Goal: Transaction & Acquisition: Purchase product/service

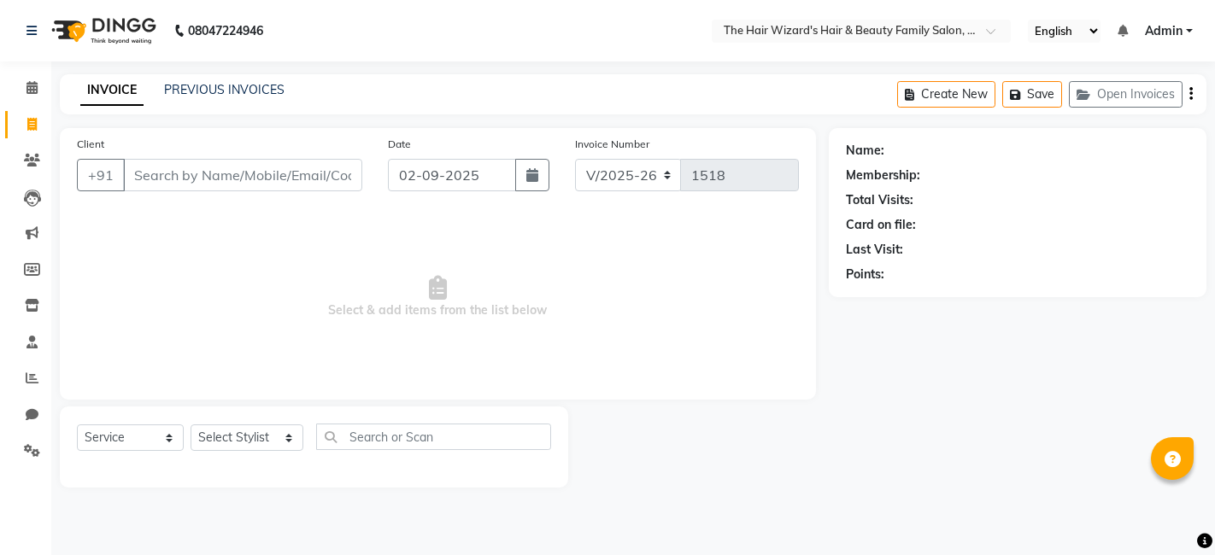
select select "8473"
select select "service"
type input "9145635520"
click at [315, 183] on button "Add Client" at bounding box center [318, 175] width 88 height 32
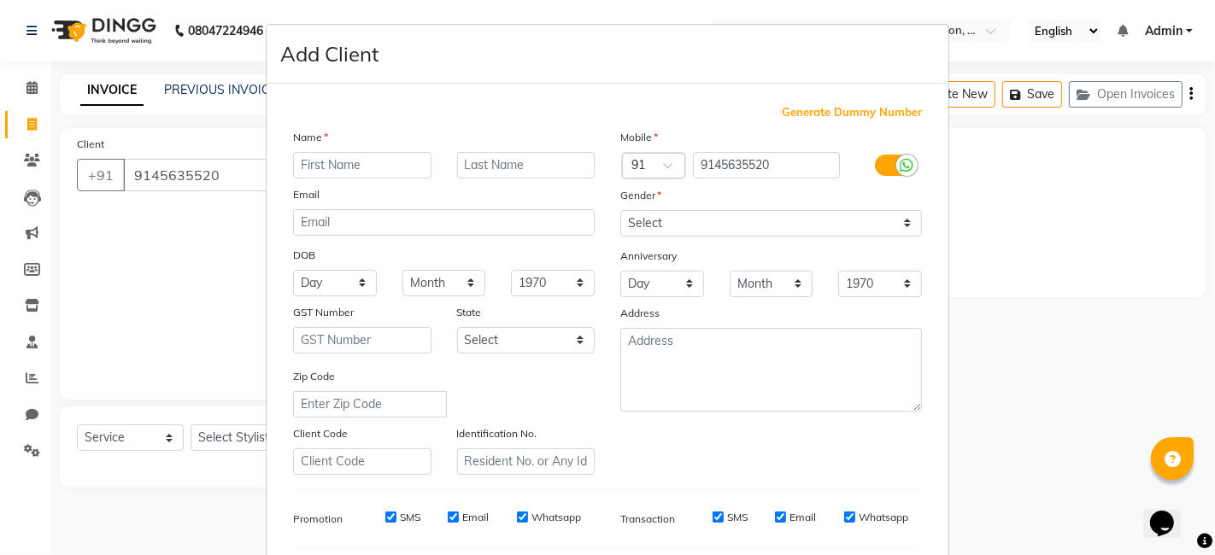
click at [319, 155] on input "text" at bounding box center [362, 165] width 138 height 26
click at [318, 167] on input "text" at bounding box center [362, 165] width 138 height 26
type input "[PERSON_NAME]"
click at [504, 156] on input "text" at bounding box center [526, 165] width 138 height 26
type input "SAYYAD"
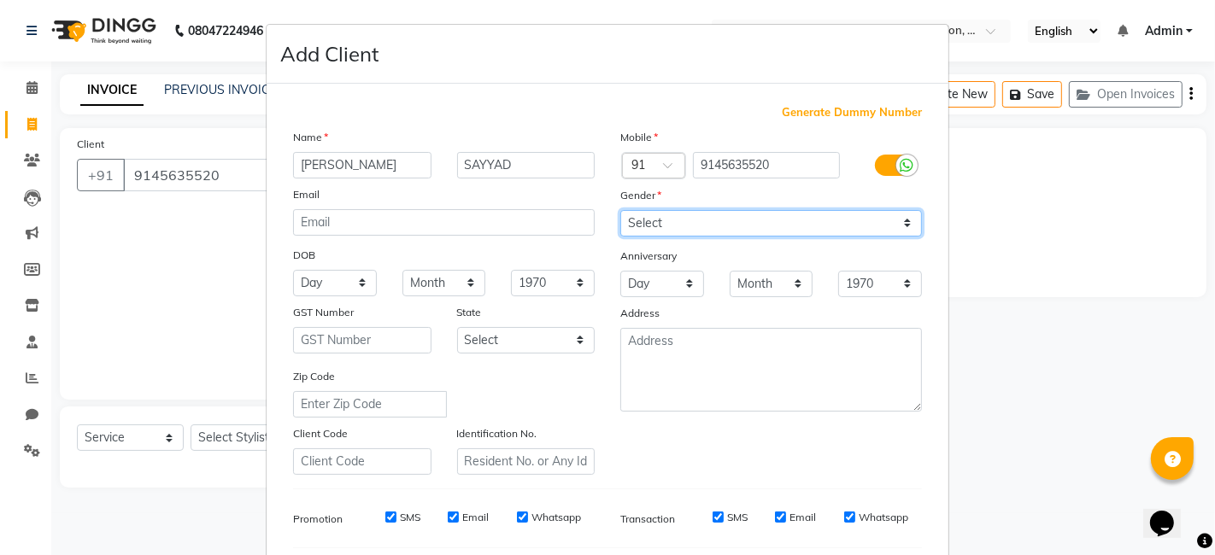
click at [889, 215] on select "Select [DEMOGRAPHIC_DATA] [DEMOGRAPHIC_DATA] Other Prefer Not To Say" at bounding box center [771, 223] width 302 height 26
select select "[DEMOGRAPHIC_DATA]"
click at [620, 210] on select "Select [DEMOGRAPHIC_DATA] [DEMOGRAPHIC_DATA] Other Prefer Not To Say" at bounding box center [771, 223] width 302 height 26
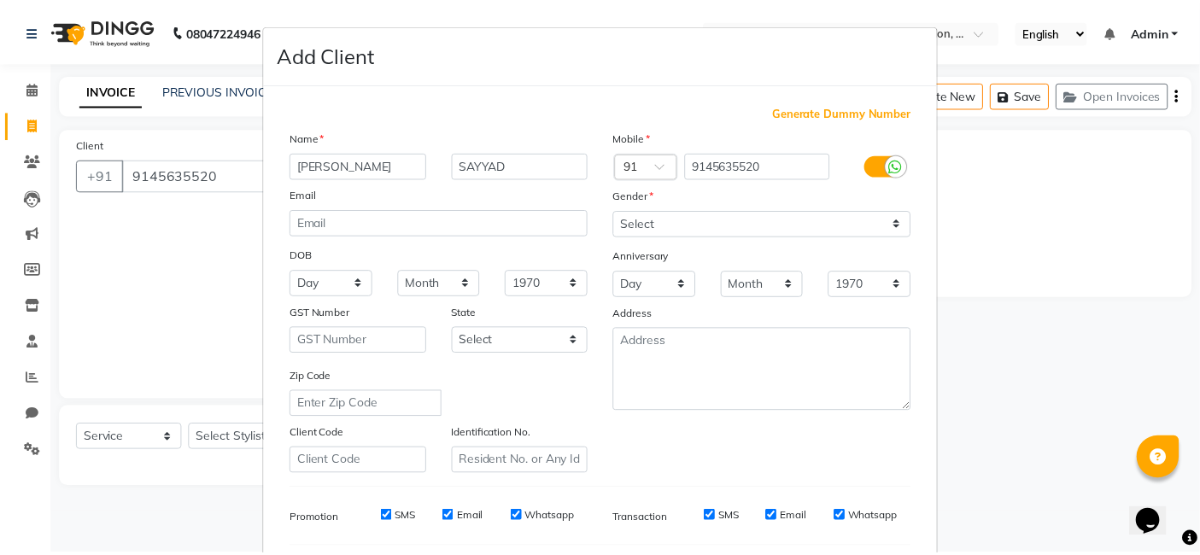
scroll to position [231, 0]
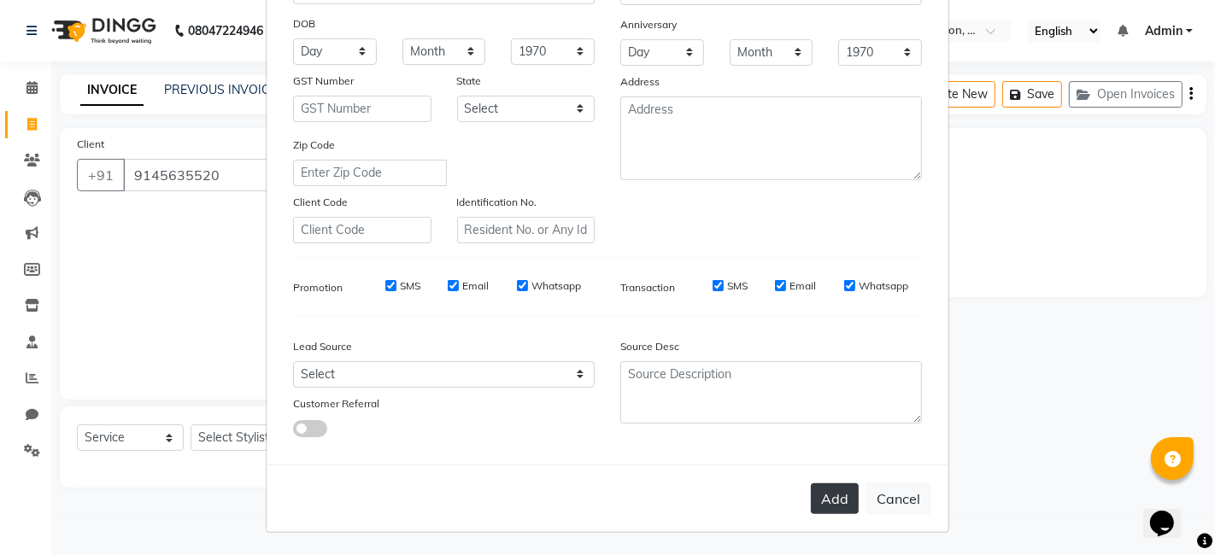
click at [837, 499] on button "Add" at bounding box center [835, 498] width 48 height 31
select select
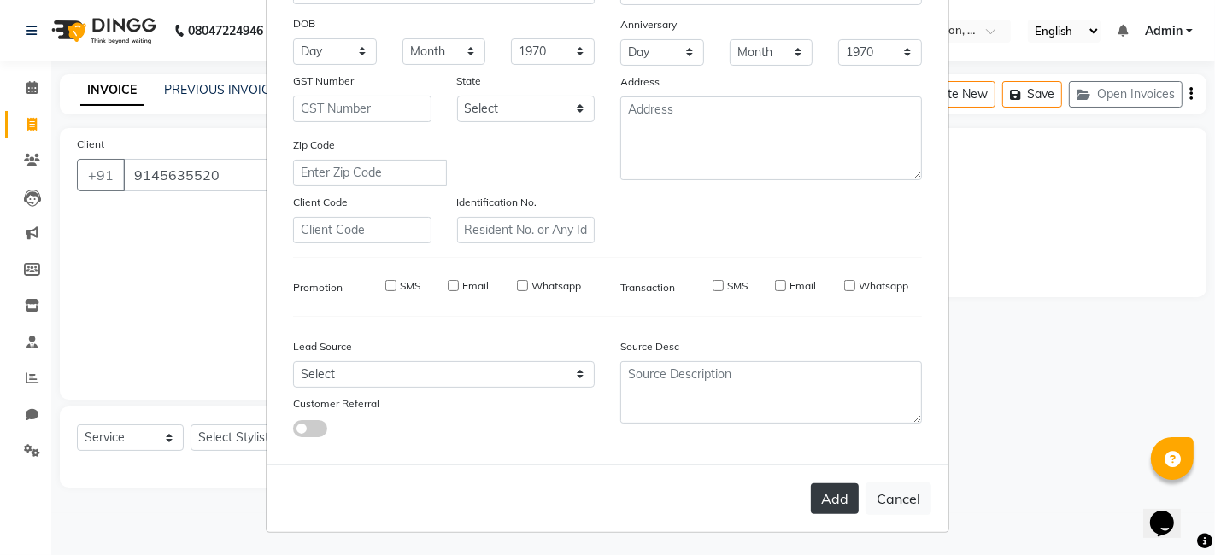
select select
checkbox input "false"
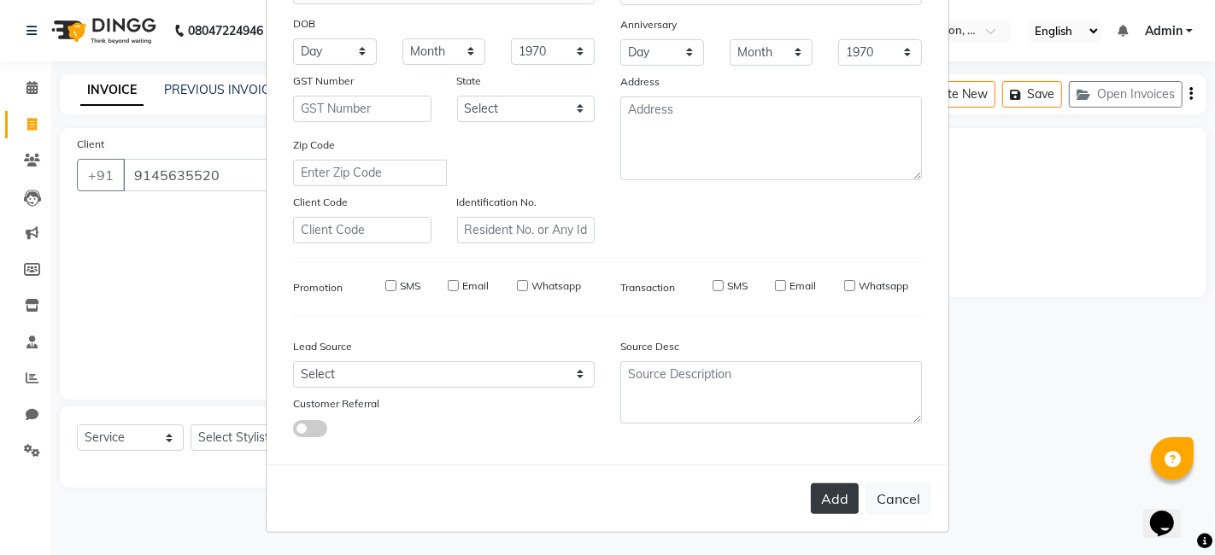
checkbox input "false"
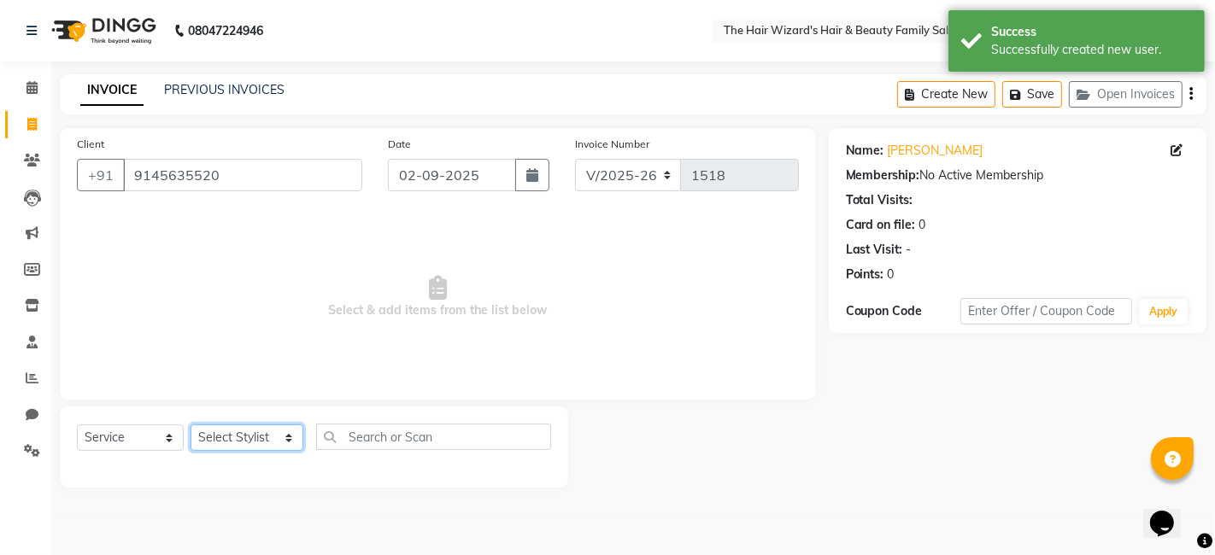
click at [284, 438] on select "Select Stylist [PERSON_NAME] [PERSON_NAME] [PERSON_NAME] [PERSON_NAME] [PERSON_…" at bounding box center [246, 438] width 113 height 26
select select "83841"
click at [190, 425] on select "Select Stylist [PERSON_NAME] [PERSON_NAME] [PERSON_NAME] [PERSON_NAME] [PERSON_…" at bounding box center [246, 438] width 113 height 26
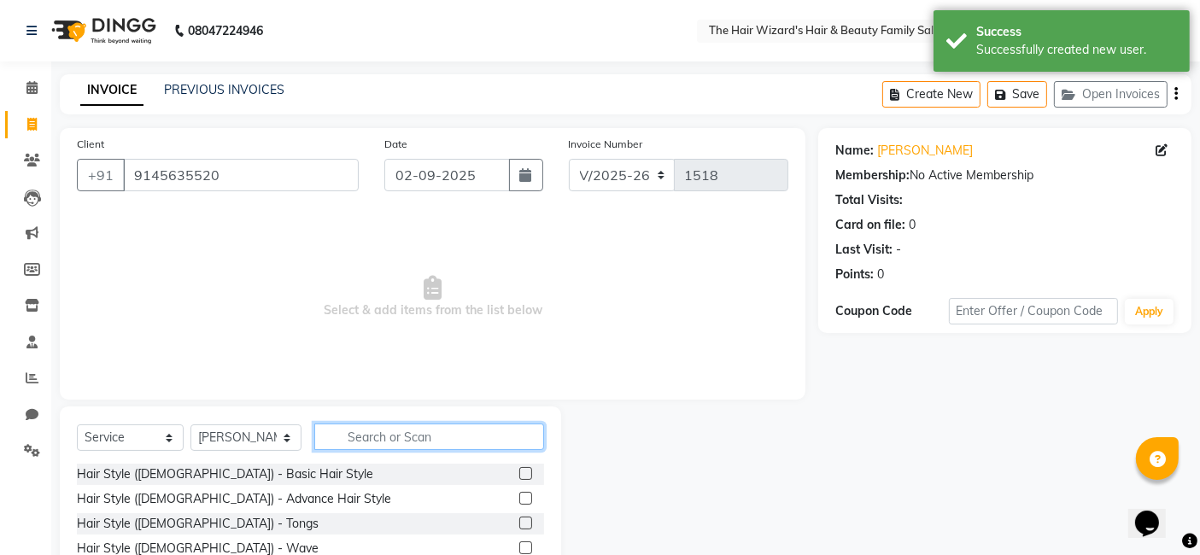
click at [352, 430] on input "text" at bounding box center [429, 437] width 230 height 26
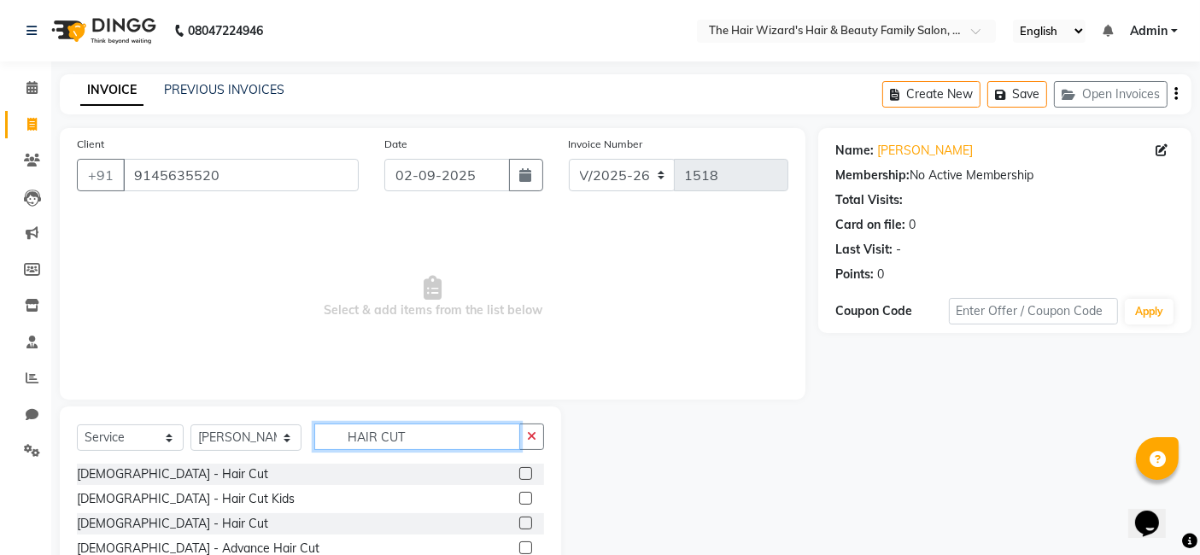
type input "HAIR CUT"
click at [528, 474] on label at bounding box center [525, 473] width 13 height 13
click at [528, 474] on input "checkbox" at bounding box center [524, 474] width 11 height 11
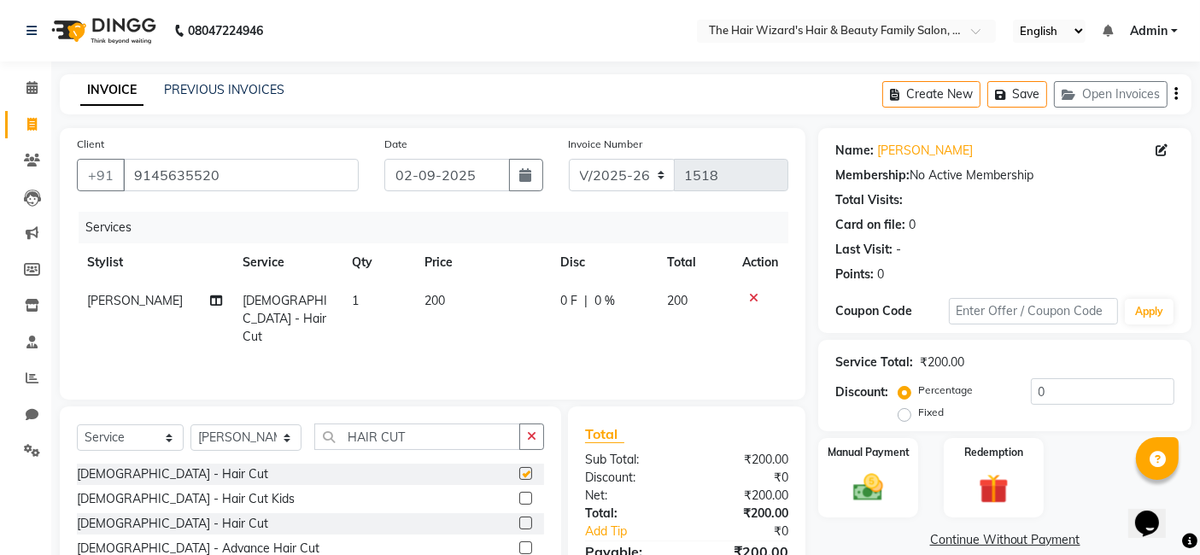
checkbox input "false"
click at [453, 442] on input "HAIR CUT" at bounding box center [417, 437] width 206 height 26
type input "H"
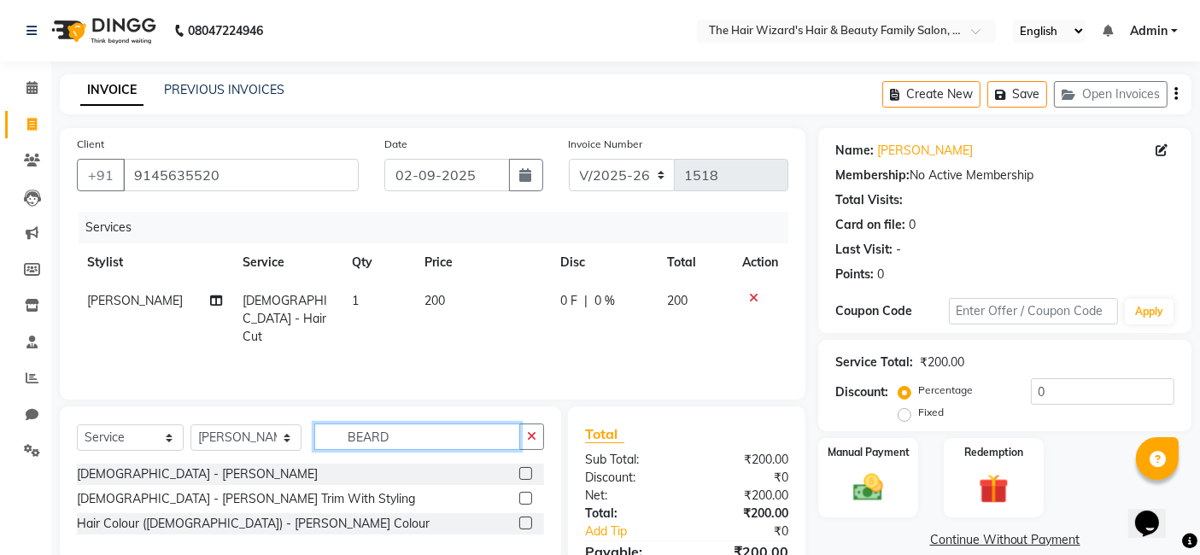
type input "BEARD"
click at [530, 471] on label at bounding box center [525, 473] width 13 height 13
click at [530, 471] on input "checkbox" at bounding box center [524, 474] width 11 height 11
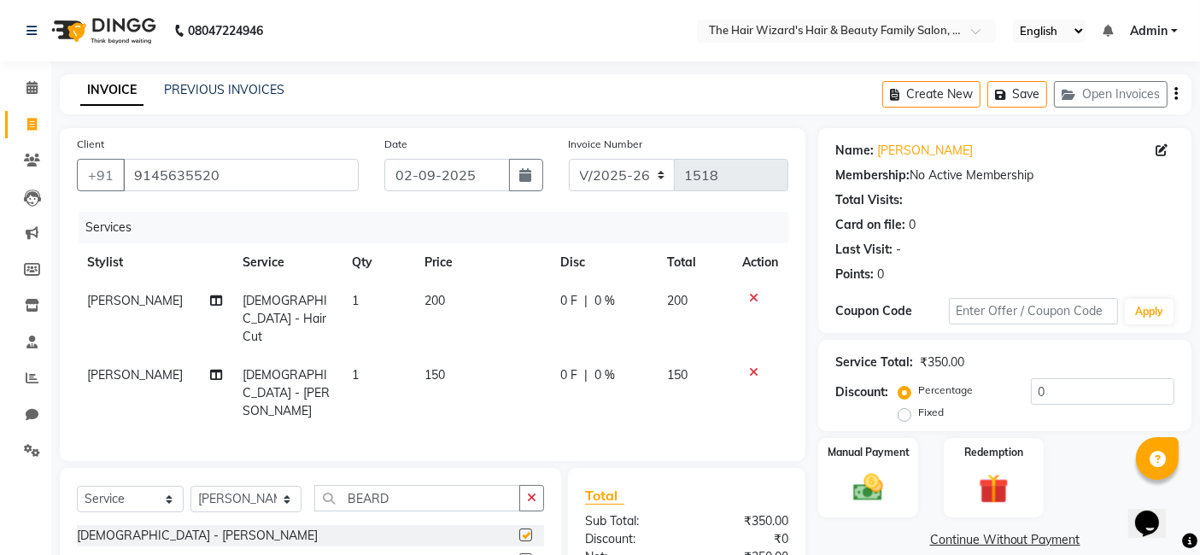
checkbox input "false"
click at [445, 485] on input "BEARD" at bounding box center [417, 498] width 206 height 26
type input "B"
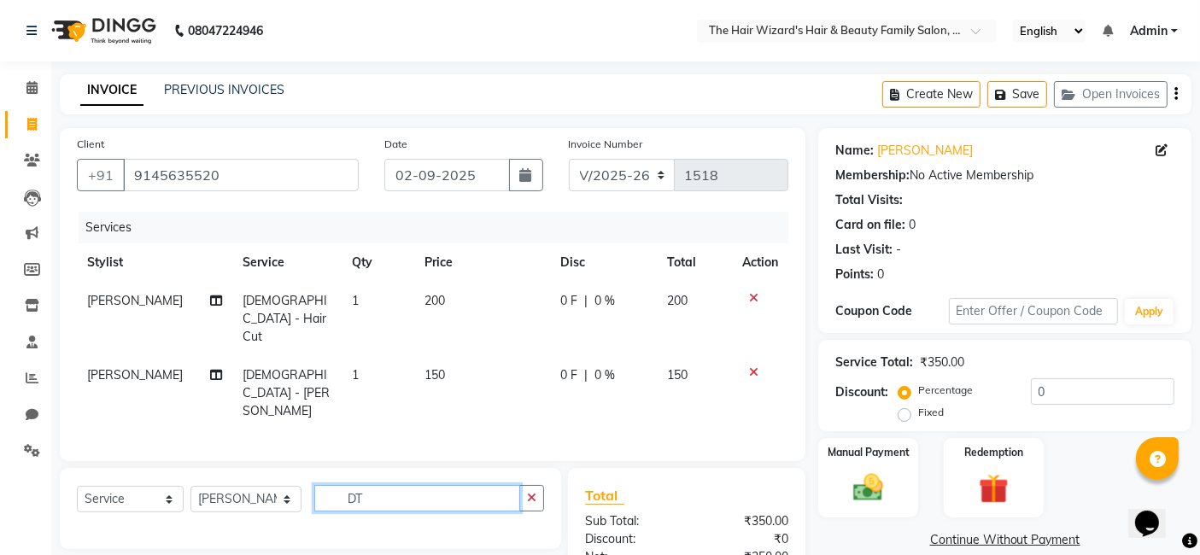
type input "D"
type input "RAGA"
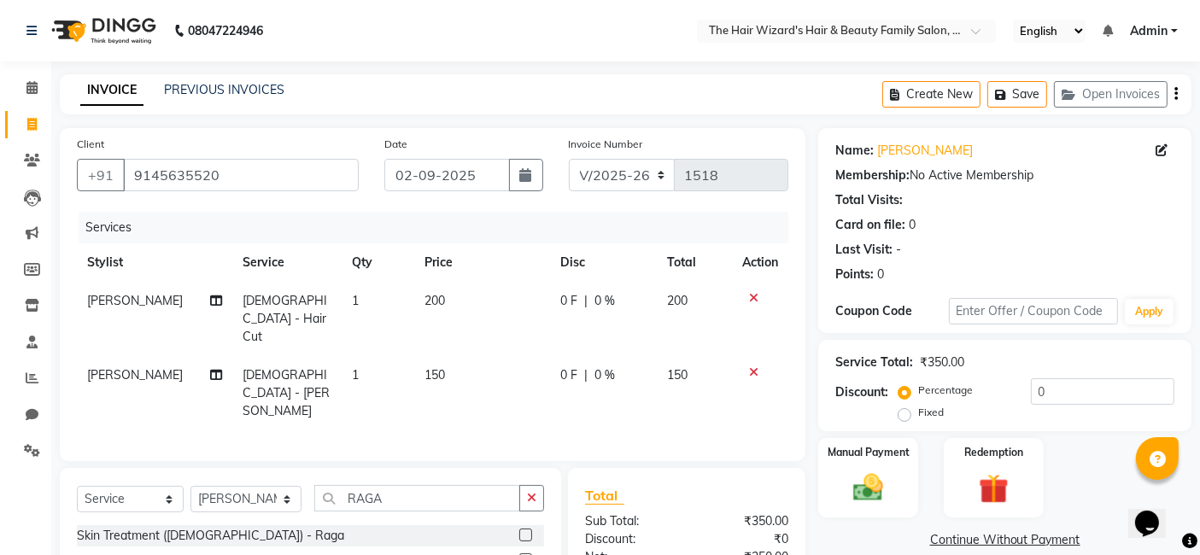
click at [527, 553] on label at bounding box center [525, 559] width 13 height 13
click at [527, 554] on input "checkbox" at bounding box center [524, 560] width 11 height 11
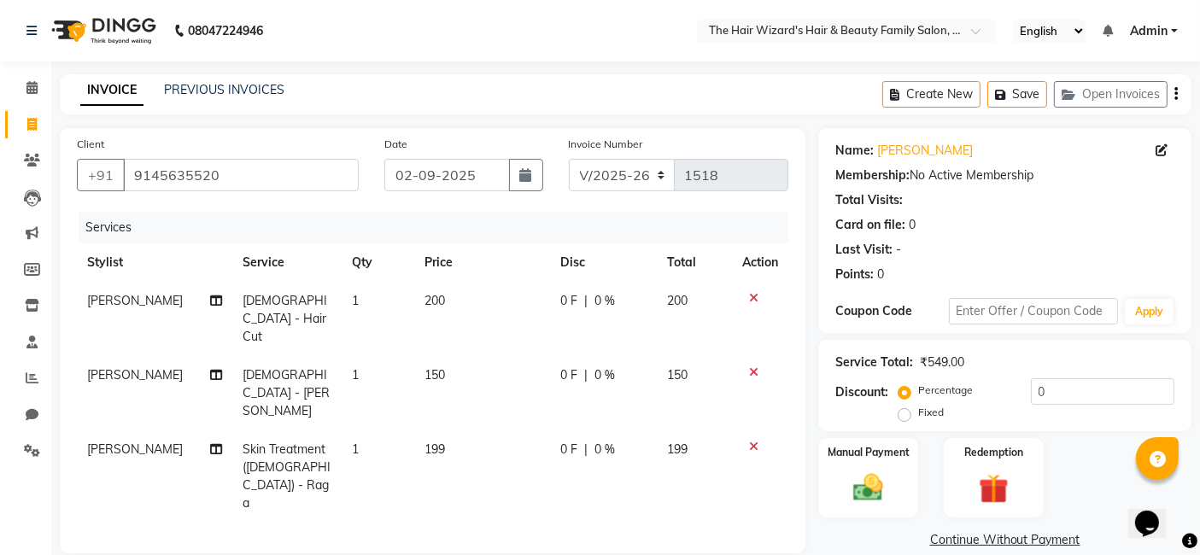
checkbox input "false"
click at [564, 366] on span "0 F" at bounding box center [568, 375] width 17 height 18
select select "83841"
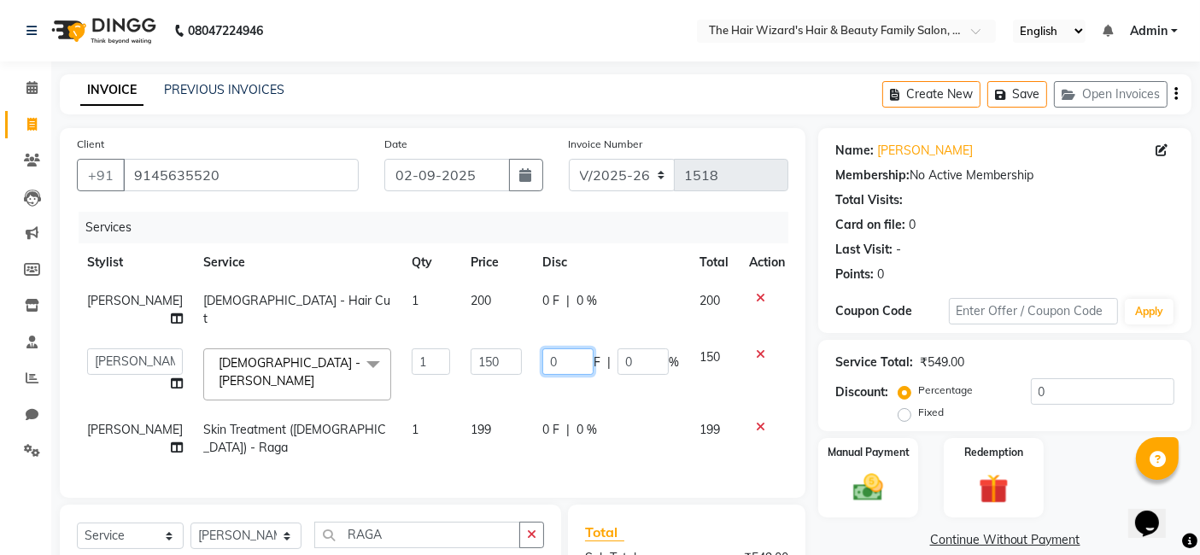
click at [576, 359] on input "0" at bounding box center [567, 361] width 51 height 26
type input "49"
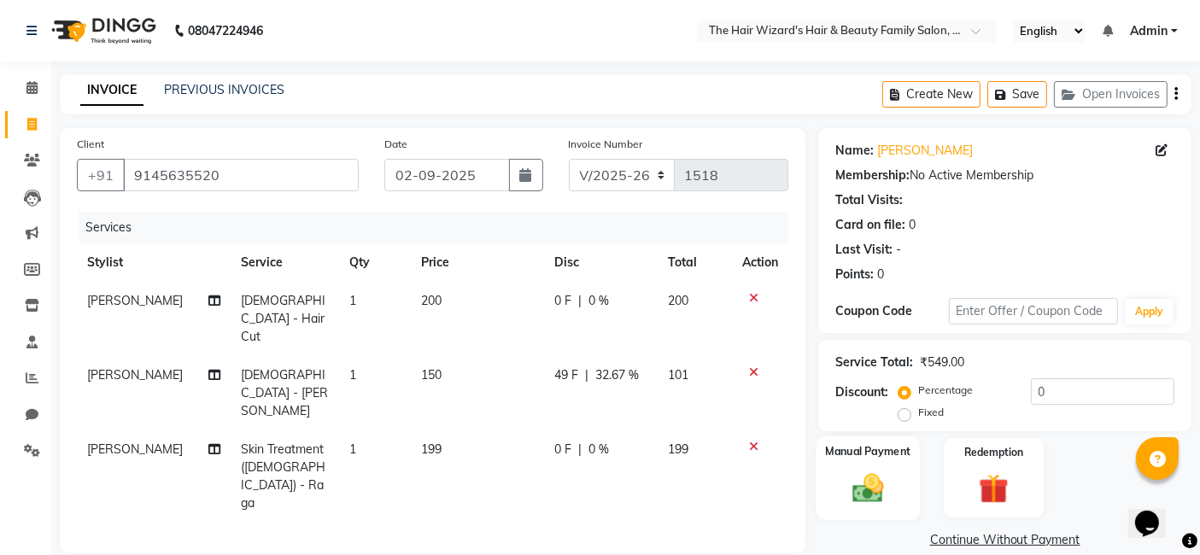
click at [846, 478] on img at bounding box center [868, 488] width 51 height 36
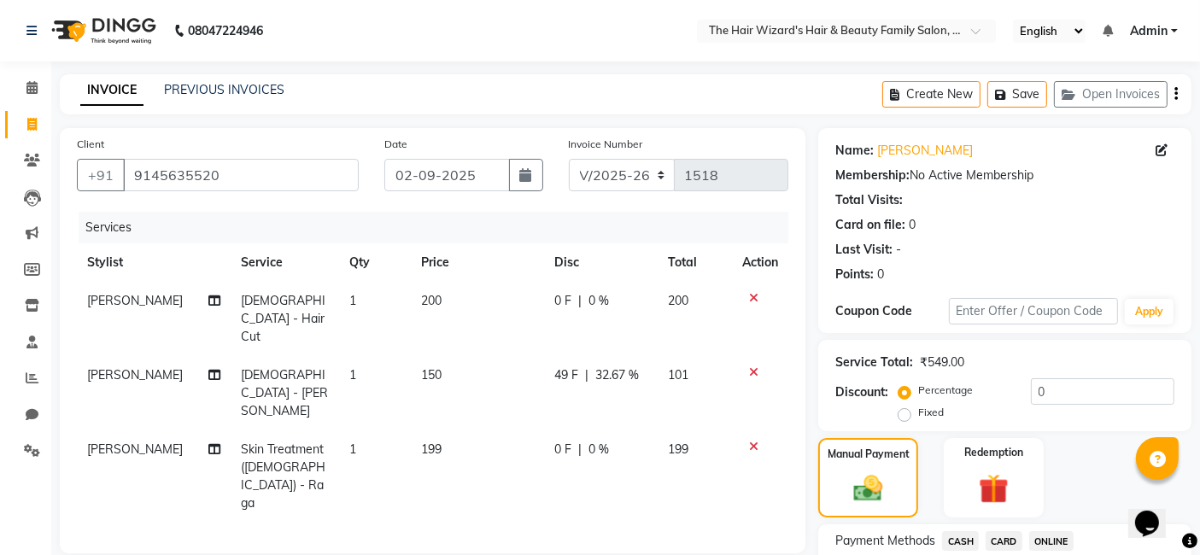
click at [1059, 539] on span "ONLINE" at bounding box center [1051, 541] width 44 height 20
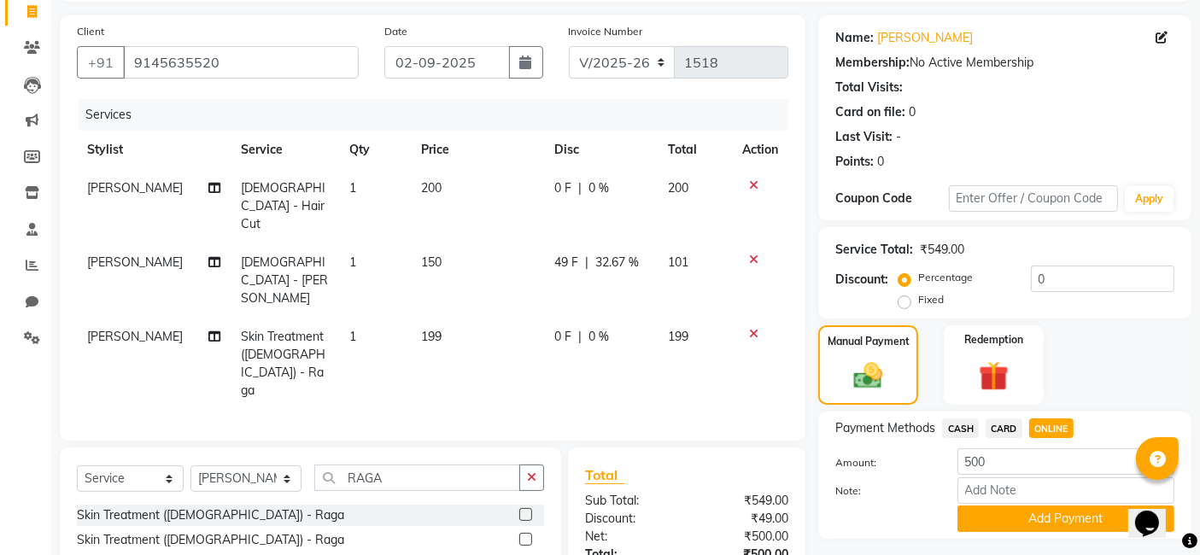
scroll to position [155, 0]
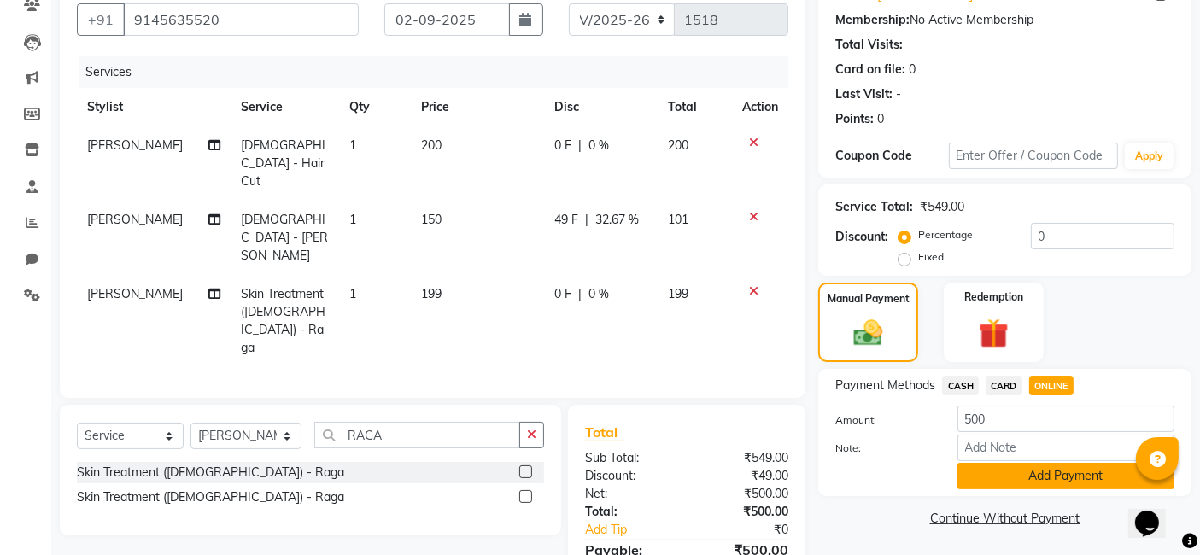
click at [1076, 482] on button "Add Payment" at bounding box center [1065, 476] width 217 height 26
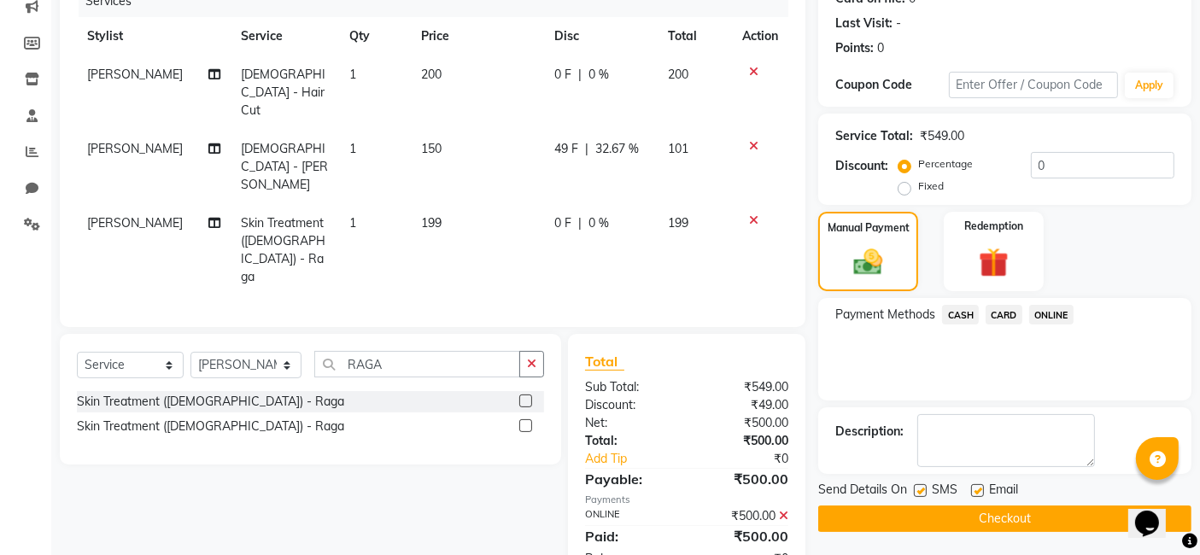
scroll to position [227, 0]
click at [1076, 523] on button "Checkout" at bounding box center [1004, 518] width 373 height 26
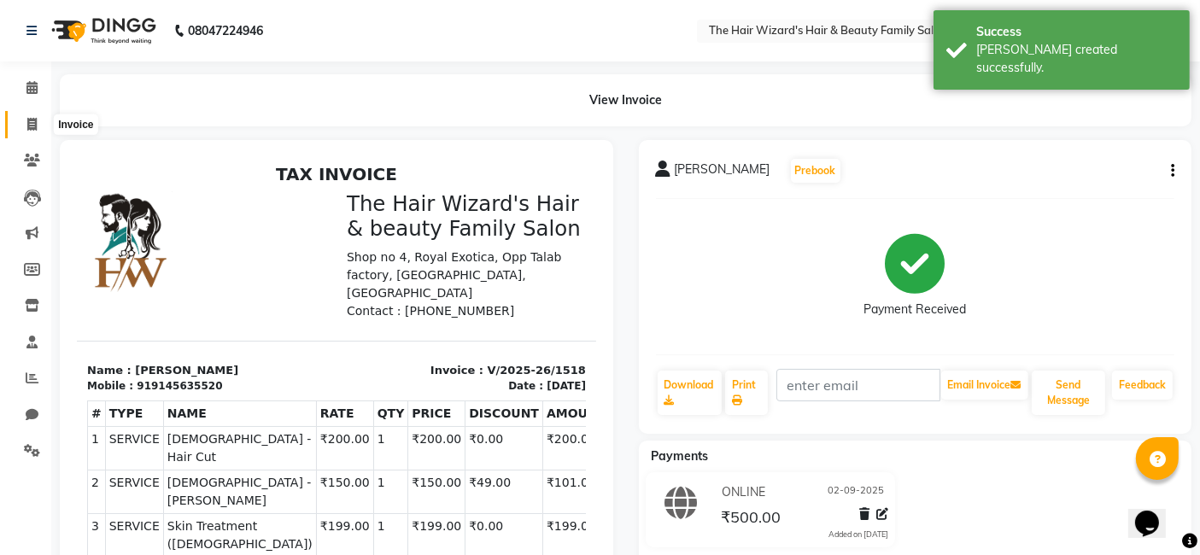
click at [37, 126] on span at bounding box center [32, 125] width 30 height 20
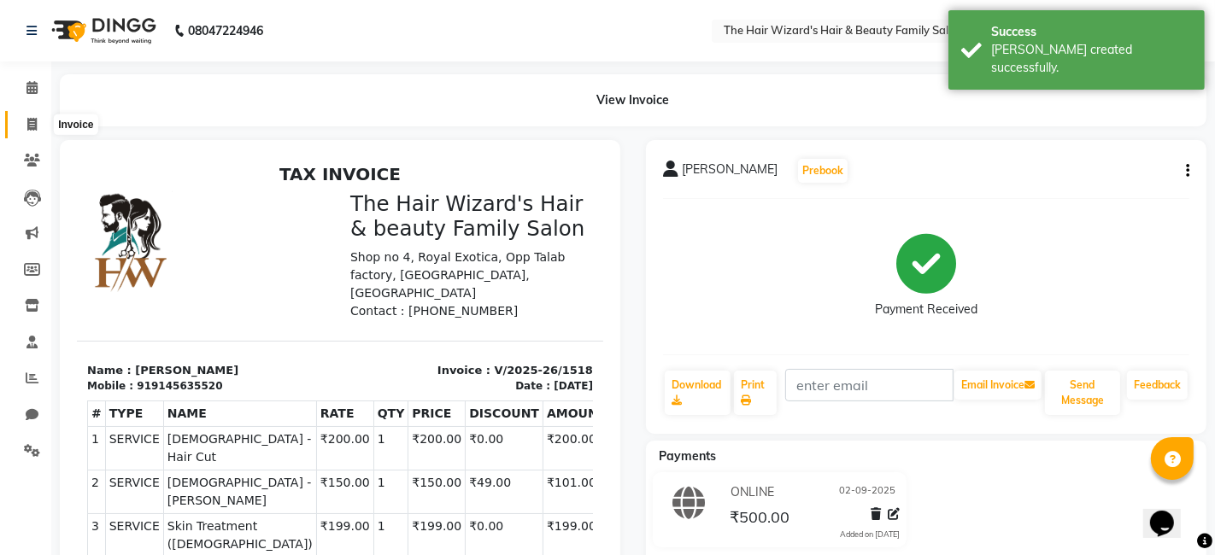
select select "8473"
select select "service"
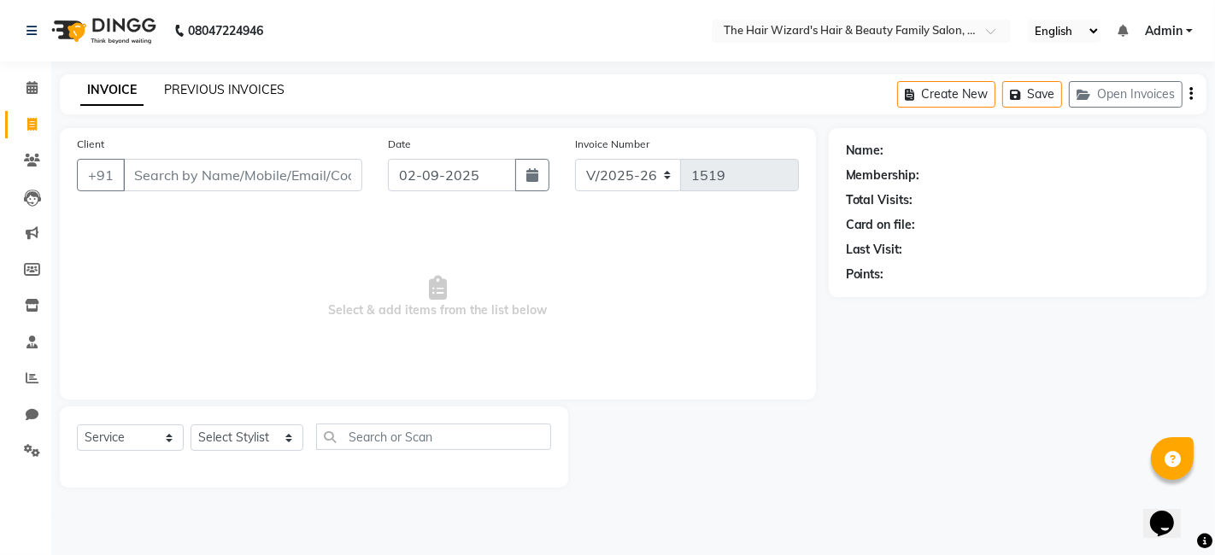
click at [201, 89] on link "PREVIOUS INVOICES" at bounding box center [224, 89] width 120 height 15
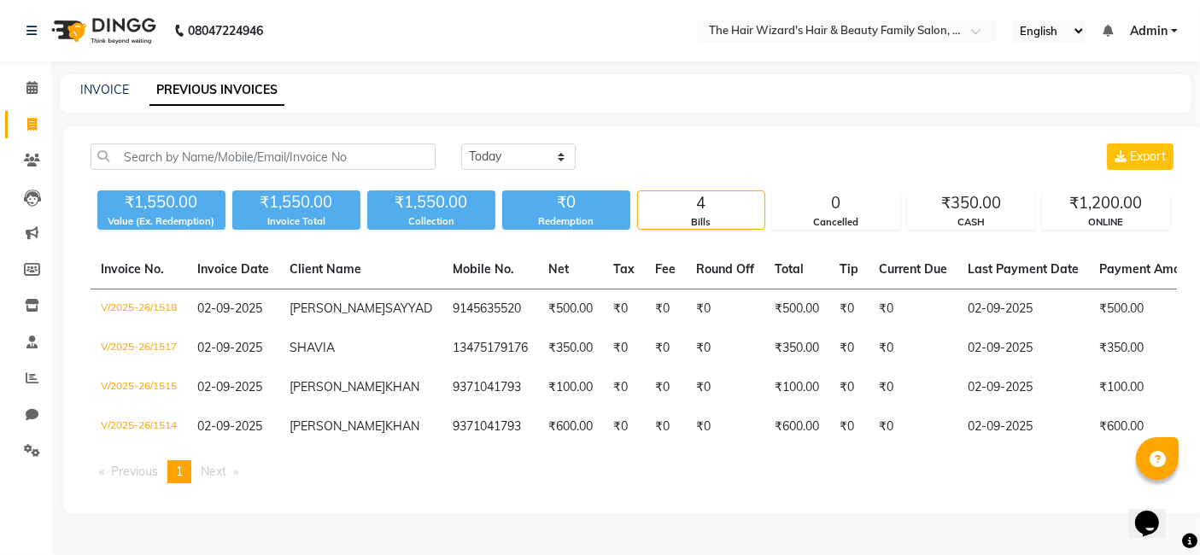
click at [201, 89] on link "PREVIOUS INVOICES" at bounding box center [216, 90] width 135 height 31
click at [97, 96] on link "INVOICE" at bounding box center [104, 89] width 49 height 15
select select "service"
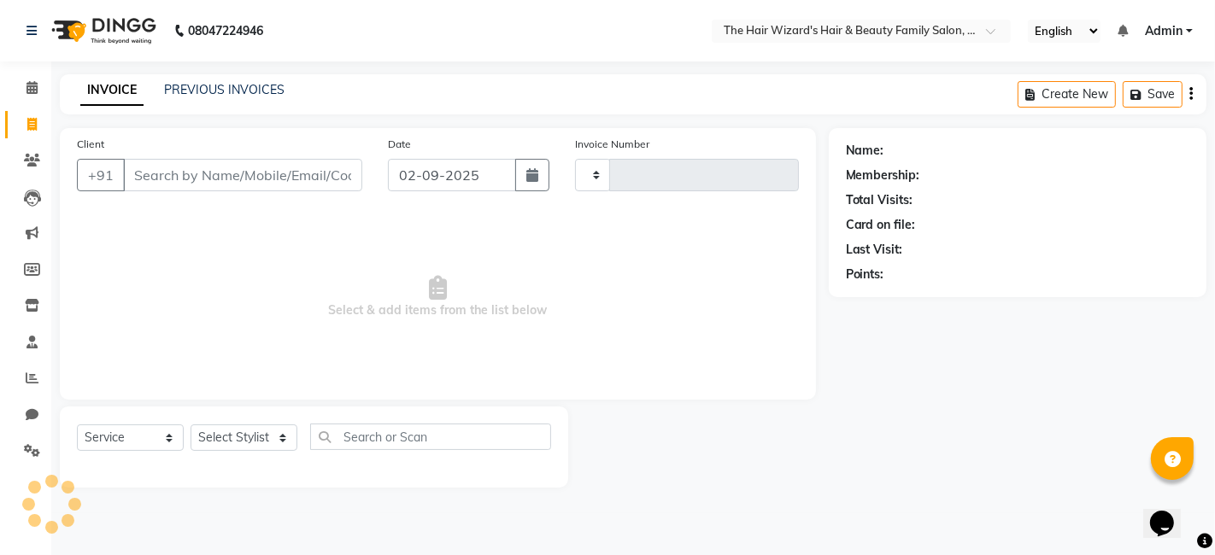
type input "1519"
select select "8473"
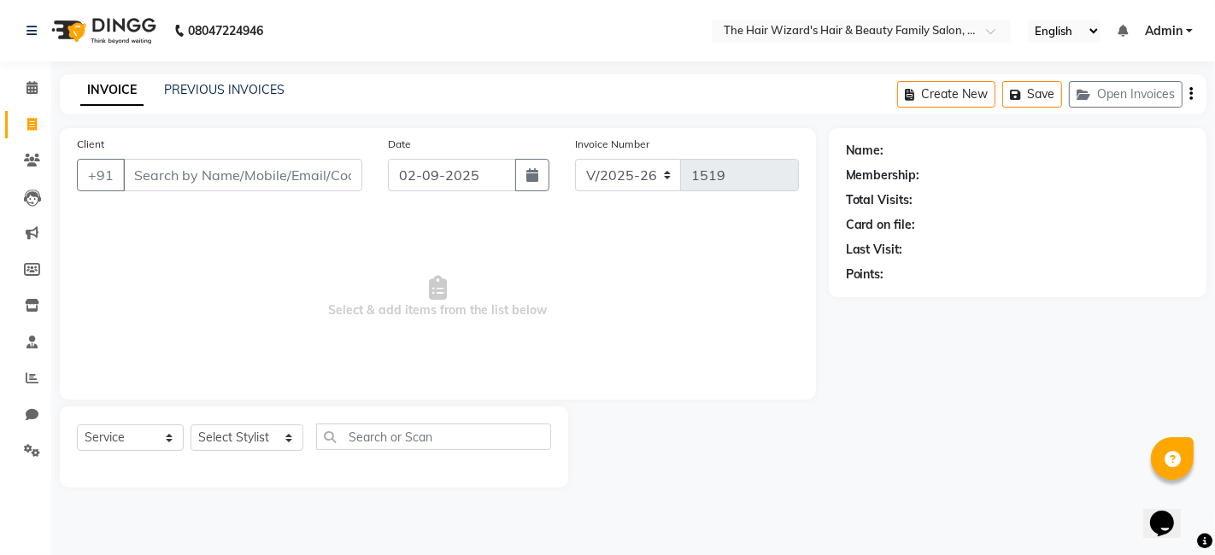
click at [208, 173] on input "Client" at bounding box center [242, 175] width 239 height 32
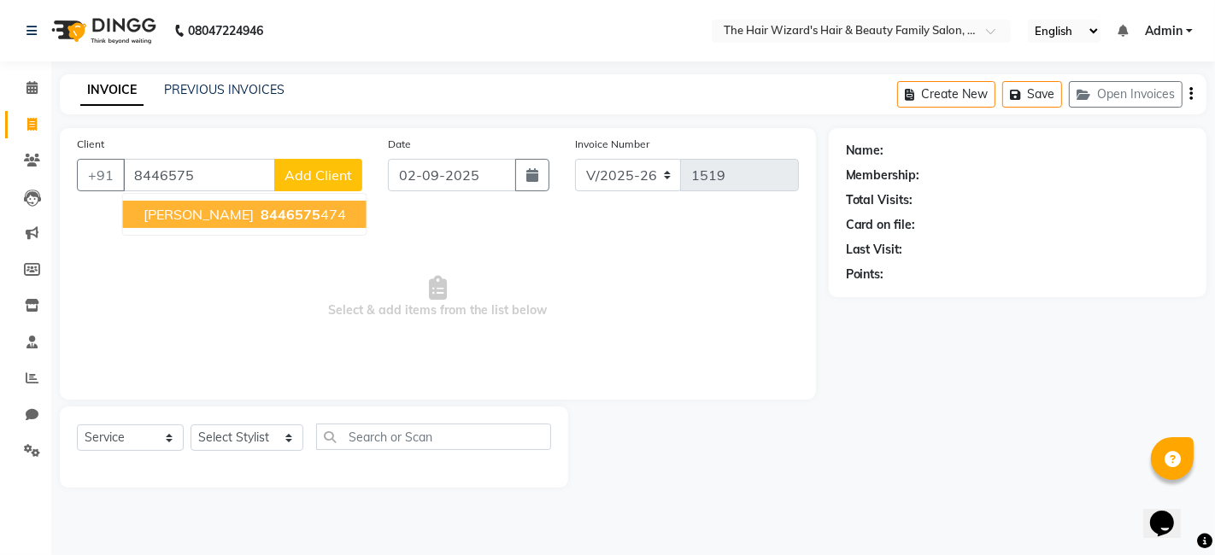
click at [289, 216] on span "8446575" at bounding box center [291, 214] width 60 height 17
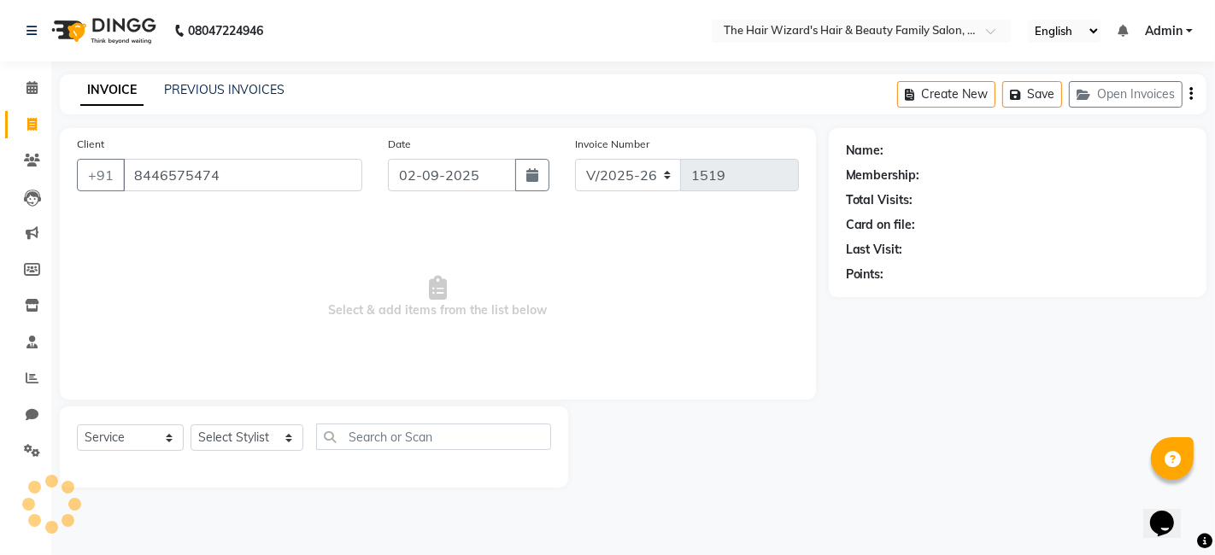
type input "8446575474"
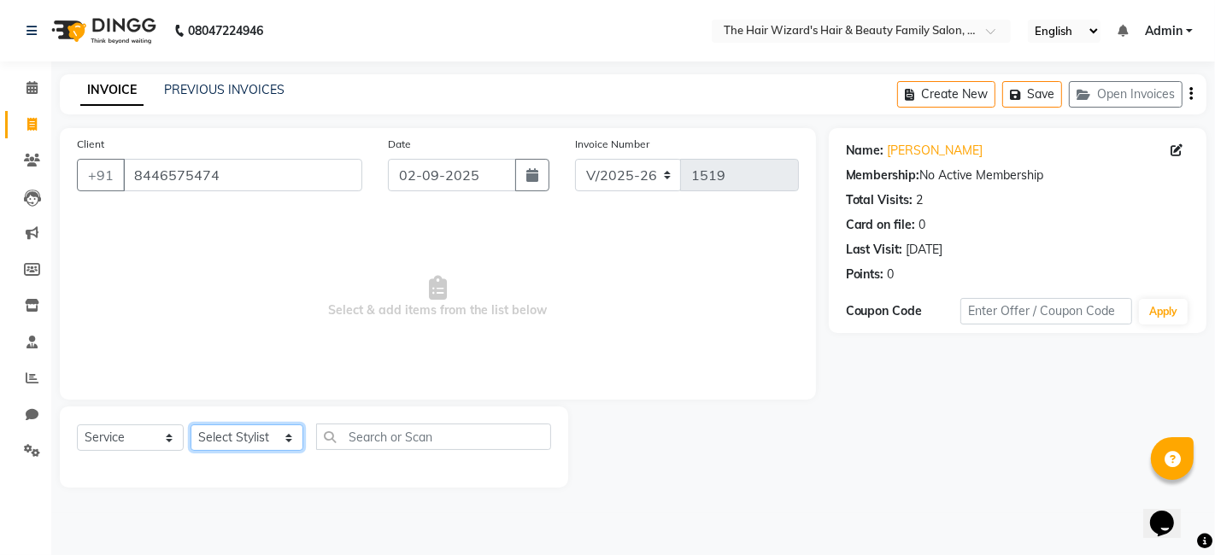
click at [283, 438] on select "Select Stylist [PERSON_NAME] [PERSON_NAME] [PERSON_NAME] [PERSON_NAME] [PERSON_…" at bounding box center [246, 438] width 113 height 26
select select "84133"
click at [190, 425] on select "Select Stylist [PERSON_NAME] [PERSON_NAME] [PERSON_NAME] [PERSON_NAME] [PERSON_…" at bounding box center [246, 438] width 113 height 26
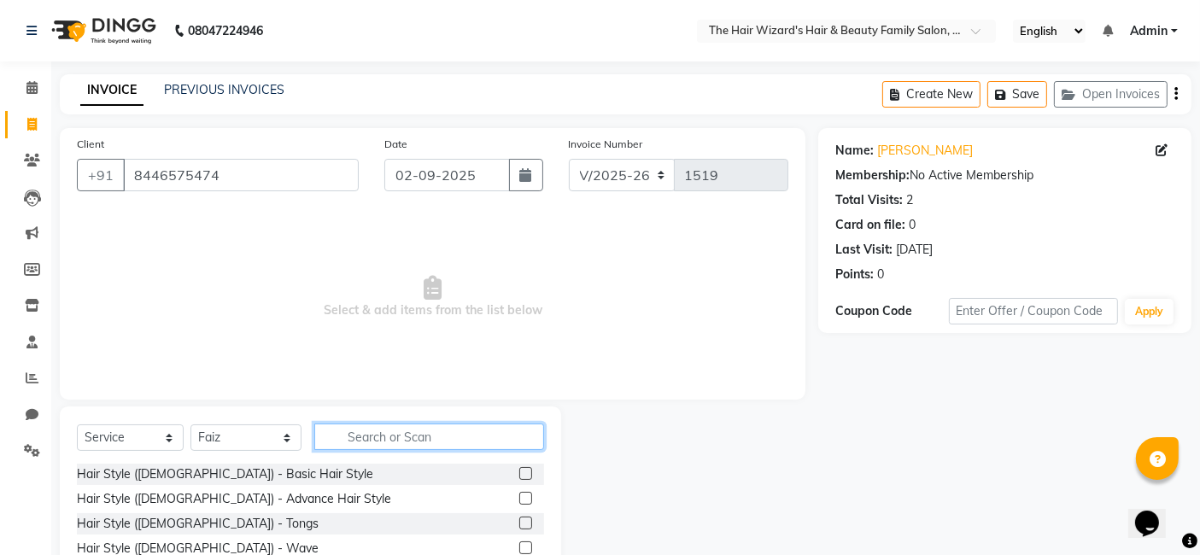
click at [360, 434] on input "text" at bounding box center [429, 437] width 230 height 26
type input "HAIR CUT"
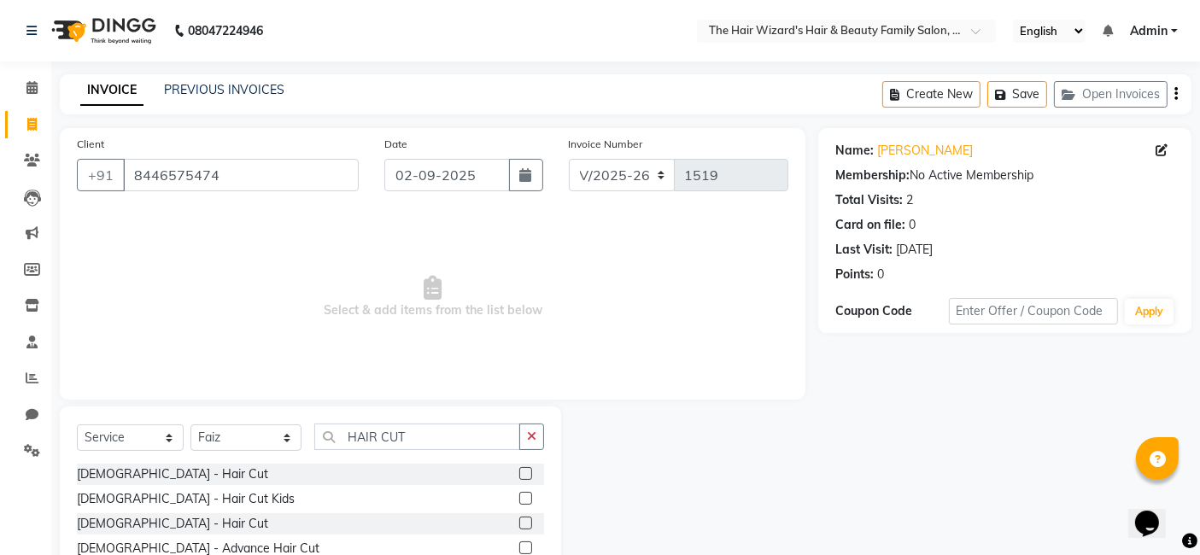
click at [527, 476] on label at bounding box center [525, 473] width 13 height 13
click at [527, 476] on input "checkbox" at bounding box center [524, 474] width 11 height 11
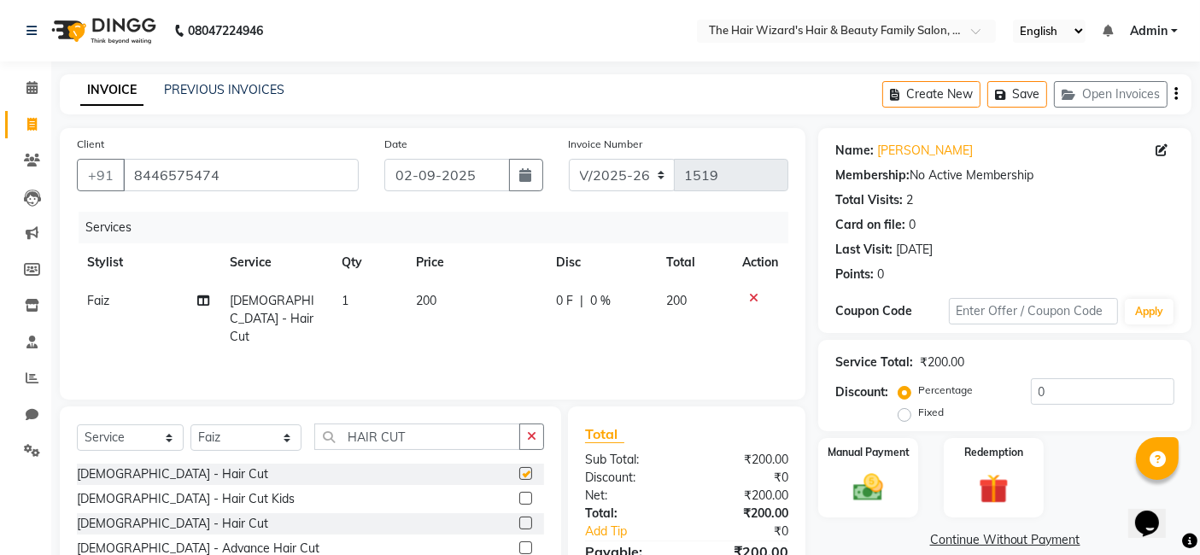
checkbox input "false"
click at [425, 440] on input "HAIR CUT" at bounding box center [417, 437] width 206 height 26
type input "H"
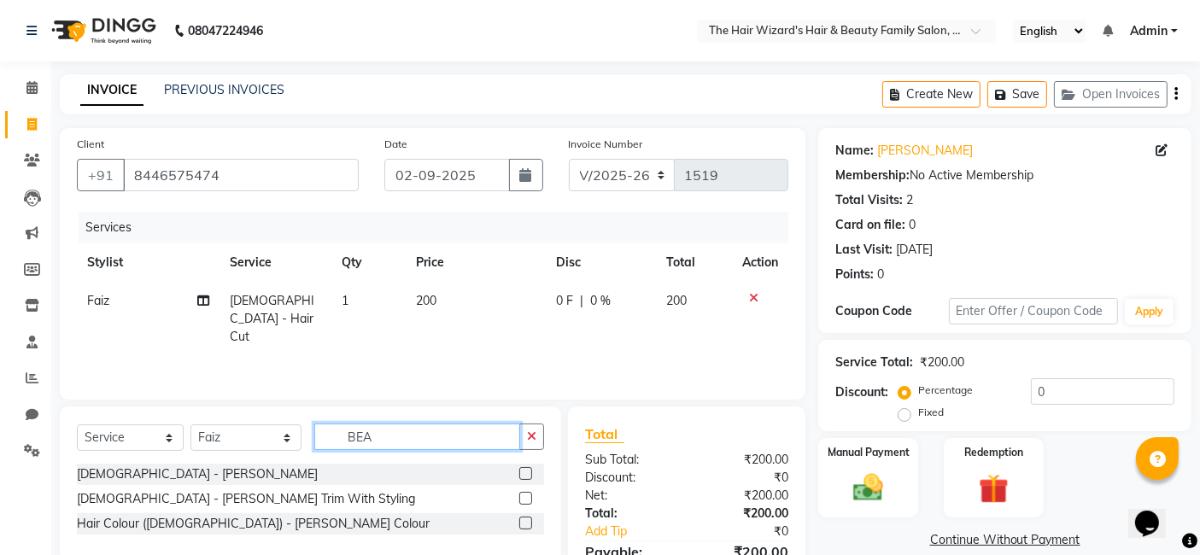
type input "BEA"
click at [524, 474] on label at bounding box center [525, 473] width 13 height 13
click at [524, 474] on input "checkbox" at bounding box center [524, 474] width 11 height 11
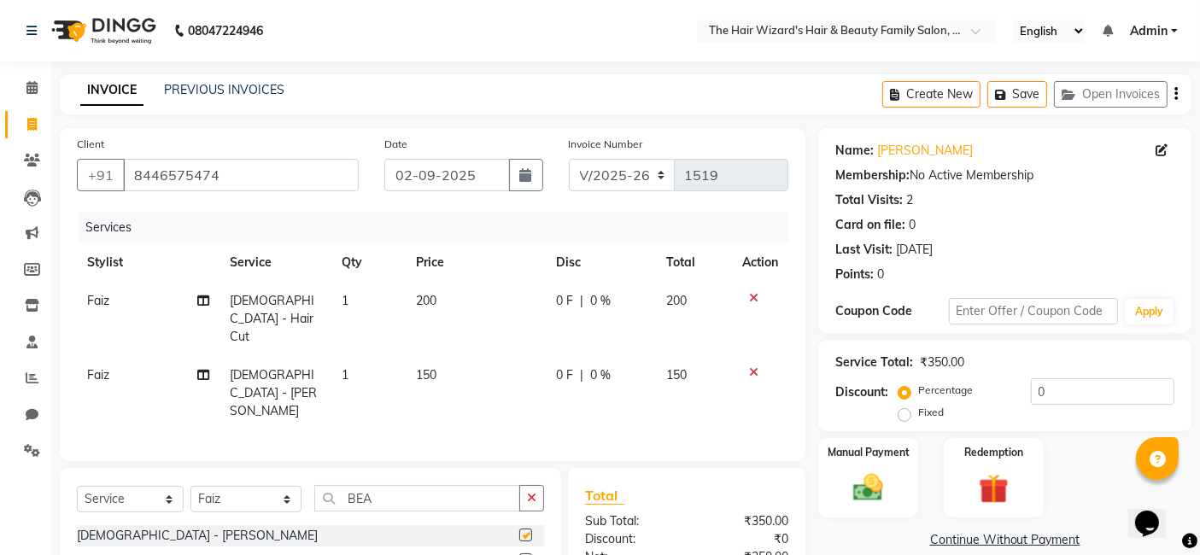
checkbox input "false"
click at [440, 485] on input "BEA" at bounding box center [417, 498] width 206 height 26
type input "B"
type input "RAGA"
click at [520, 553] on label at bounding box center [525, 559] width 13 height 13
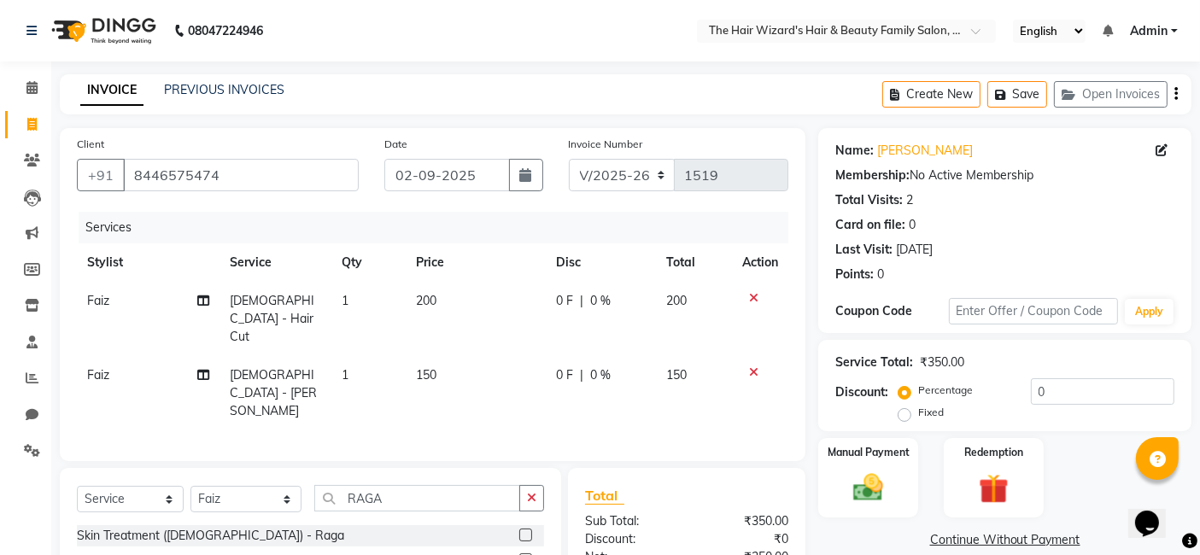
click at [520, 554] on input "checkbox" at bounding box center [524, 560] width 11 height 11
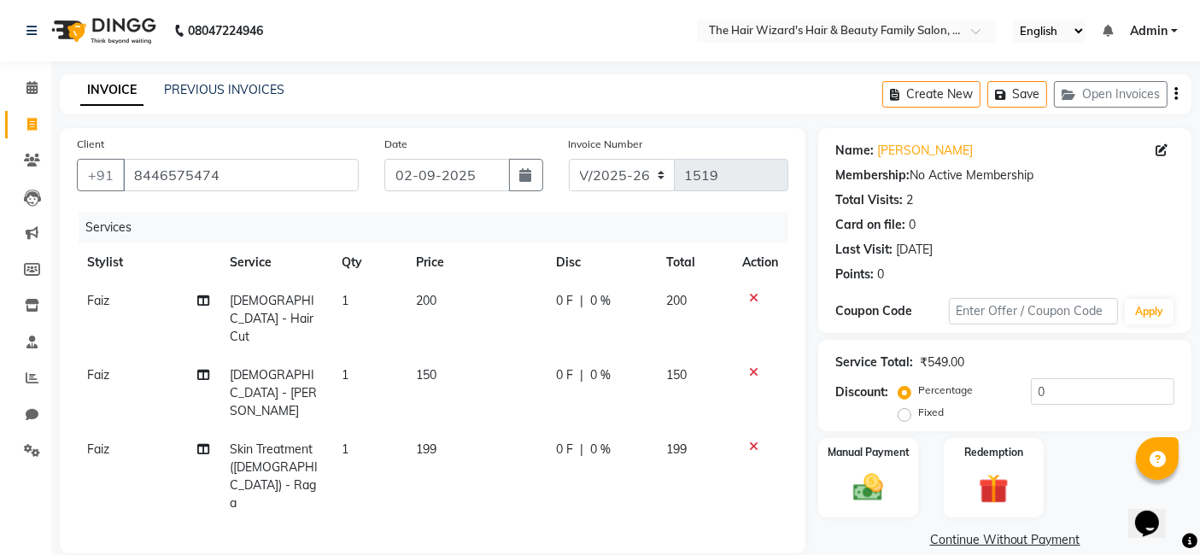
checkbox input "false"
click at [561, 366] on span "0 F" at bounding box center [564, 375] width 17 height 18
select select "84133"
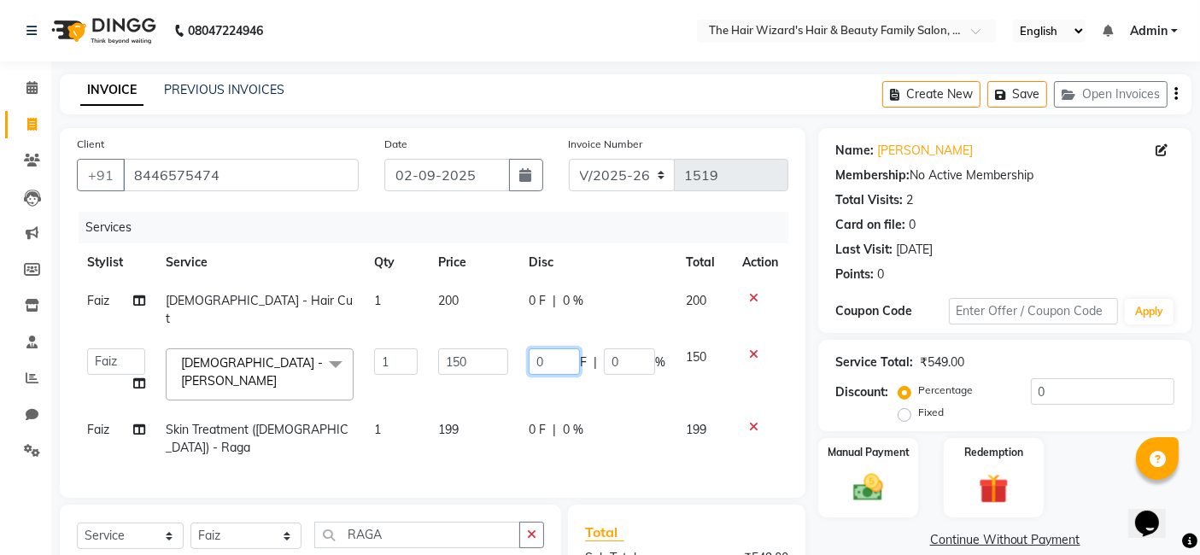
click at [555, 348] on input "0" at bounding box center [554, 361] width 51 height 26
type input "49"
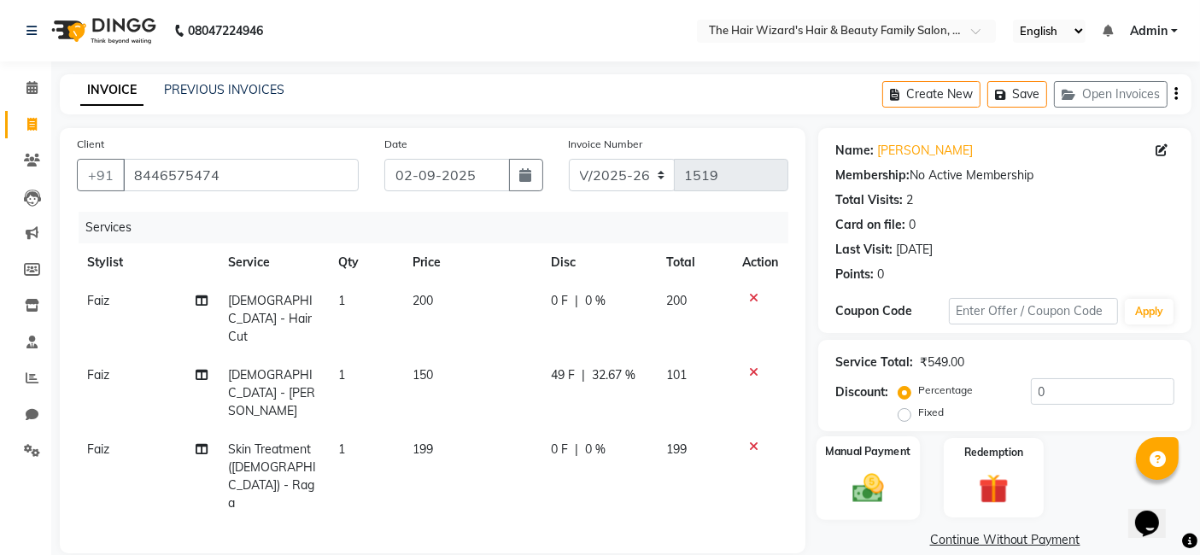
click at [869, 508] on div "Manual Payment" at bounding box center [868, 478] width 103 height 84
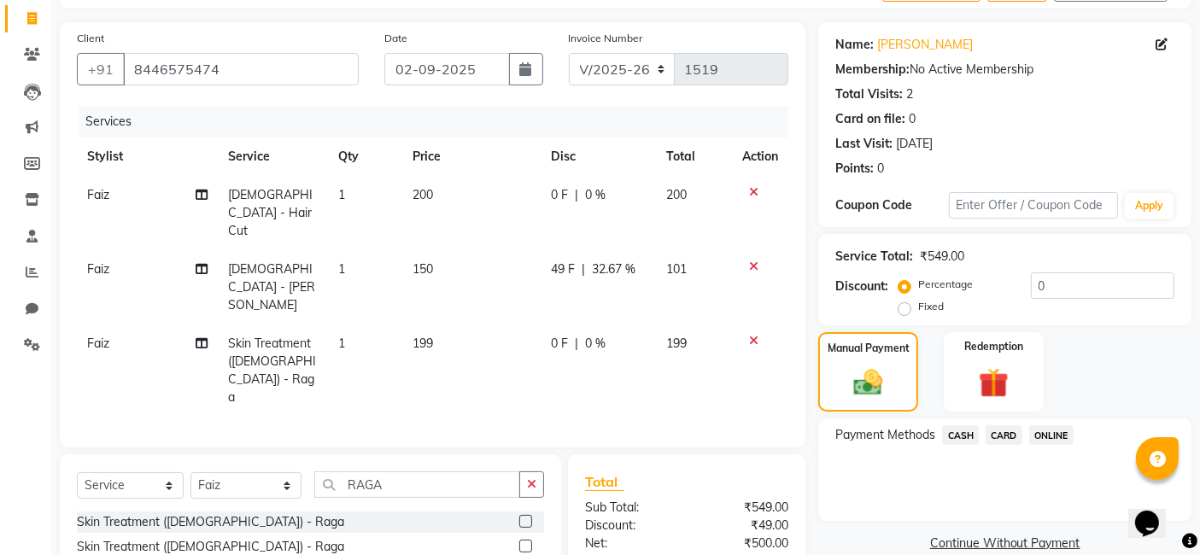
scroll to position [151, 0]
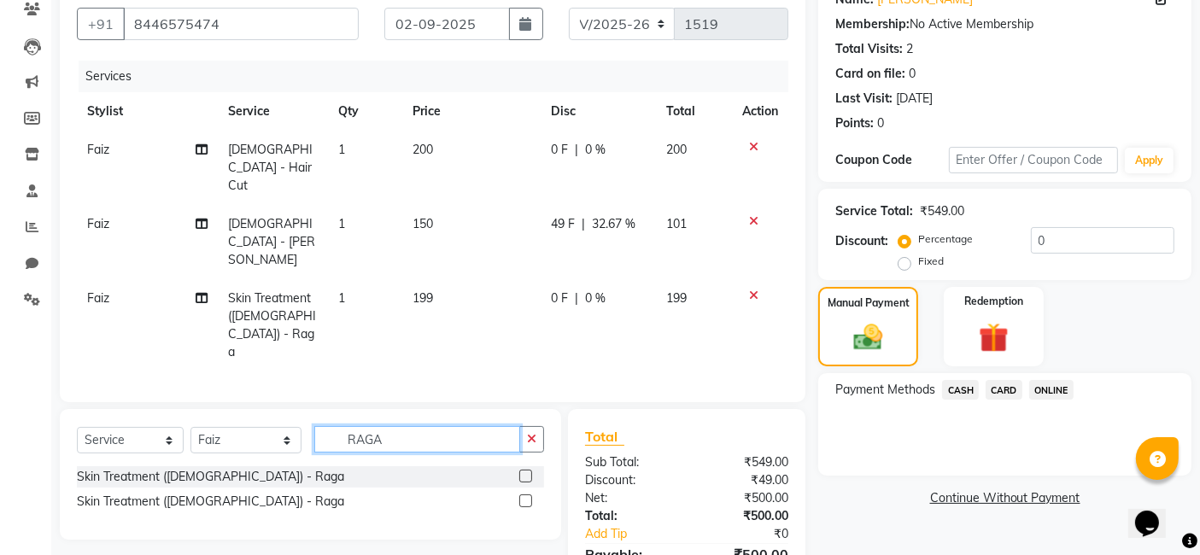
click at [420, 426] on input "RAGA" at bounding box center [417, 439] width 206 height 26
type input "R"
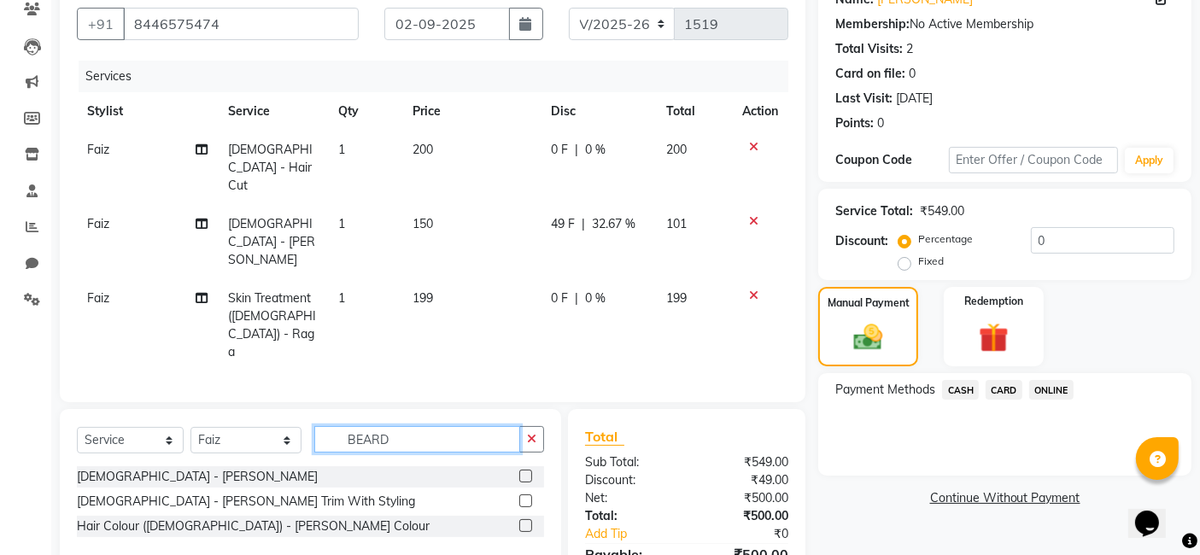
type input "BEARD"
click at [526, 519] on label at bounding box center [525, 525] width 13 height 13
click at [526, 521] on input "checkbox" at bounding box center [524, 526] width 11 height 11
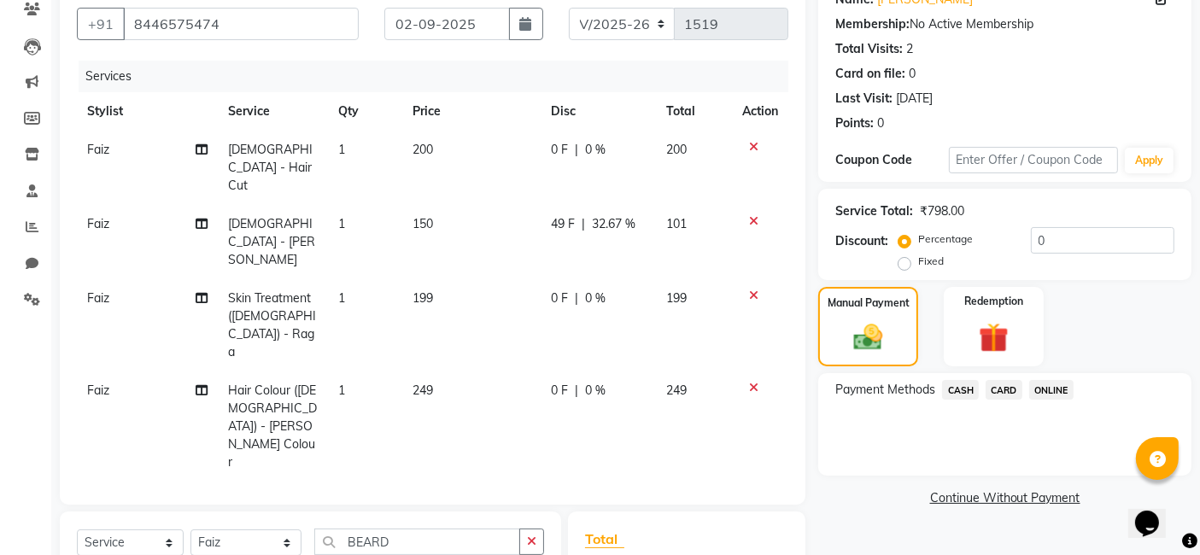
checkbox input "false"
click at [444, 372] on td "249" at bounding box center [471, 427] width 138 height 110
select select "84133"
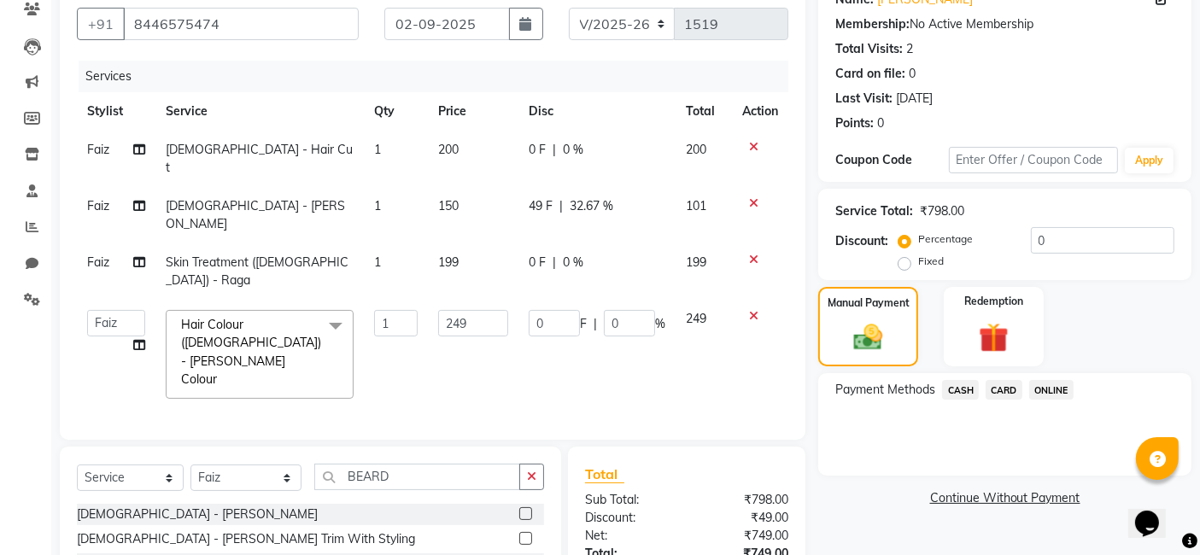
click at [544, 197] on span "49 F" at bounding box center [541, 206] width 24 height 18
select select "84133"
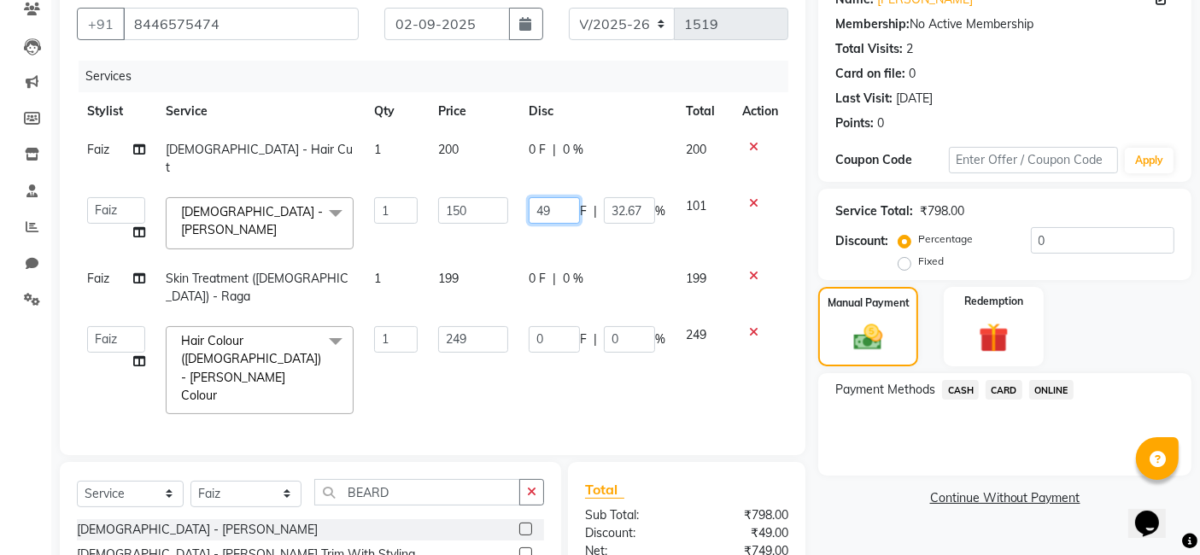
click at [556, 197] on input "49" at bounding box center [554, 210] width 51 height 26
type input "48"
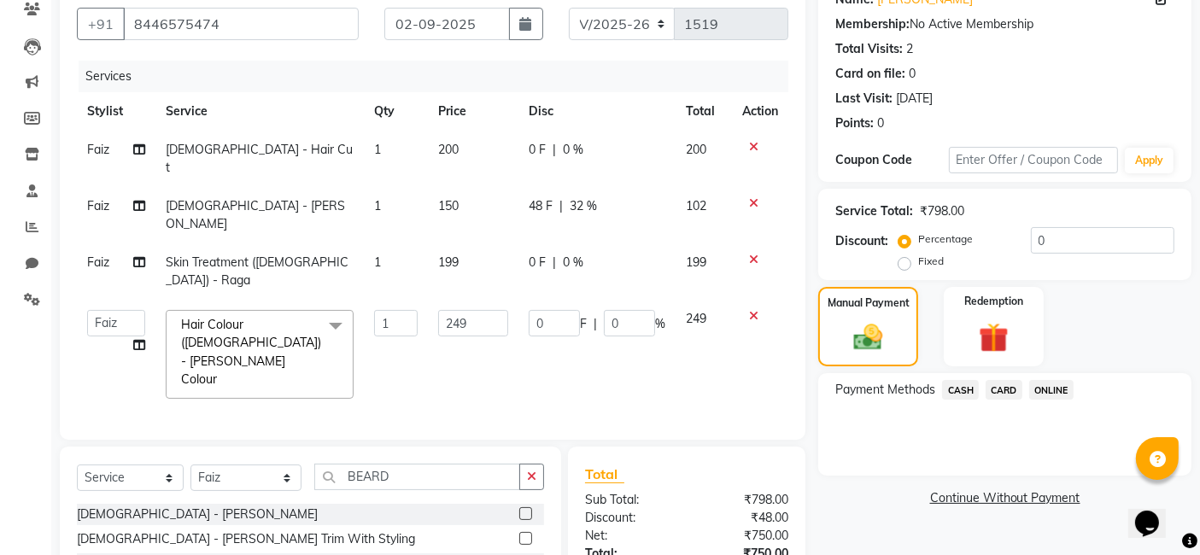
click at [515, 326] on div "Services Stylist Service Qty Price Disc Total Action Faiz [DEMOGRAPHIC_DATA] - …" at bounding box center [432, 242] width 711 height 362
click at [1041, 389] on span "ONLINE" at bounding box center [1051, 390] width 44 height 20
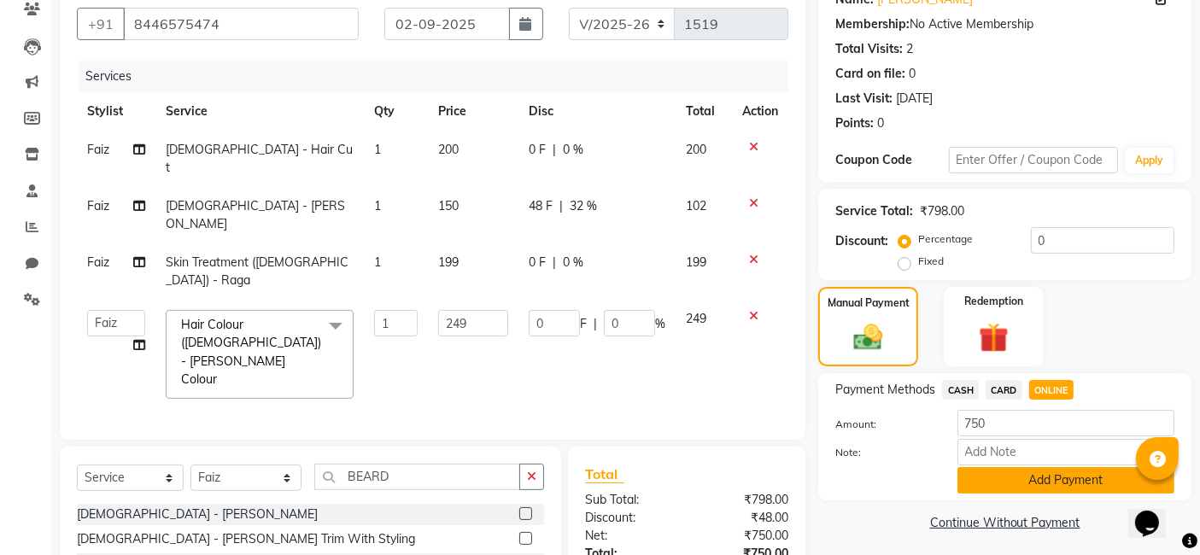
click at [1051, 477] on button "Add Payment" at bounding box center [1065, 480] width 217 height 26
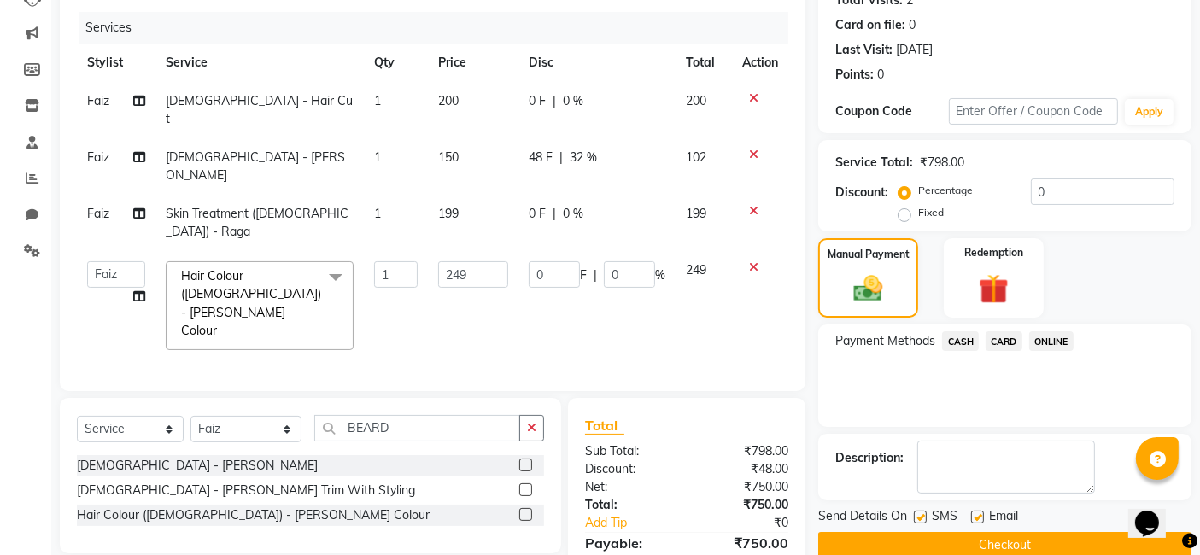
scroll to position [241, 0]
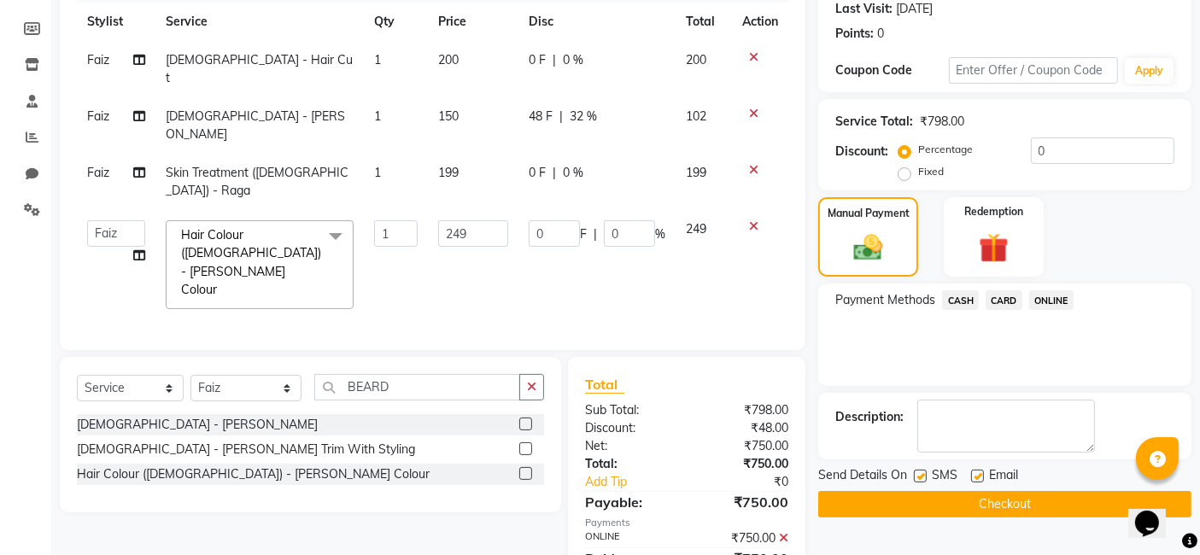
click at [1058, 501] on button "Checkout" at bounding box center [1004, 504] width 373 height 26
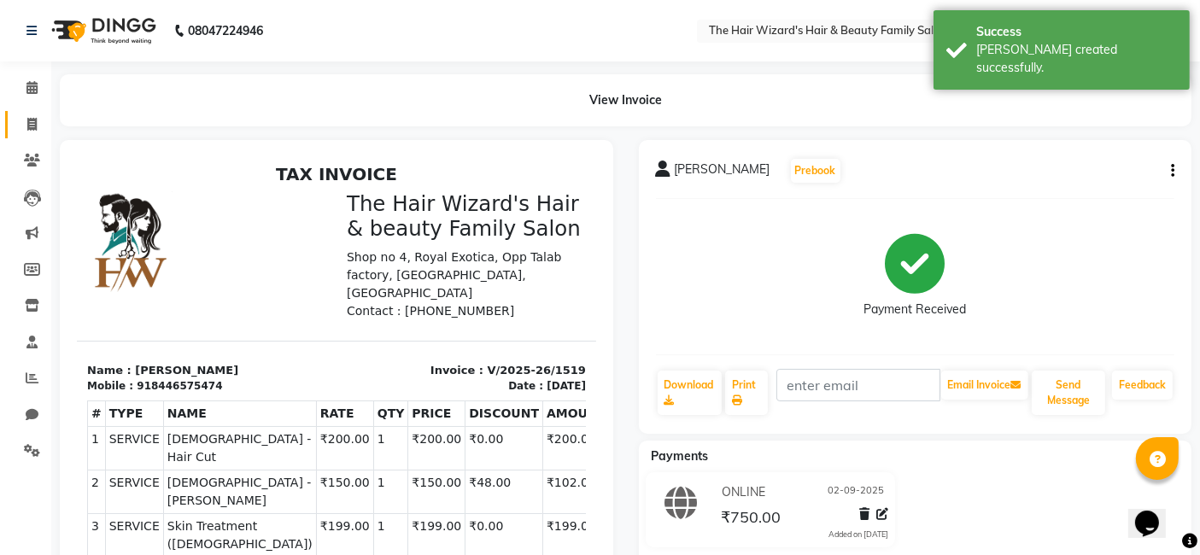
click at [30, 123] on icon at bounding box center [31, 124] width 9 height 13
select select "8473"
select select "service"
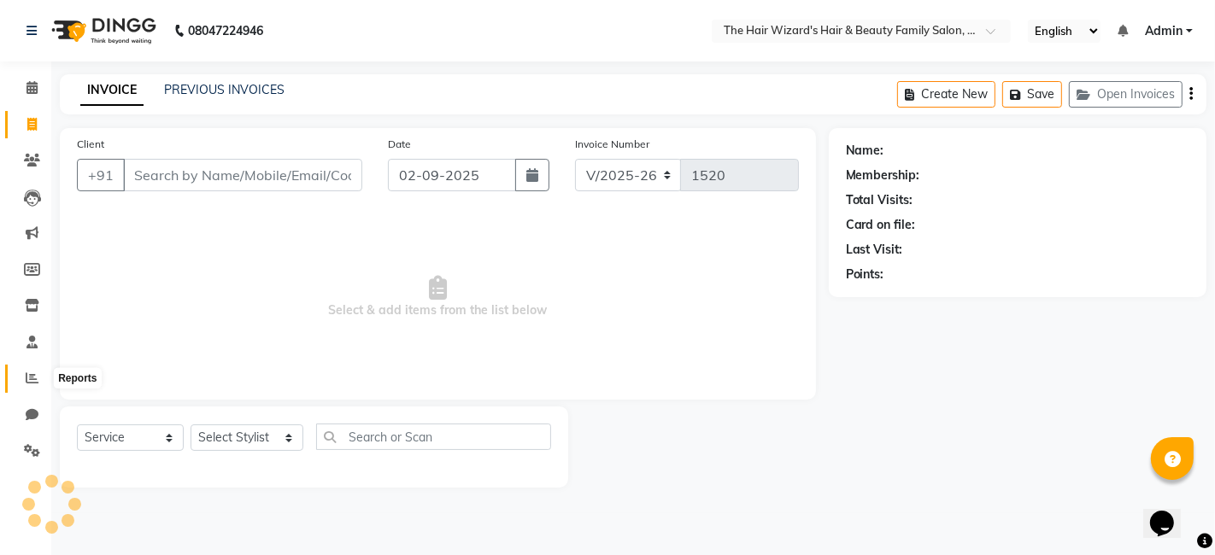
click at [29, 377] on icon at bounding box center [32, 378] width 13 height 13
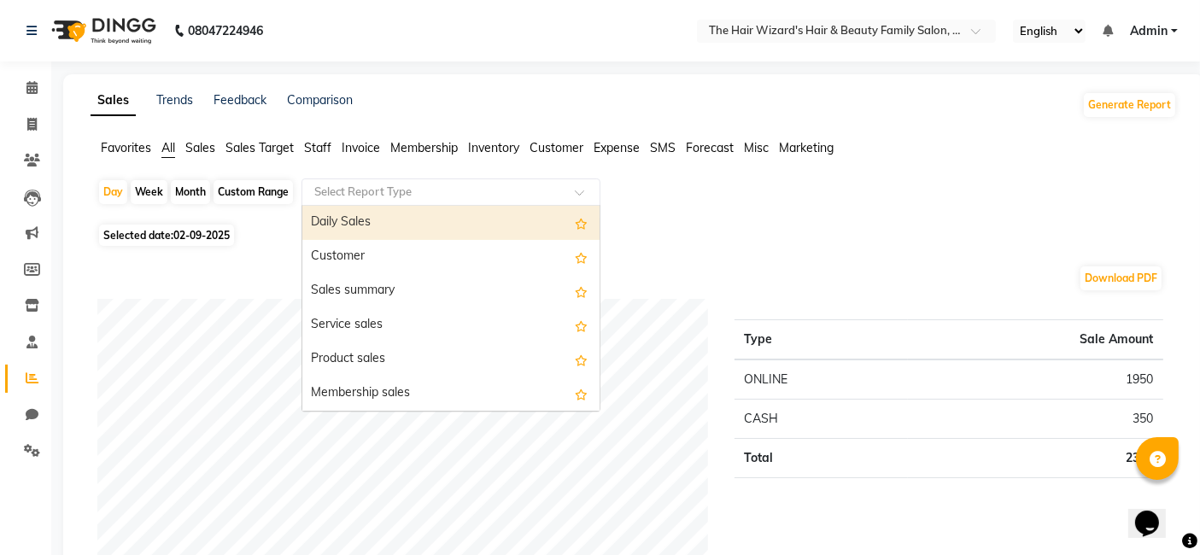
click at [580, 189] on span at bounding box center [585, 197] width 21 height 17
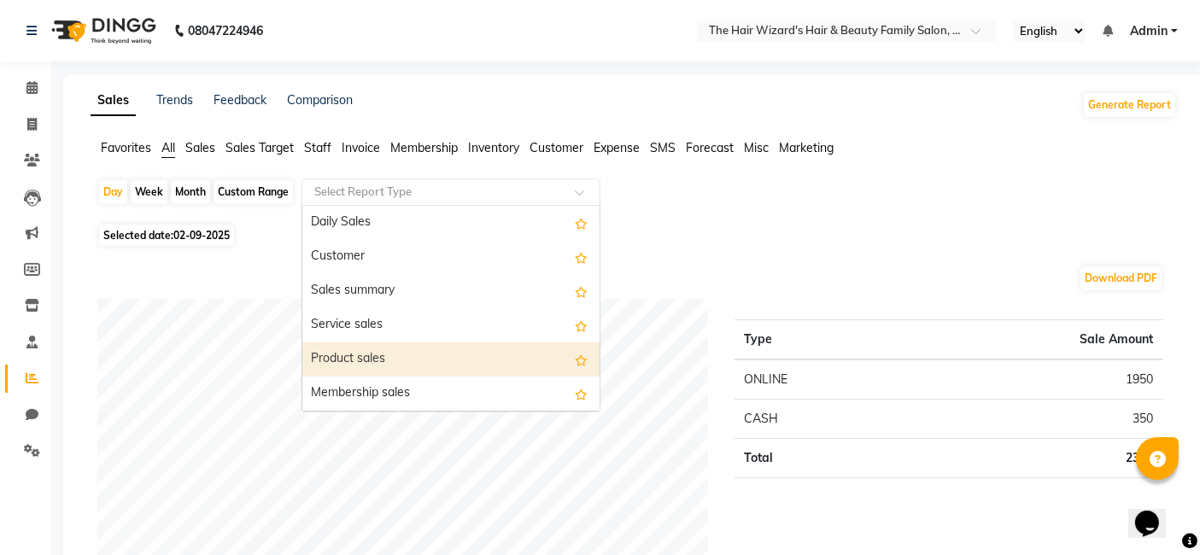
click at [526, 354] on div "Product sales" at bounding box center [450, 360] width 297 height 34
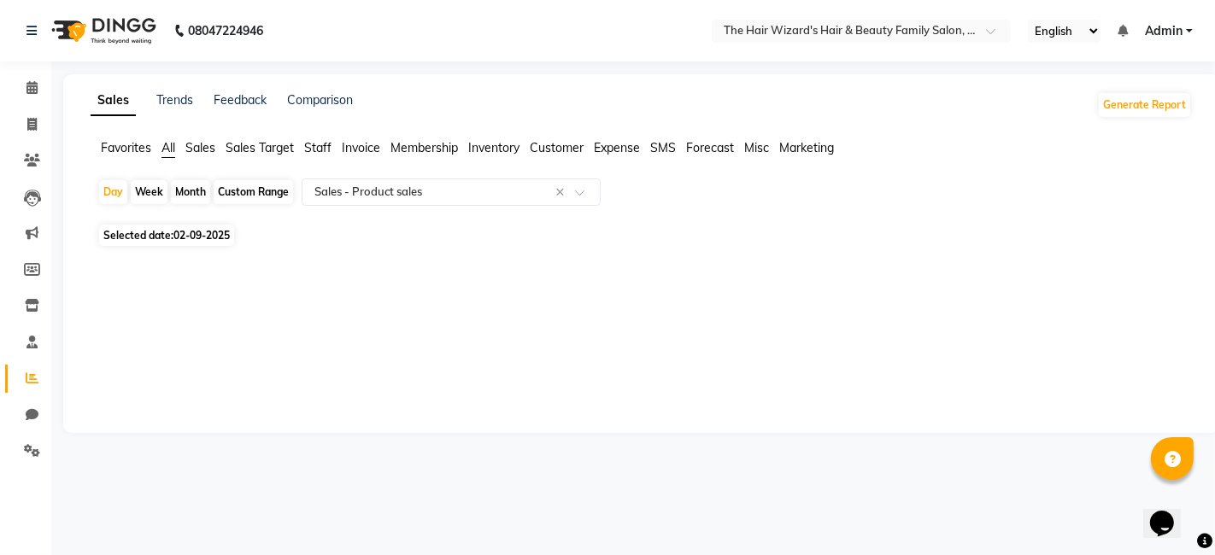
click at [243, 191] on div "Custom Range" at bounding box center [253, 192] width 79 height 24
select select "9"
select select "2025"
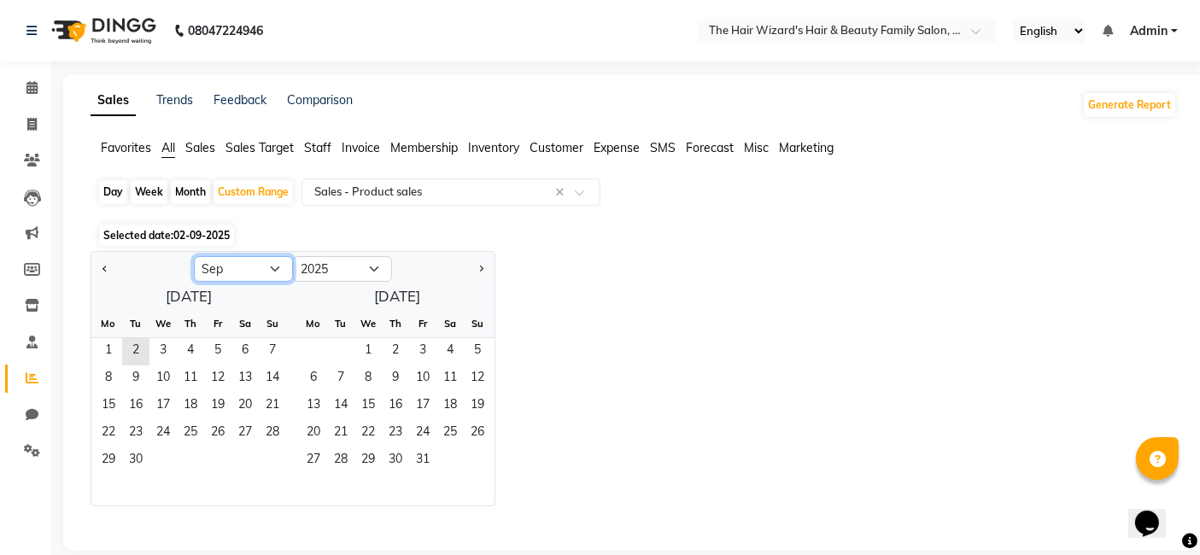
click at [276, 270] on select "Jan Feb Mar Apr May Jun [DATE] Aug Sep Oct Nov Dec" at bounding box center [243, 269] width 99 height 26
select select "8"
click at [194, 256] on select "Jan Feb Mar Apr May Jun [DATE] Aug Sep Oct Nov Dec" at bounding box center [243, 269] width 99 height 26
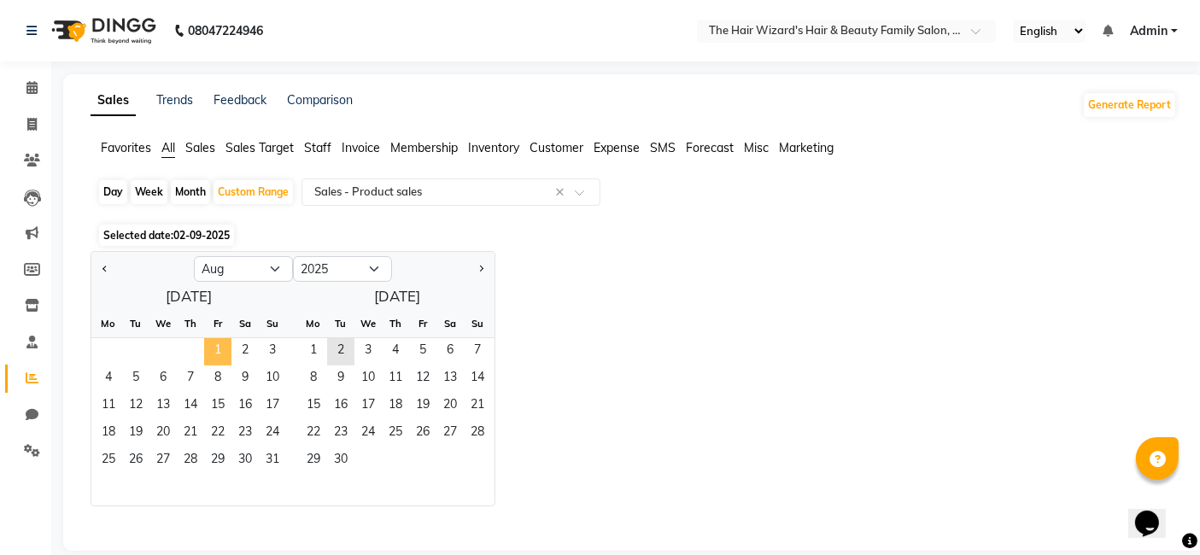
click at [213, 342] on span "1" at bounding box center [217, 351] width 27 height 27
click at [278, 458] on span "31" at bounding box center [272, 461] width 27 height 27
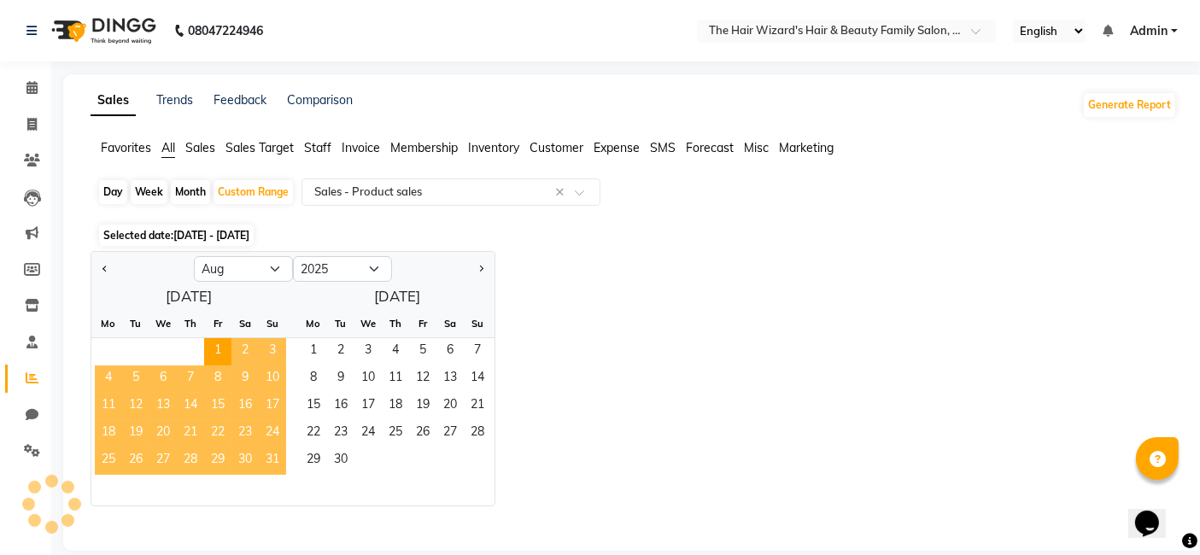
select select "full_report"
select select "csv"
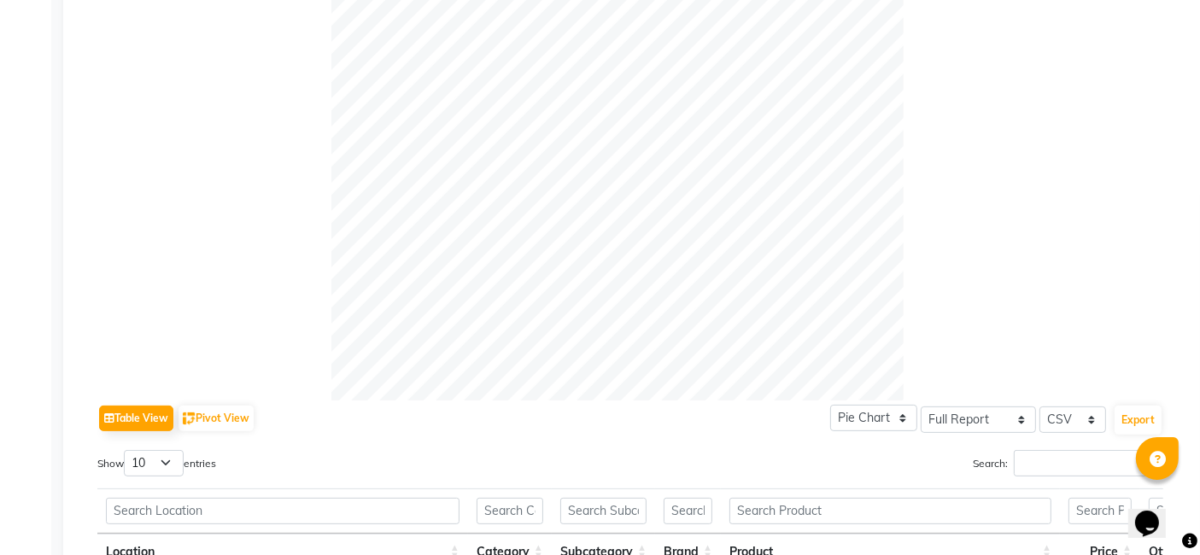
scroll to position [943, 0]
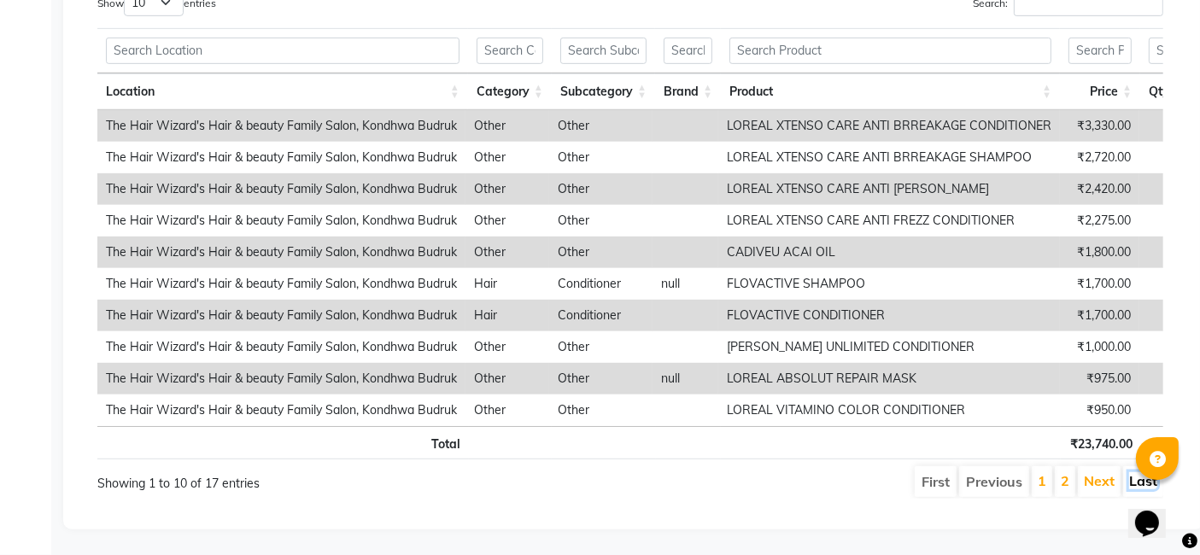
click at [1134, 472] on link "Last" at bounding box center [1143, 480] width 28 height 17
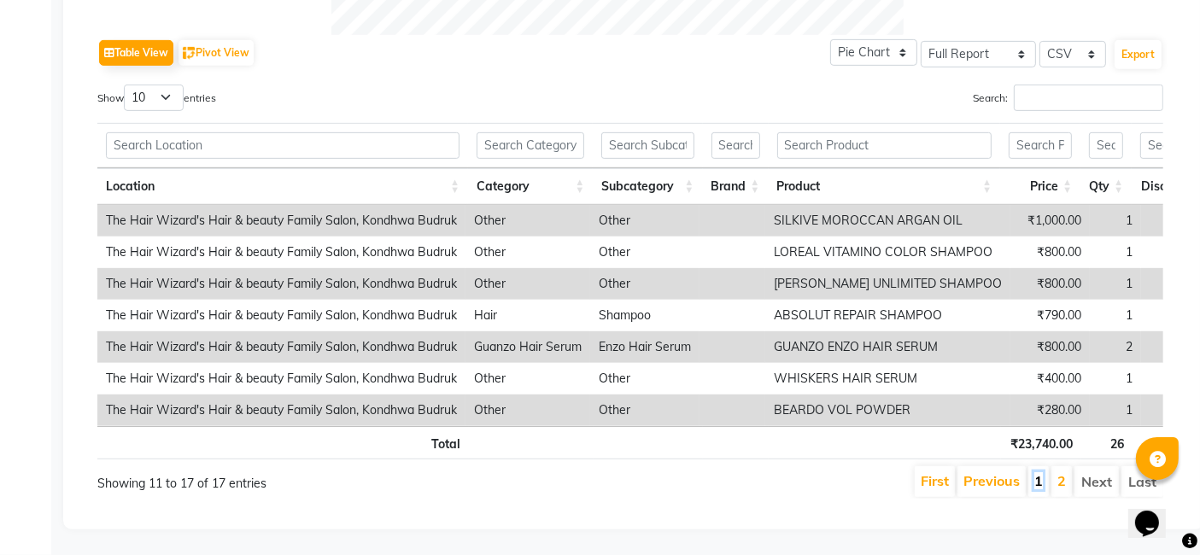
click at [1043, 474] on link "1" at bounding box center [1038, 480] width 9 height 17
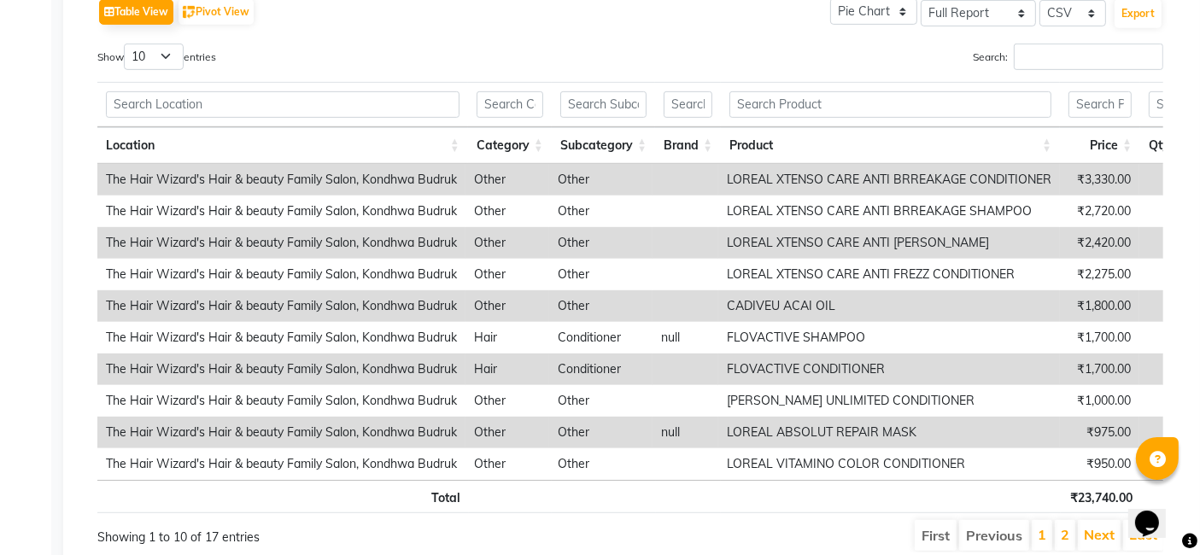
click at [1044, 474] on td "LOREAL VITAMINO COLOR CONDITIONER" at bounding box center [889, 464] width 342 height 32
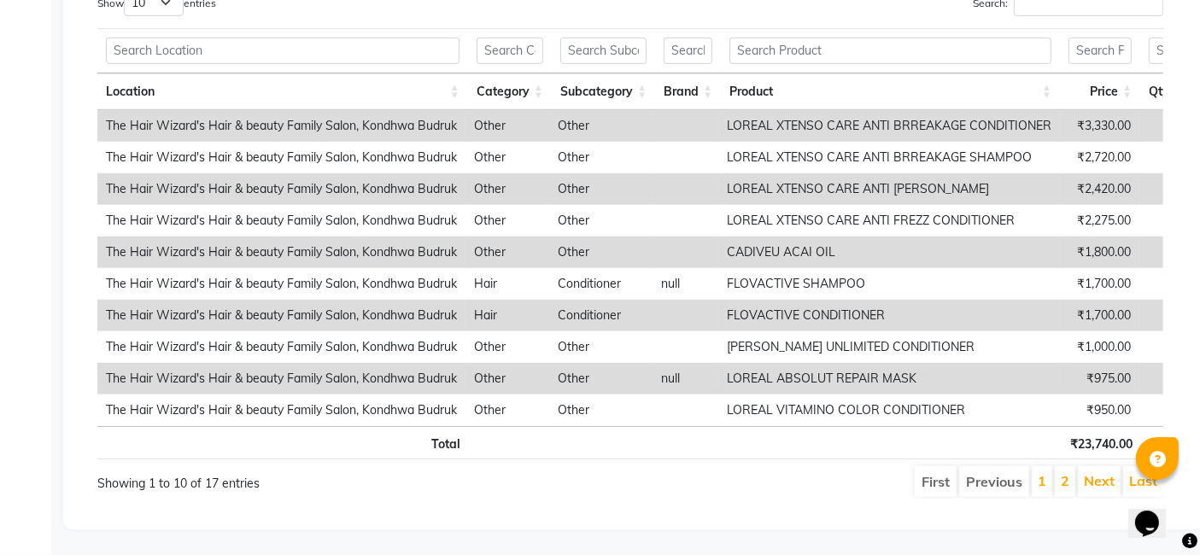
scroll to position [457, 0]
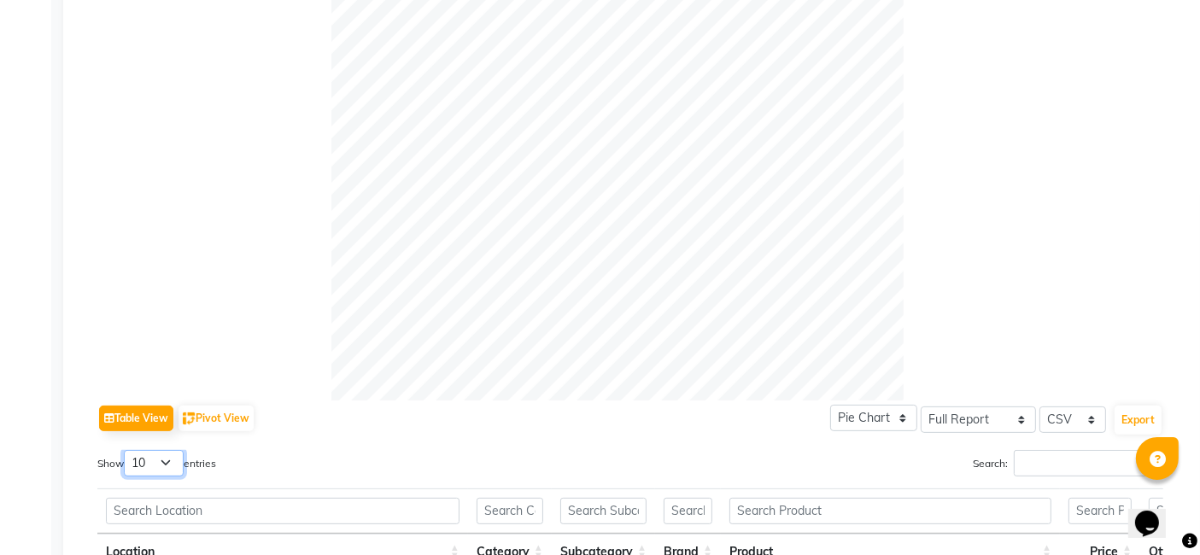
click at [169, 460] on select "10 25 50 100" at bounding box center [154, 463] width 60 height 26
select select "100"
click at [126, 450] on select "10 25 50 100" at bounding box center [154, 463] width 60 height 26
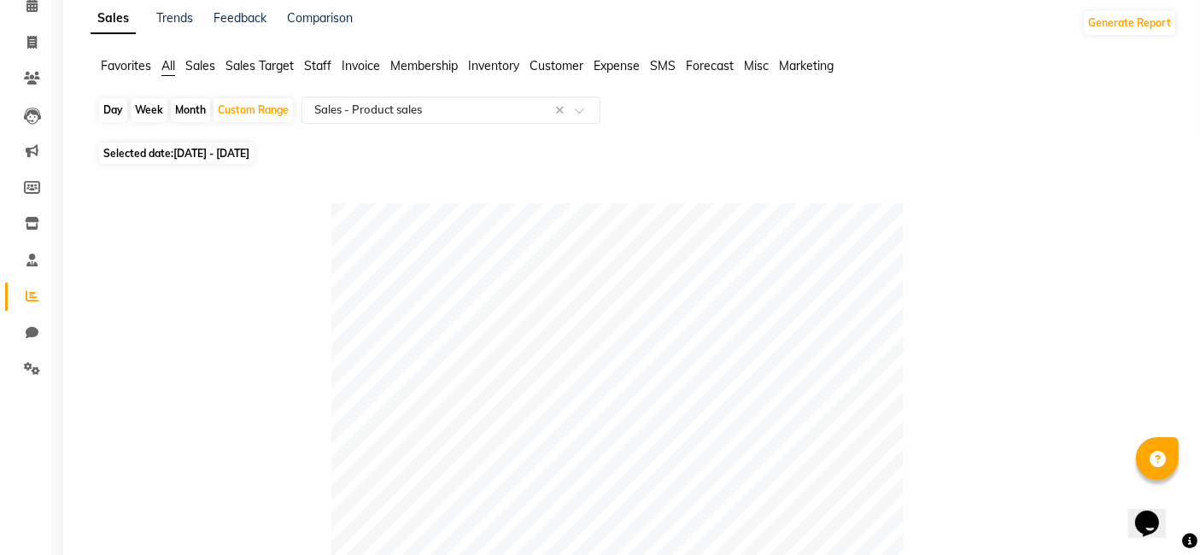
scroll to position [0, 0]
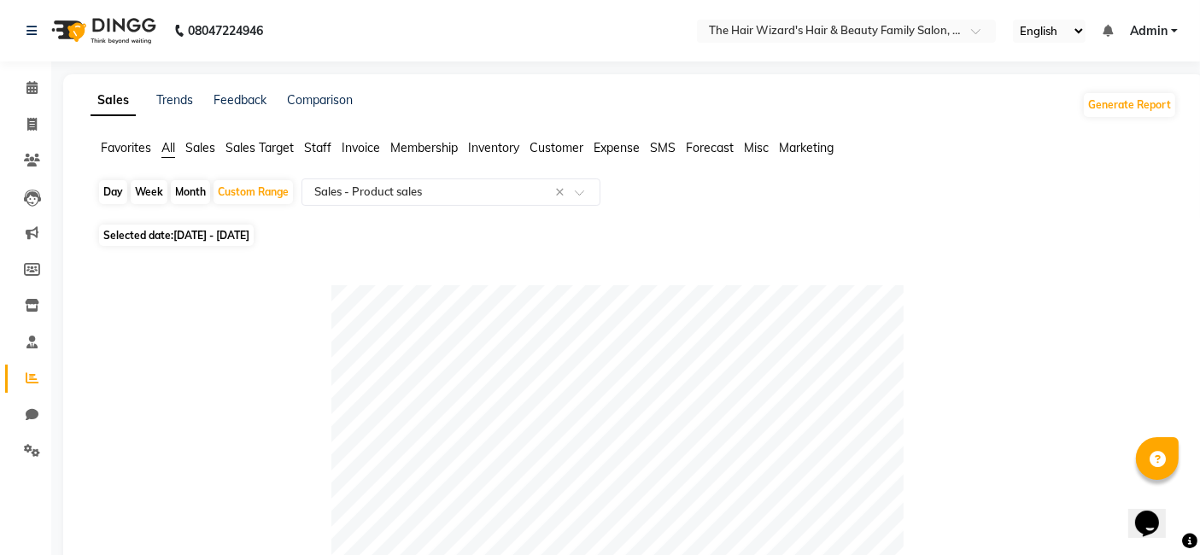
click at [328, 143] on span "Staff" at bounding box center [317, 147] width 27 height 15
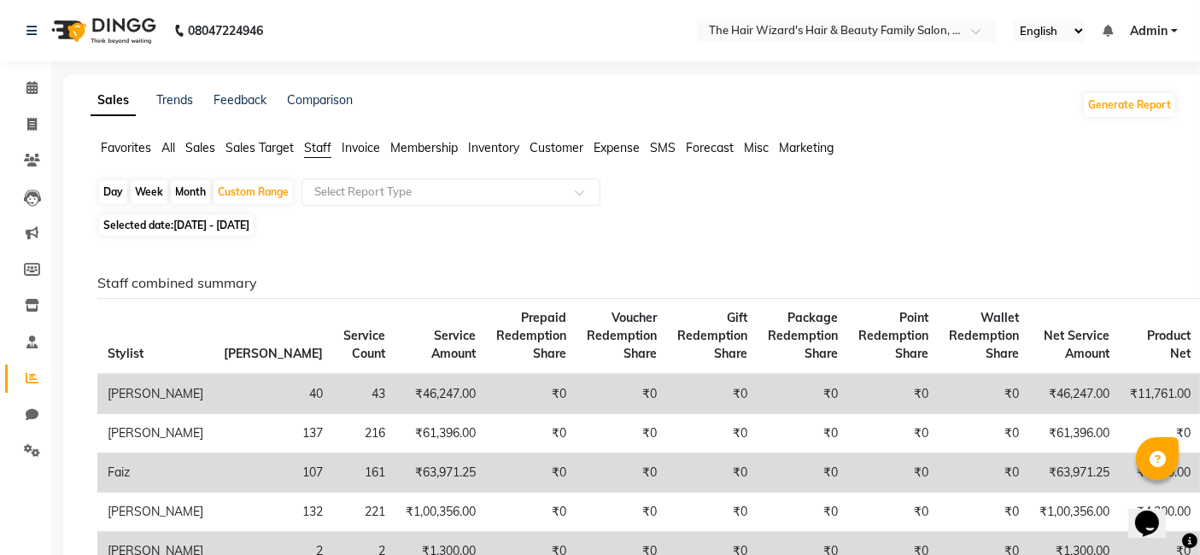
click at [495, 143] on span "Inventory" at bounding box center [493, 147] width 51 height 15
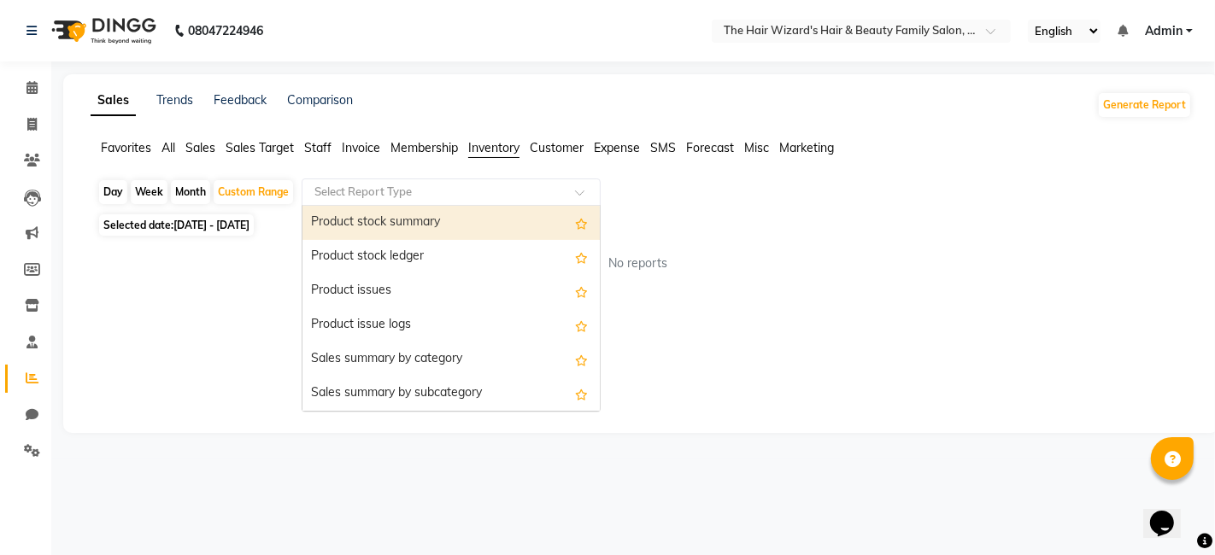
click at [410, 189] on input "text" at bounding box center [434, 192] width 246 height 17
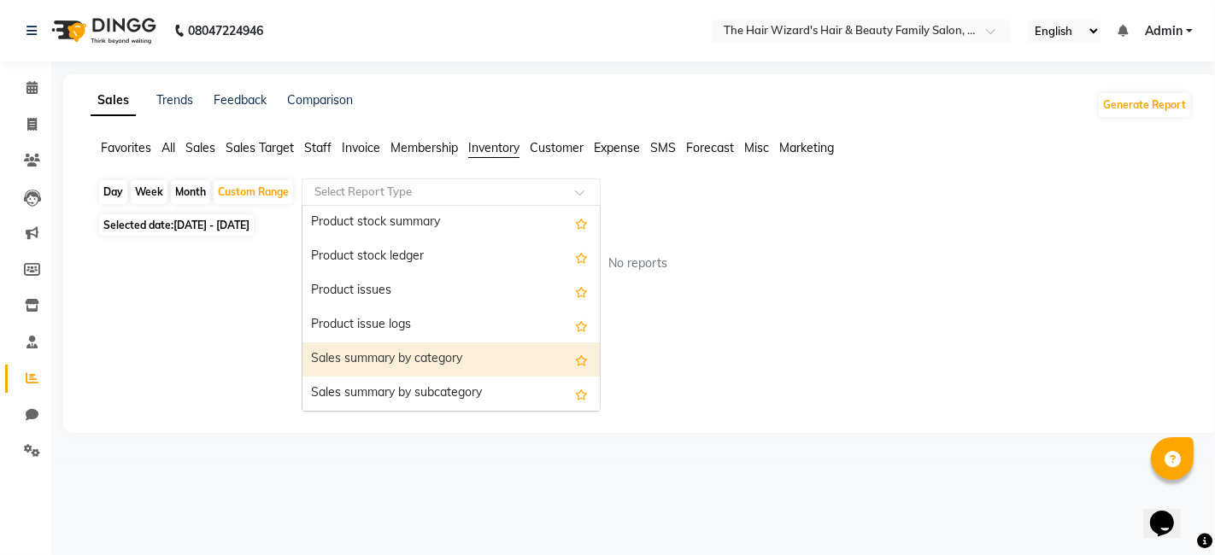
click at [421, 360] on div "Sales summary by category" at bounding box center [450, 360] width 297 height 34
select select "full_report"
select select "csv"
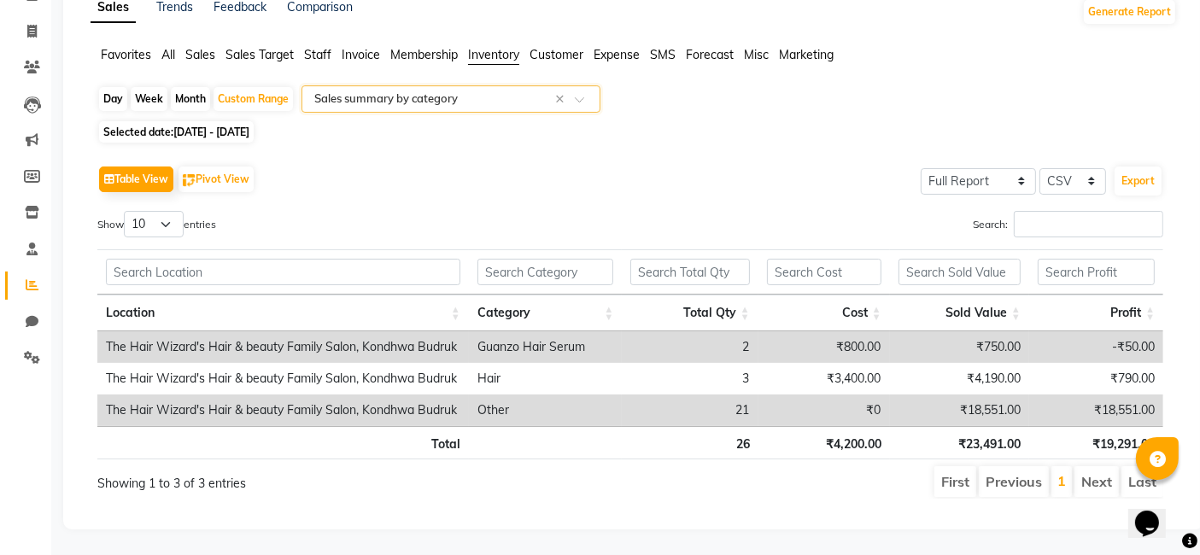
scroll to position [105, 0]
click at [167, 211] on select "10 25 50 100" at bounding box center [154, 224] width 60 height 26
select select "100"
click at [126, 211] on select "10 25 50 100" at bounding box center [154, 224] width 60 height 26
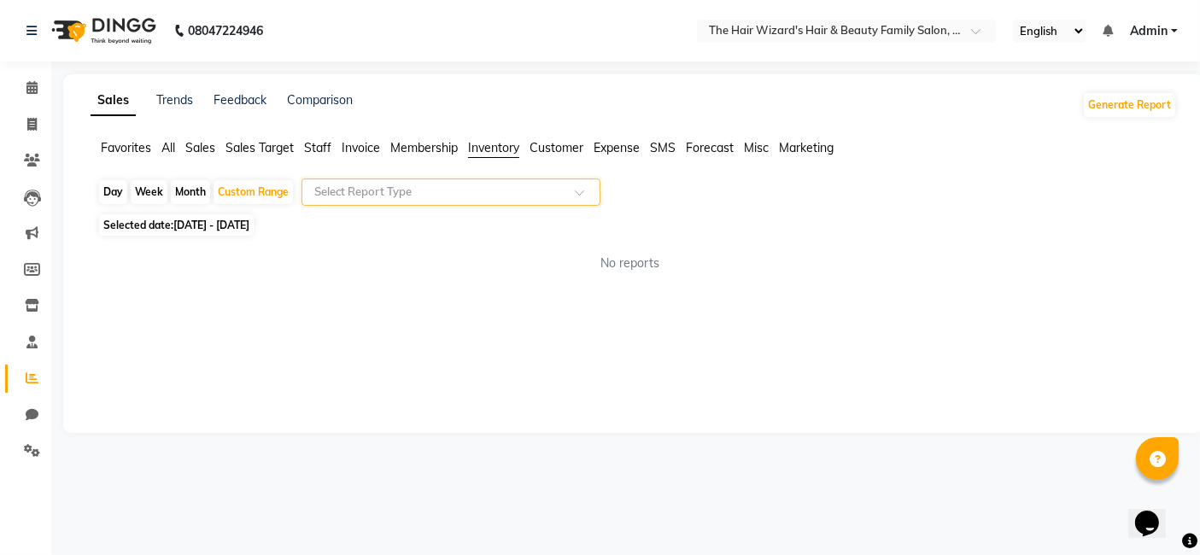
scroll to position [0, 0]
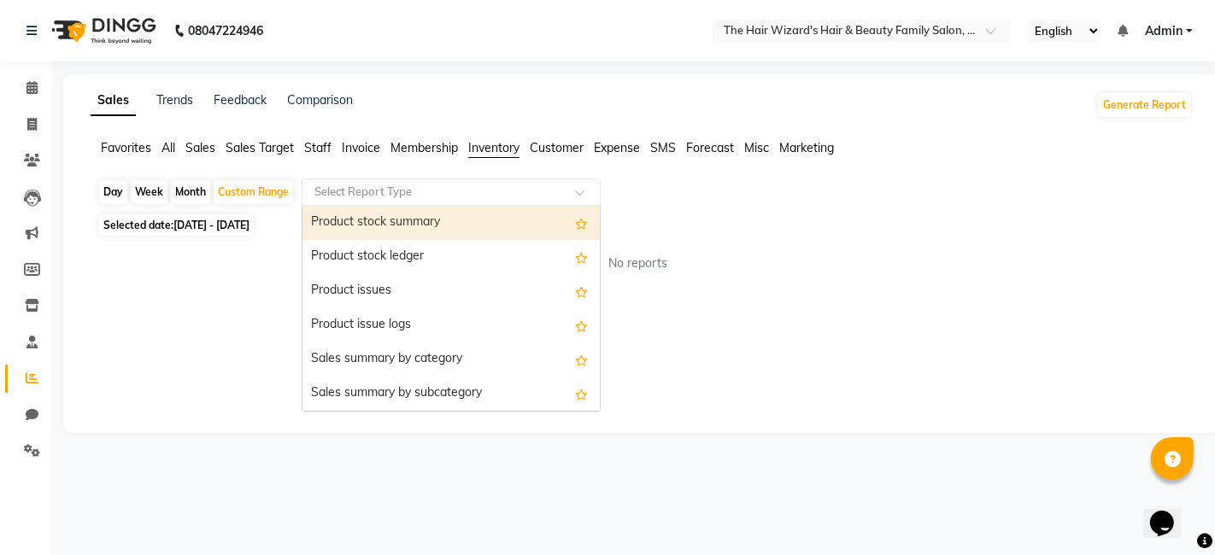
click at [585, 191] on span at bounding box center [585, 197] width 21 height 17
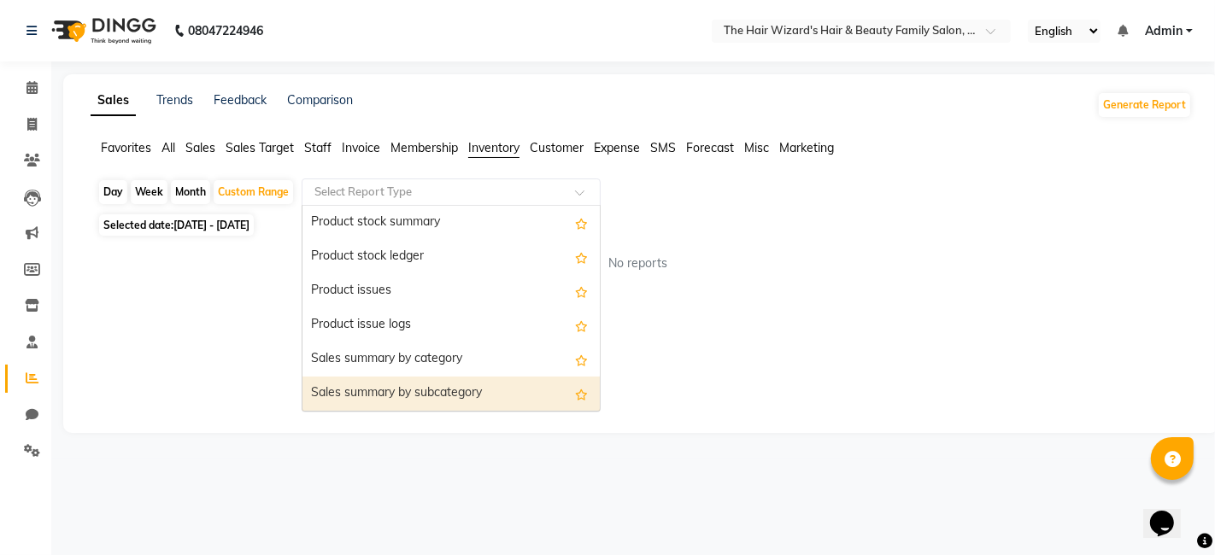
click at [544, 392] on div "Sales summary by subcategory" at bounding box center [450, 394] width 297 height 34
select select "full_report"
select select "csv"
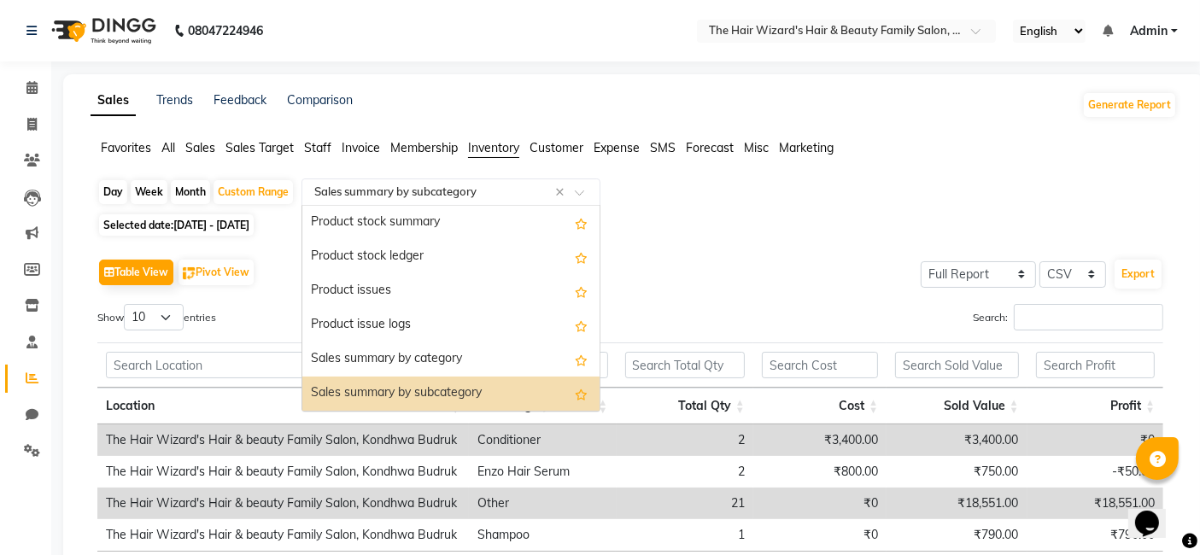
click at [584, 191] on span at bounding box center [585, 197] width 21 height 17
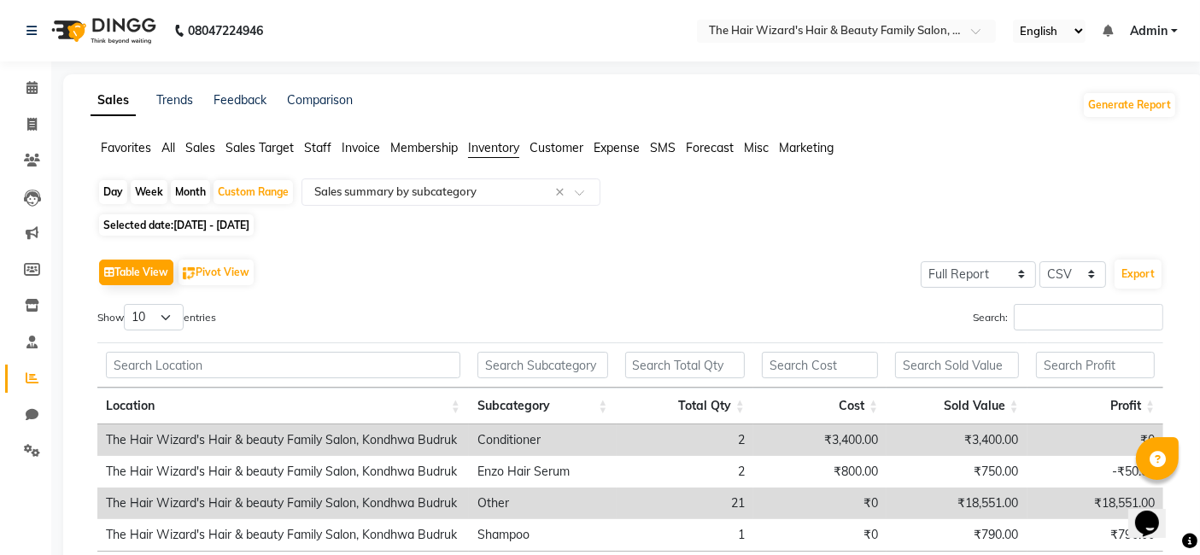
click at [647, 312] on div "Search:" at bounding box center [903, 320] width 520 height 33
click at [206, 146] on span "Sales" at bounding box center [200, 147] width 30 height 15
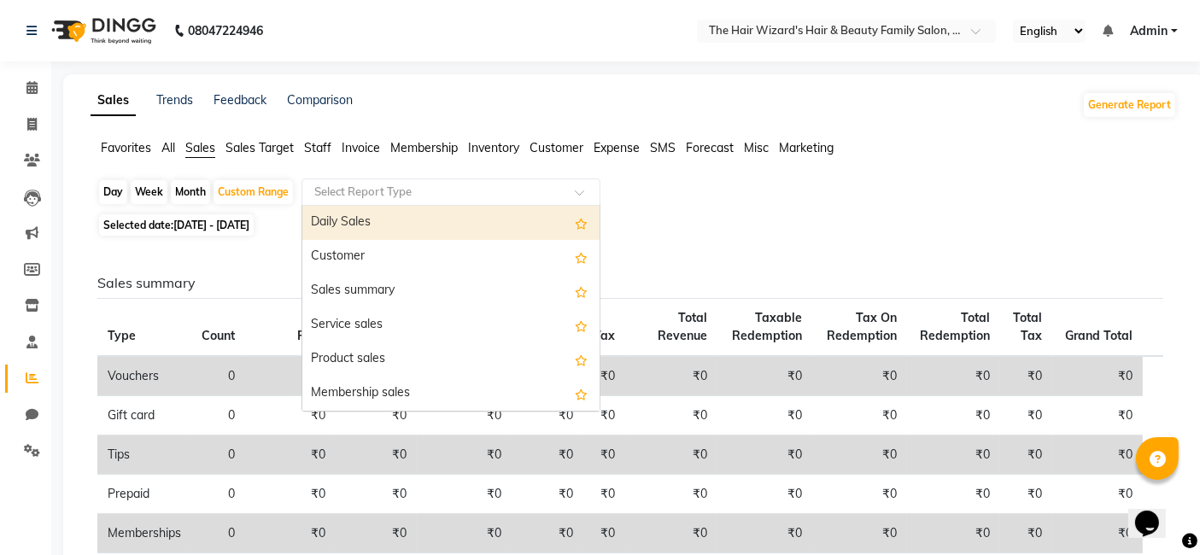
click at [586, 193] on span at bounding box center [585, 197] width 21 height 17
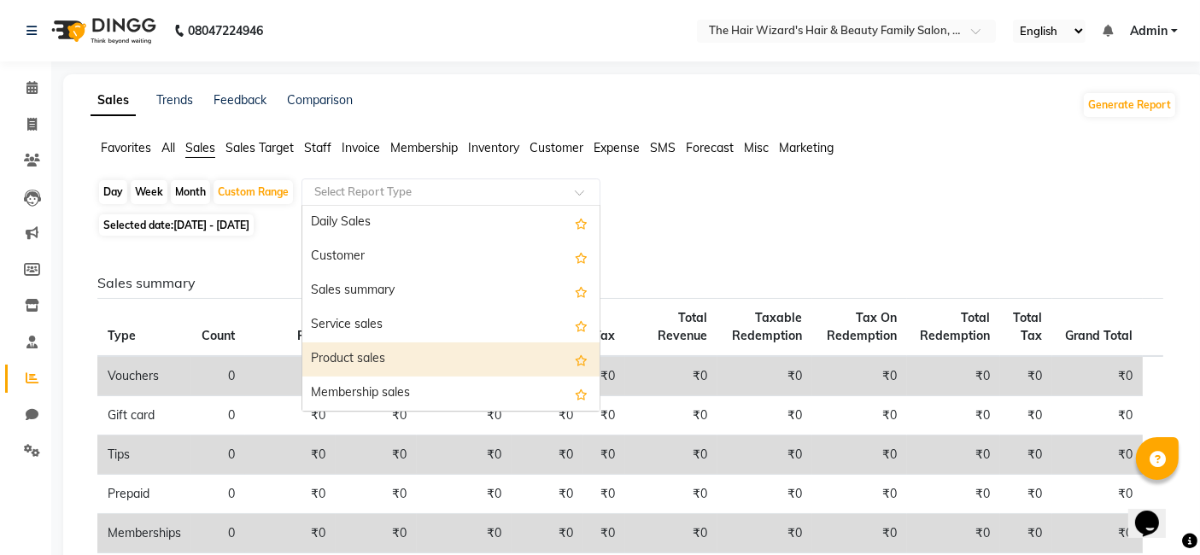
click at [527, 353] on div "Product sales" at bounding box center [450, 360] width 297 height 34
select select "full_report"
select select "csv"
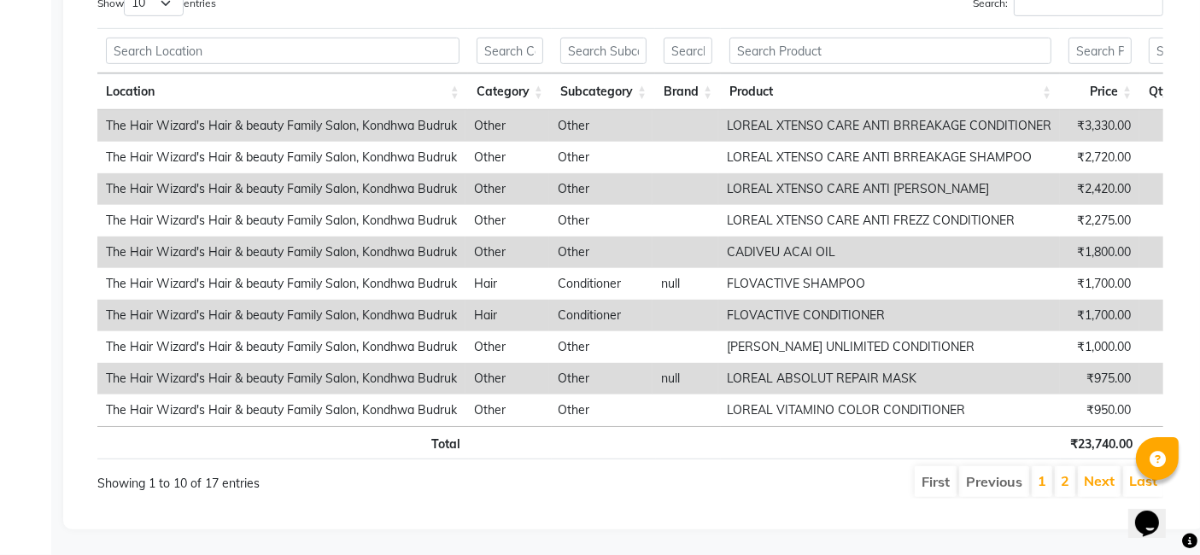
scroll to position [935, 0]
click at [837, 113] on td "LOREAL XTENSO CARE ANTI BRREAKAGE CONDITIONER" at bounding box center [889, 126] width 342 height 32
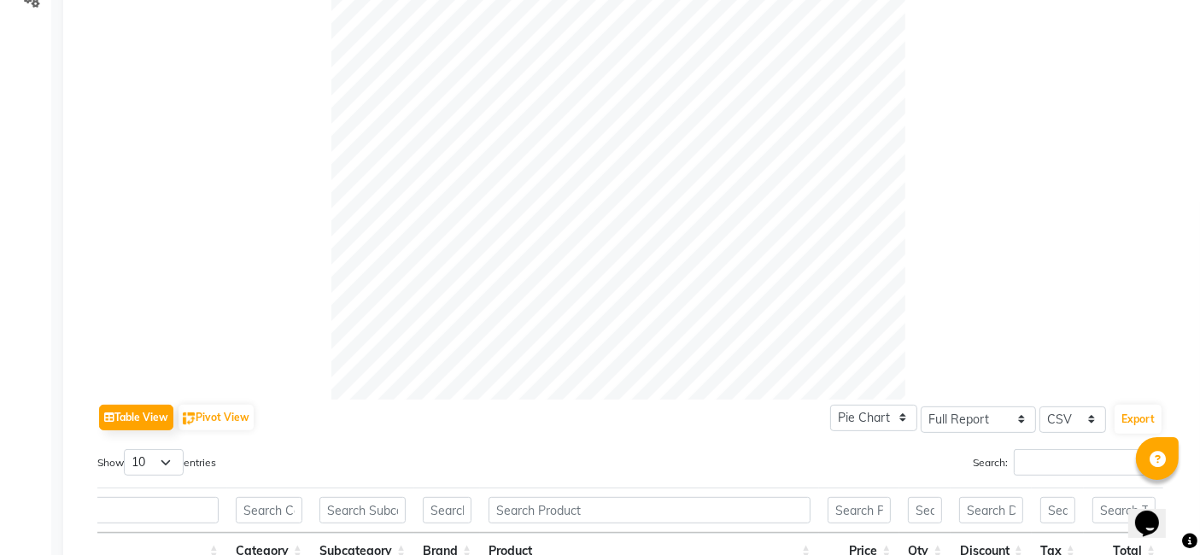
scroll to position [0, 0]
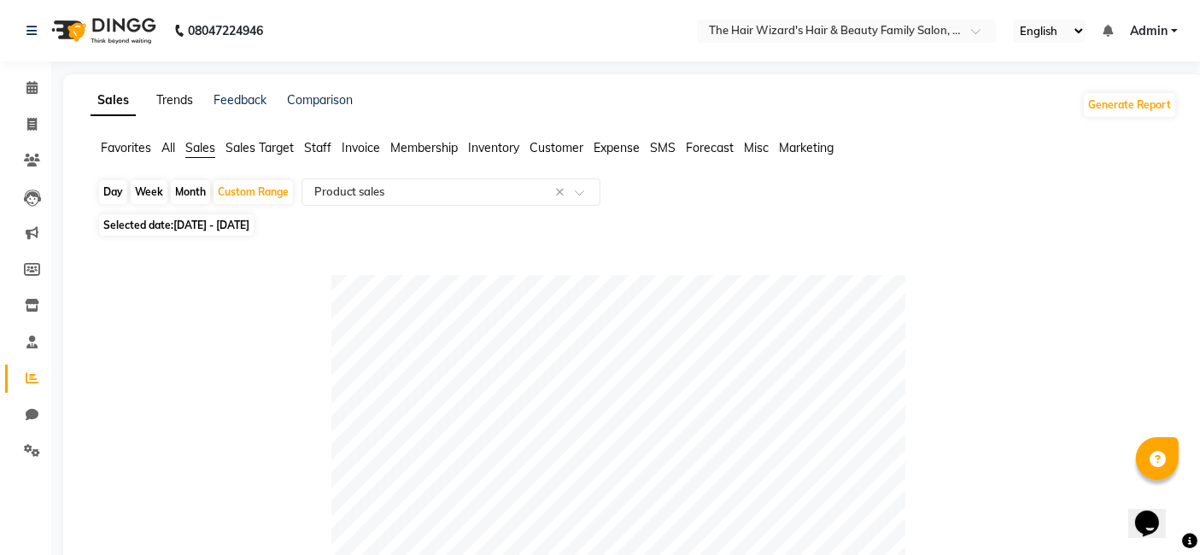
click at [179, 101] on link "Trends" at bounding box center [174, 99] width 37 height 15
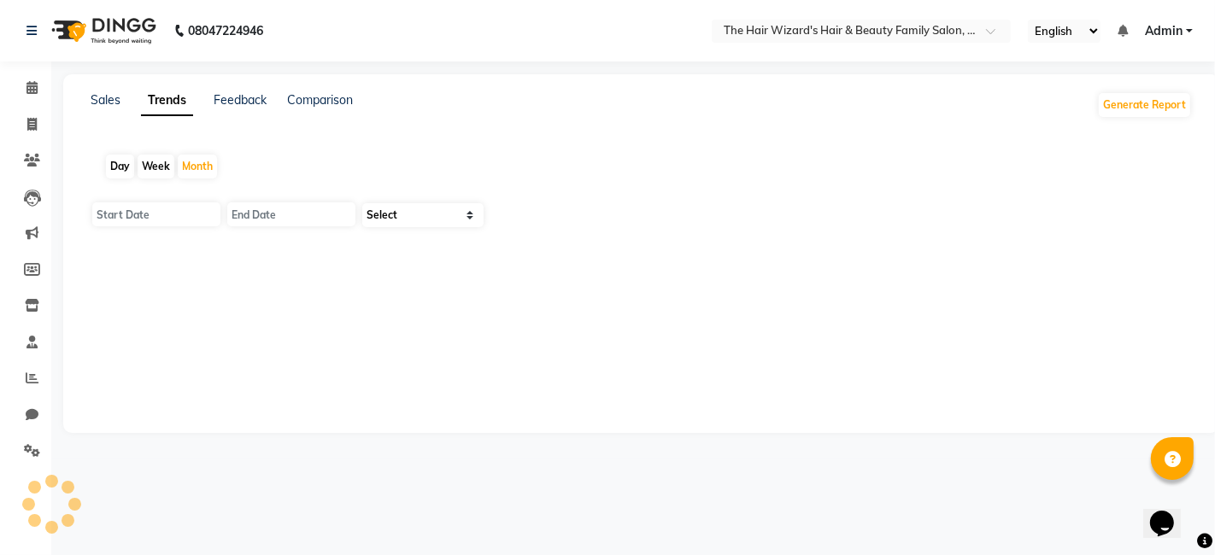
type input "[DATE]"
select select "by_client"
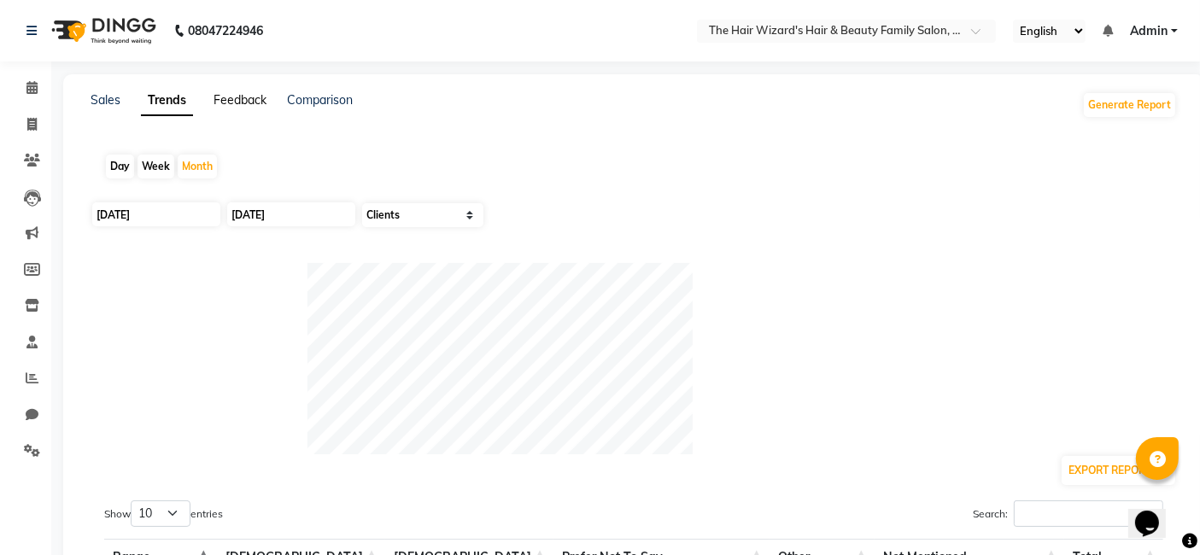
click at [239, 98] on link "Feedback" at bounding box center [240, 99] width 53 height 15
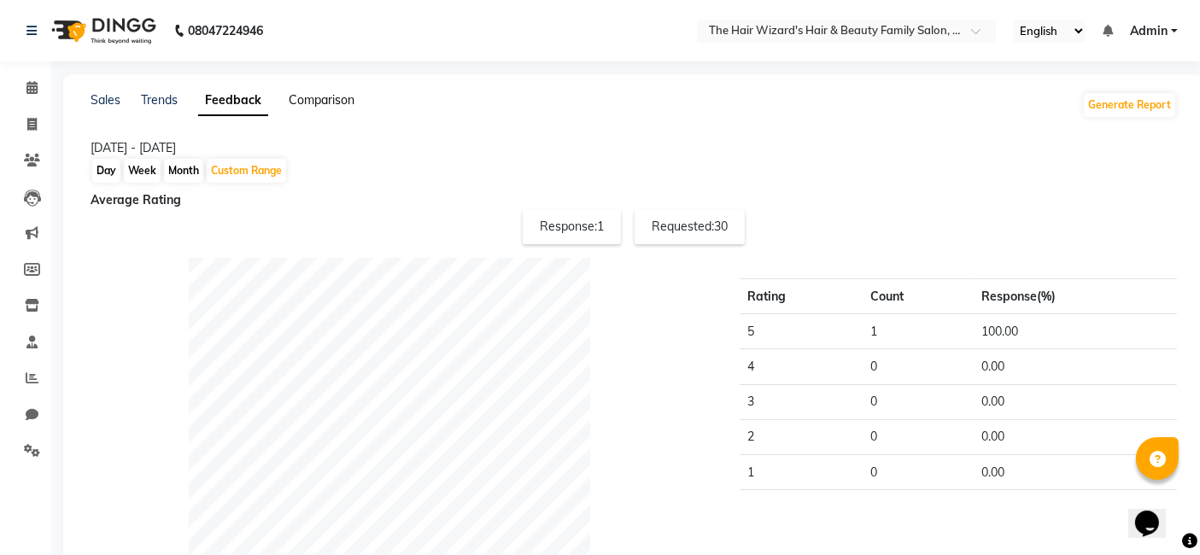
click at [321, 97] on link "Comparison" at bounding box center [322, 99] width 66 height 15
select select "single_date"
select select "single_date_dash"
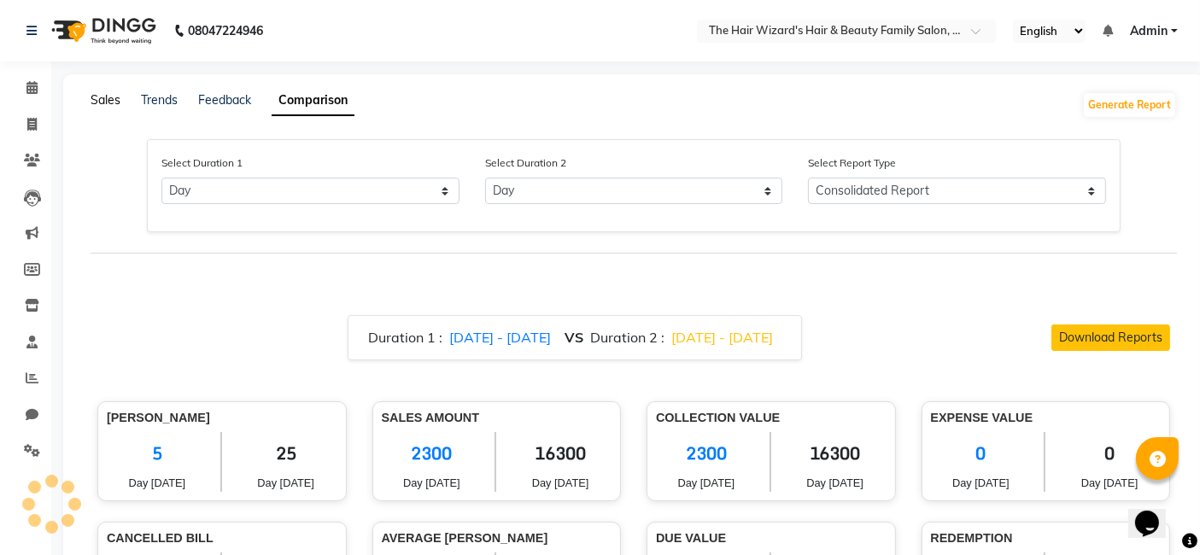
click at [106, 98] on link "Sales" at bounding box center [106, 99] width 30 height 15
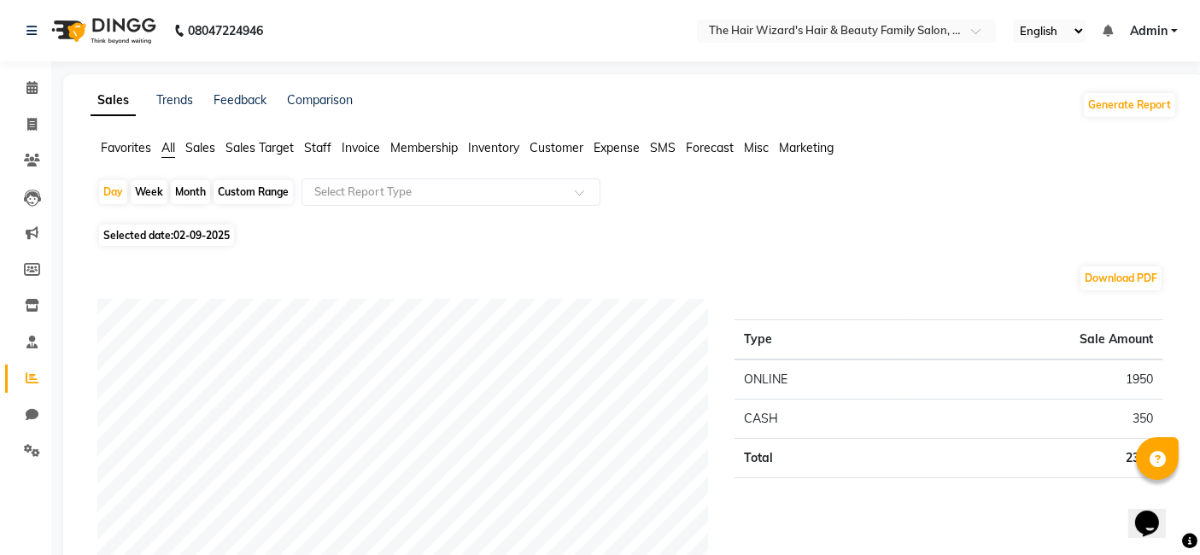
click at [254, 191] on div "Custom Range" at bounding box center [253, 192] width 79 height 24
select select "9"
select select "2025"
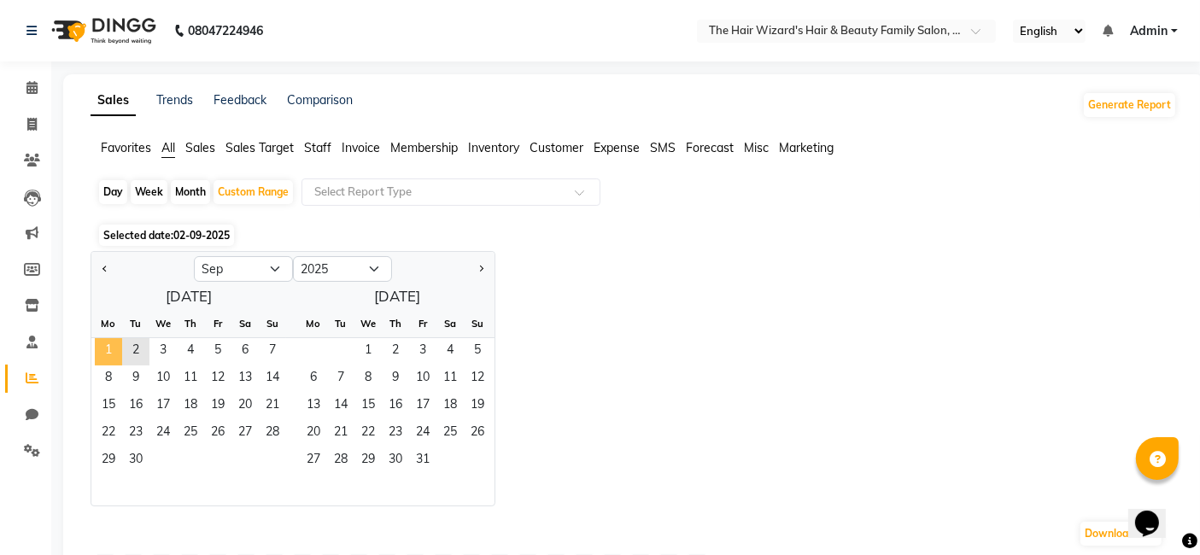
click at [103, 348] on span "1" at bounding box center [108, 351] width 27 height 27
click at [276, 268] on select "Jan Feb Mar Apr May Jun [DATE] Aug Sep Oct Nov Dec" at bounding box center [243, 269] width 99 height 26
select select "8"
click at [194, 256] on select "Jan Feb Mar Apr May Jun [DATE] Aug Sep Oct Nov Dec" at bounding box center [243, 269] width 99 height 26
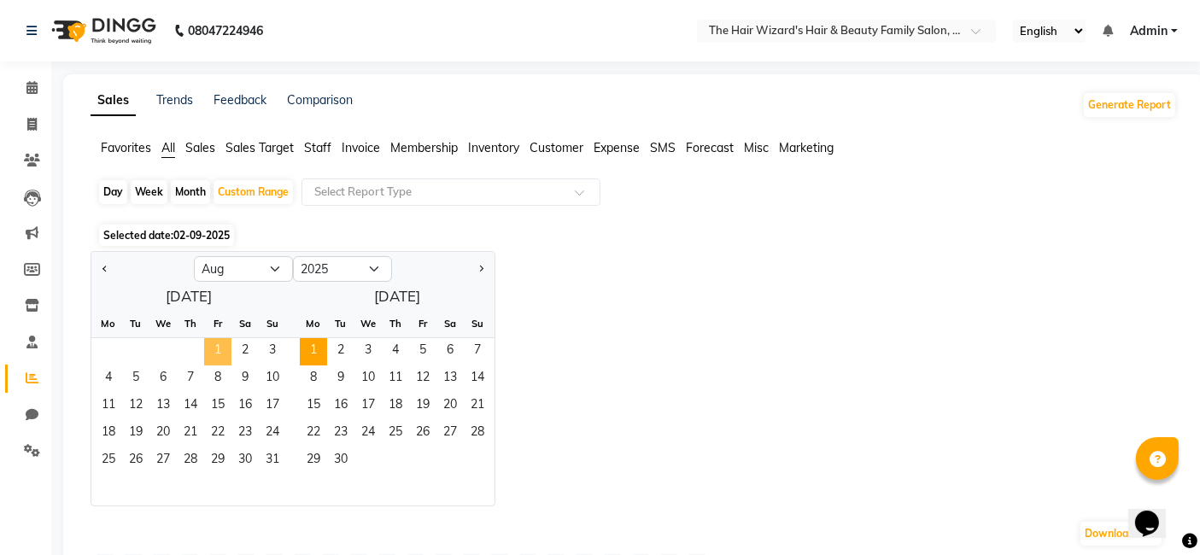
click at [218, 345] on span "1" at bounding box center [217, 351] width 27 height 27
click at [272, 457] on span "31" at bounding box center [272, 461] width 27 height 27
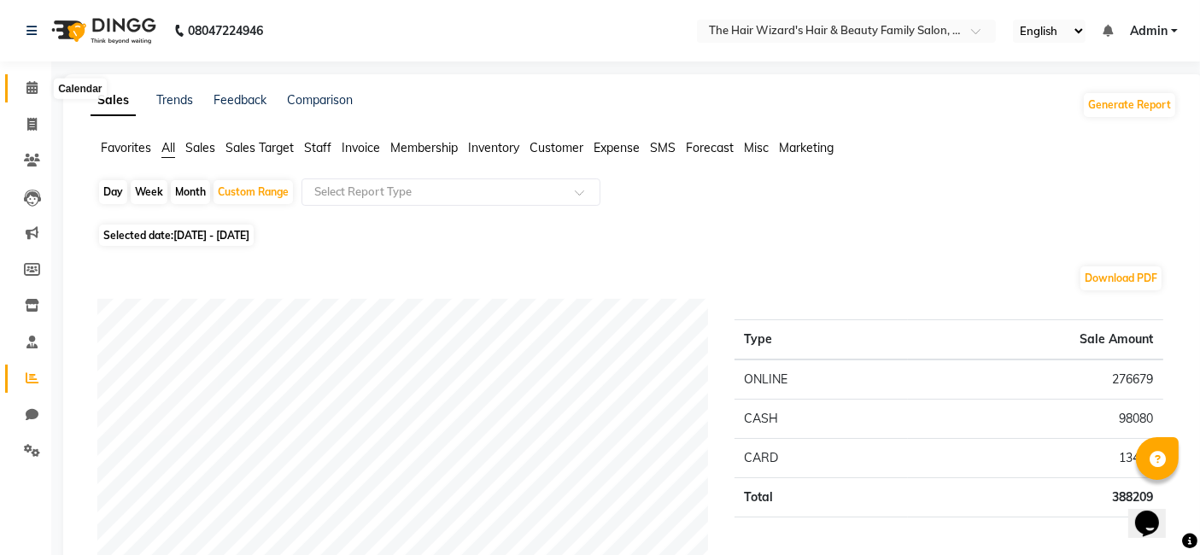
click at [34, 88] on icon at bounding box center [31, 87] width 11 height 13
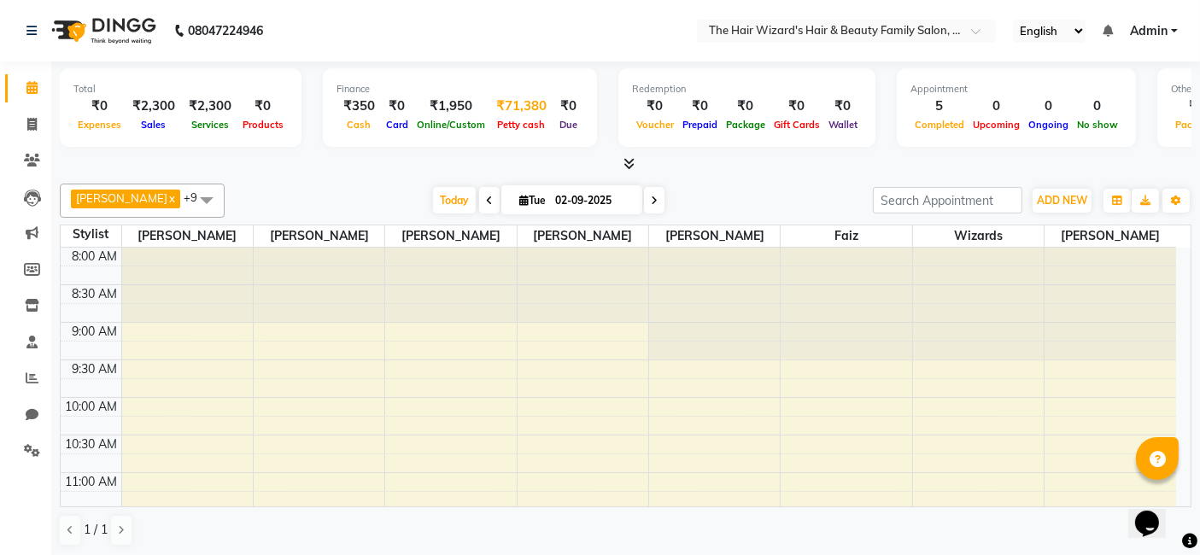
click at [512, 122] on span "Petty cash" at bounding box center [522, 125] width 56 height 12
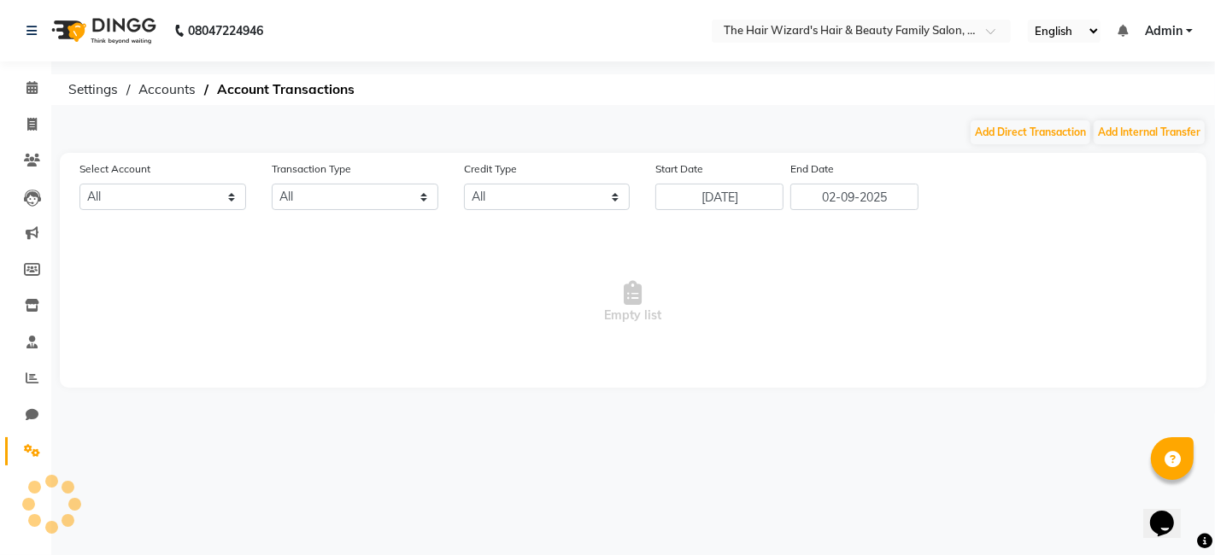
select select "7594"
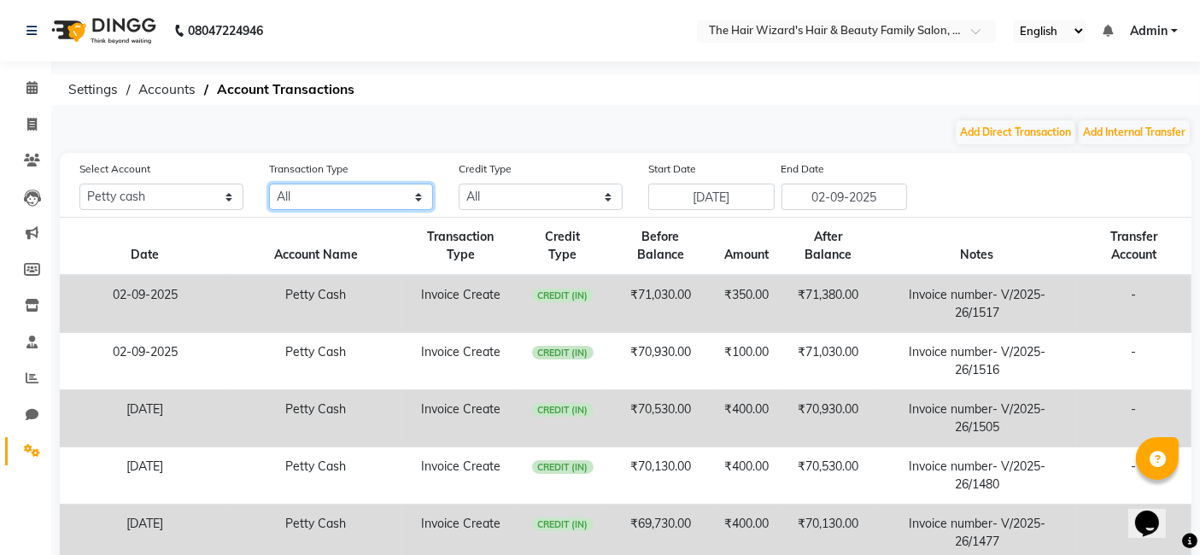
click at [316, 184] on select "All Direct Internal Transfer Expense Invoice Daily Register" at bounding box center [351, 197] width 164 height 26
click at [442, 117] on div "08047224946 Select Location × The Hair Wizard's Hair & Beauty Family Salon, Kon…" at bounding box center [600, 462] width 1200 height 924
click at [1022, 126] on button "Add Direct Transaction" at bounding box center [1016, 132] width 120 height 24
select select "direct"
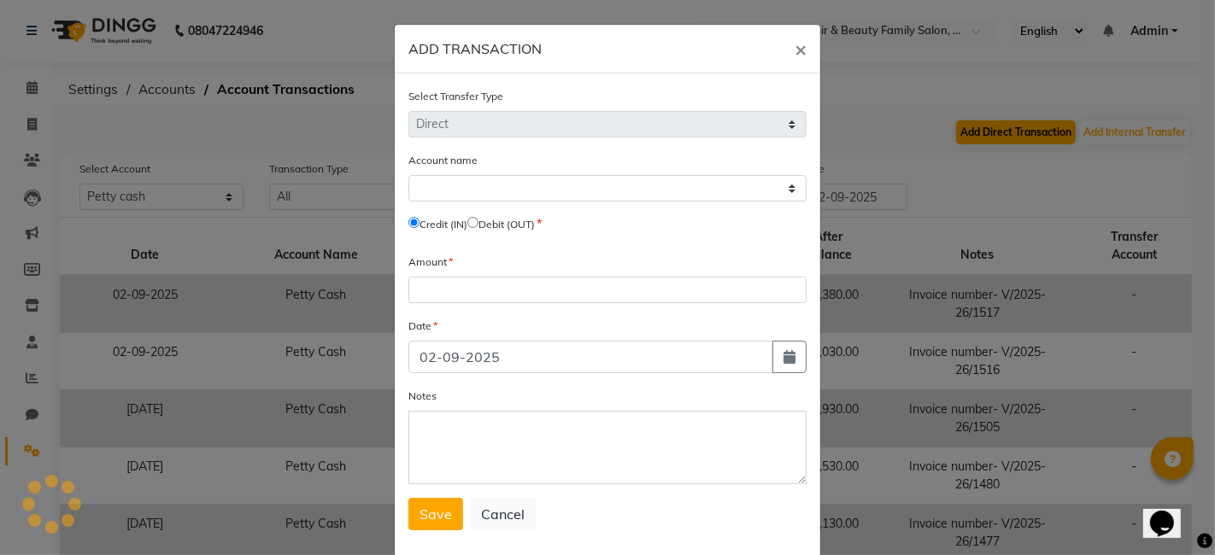
select select "7594"
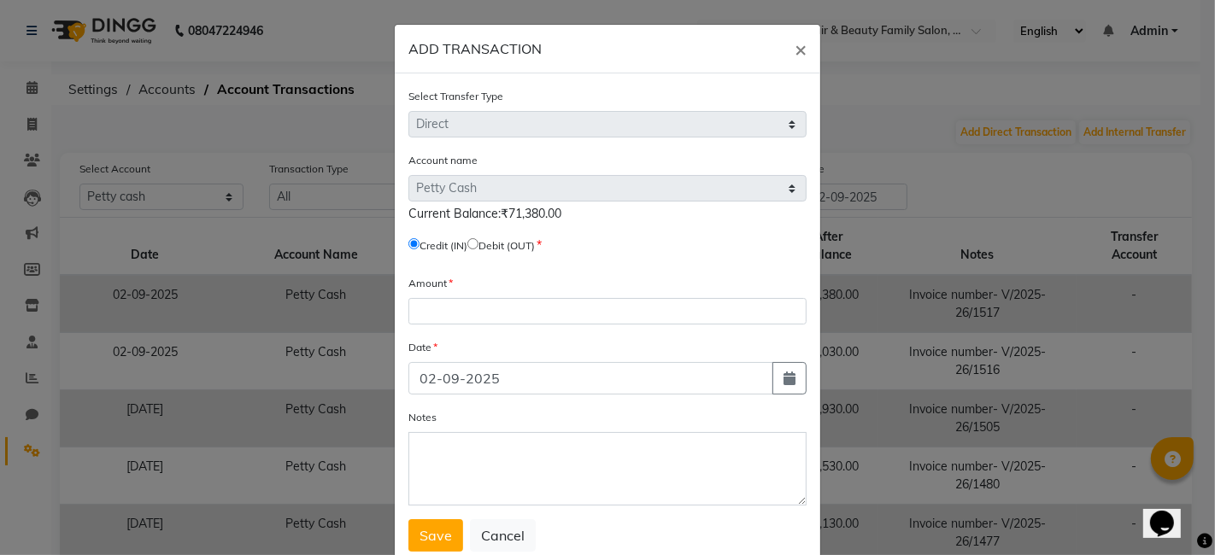
click at [476, 241] on input "radio" at bounding box center [472, 243] width 11 height 11
radio input "true"
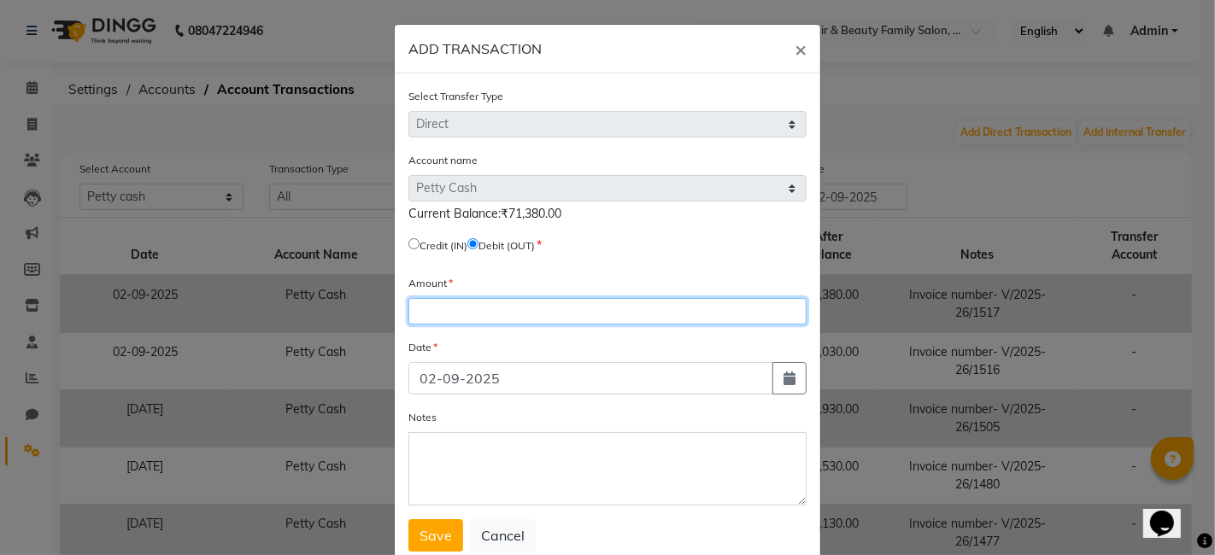
click at [436, 313] on input "number" at bounding box center [607, 311] width 398 height 26
type input "71000"
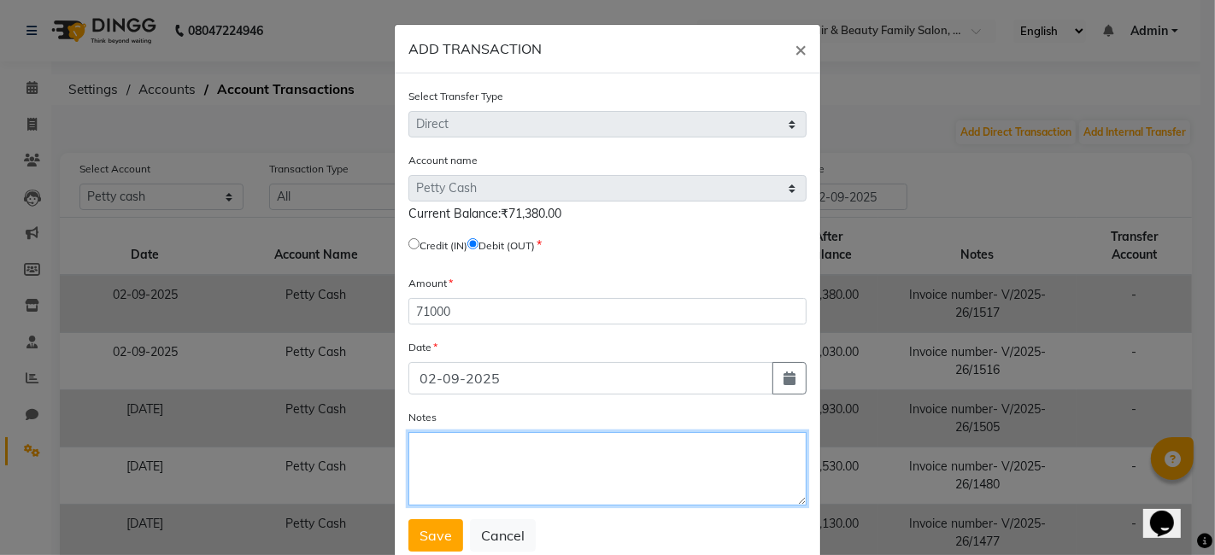
click at [490, 462] on textarea "Notes" at bounding box center [607, 468] width 398 height 73
type textarea "C"
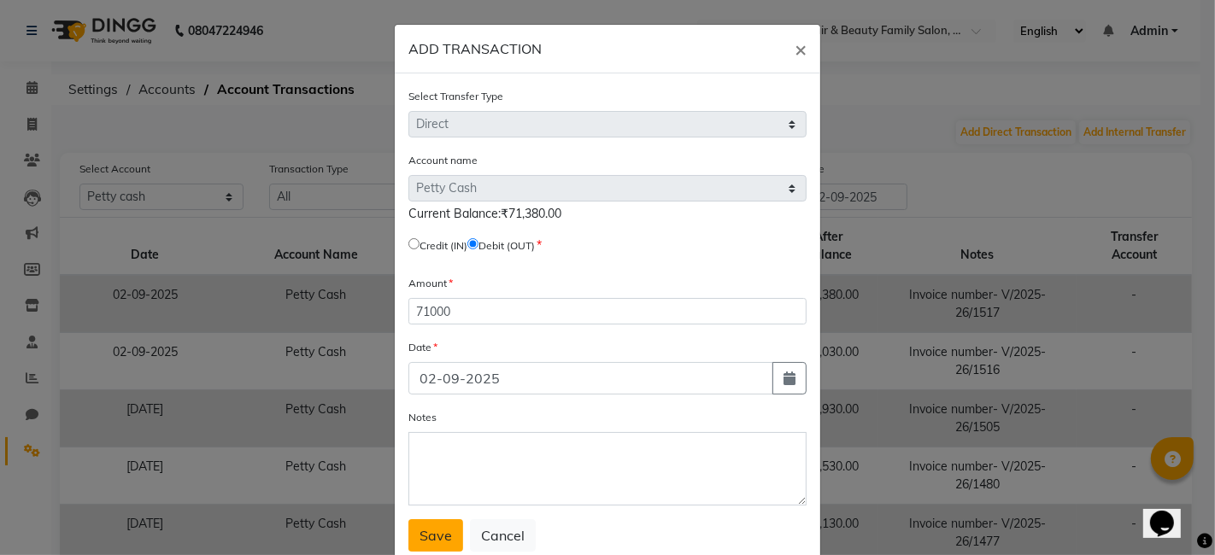
click at [433, 540] on span "Save" at bounding box center [435, 535] width 32 height 17
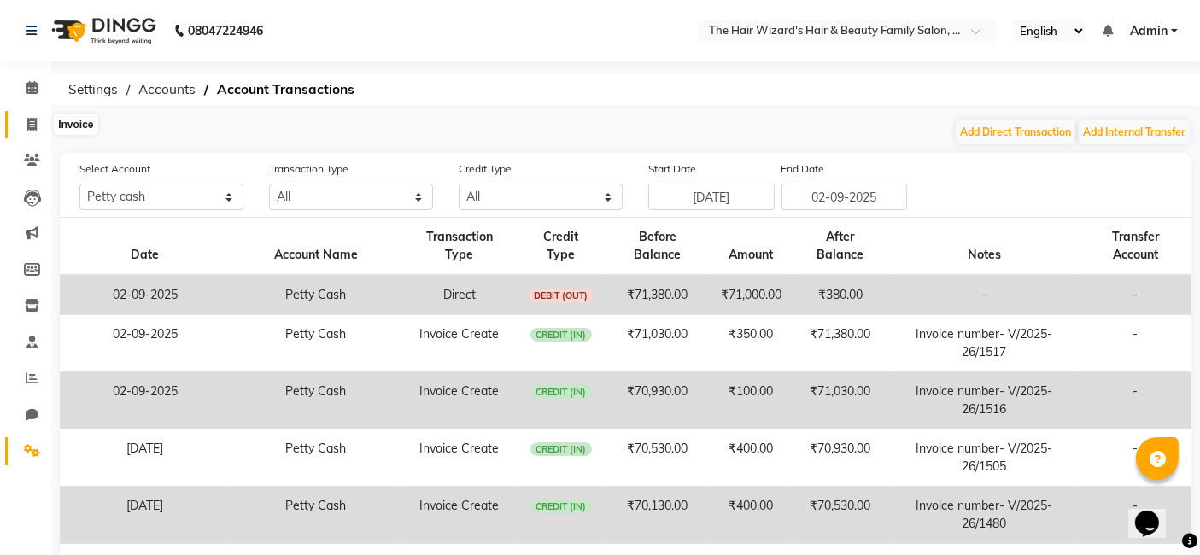
click at [30, 122] on icon at bounding box center [31, 124] width 9 height 13
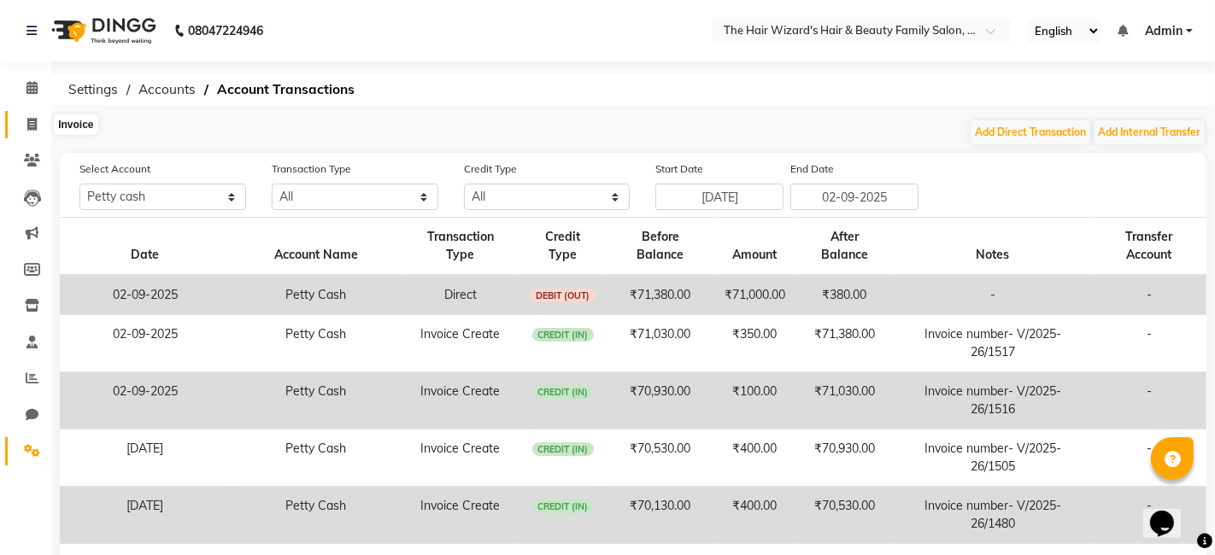
select select "8473"
select select "service"
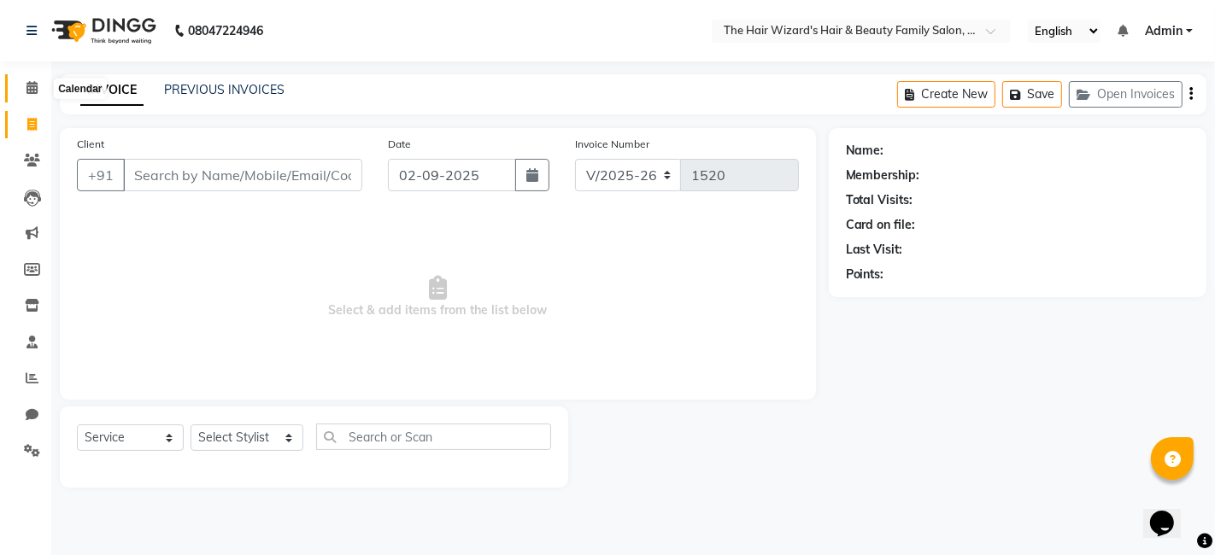
click at [31, 81] on icon at bounding box center [31, 87] width 11 height 13
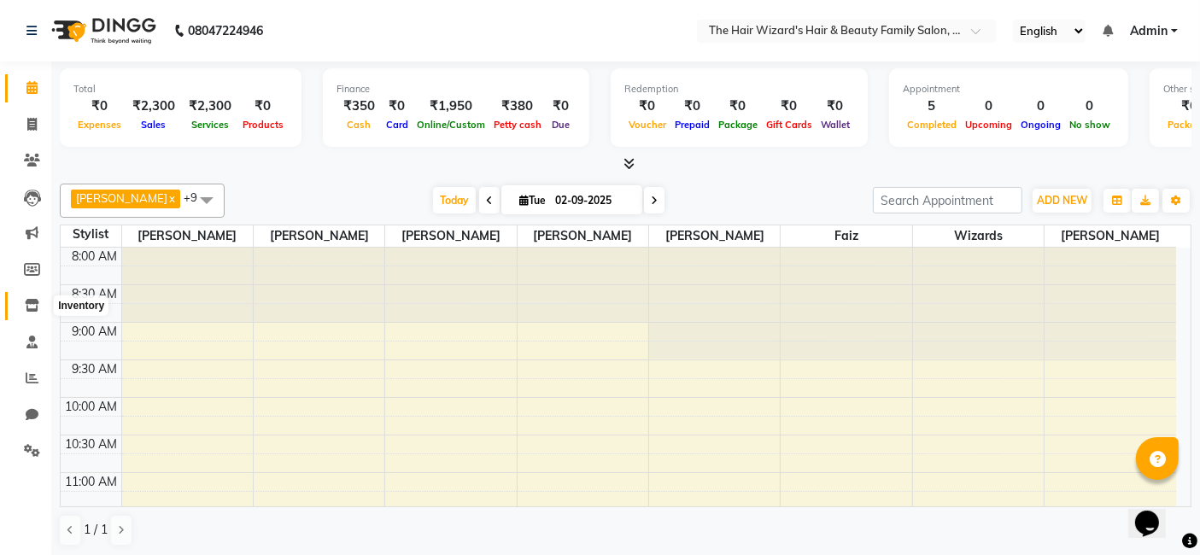
click at [32, 299] on icon at bounding box center [32, 305] width 15 height 13
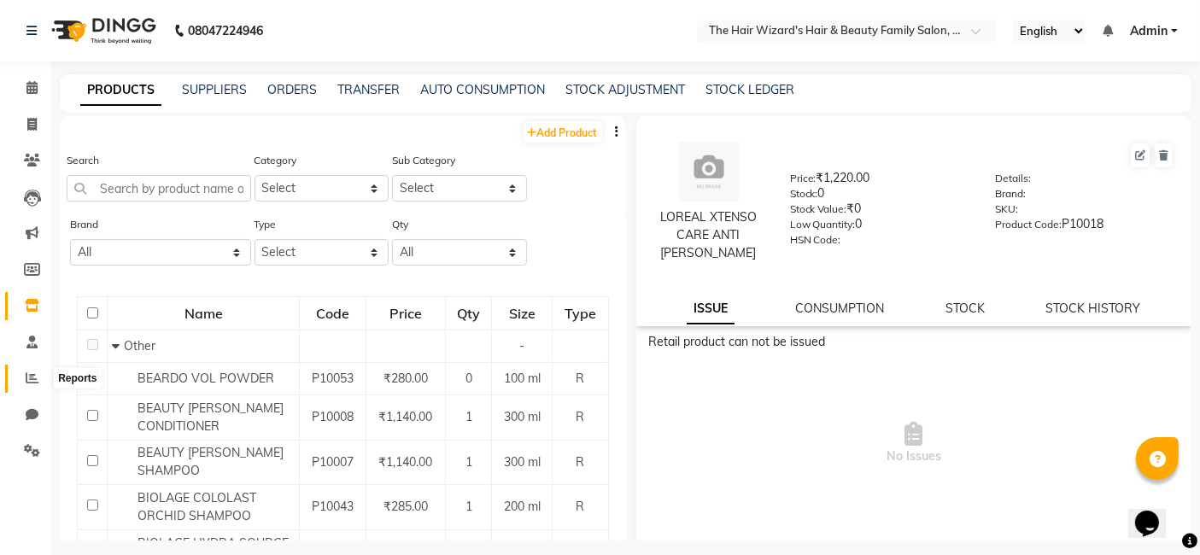
click at [32, 382] on icon at bounding box center [32, 378] width 13 height 13
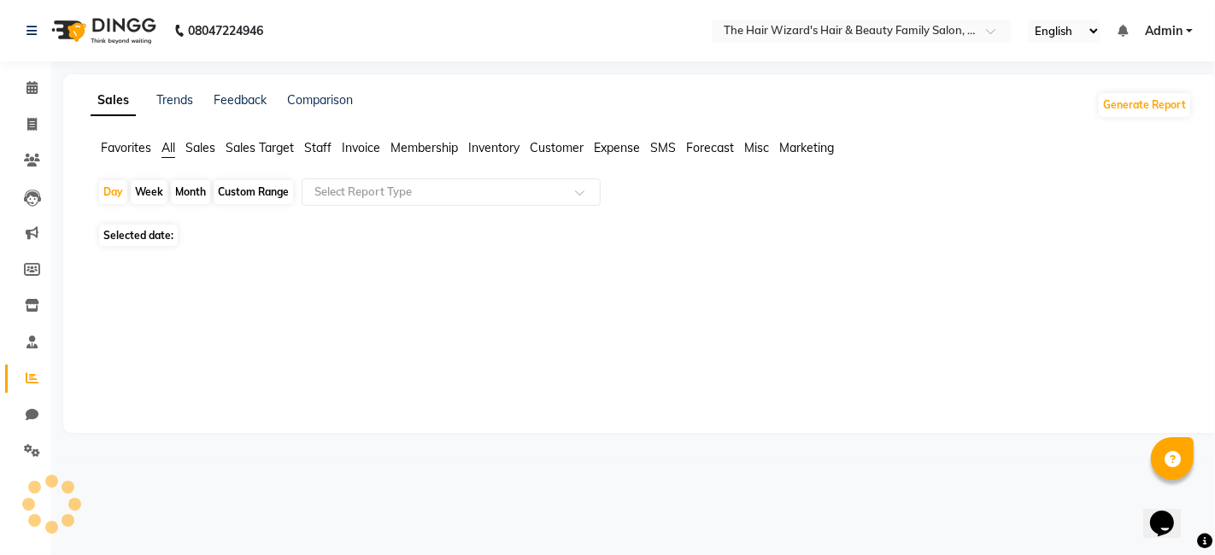
click at [32, 382] on icon at bounding box center [32, 378] width 13 height 13
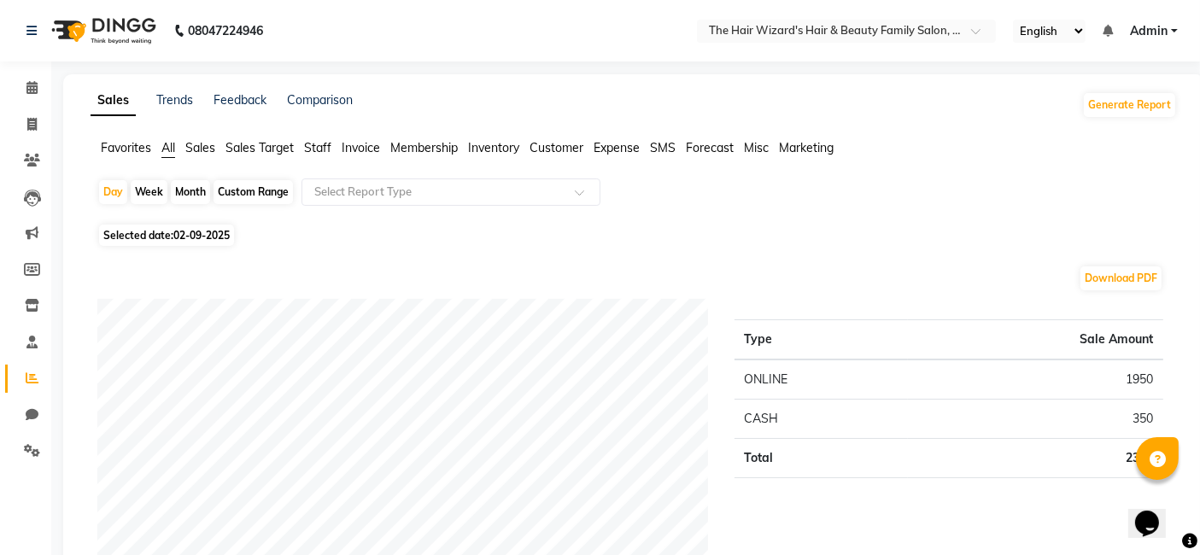
click at [232, 190] on div "Custom Range" at bounding box center [253, 192] width 79 height 24
select select "9"
select select "2025"
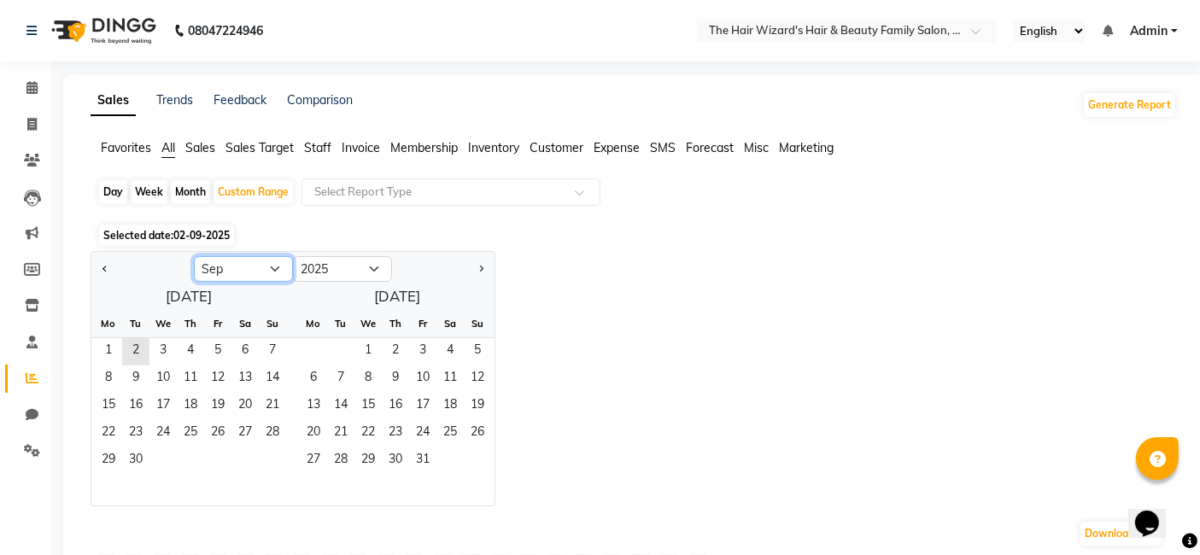
click at [264, 260] on select "Jan Feb Mar Apr May Jun [DATE] Aug Sep Oct Nov Dec" at bounding box center [243, 269] width 99 height 26
select select "8"
click at [194, 256] on select "Jan Feb Mar Apr May Jun [DATE] Aug Sep Oct Nov Dec" at bounding box center [243, 269] width 99 height 26
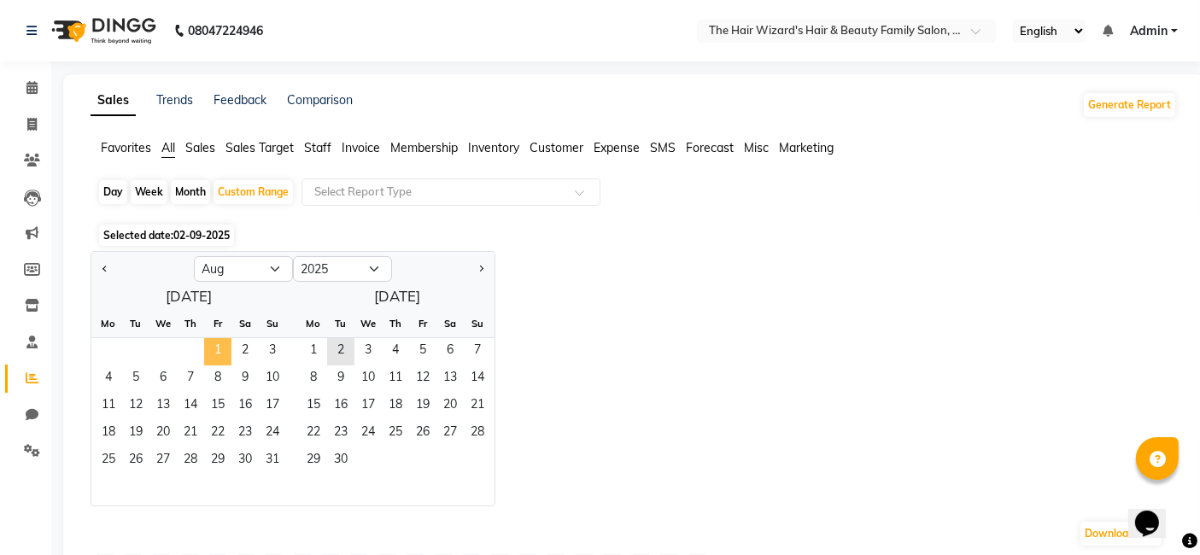
click at [214, 338] on span "1" at bounding box center [217, 351] width 27 height 27
click at [273, 456] on span "31" at bounding box center [272, 461] width 27 height 27
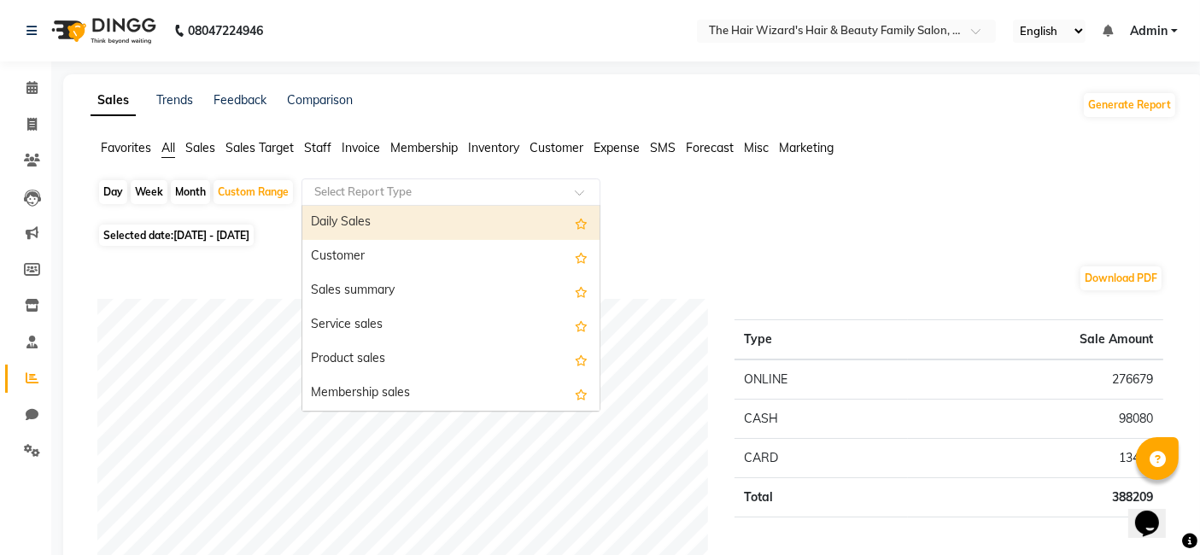
click at [427, 190] on input "text" at bounding box center [434, 192] width 246 height 17
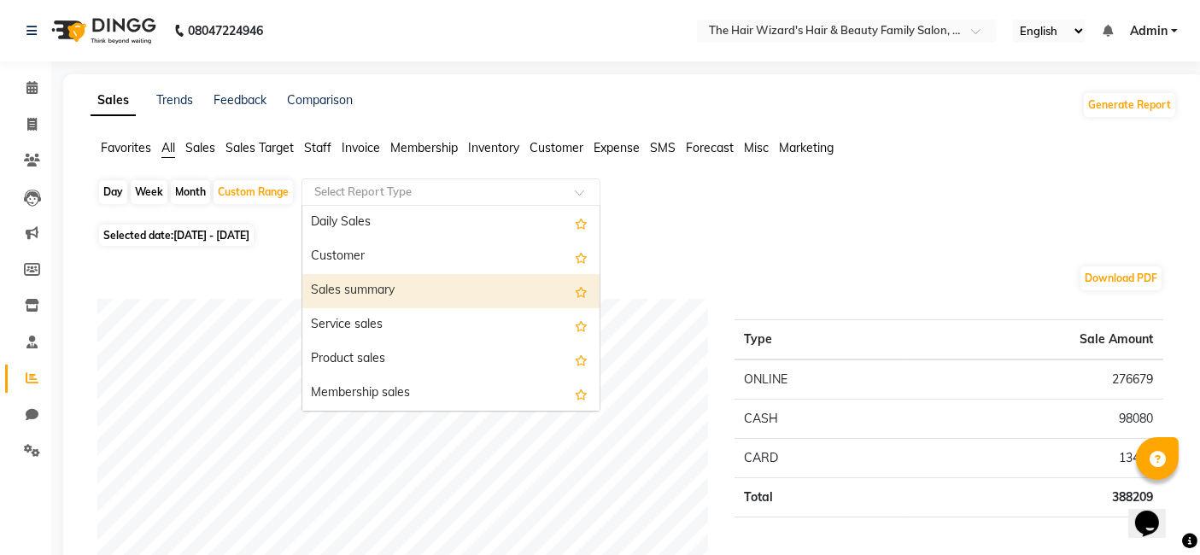
click at [421, 286] on div "Sales summary" at bounding box center [450, 291] width 297 height 34
select select "full_report"
select select "csv"
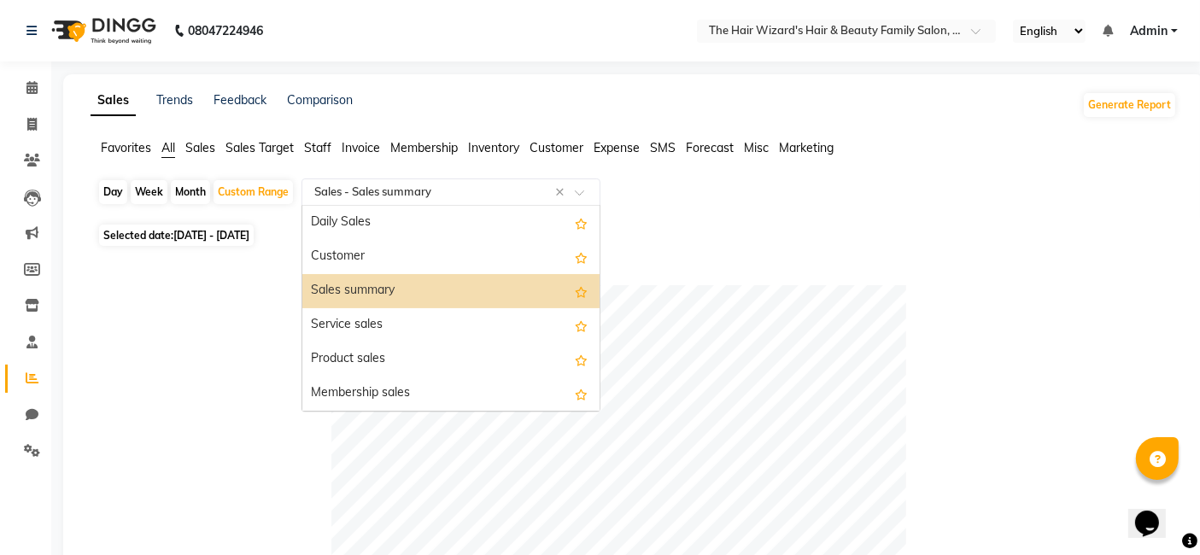
click at [581, 190] on span at bounding box center [585, 197] width 21 height 17
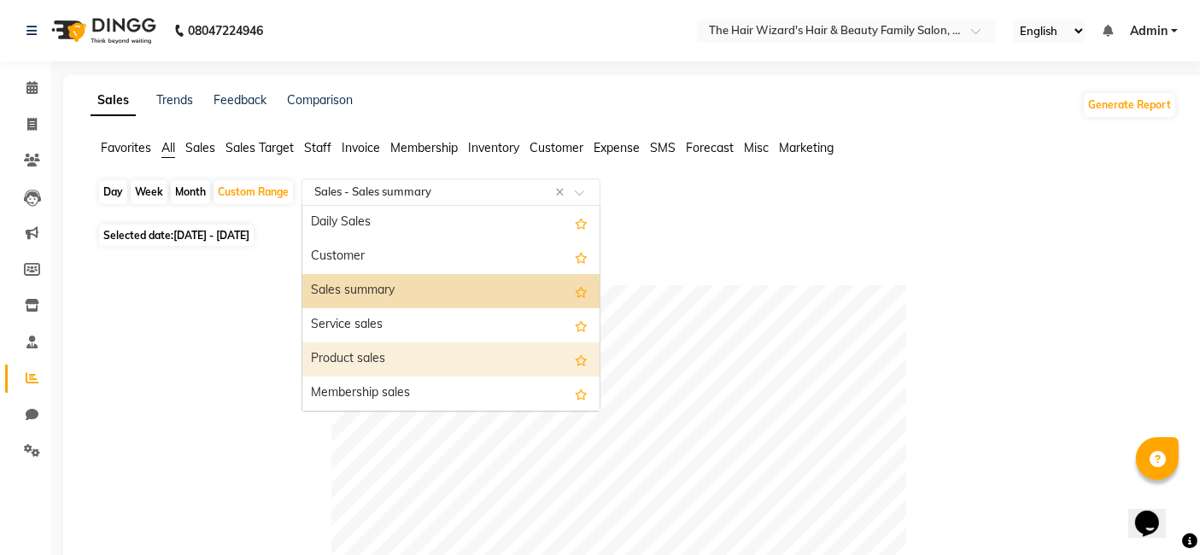
click at [539, 346] on div "Product sales" at bounding box center [450, 360] width 297 height 34
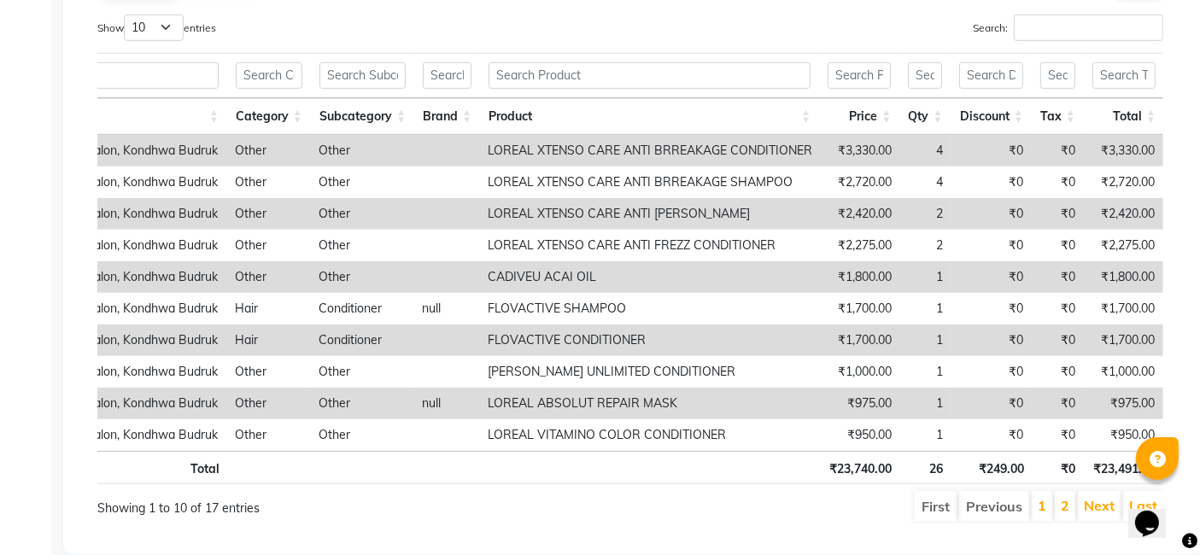
scroll to position [943, 0]
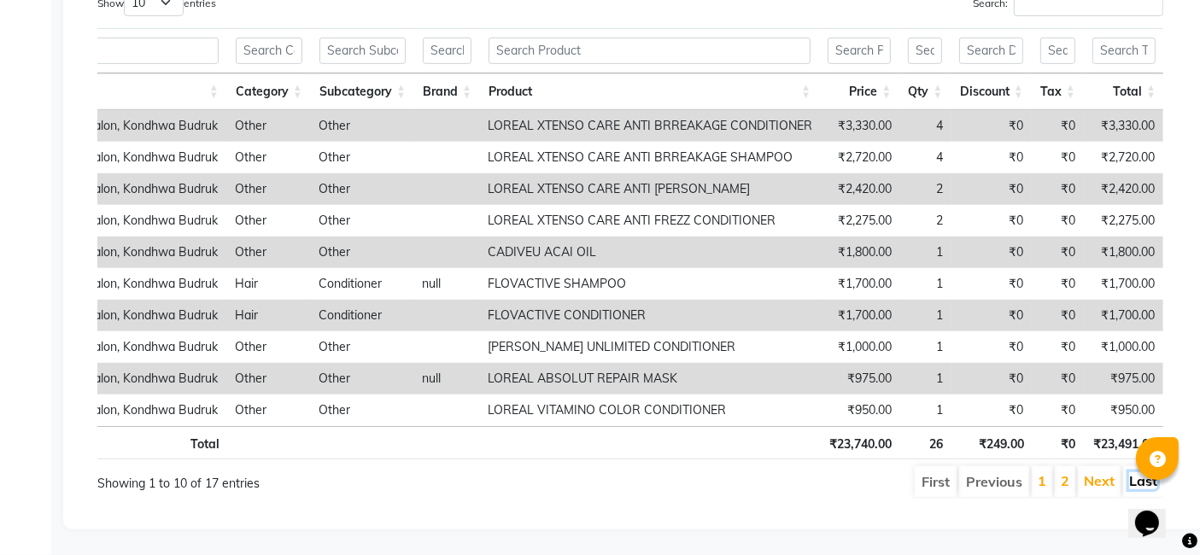
click at [1129, 472] on link "Last" at bounding box center [1143, 480] width 28 height 17
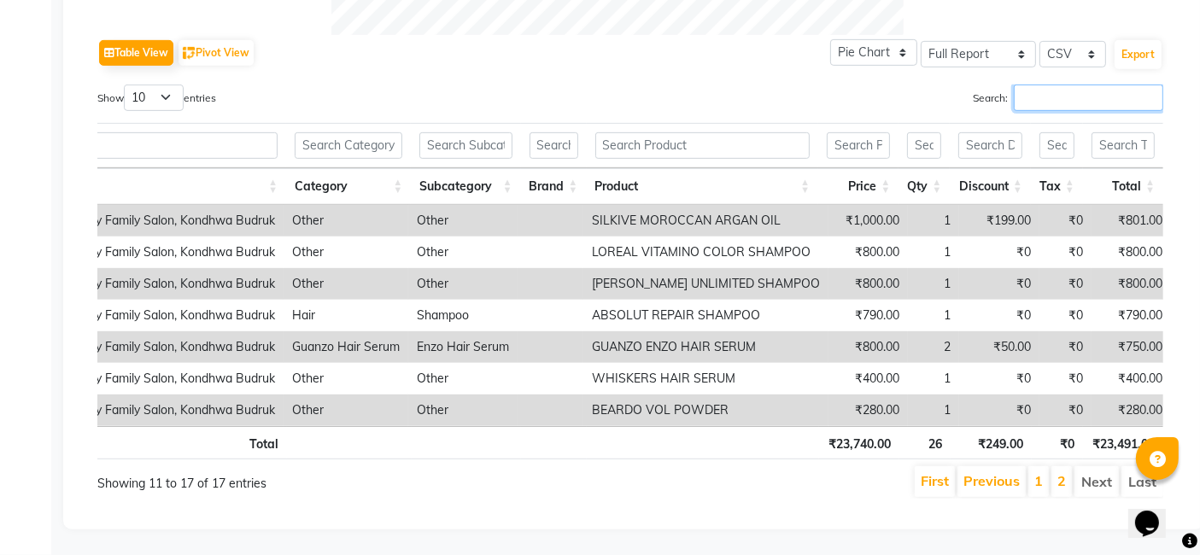
click at [1027, 85] on input "Search:" at bounding box center [1088, 98] width 149 height 26
click at [907, 39] on select "Pie Chart Bar Chart" at bounding box center [873, 52] width 87 height 26
click at [834, 39] on select "Pie Chart Bar Chart" at bounding box center [873, 52] width 87 height 26
click at [911, 39] on select "Pie Chart Bar Chart" at bounding box center [873, 52] width 87 height 26
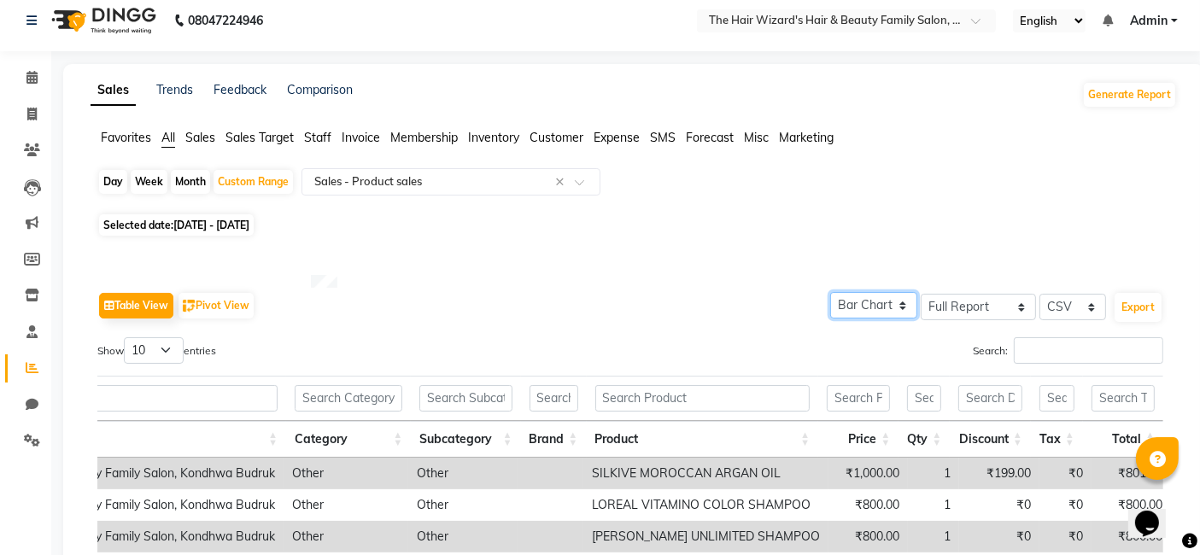
scroll to position [0, 0]
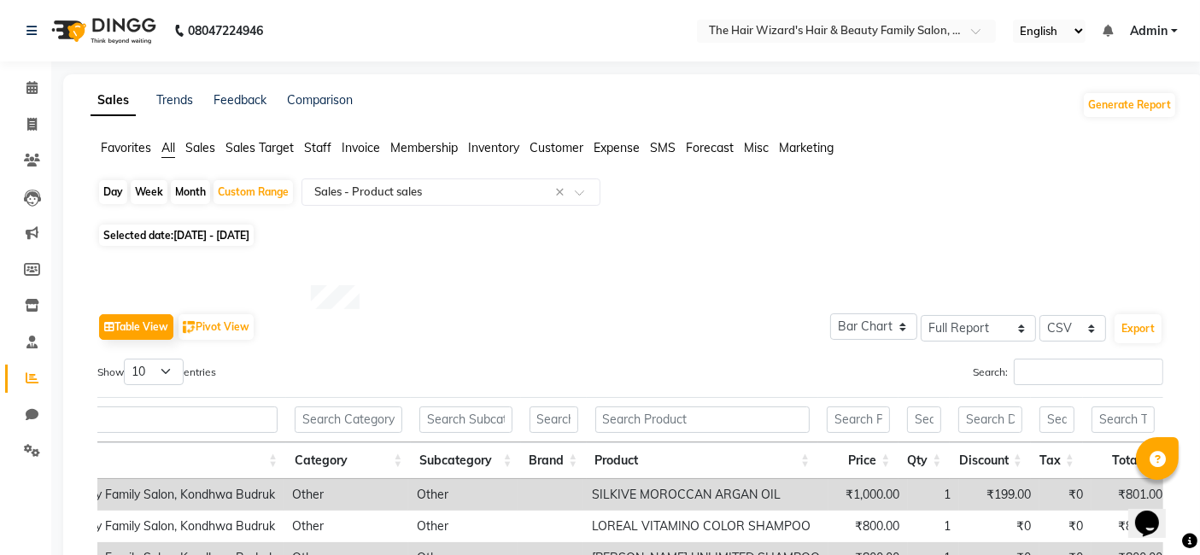
click at [904, 342] on div "Table View Pivot View Pie Chart Bar Chart Select Full Report Filtered Report Se…" at bounding box center [630, 541] width 1066 height 464
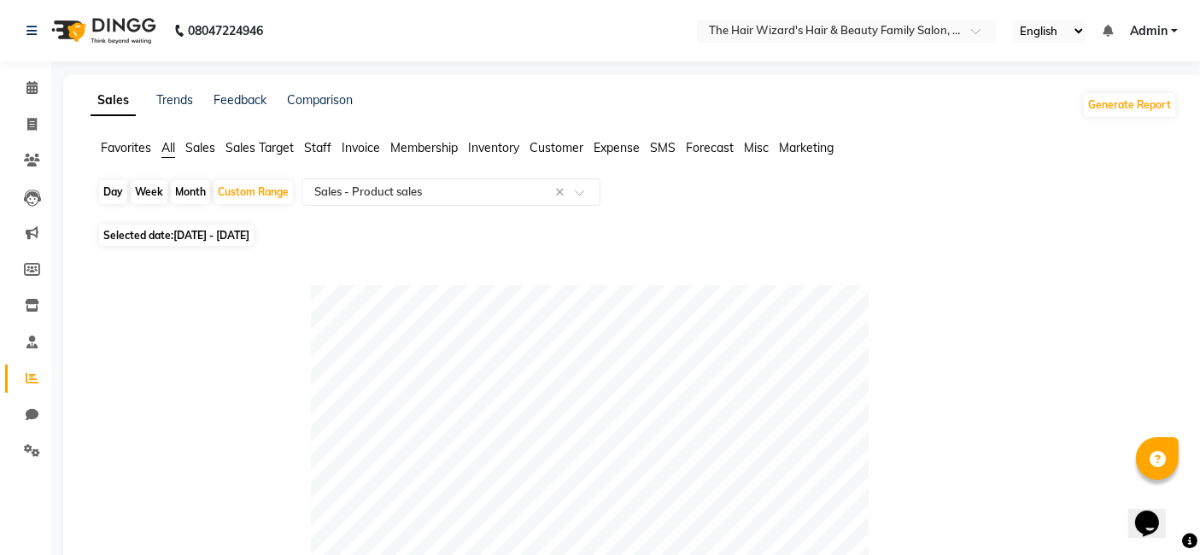
scroll to position [485, 0]
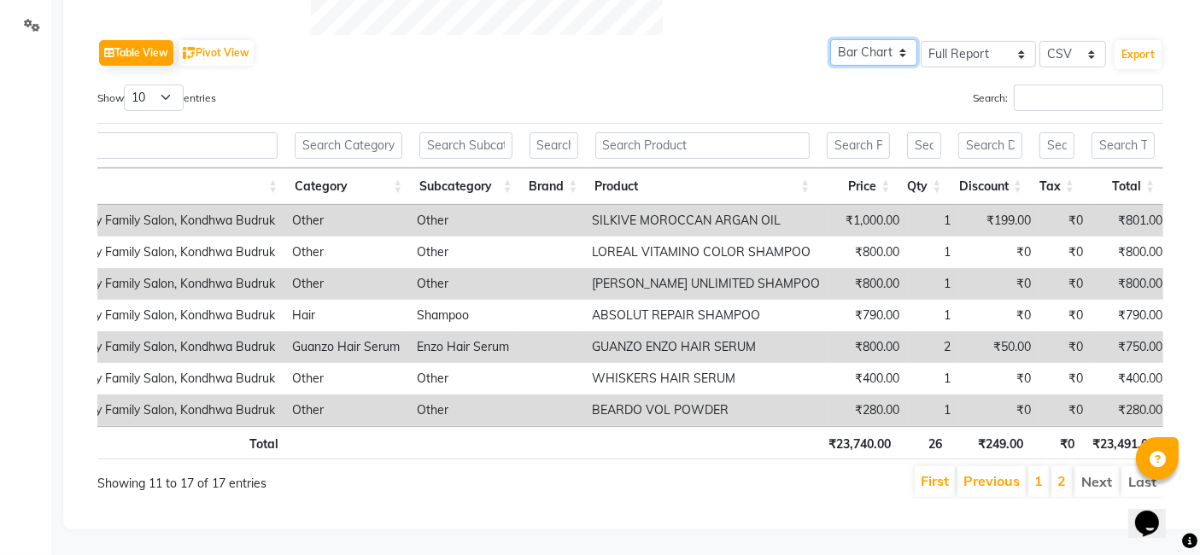
click at [903, 39] on select "Pie Chart Bar Chart" at bounding box center [873, 52] width 87 height 26
select select "pie"
click at [834, 66] on select "Pie Chart Bar Chart" at bounding box center [873, 52] width 87 height 26
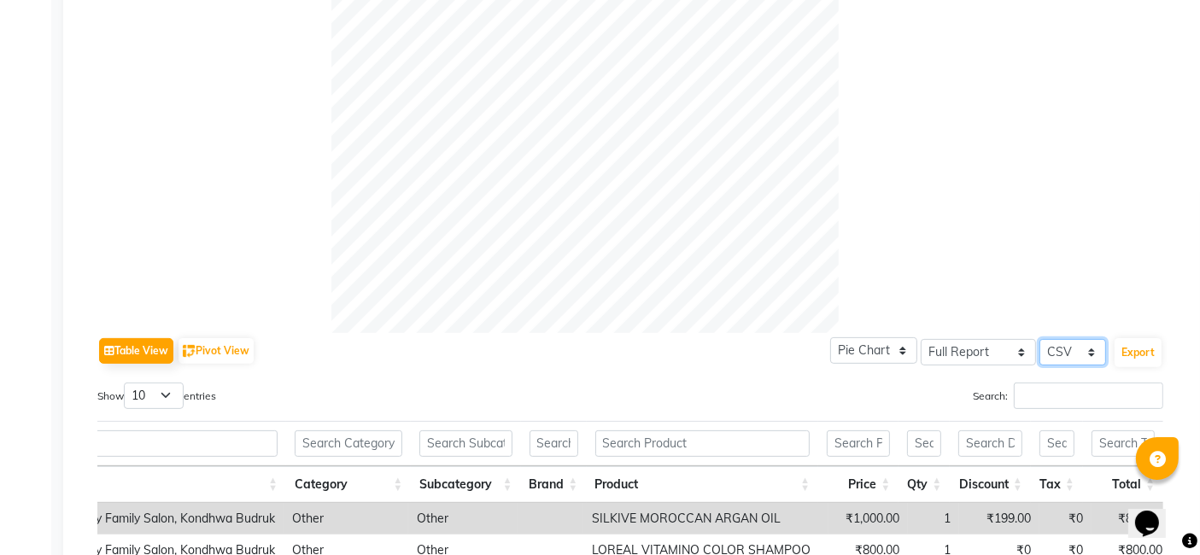
click at [1091, 351] on select "Select CSV PDF" at bounding box center [1072, 352] width 67 height 26
click at [1024, 350] on select "Select Full Report Filtered Report" at bounding box center [978, 352] width 115 height 26
click at [615, 366] on div "Table View Pivot View Pie Chart Bar Chart Select Full Report Filtered Report Se…" at bounding box center [630, 351] width 1066 height 36
click at [337, 448] on input "text" at bounding box center [349, 443] width 108 height 26
click at [159, 348] on button "Table View" at bounding box center [136, 351] width 74 height 26
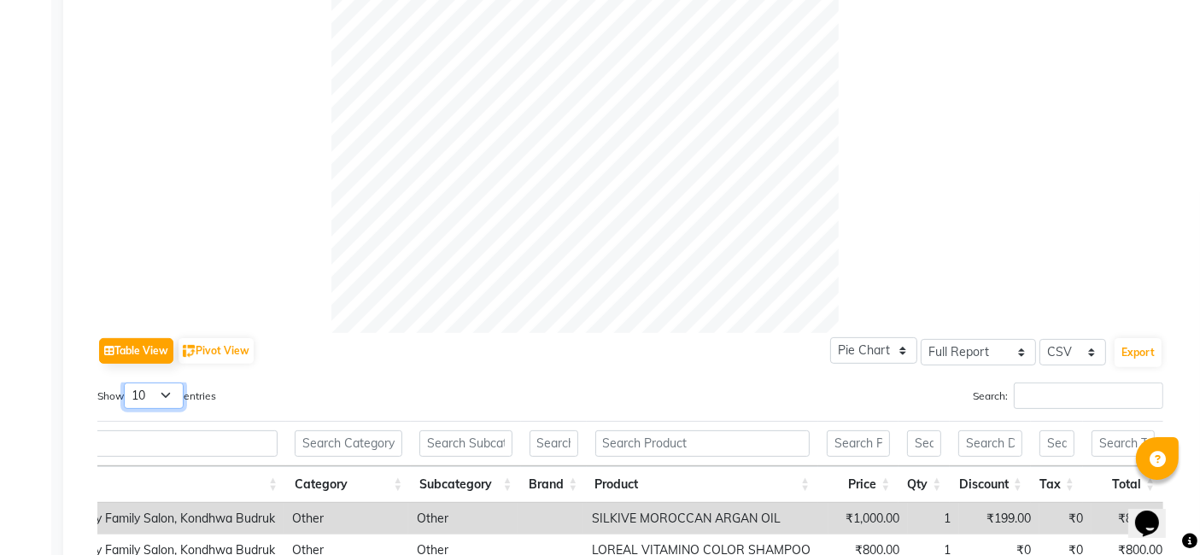
click at [173, 387] on select "10 25 50 100" at bounding box center [154, 396] width 60 height 26
select select "100"
click at [126, 383] on select "10 25 50 100" at bounding box center [154, 396] width 60 height 26
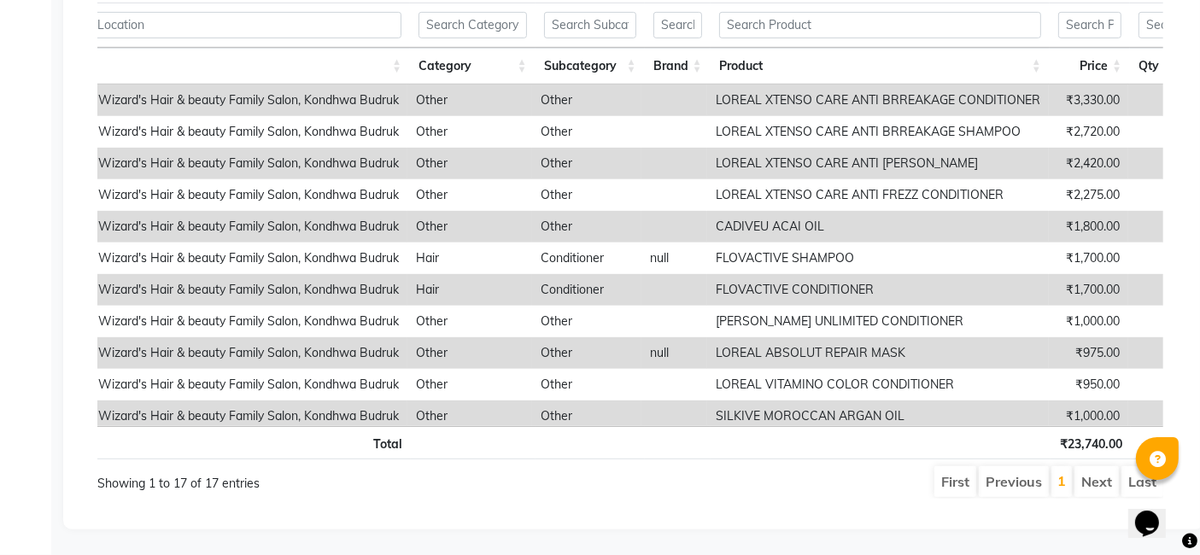
scroll to position [0, 74]
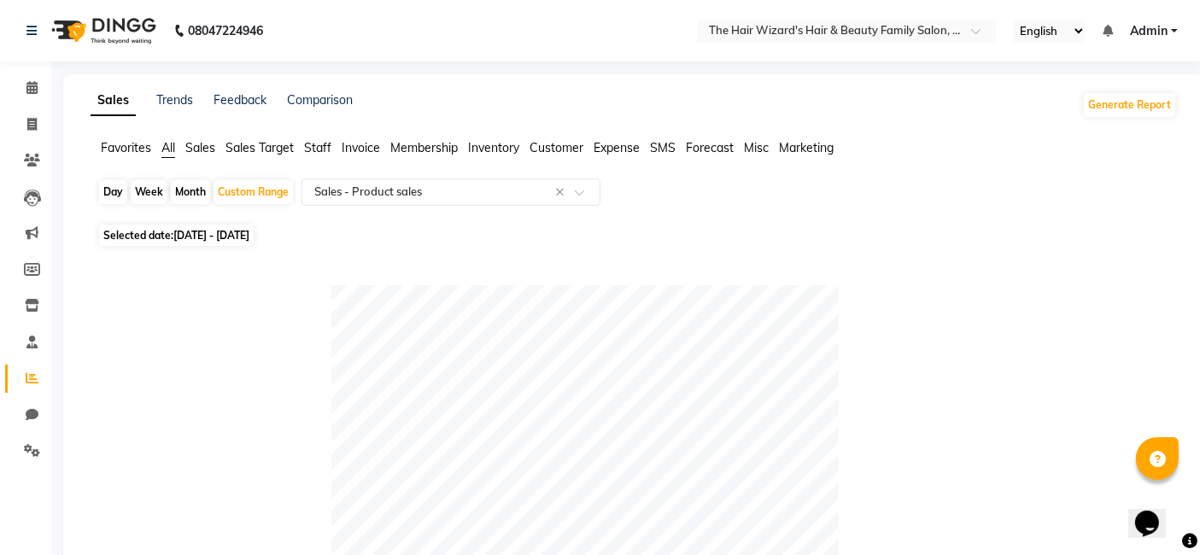
click at [319, 149] on span "Staff" at bounding box center [317, 147] width 27 height 15
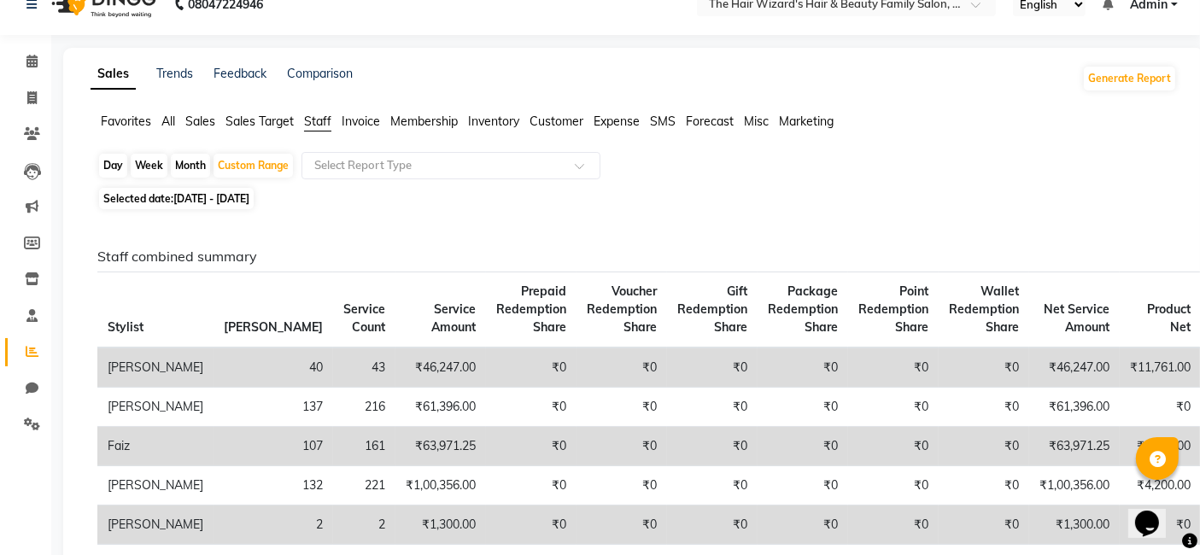
scroll to position [0, 0]
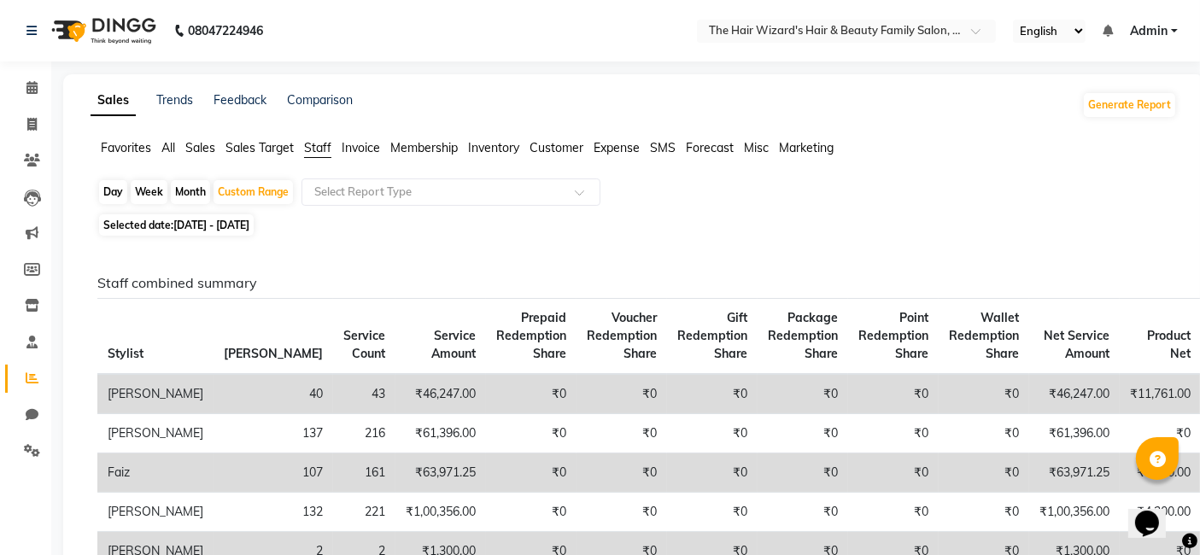
click at [168, 148] on span "All" at bounding box center [168, 147] width 14 height 15
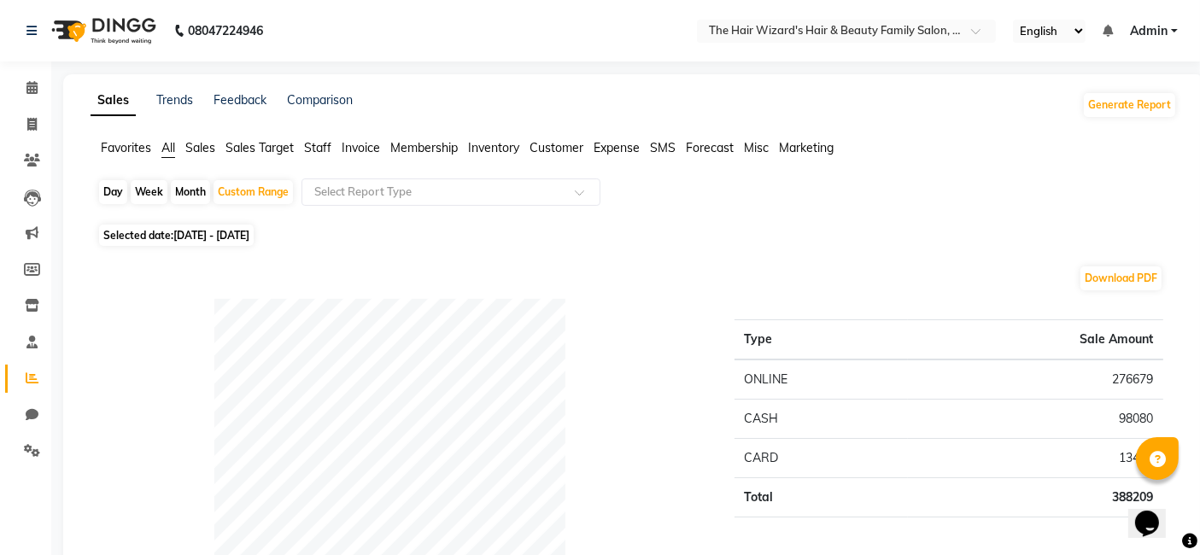
click at [493, 144] on span "Inventory" at bounding box center [493, 147] width 51 height 15
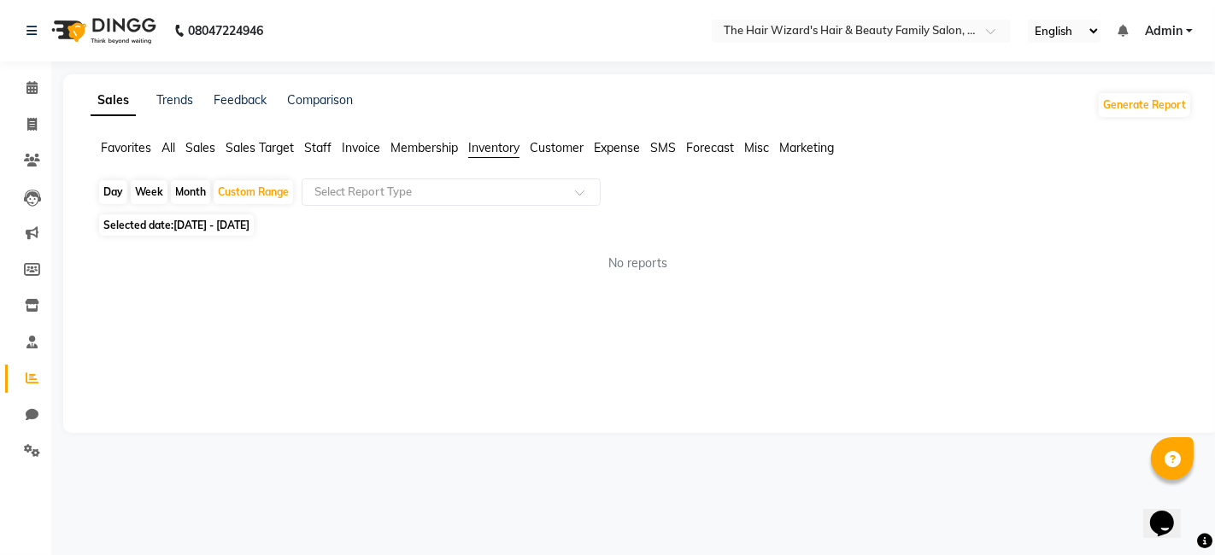
click at [456, 289] on div "Sales Trends Feedback Comparison Generate Report Favorites All Sales Sales Targ…" at bounding box center [641, 253] width 1156 height 359
click at [516, 380] on div "Sales Trends Feedback Comparison Generate Report Favorites All Sales Sales Targ…" at bounding box center [641, 253] width 1156 height 359
click at [482, 196] on input "text" at bounding box center [434, 192] width 246 height 17
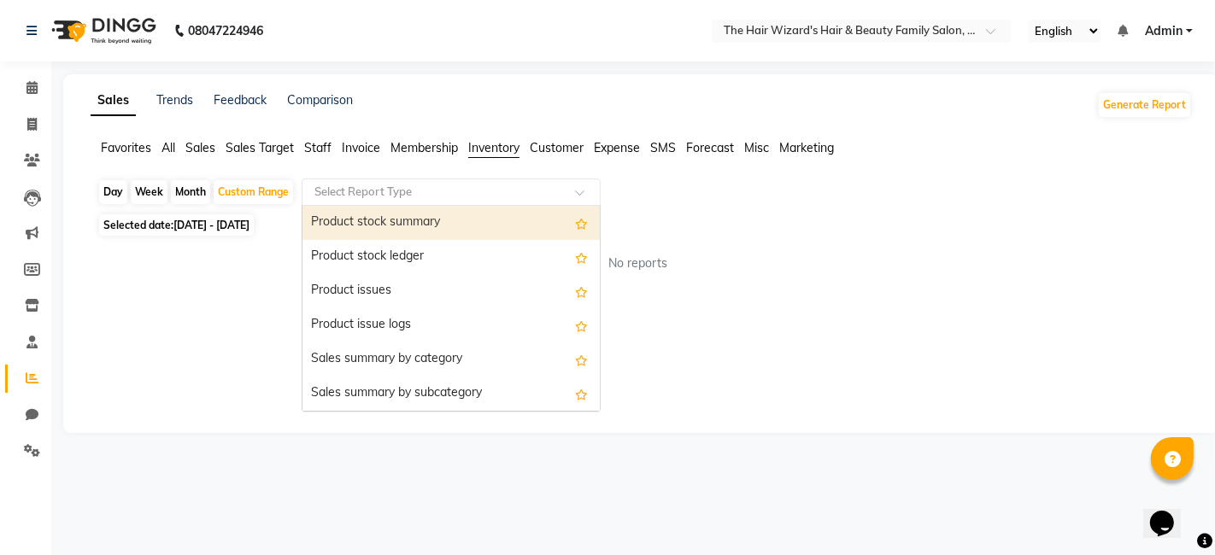
click at [454, 212] on div "Product stock summary" at bounding box center [450, 223] width 297 height 34
select select "full_report"
select select "csv"
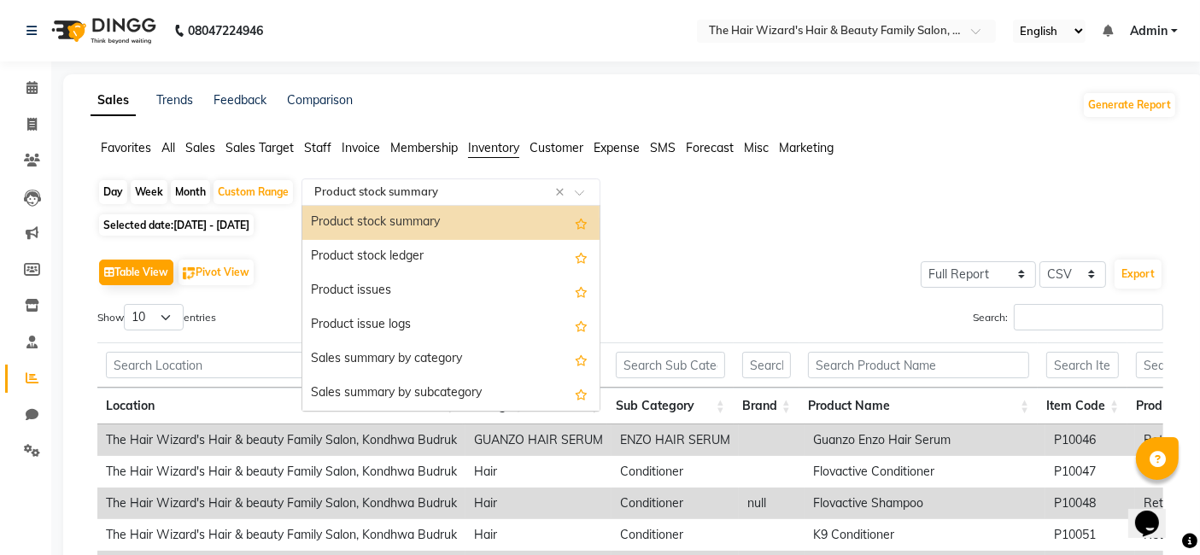
click at [584, 192] on span at bounding box center [585, 197] width 21 height 17
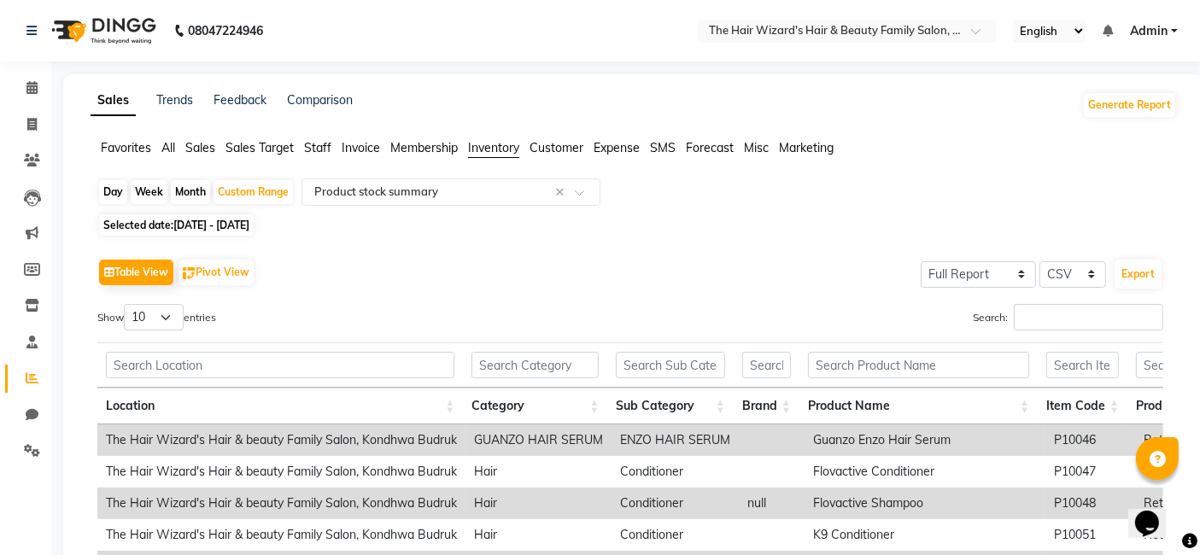
click at [705, 271] on div "Table View Pivot View Select Full Report Filtered Report Select CSV PDF Export" at bounding box center [630, 273] width 1066 height 36
click at [173, 317] on select "10 25 50 100" at bounding box center [154, 317] width 60 height 26
select select "100"
click at [126, 304] on select "10 25 50 100" at bounding box center [154, 317] width 60 height 26
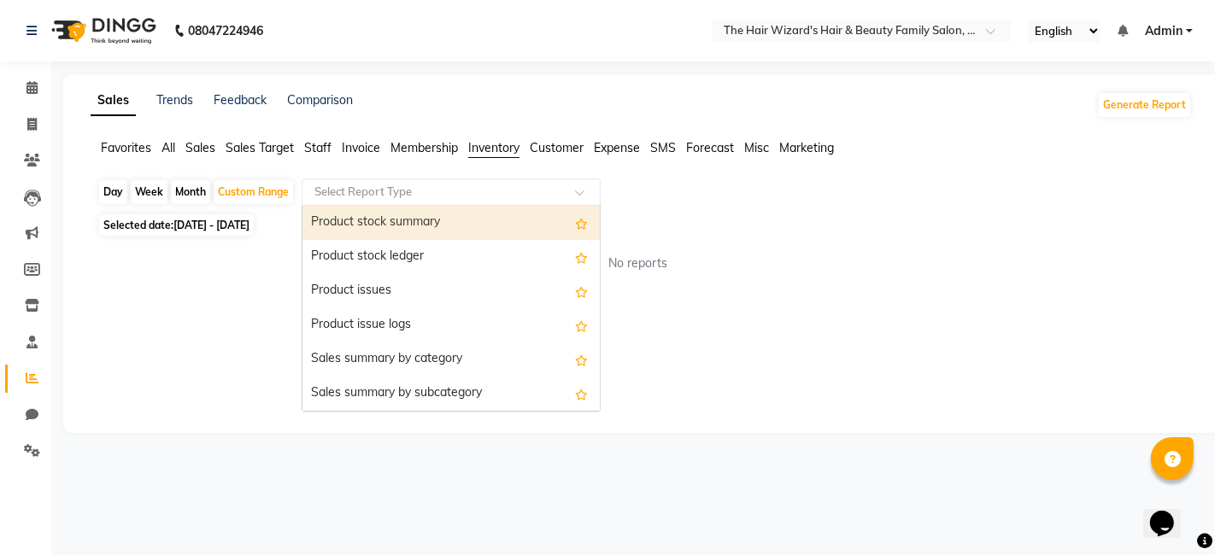
click at [461, 198] on input "text" at bounding box center [434, 192] width 246 height 17
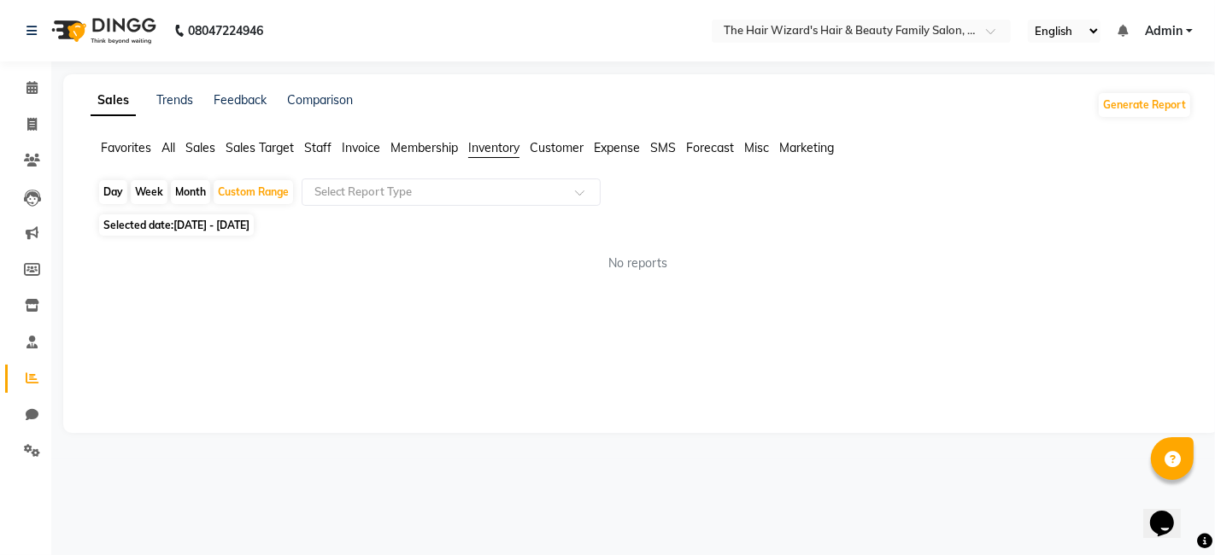
click at [688, 354] on div "Sales Trends Feedback Comparison Generate Report Favorites All Sales Sales Targ…" at bounding box center [641, 253] width 1156 height 359
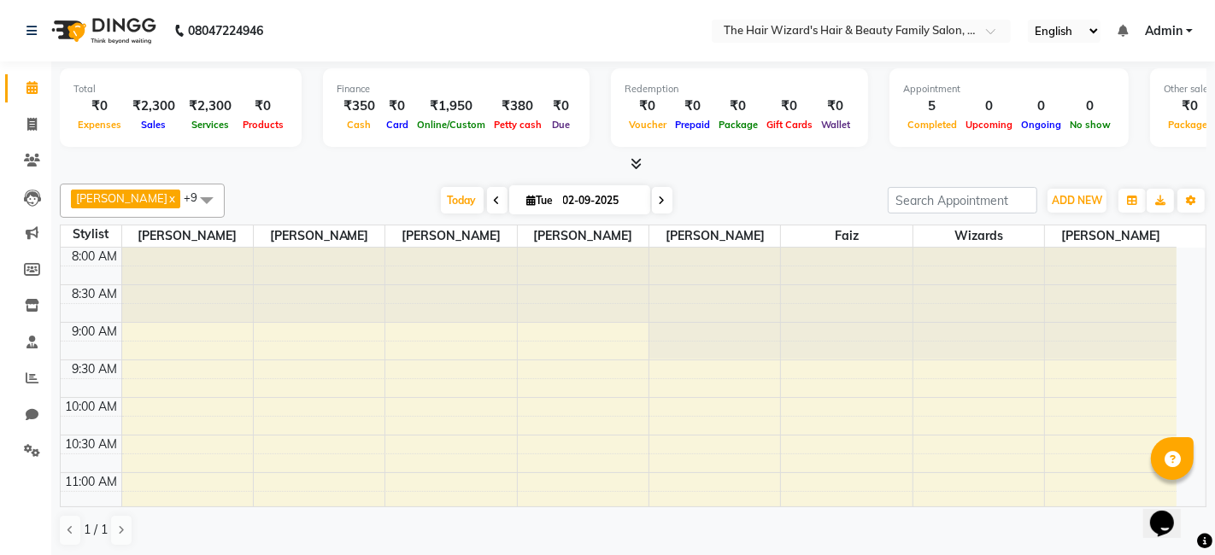
select select "8473"
select select "service"
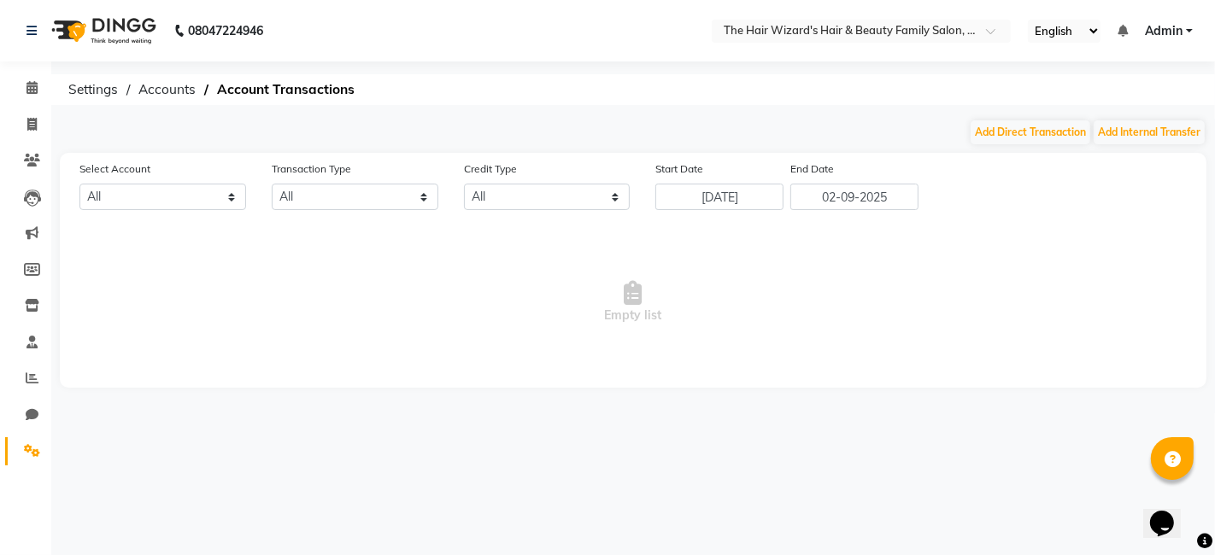
select select "7594"
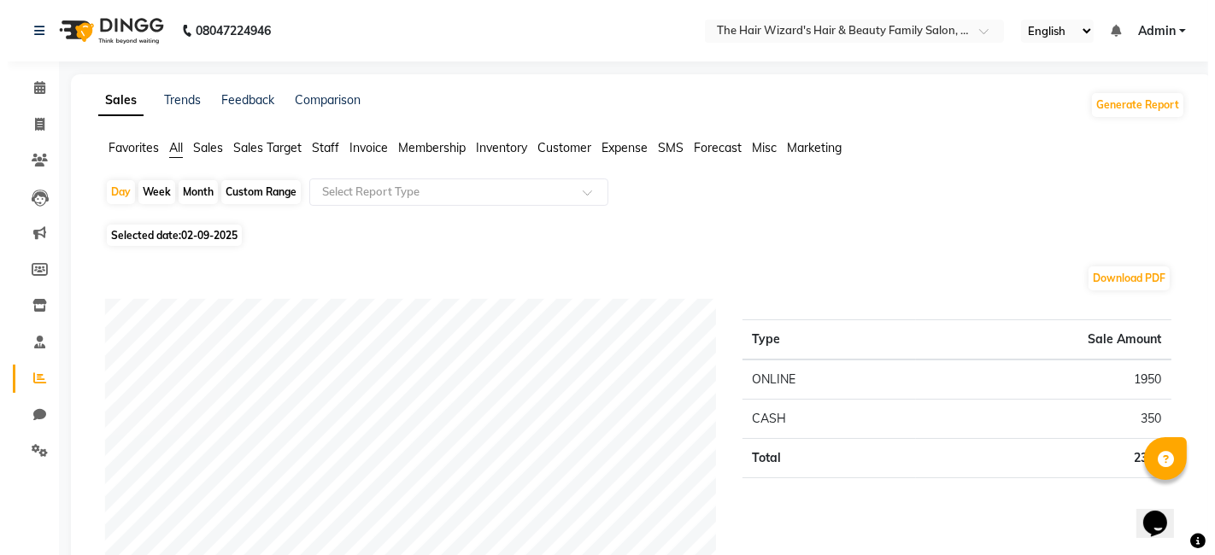
select select "single_date"
select select "single_date_dash"
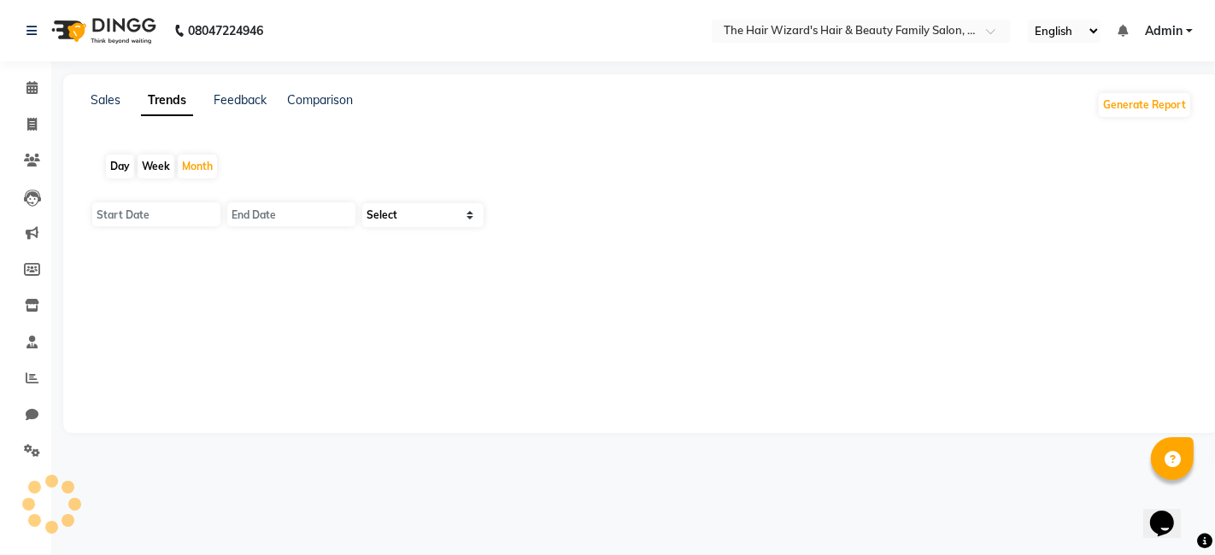
type input "[DATE]"
select select "by_client"
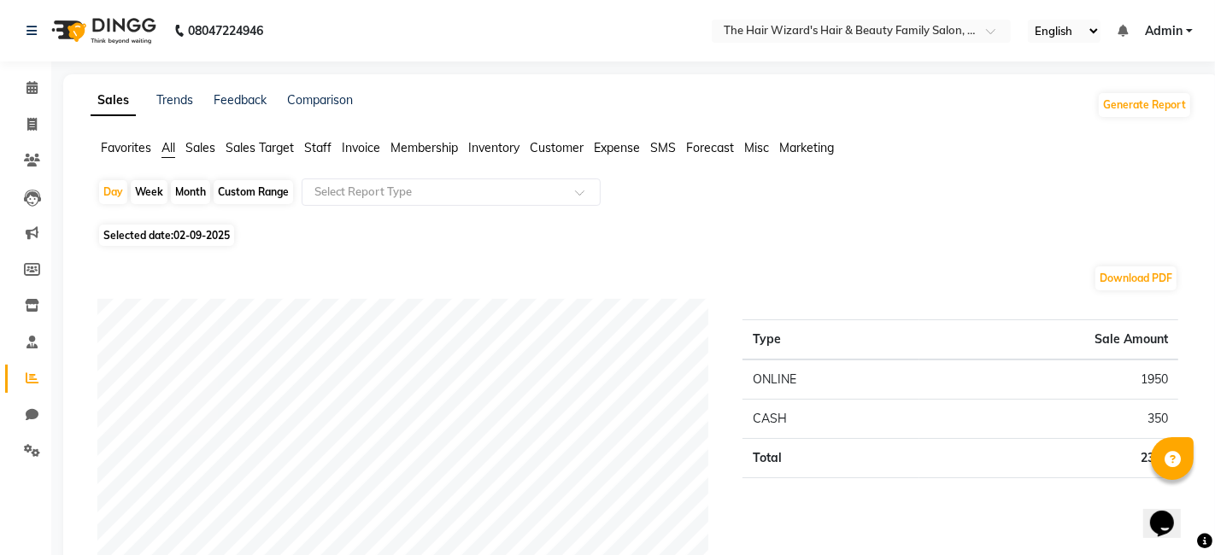
select select "8473"
select select "service"
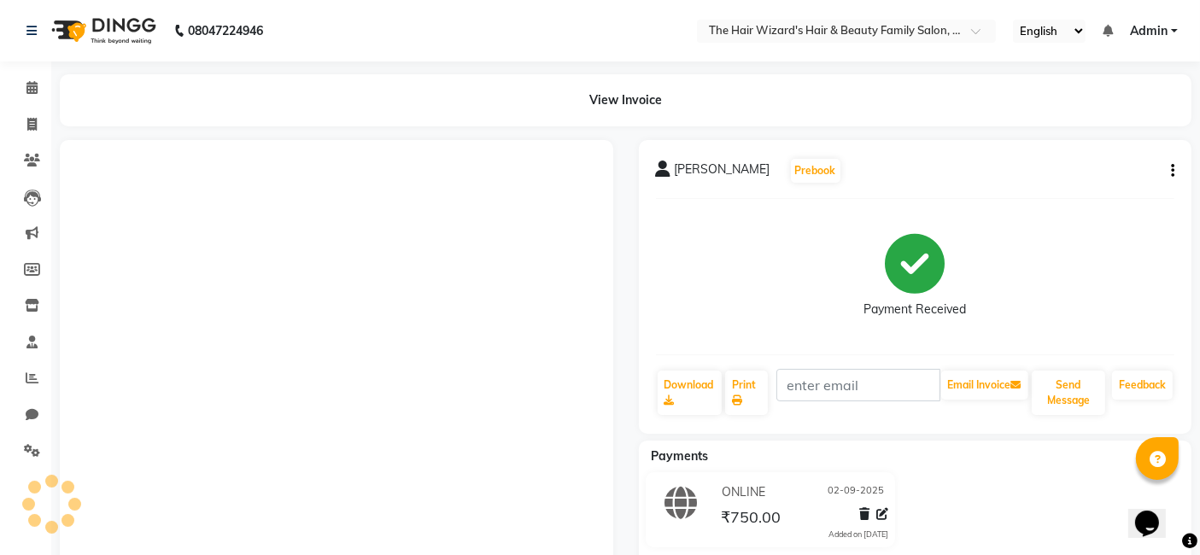
select select "8473"
select select "service"
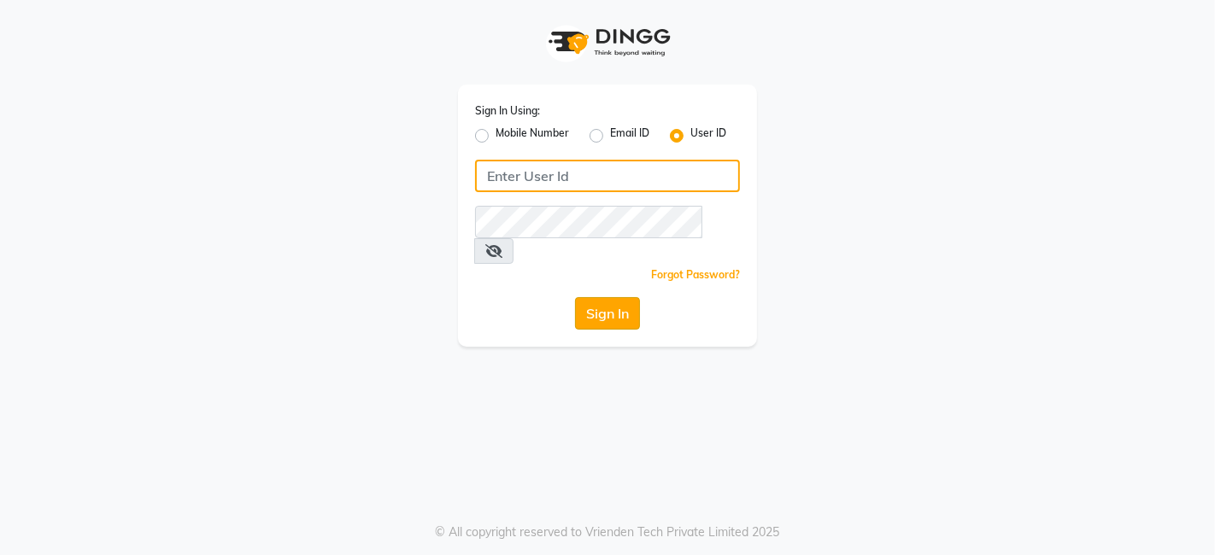
type input "thehairwizards"
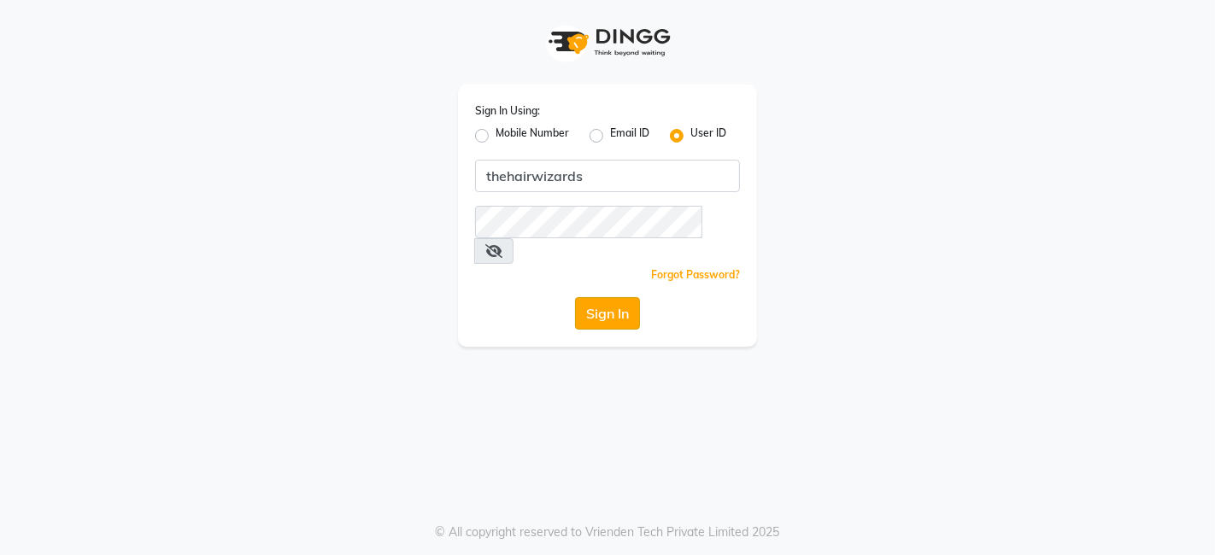
click at [615, 297] on button "Sign In" at bounding box center [607, 313] width 65 height 32
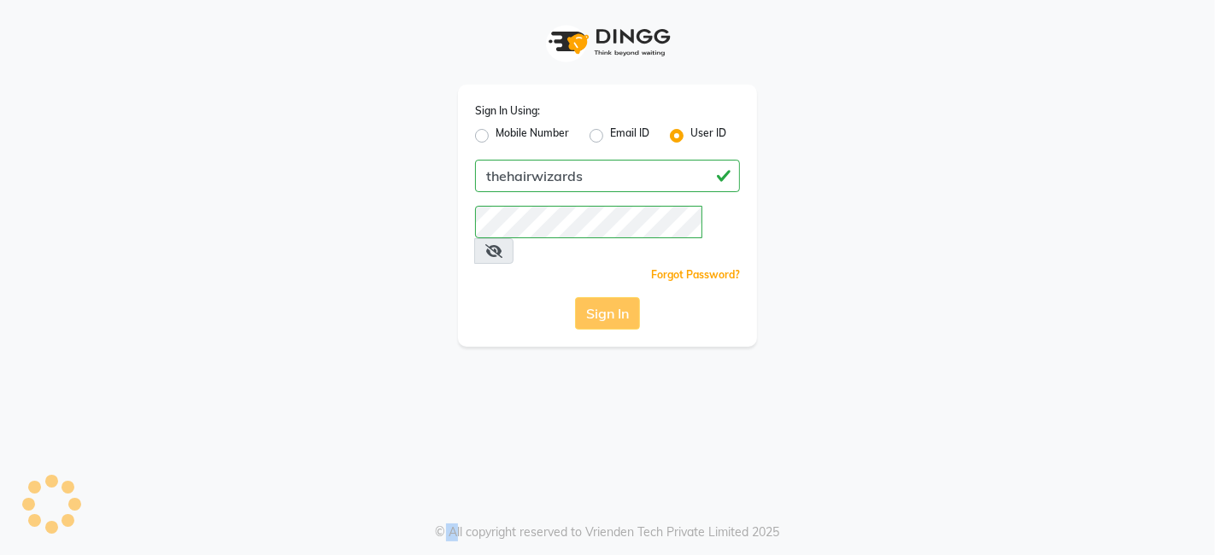
click at [615, 297] on div "Sign In" at bounding box center [607, 313] width 265 height 32
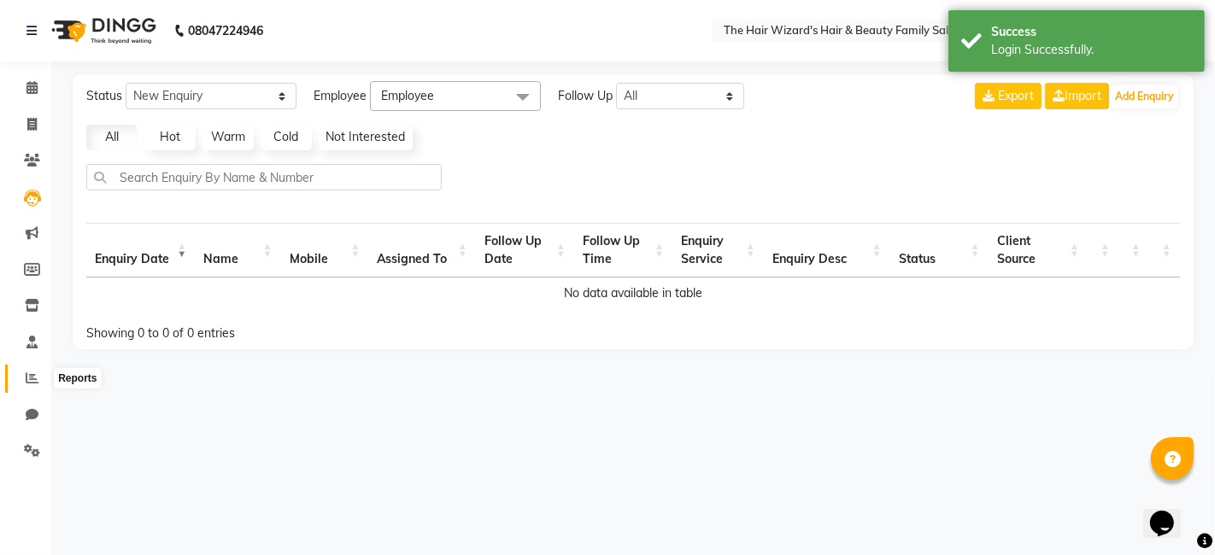
click at [31, 383] on icon at bounding box center [32, 378] width 13 height 13
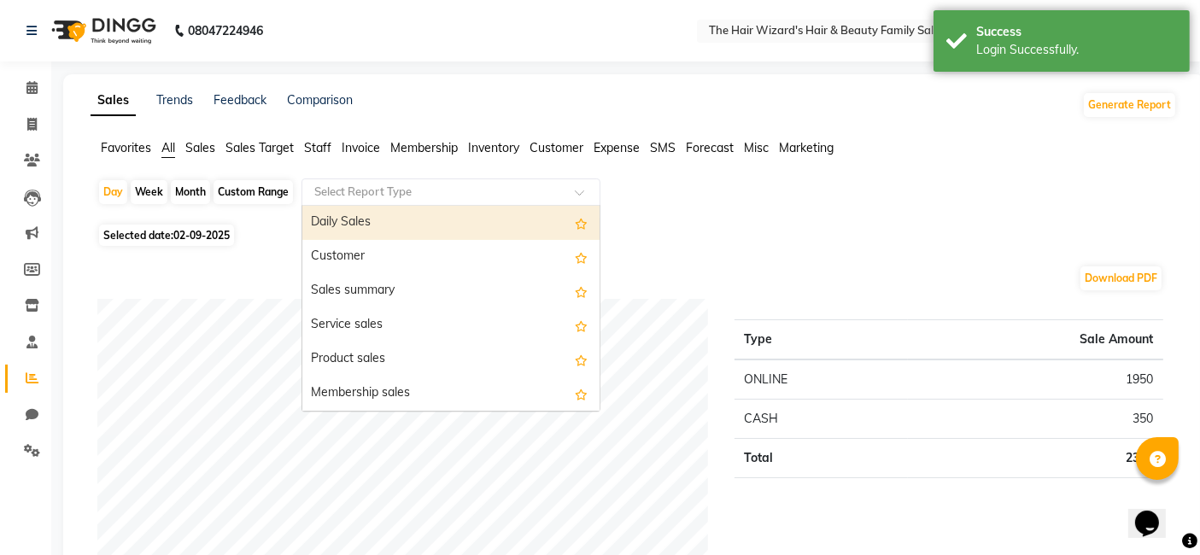
click at [592, 191] on span at bounding box center [585, 197] width 21 height 17
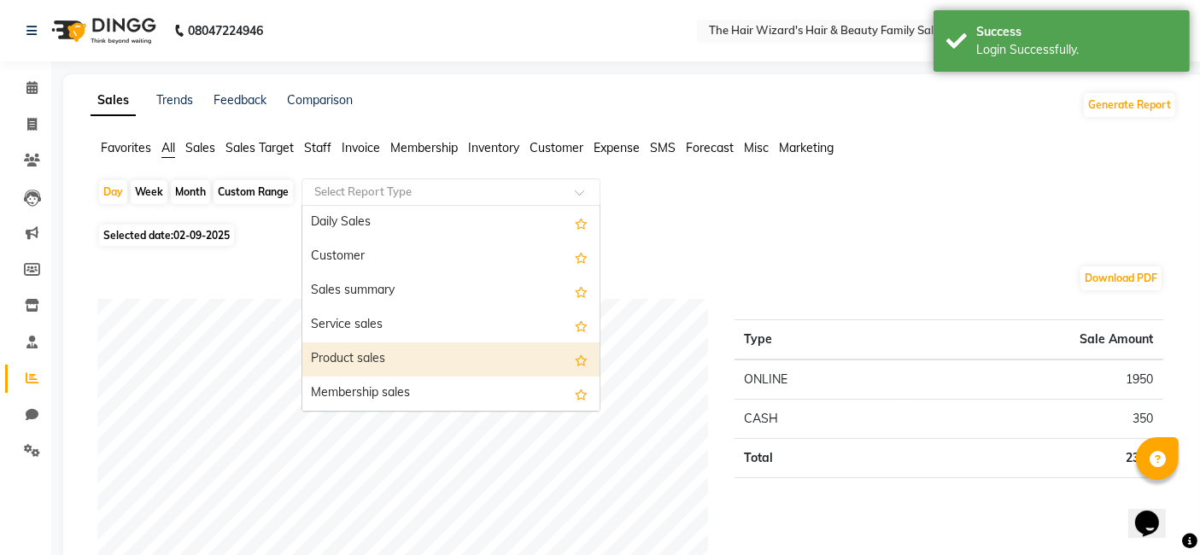
click at [507, 355] on div "Product sales" at bounding box center [450, 360] width 297 height 34
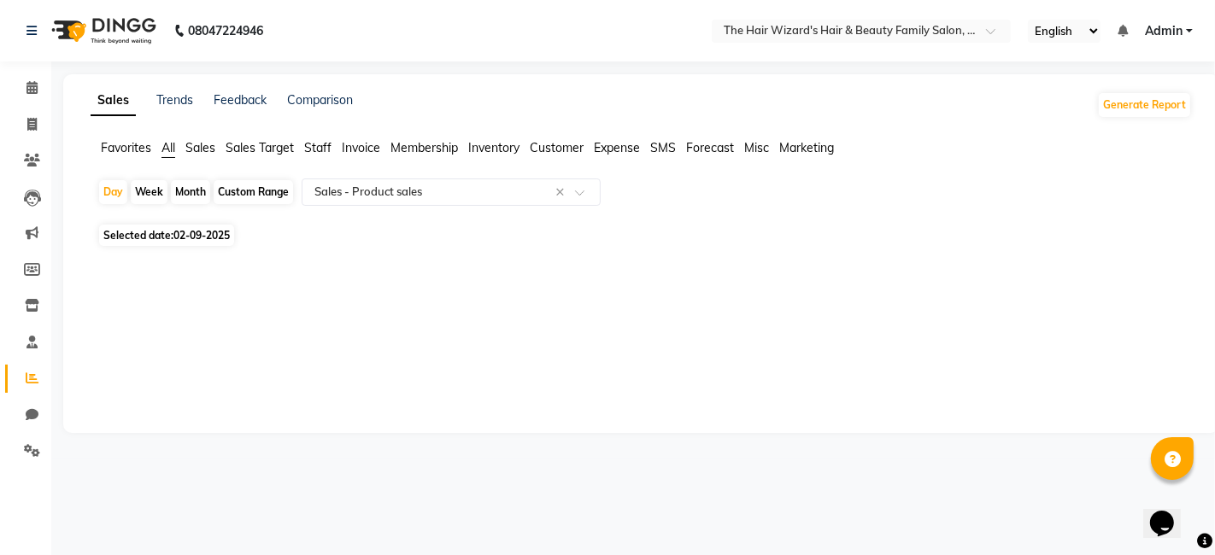
click at [260, 198] on div "Custom Range" at bounding box center [253, 192] width 79 height 24
select select "9"
select select "2025"
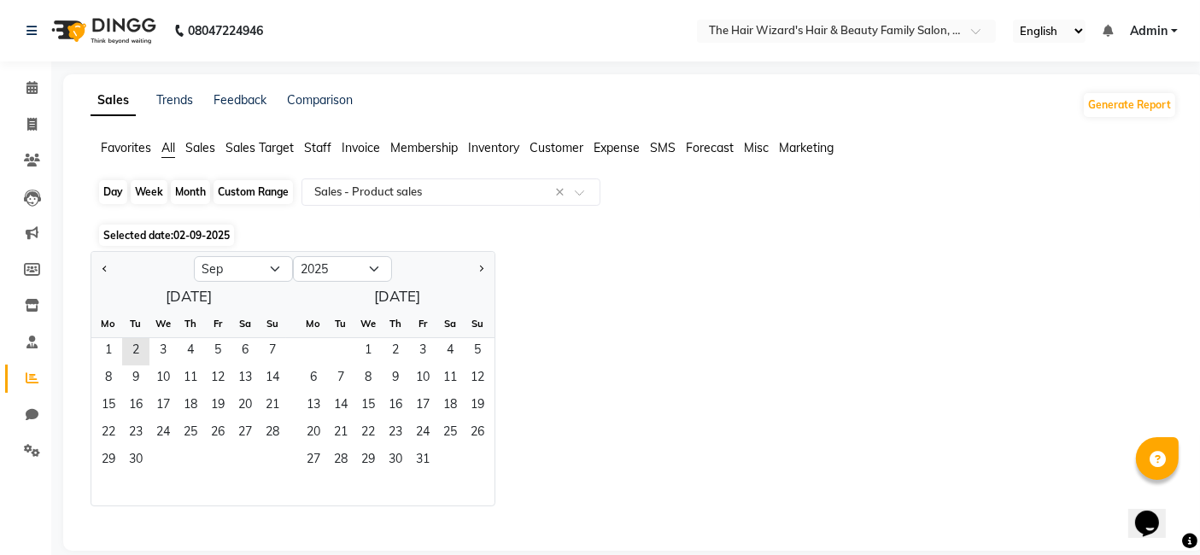
click at [251, 186] on div "Custom Range" at bounding box center [253, 192] width 79 height 24
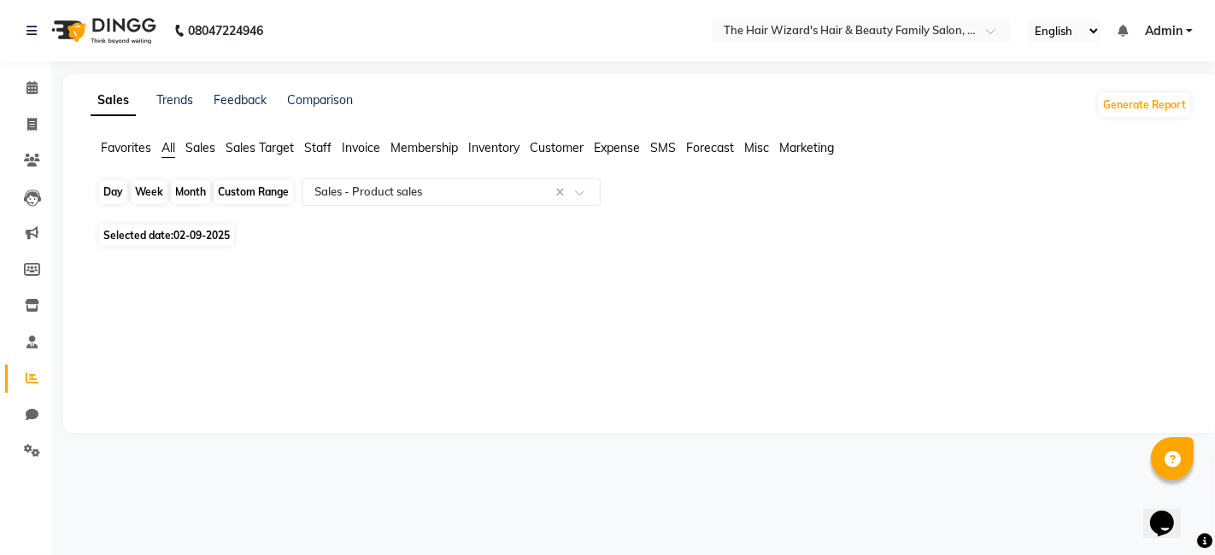
click at [263, 195] on div "Custom Range" at bounding box center [253, 192] width 79 height 24
select select "9"
select select "2025"
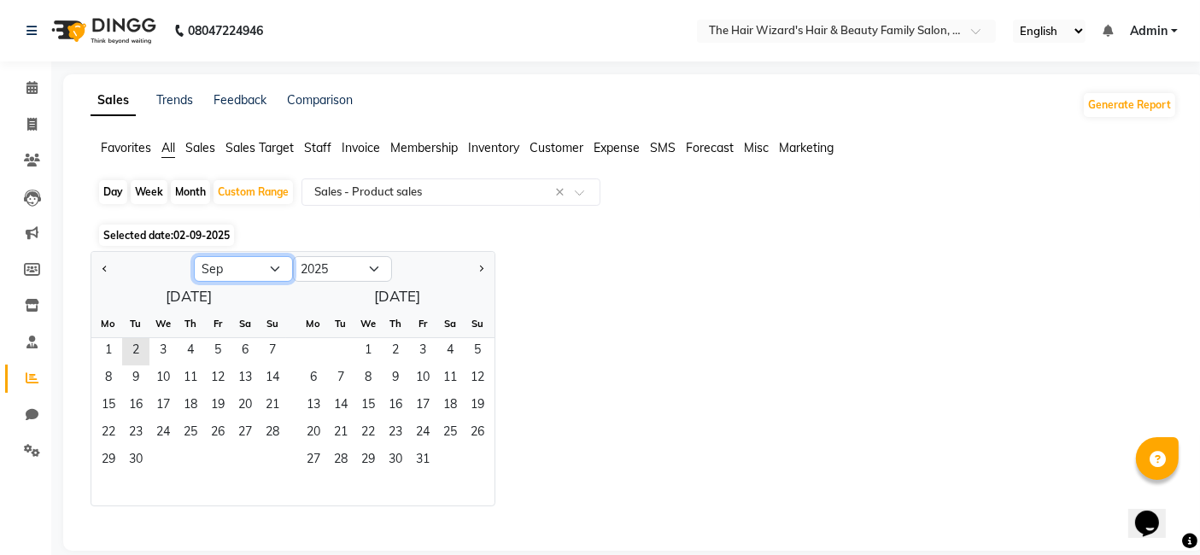
click at [258, 272] on select "Jan Feb Mar Apr May Jun [DATE] Aug Sep Oct Nov Dec" at bounding box center [243, 269] width 99 height 26
select select "8"
click at [194, 256] on select "Jan Feb Mar Apr May Jun [DATE] Aug Sep Oct Nov Dec" at bounding box center [243, 269] width 99 height 26
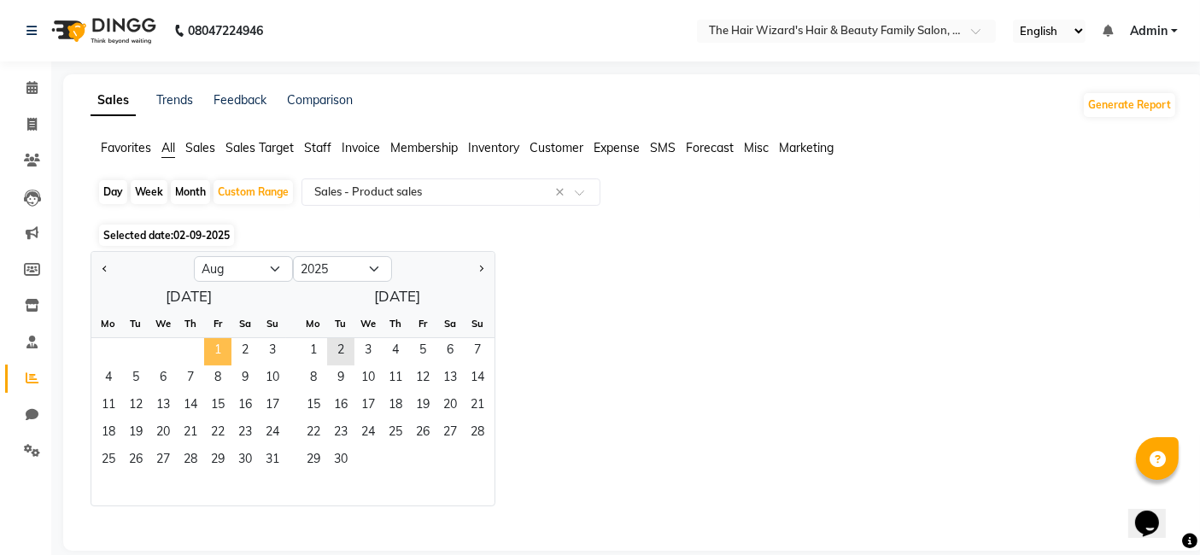
click at [212, 346] on span "1" at bounding box center [217, 351] width 27 height 27
click at [273, 453] on span "31" at bounding box center [272, 461] width 27 height 27
select select "full_report"
select select "csv"
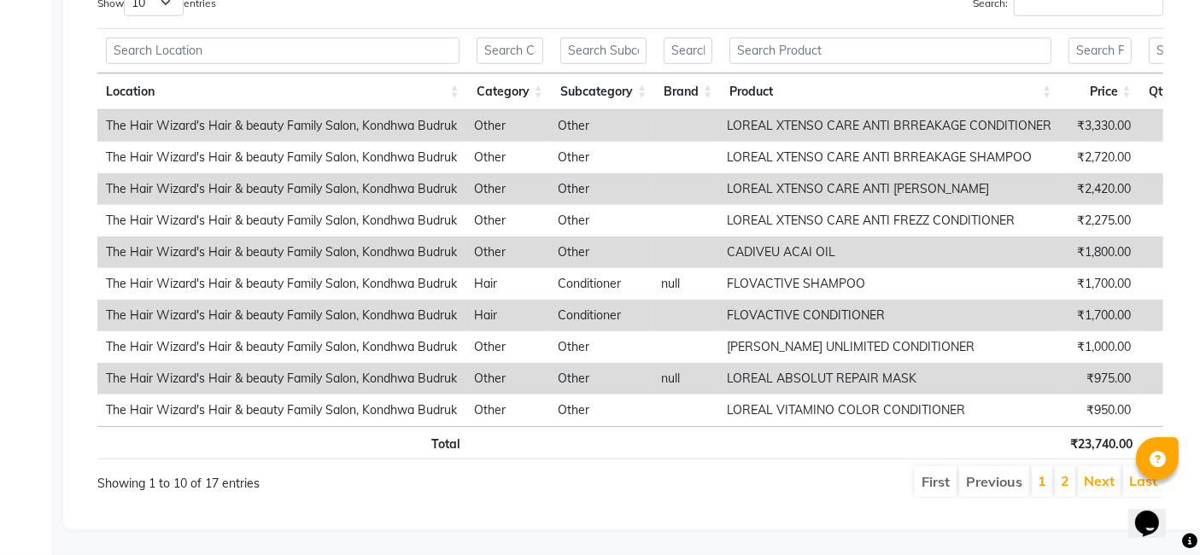
scroll to position [459, 0]
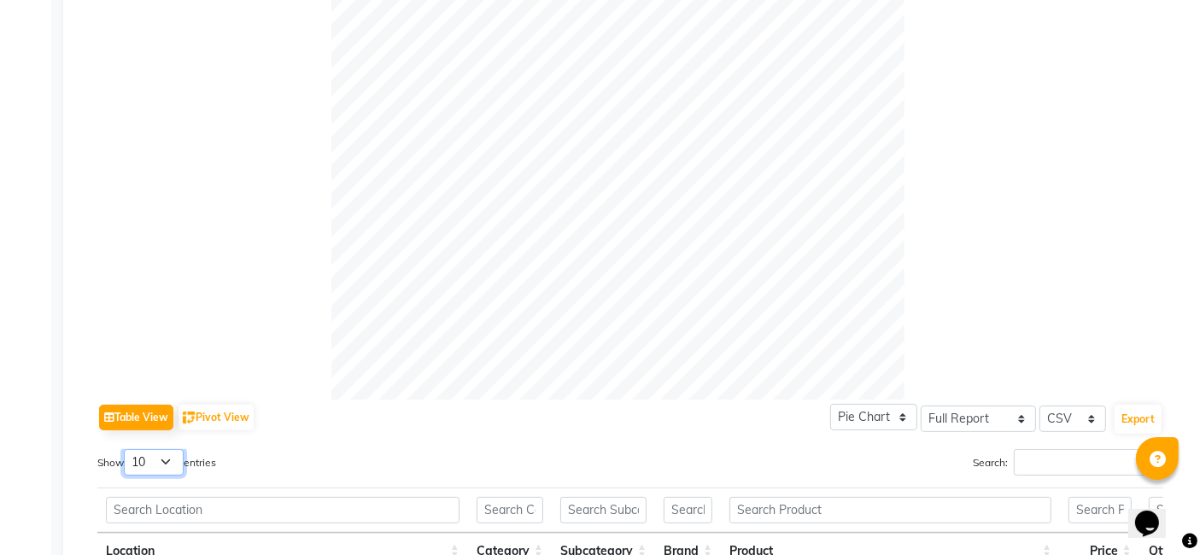
click at [159, 470] on select "10 25 50 100" at bounding box center [154, 462] width 60 height 26
select select "100"
click at [126, 449] on select "10 25 50 100" at bounding box center [154, 462] width 60 height 26
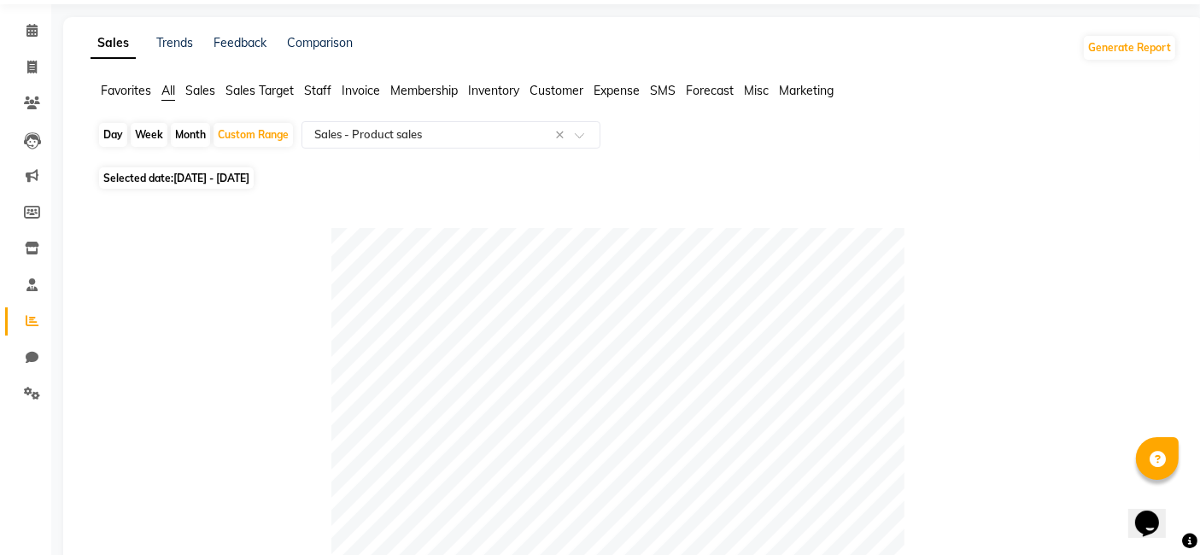
scroll to position [0, 0]
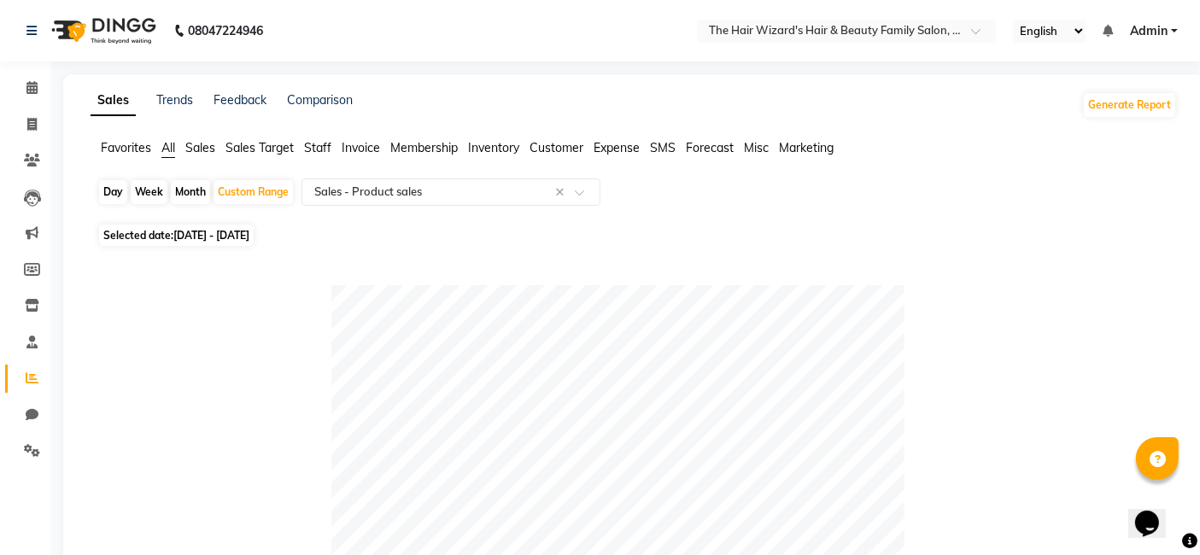
click at [495, 141] on span "Inventory" at bounding box center [493, 147] width 51 height 15
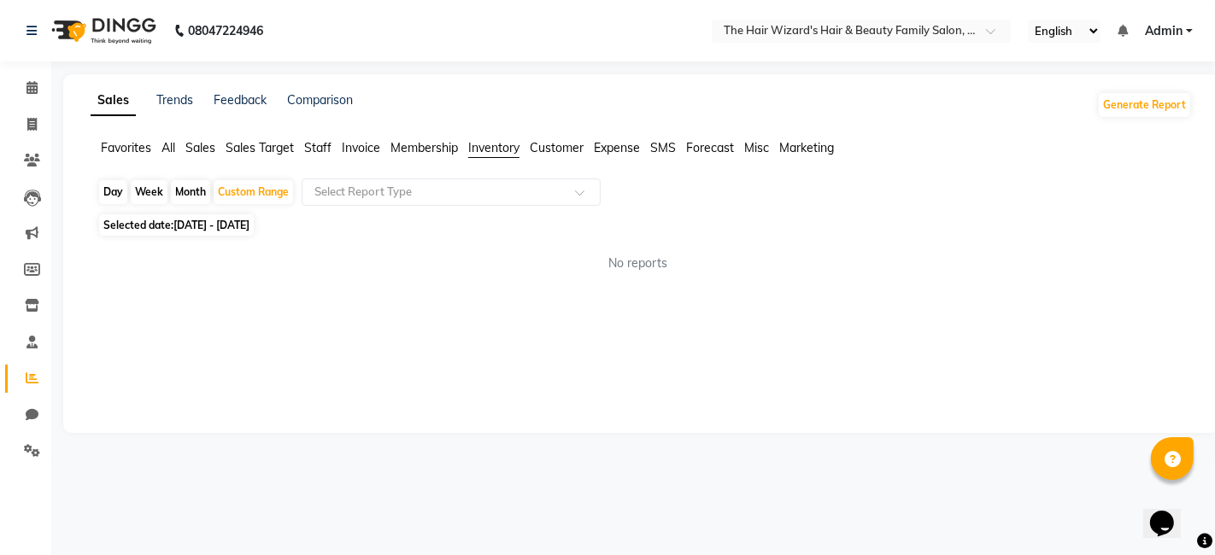
click at [195, 149] on span "Sales" at bounding box center [200, 147] width 30 height 15
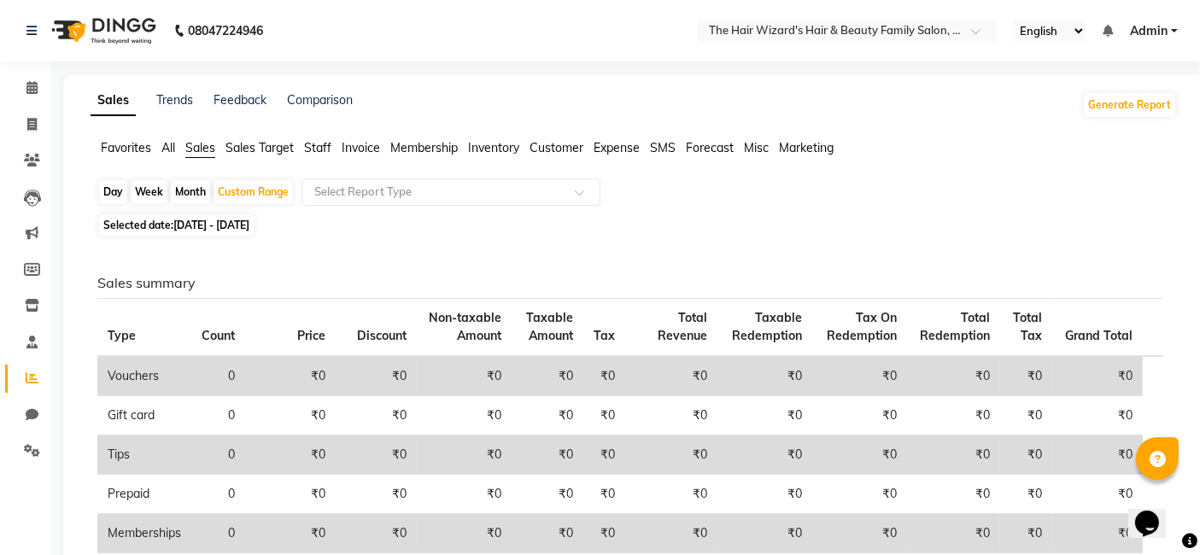
click at [260, 152] on span "Sales Target" at bounding box center [259, 147] width 68 height 15
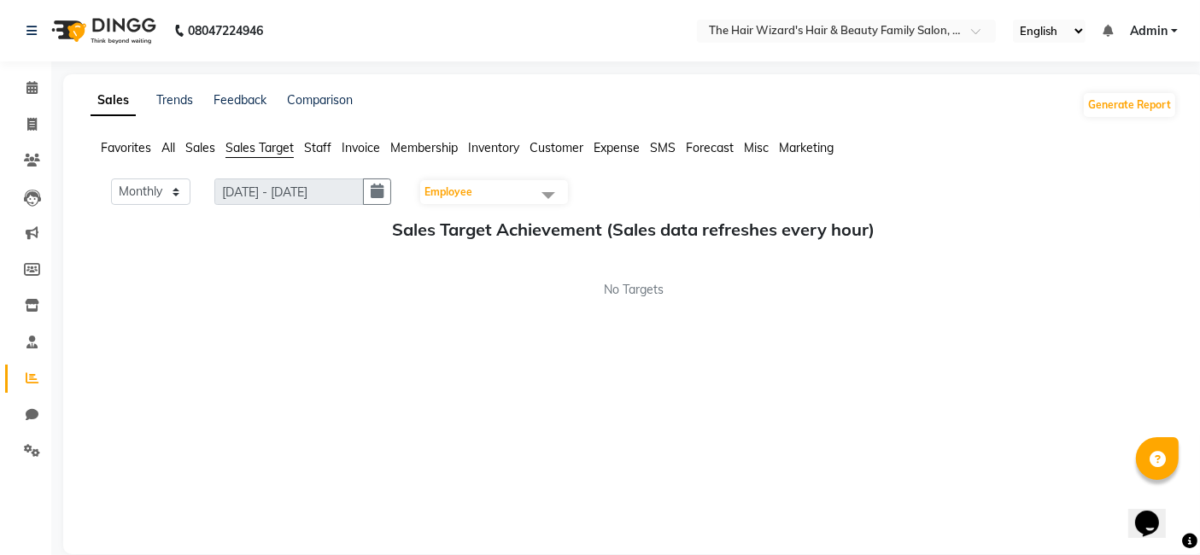
click at [169, 143] on span "All" at bounding box center [168, 147] width 14 height 15
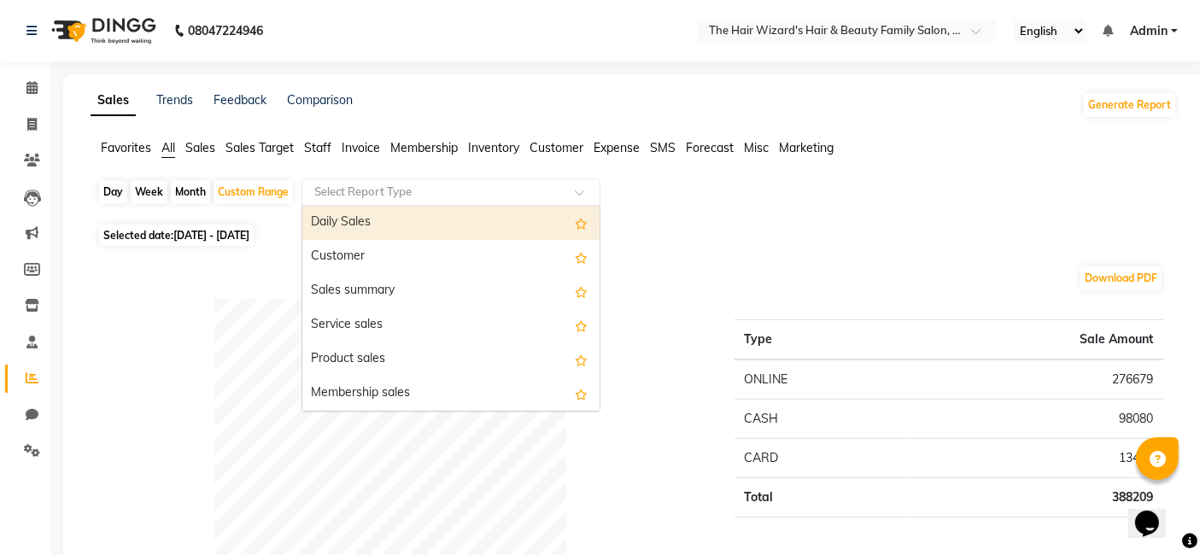
click at [584, 194] on span at bounding box center [585, 197] width 21 height 17
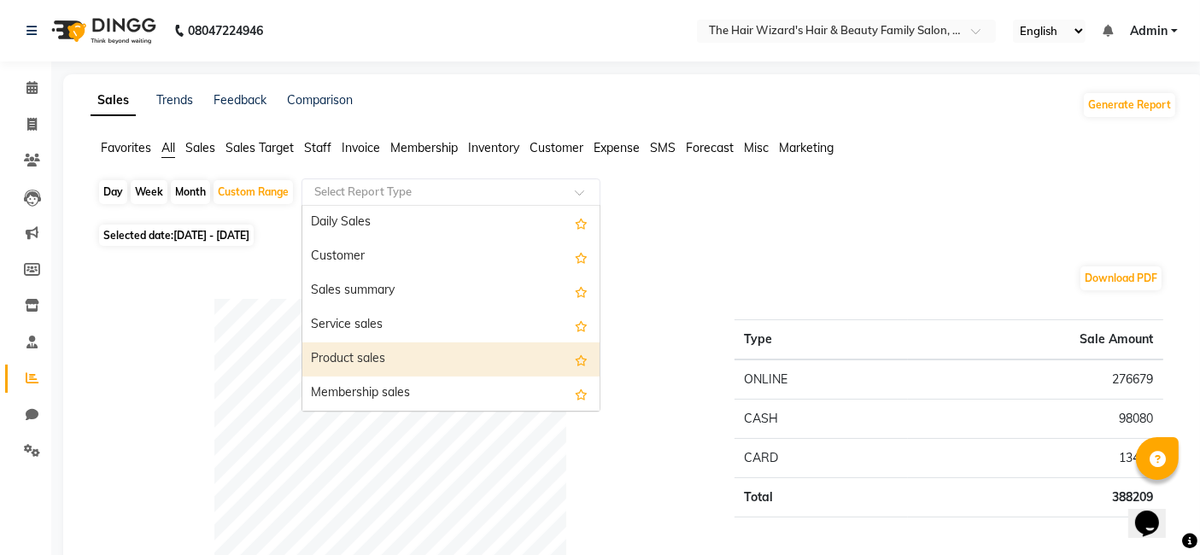
click at [522, 350] on div "Product sales" at bounding box center [450, 360] width 297 height 34
select select "full_report"
select select "csv"
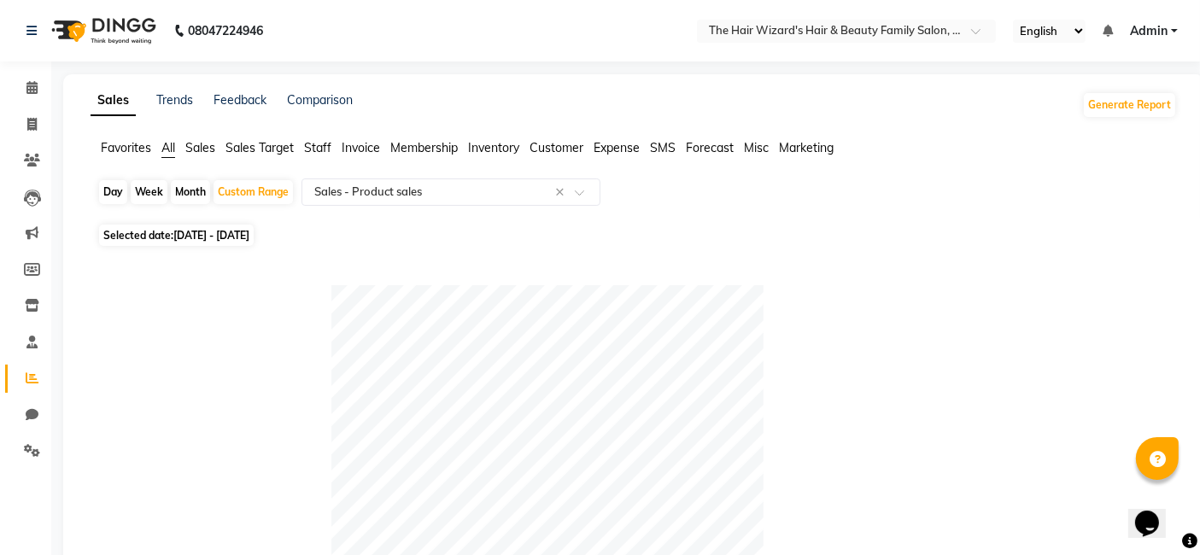
click at [497, 146] on span "Inventory" at bounding box center [493, 147] width 51 height 15
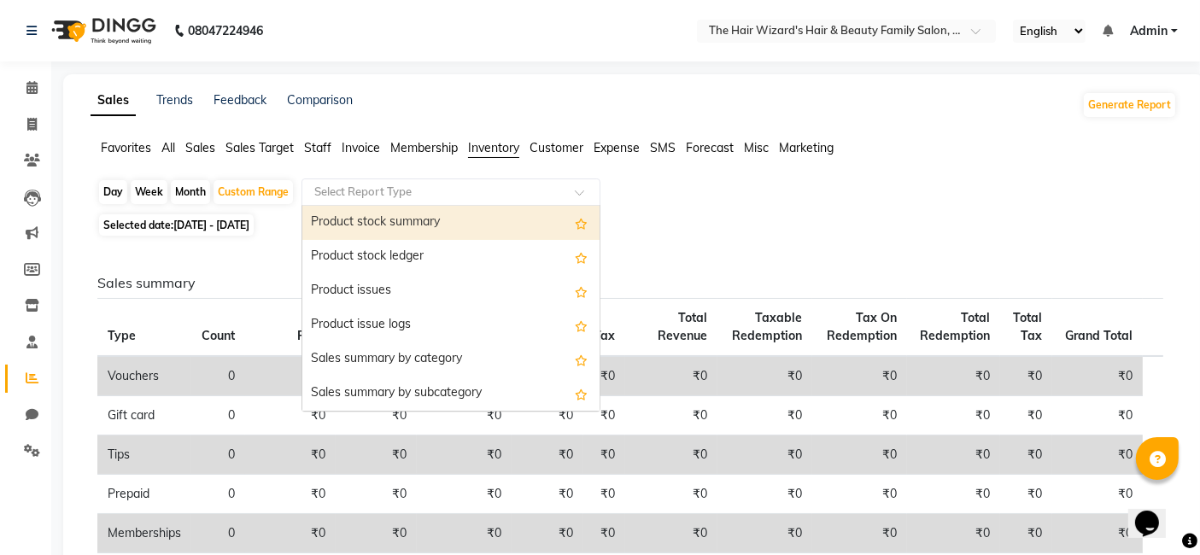
click at [543, 193] on input "text" at bounding box center [434, 192] width 246 height 17
click at [517, 218] on div "Product stock summary" at bounding box center [450, 223] width 297 height 34
select select "full_report"
select select "csv"
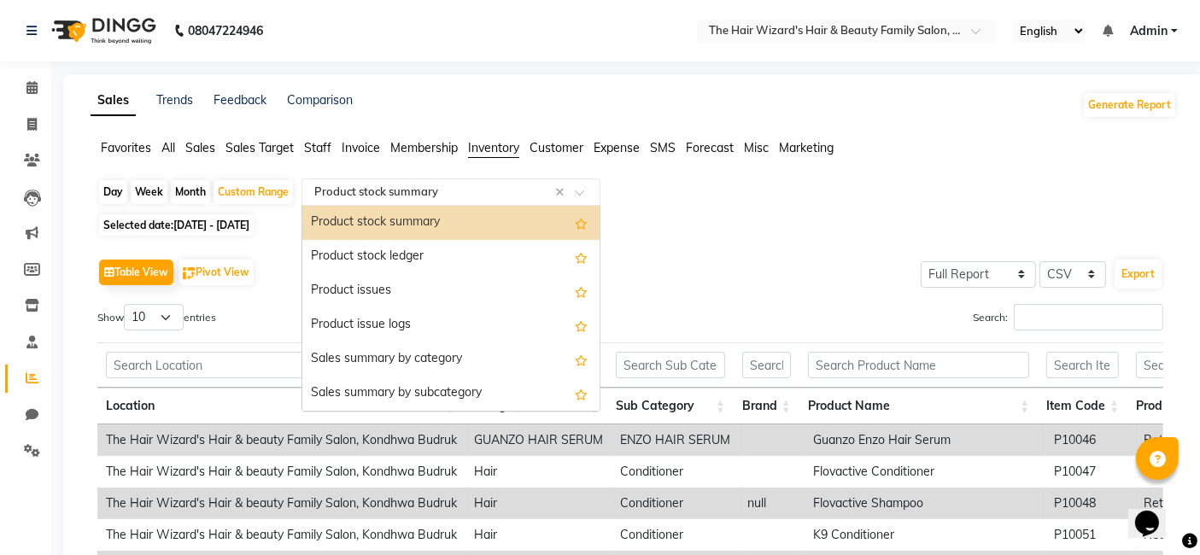
click at [568, 203] on div "Select Report Type × Product stock summary ×" at bounding box center [451, 192] width 299 height 27
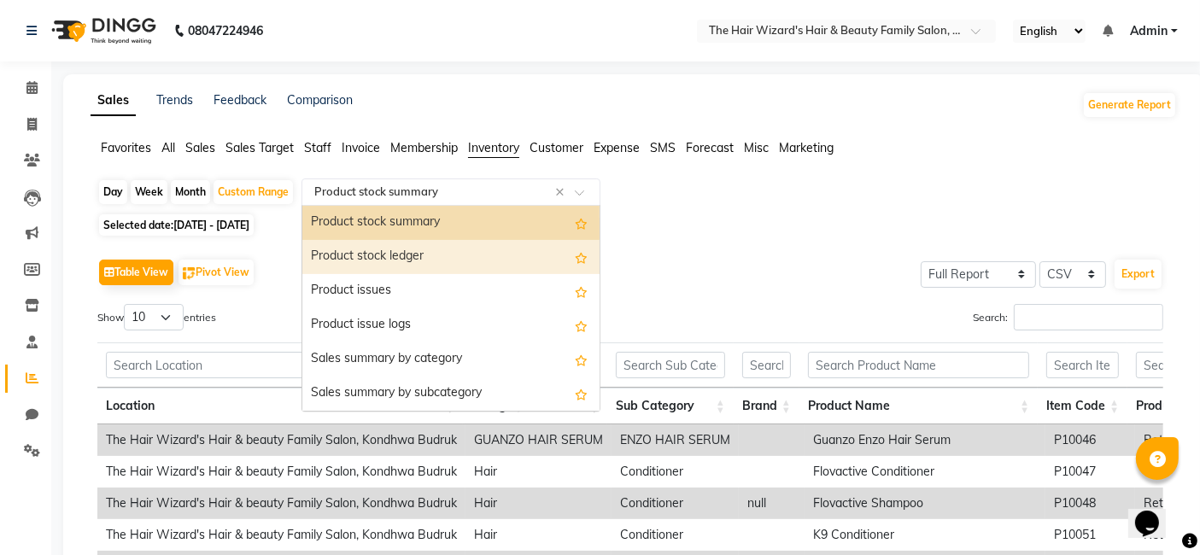
click at [471, 257] on div "Product stock ledger" at bounding box center [450, 257] width 297 height 34
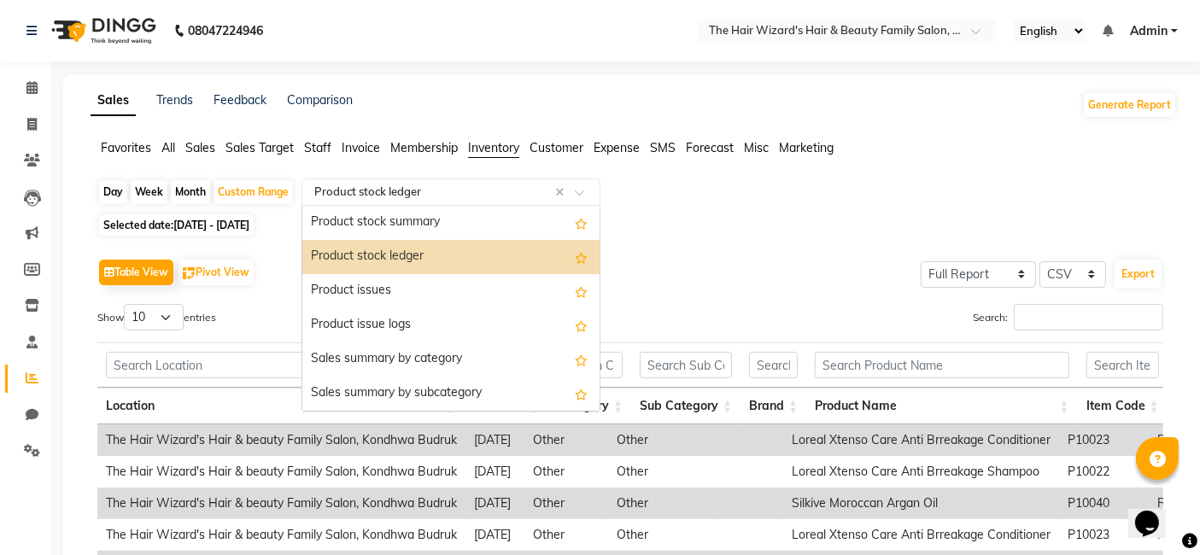
click at [581, 192] on span at bounding box center [585, 197] width 21 height 17
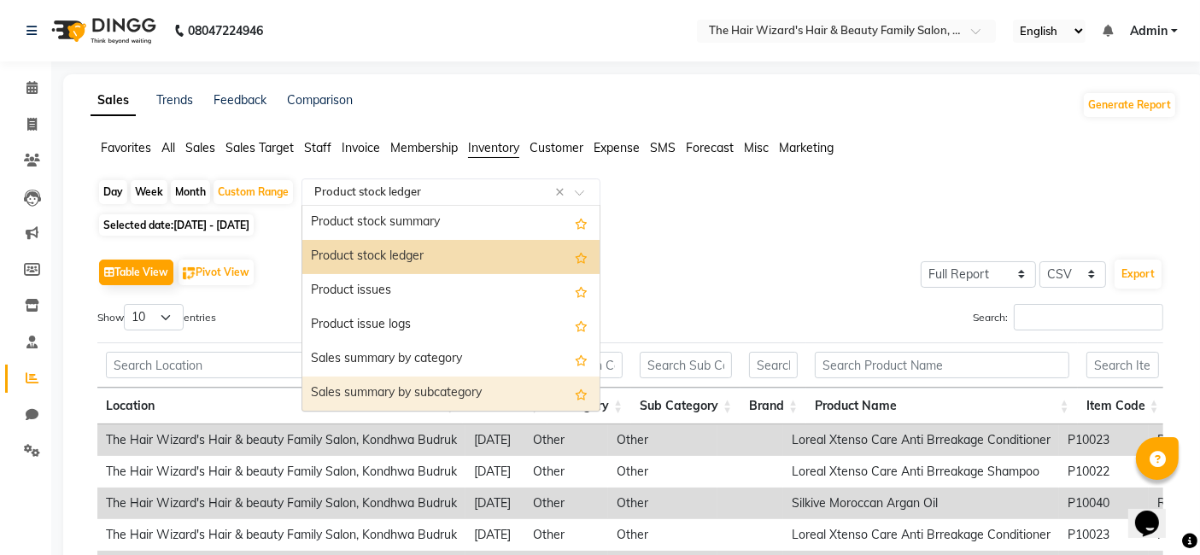
click at [479, 389] on div "Sales summary by subcategory" at bounding box center [450, 394] width 297 height 34
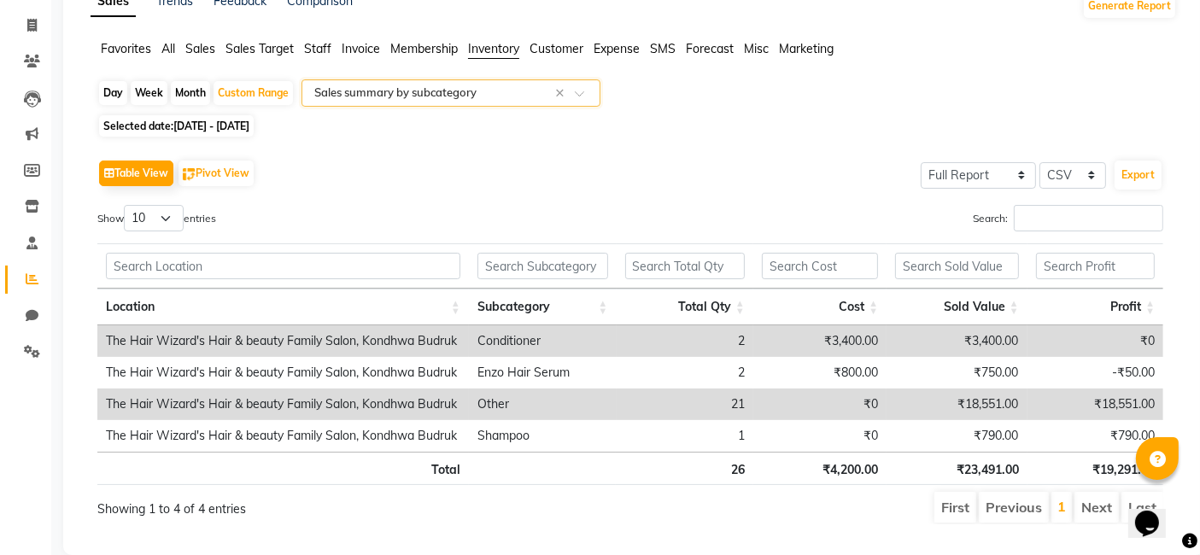
scroll to position [137, 0]
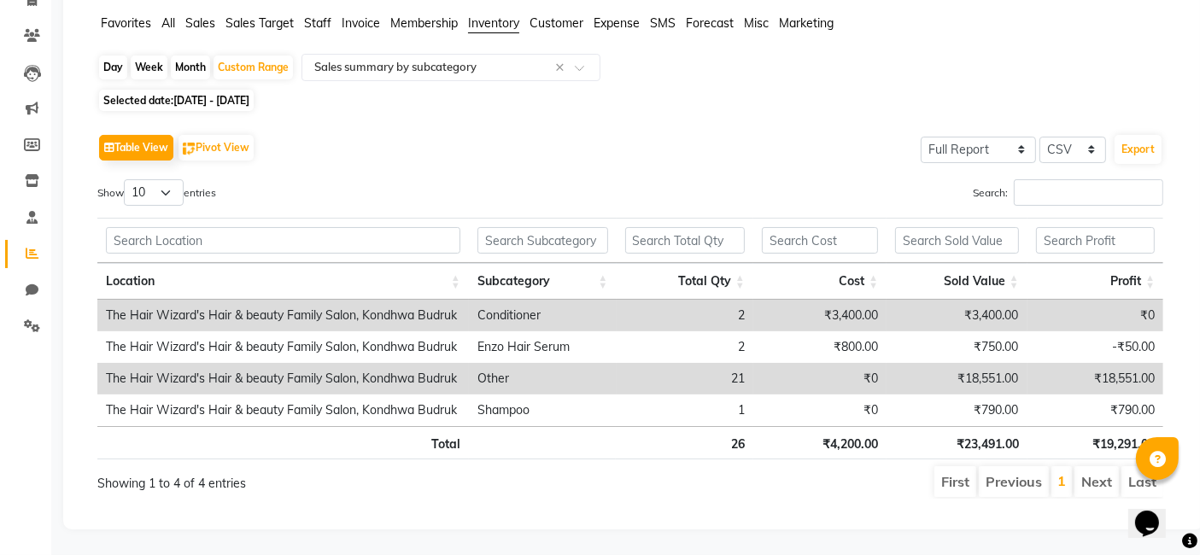
click at [172, 164] on div "Table View Pivot View Select Full Report Filtered Report Select CSV PDF Export …" at bounding box center [630, 314] width 1066 height 369
click at [168, 182] on select "10 25 50 100" at bounding box center [154, 192] width 60 height 26
select select "100"
click at [126, 179] on select "10 25 50 100" at bounding box center [154, 192] width 60 height 26
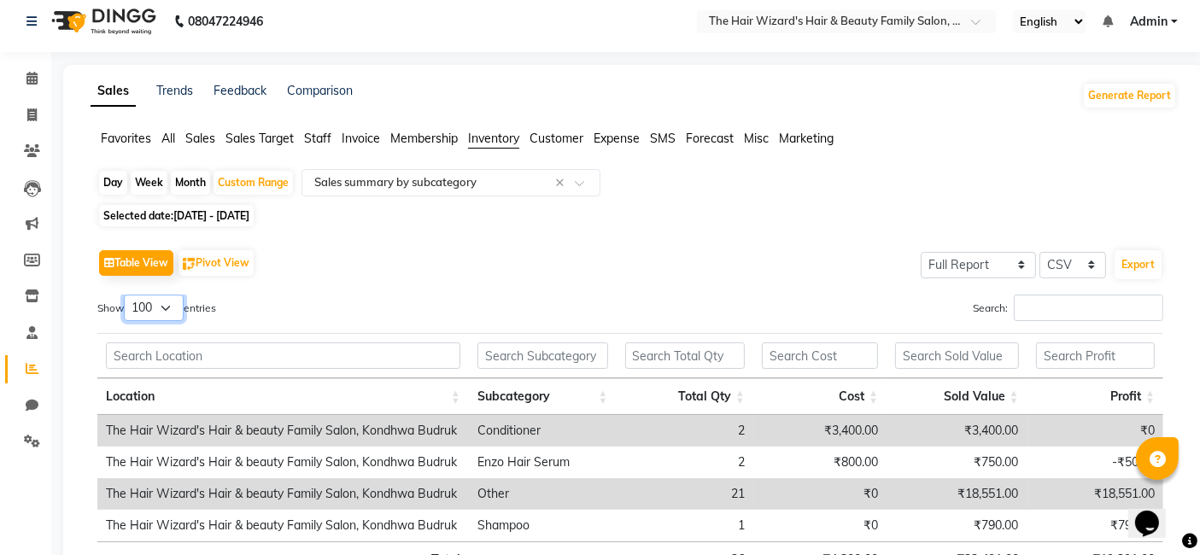
scroll to position [0, 0]
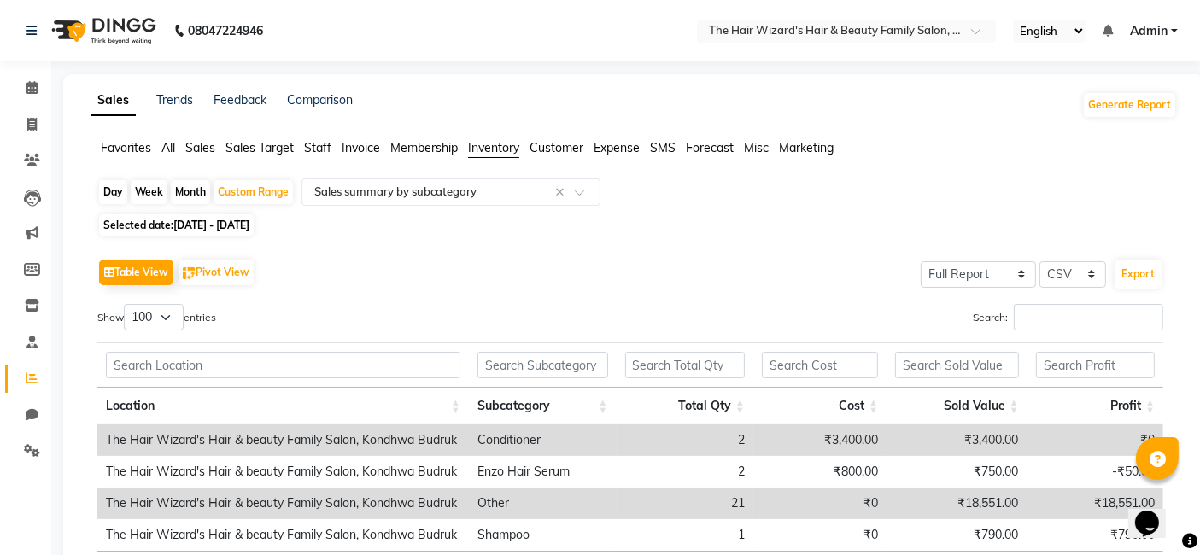
click at [169, 144] on span "All" at bounding box center [168, 147] width 14 height 15
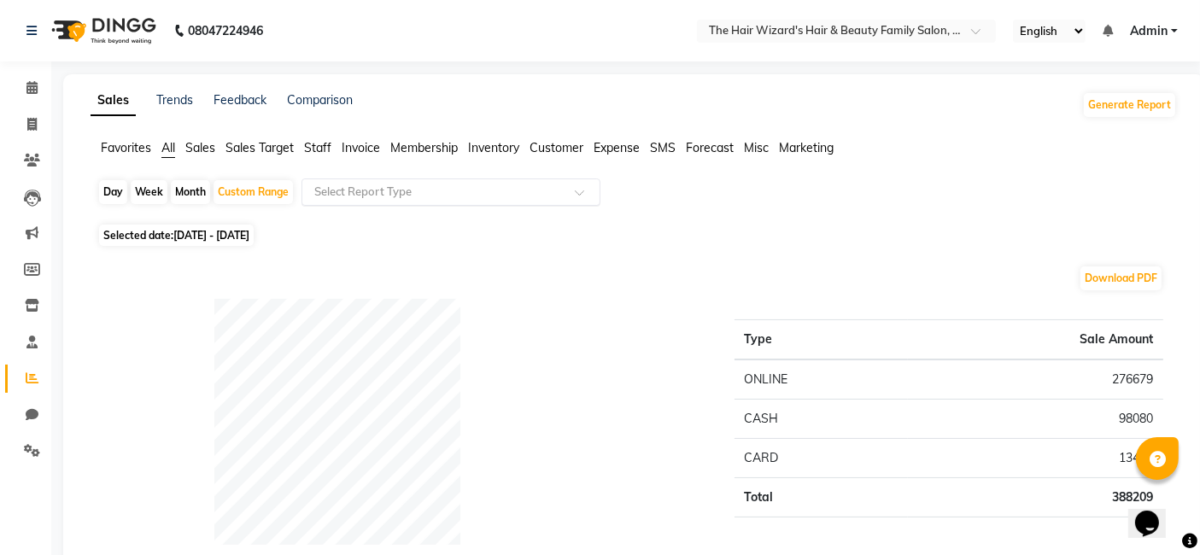
click at [373, 188] on input "text" at bounding box center [434, 192] width 246 height 17
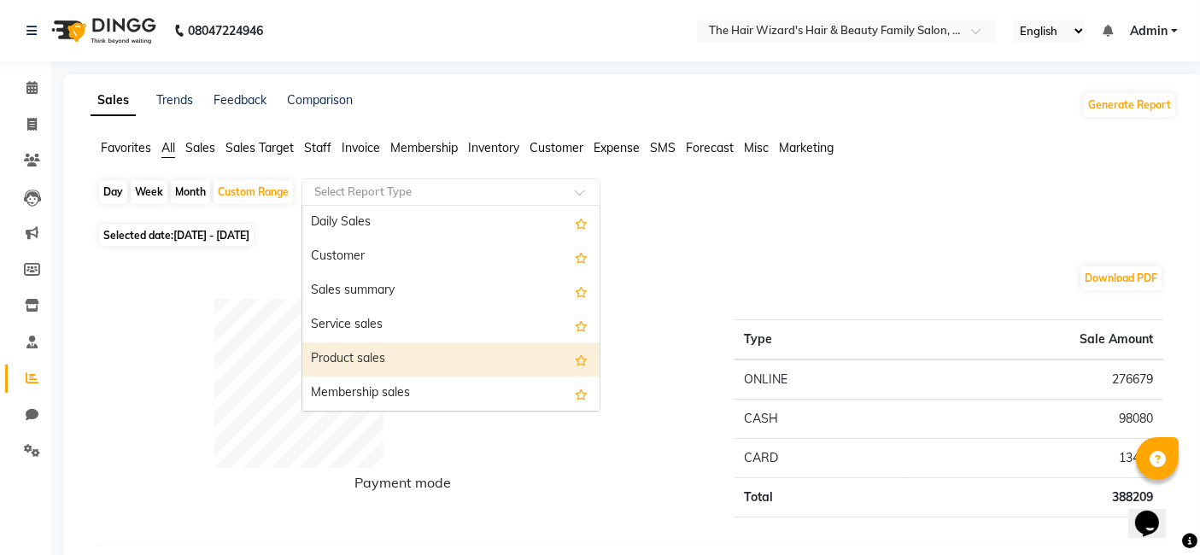
click at [371, 350] on div "Product sales" at bounding box center [450, 360] width 297 height 34
select select "full_report"
select select "csv"
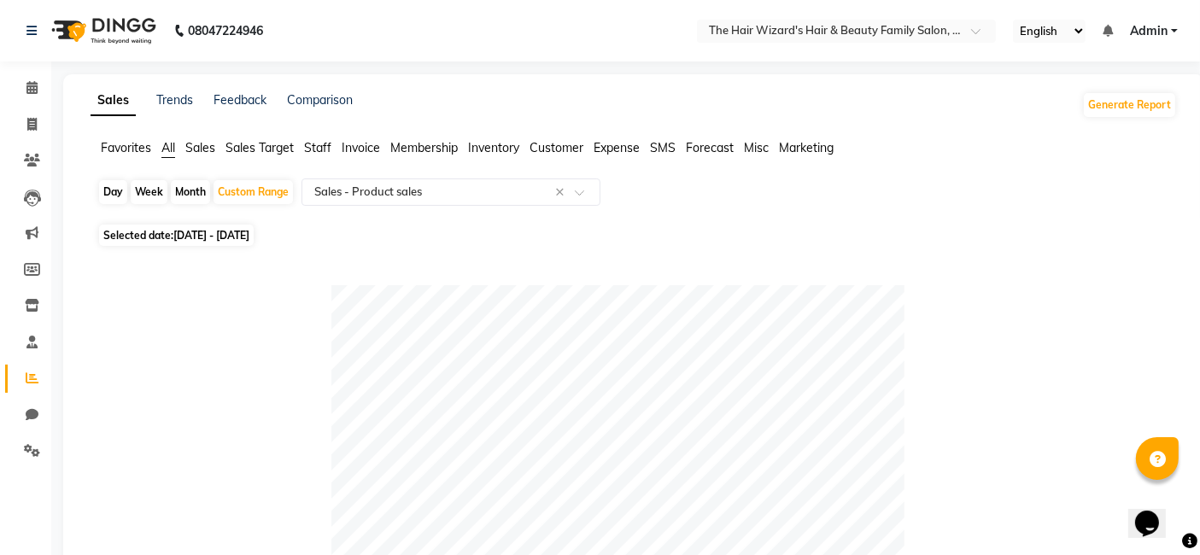
click at [307, 149] on span "Staff" at bounding box center [317, 147] width 27 height 15
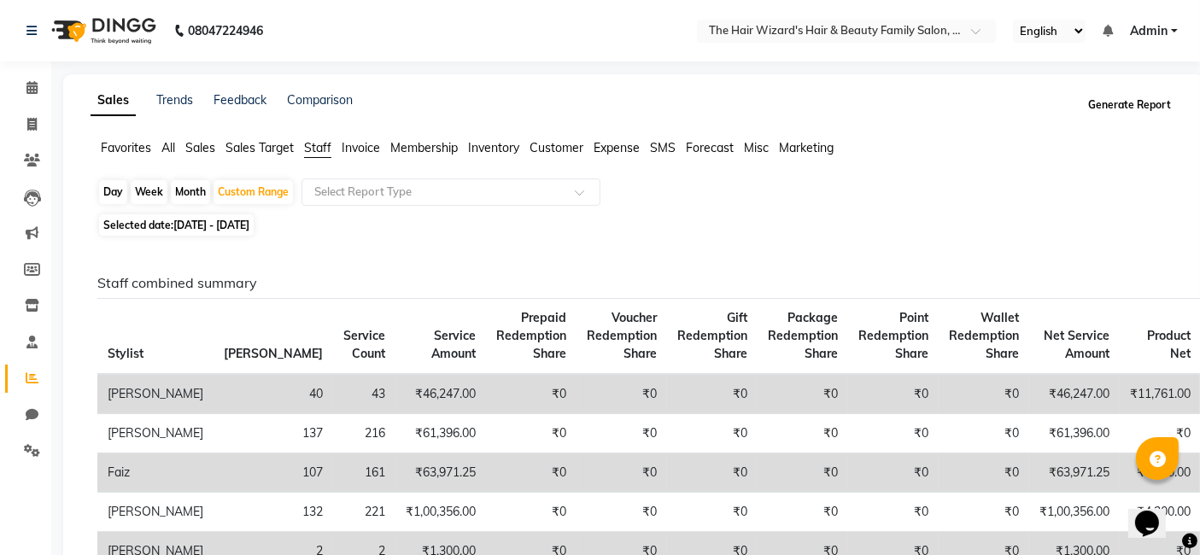
click at [1118, 106] on button "Generate Report" at bounding box center [1129, 105] width 91 height 24
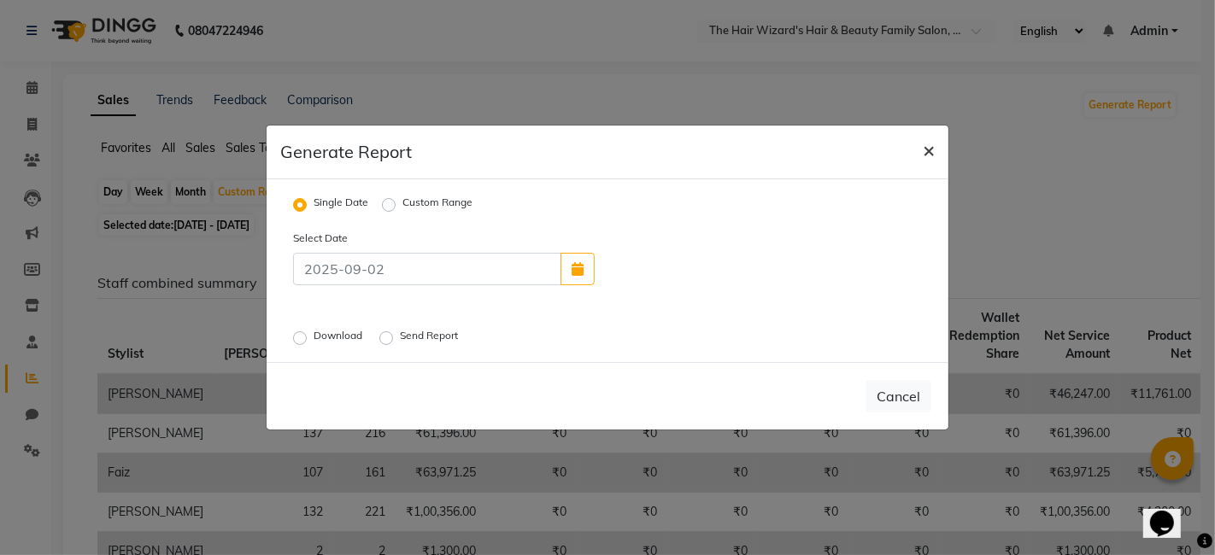
click at [932, 155] on span "×" at bounding box center [928, 150] width 12 height 26
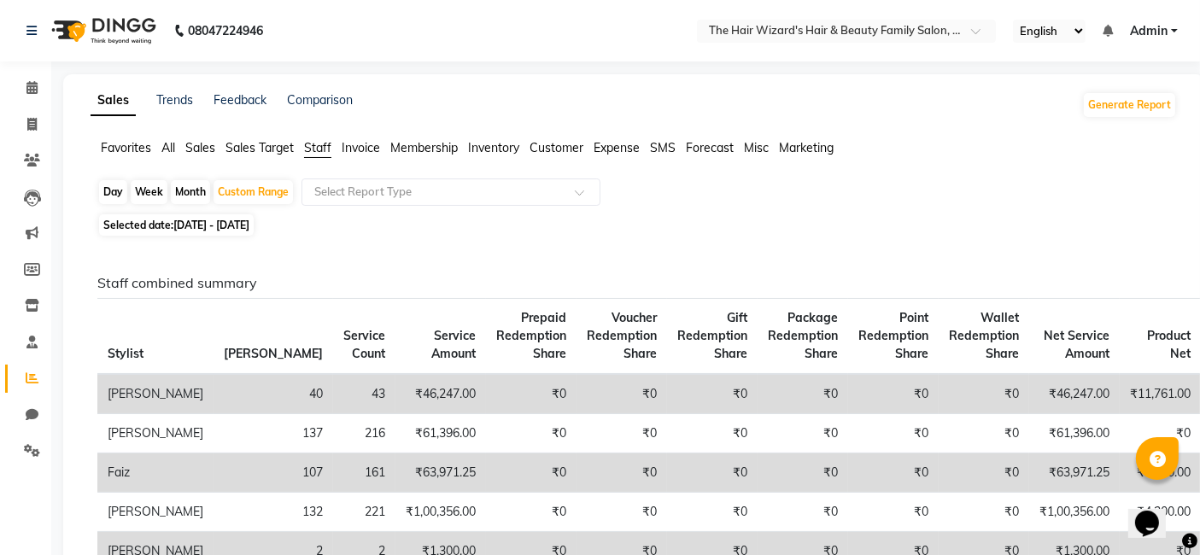
click at [510, 227] on div "Selected date: 01-08-2025 - 31-08-2025" at bounding box center [637, 225] width 1080 height 18
click at [30, 120] on icon at bounding box center [31, 124] width 9 height 13
select select "8473"
select select "service"
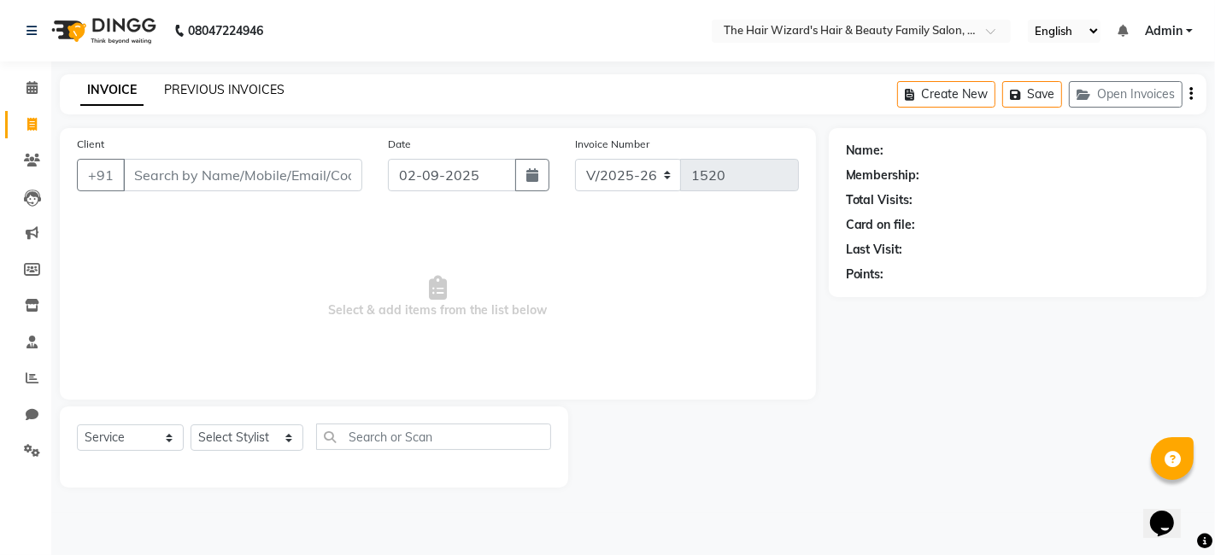
click at [190, 92] on link "PREVIOUS INVOICES" at bounding box center [224, 89] width 120 height 15
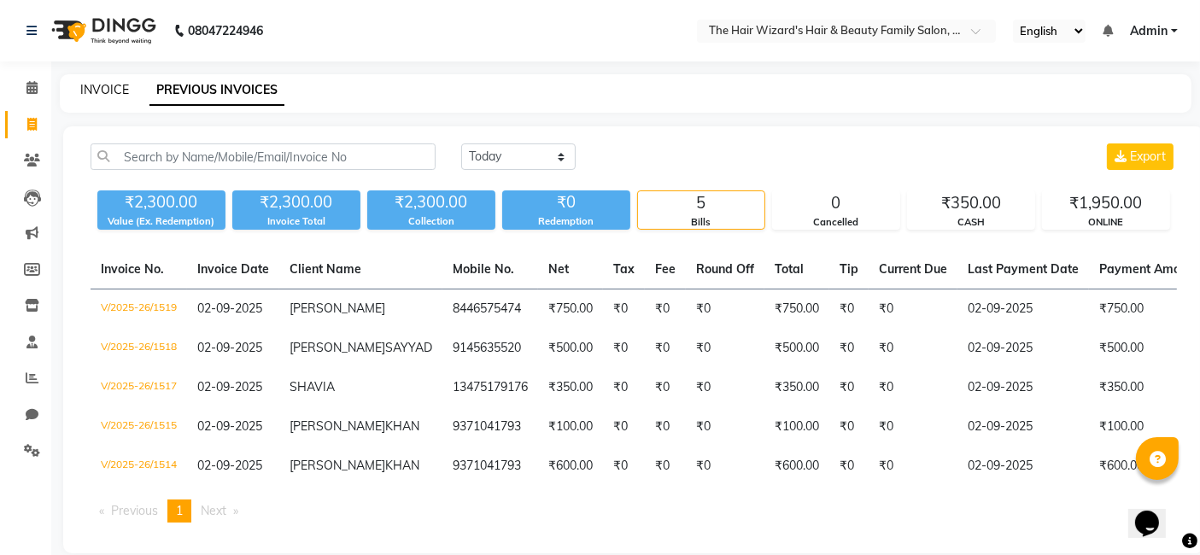
click at [100, 92] on link "INVOICE" at bounding box center [104, 89] width 49 height 15
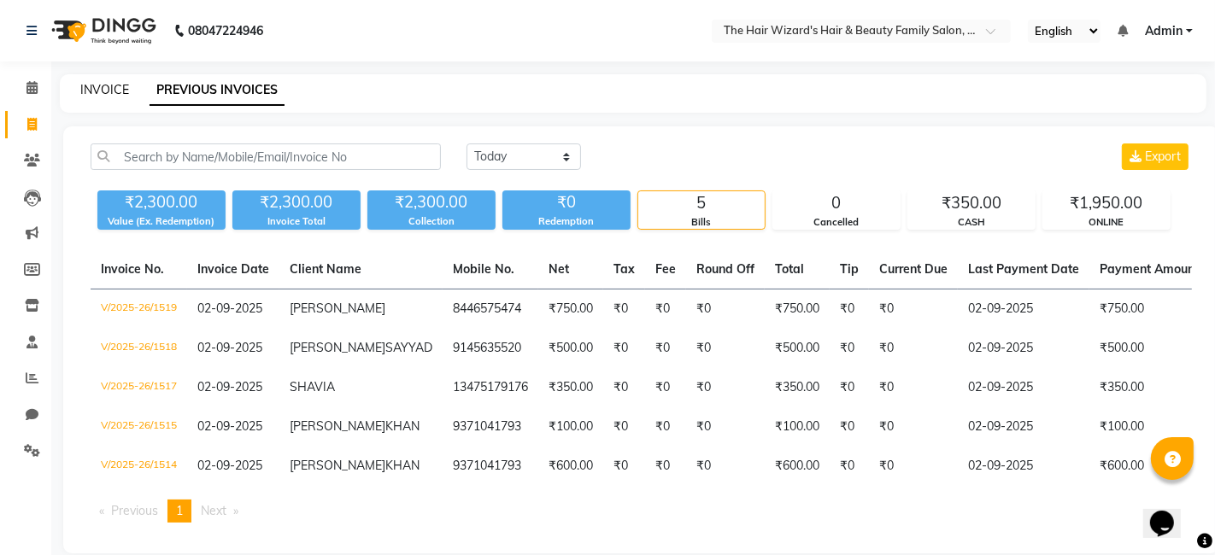
select select "8473"
select select "service"
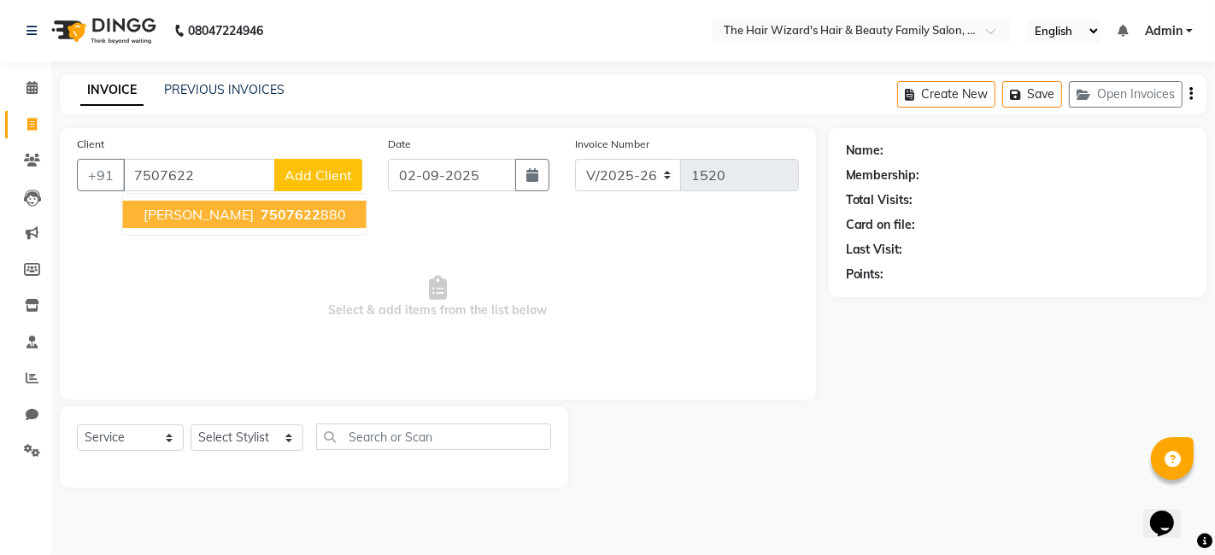
click at [208, 217] on span "DIPA MIDDYA" at bounding box center [198, 214] width 110 height 17
type input "7507622880"
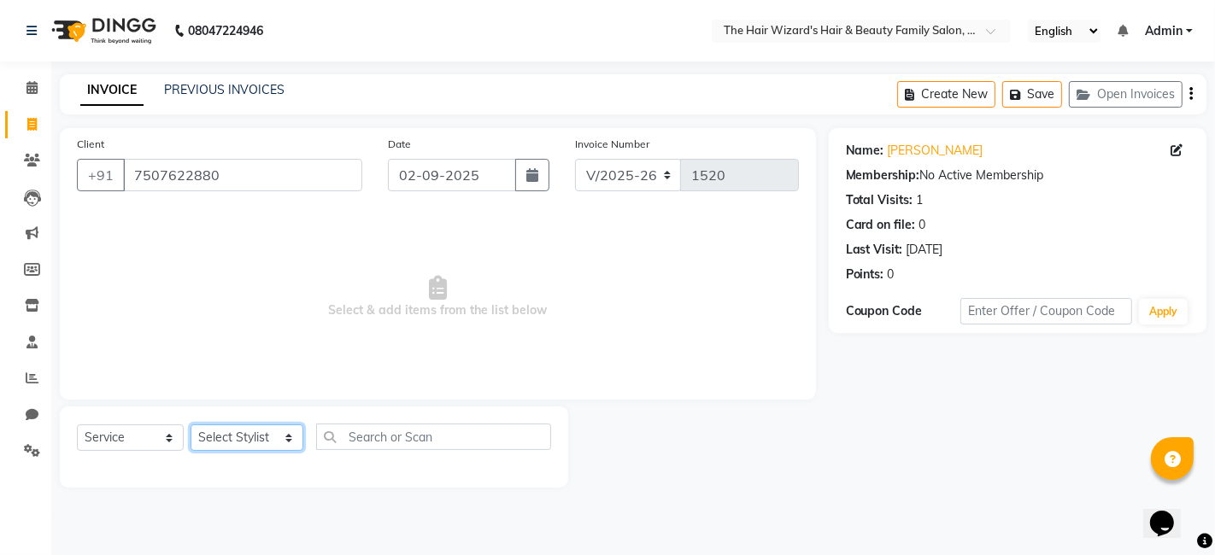
click at [279, 434] on select "Select Stylist [PERSON_NAME] [PERSON_NAME] [PERSON_NAME] [PERSON_NAME] [PERSON_…" at bounding box center [246, 438] width 113 height 26
click at [450, 344] on span "Select & add items from the list below" at bounding box center [438, 297] width 722 height 171
click at [280, 436] on select "Select Stylist [PERSON_NAME] [PERSON_NAME] [PERSON_NAME] [PERSON_NAME] [PERSON_…" at bounding box center [246, 438] width 113 height 26
select select "84157"
click at [190, 425] on select "Select Stylist [PERSON_NAME] [PERSON_NAME] [PERSON_NAME] [PERSON_NAME] [PERSON_…" at bounding box center [246, 438] width 113 height 26
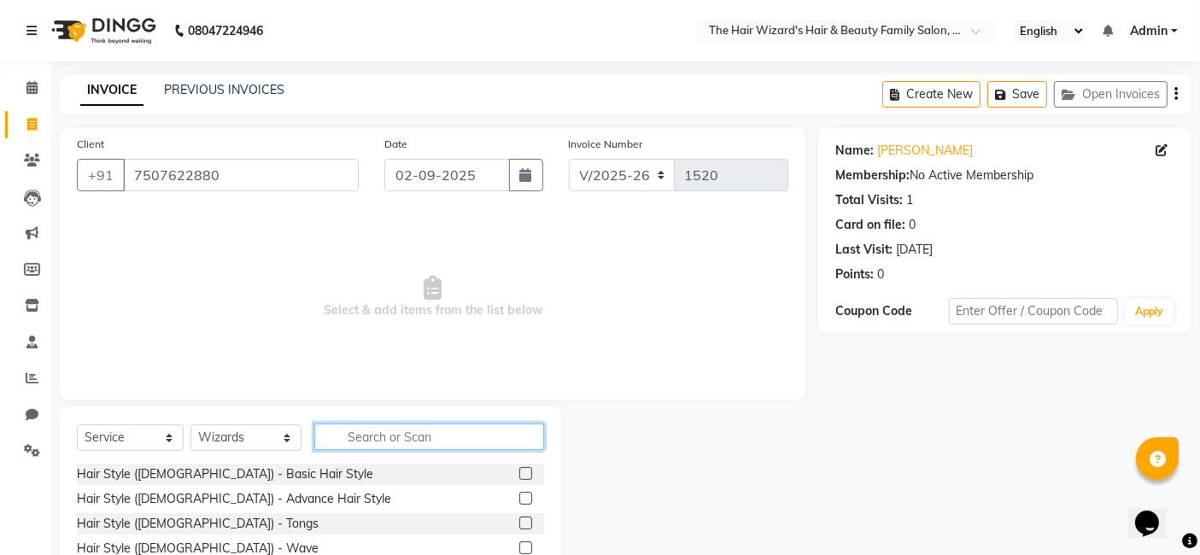
click at [352, 443] on input "text" at bounding box center [429, 437] width 230 height 26
type input "FACI"
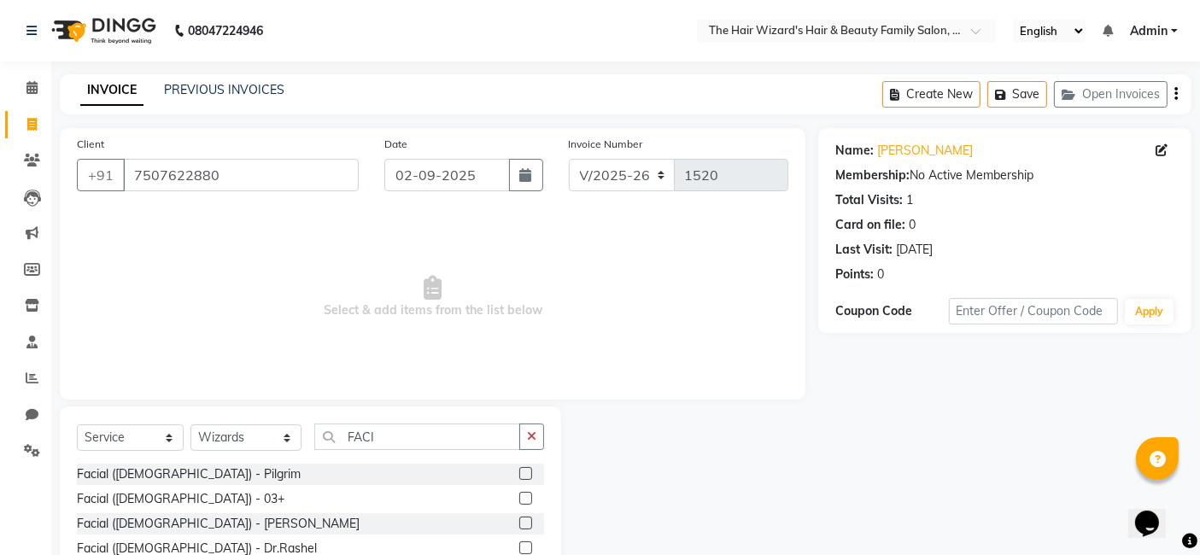
click at [519, 517] on label at bounding box center [525, 523] width 13 height 13
click at [519, 518] on input "checkbox" at bounding box center [524, 523] width 11 height 11
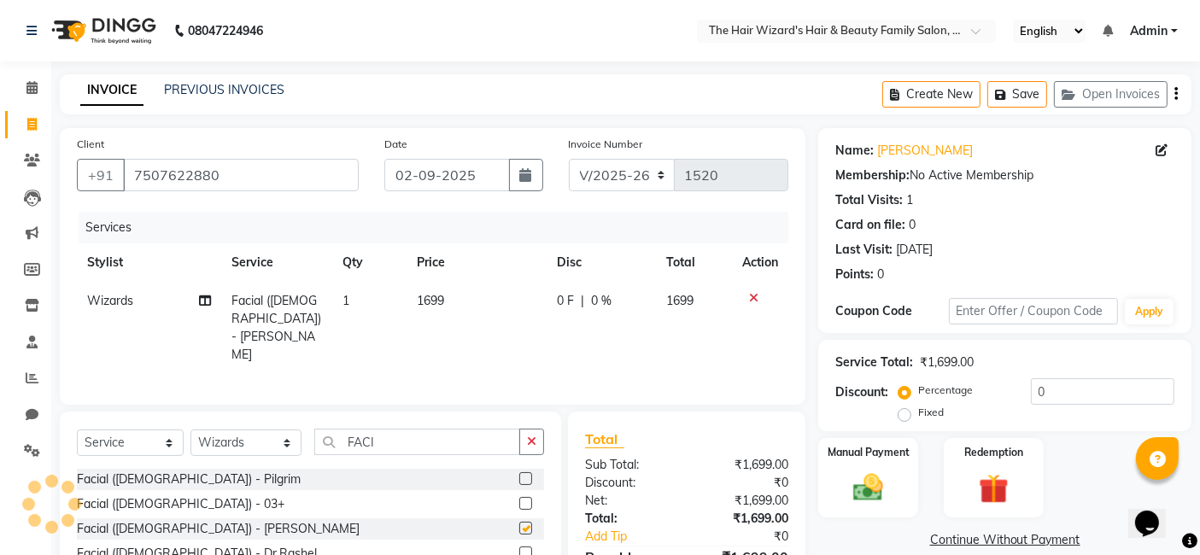
checkbox input "false"
click at [752, 293] on icon at bounding box center [753, 298] width 9 height 12
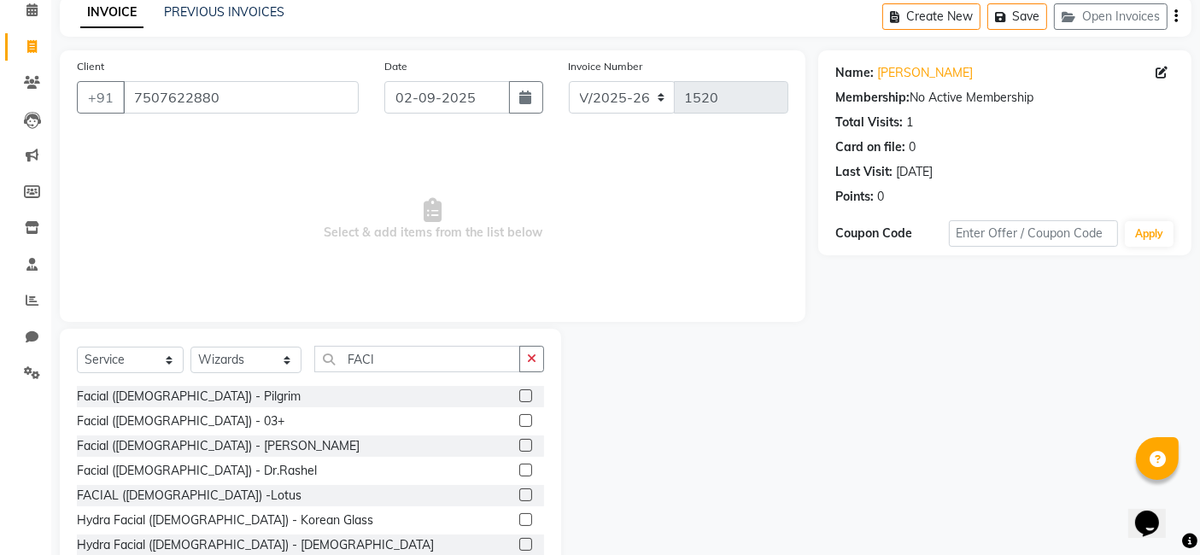
scroll to position [90, 0]
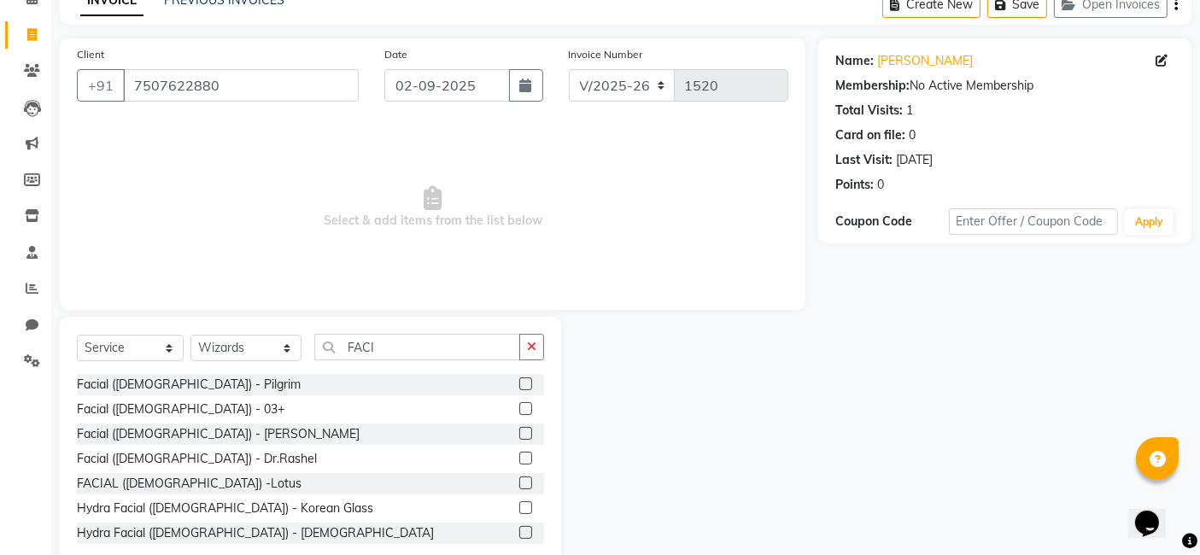
click at [519, 483] on label at bounding box center [525, 483] width 13 height 13
click at [519, 483] on input "checkbox" at bounding box center [524, 483] width 11 height 11
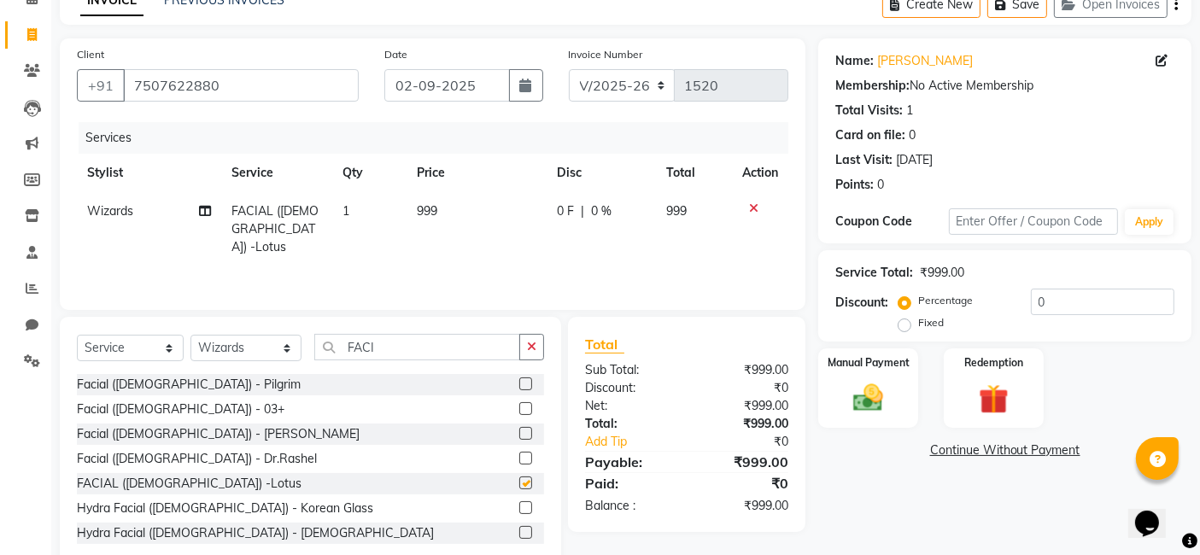
checkbox input "false"
click at [430, 203] on span "999" at bounding box center [427, 210] width 20 height 15
select select "84157"
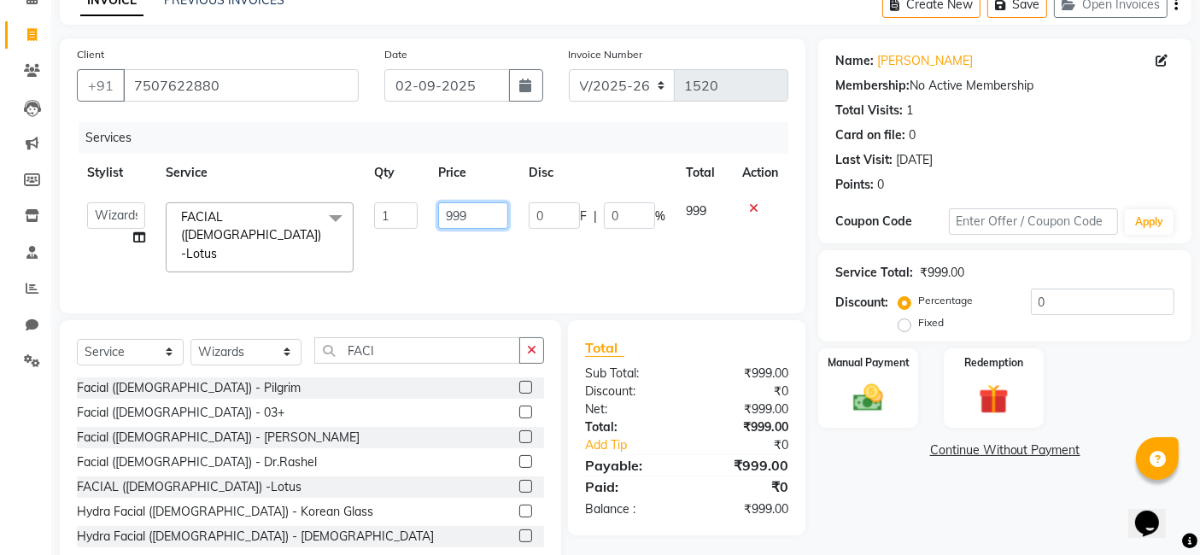
click at [488, 212] on input "999" at bounding box center [473, 215] width 70 height 26
type input "9"
type input "1000"
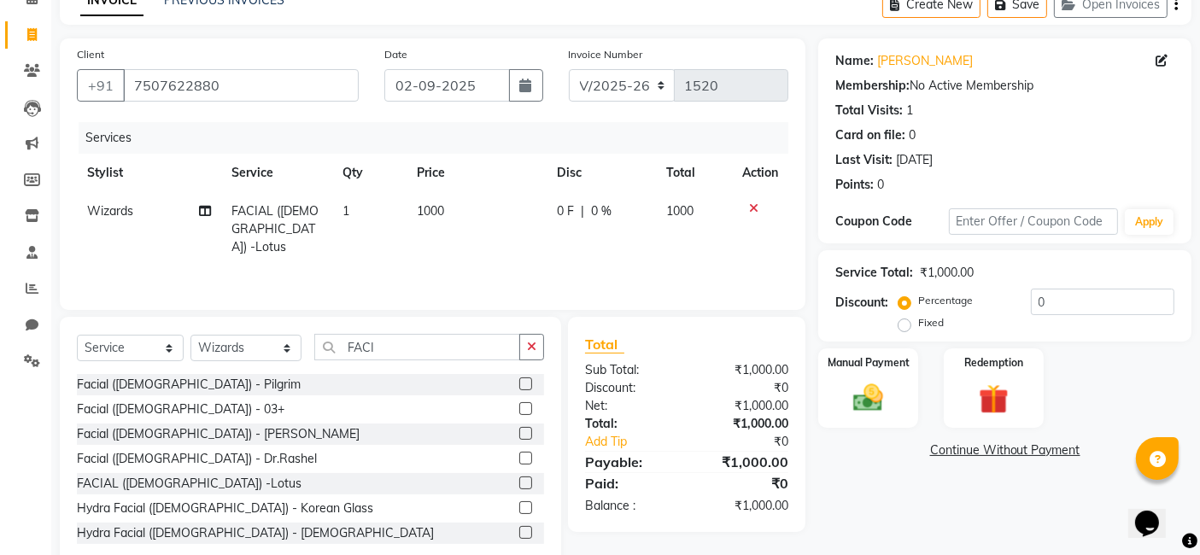
click at [858, 488] on div "Name: Dipa Middya Membership: No Active Membership Total Visits: 1 Card on file…" at bounding box center [1011, 303] width 386 height 530
click at [392, 353] on input "FACI" at bounding box center [417, 347] width 206 height 26
type input "F"
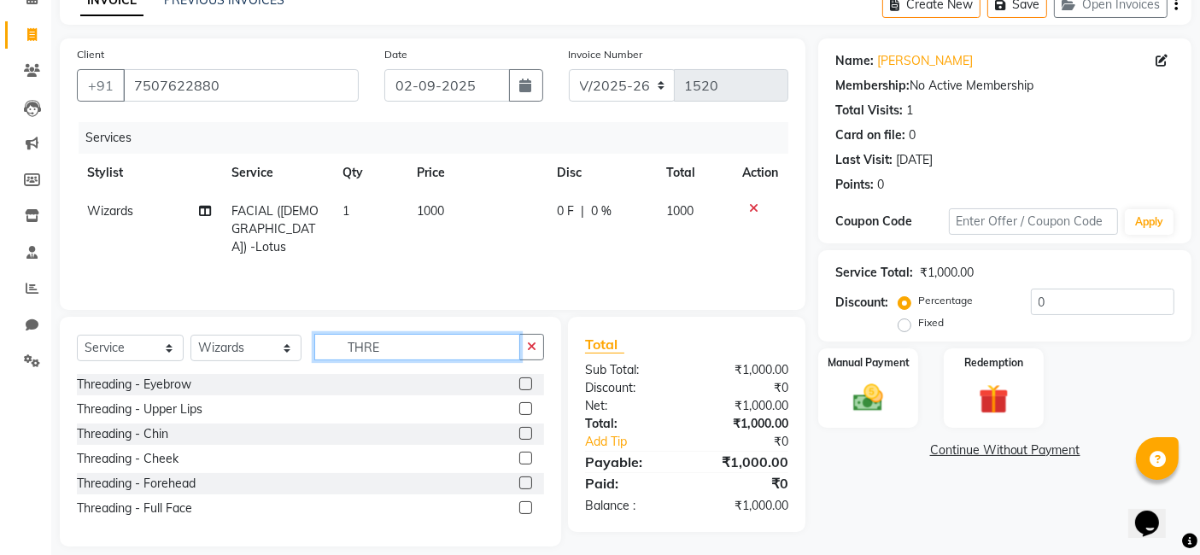
type input "THRE"
click at [527, 386] on label at bounding box center [525, 384] width 13 height 13
click at [527, 386] on input "checkbox" at bounding box center [524, 384] width 11 height 11
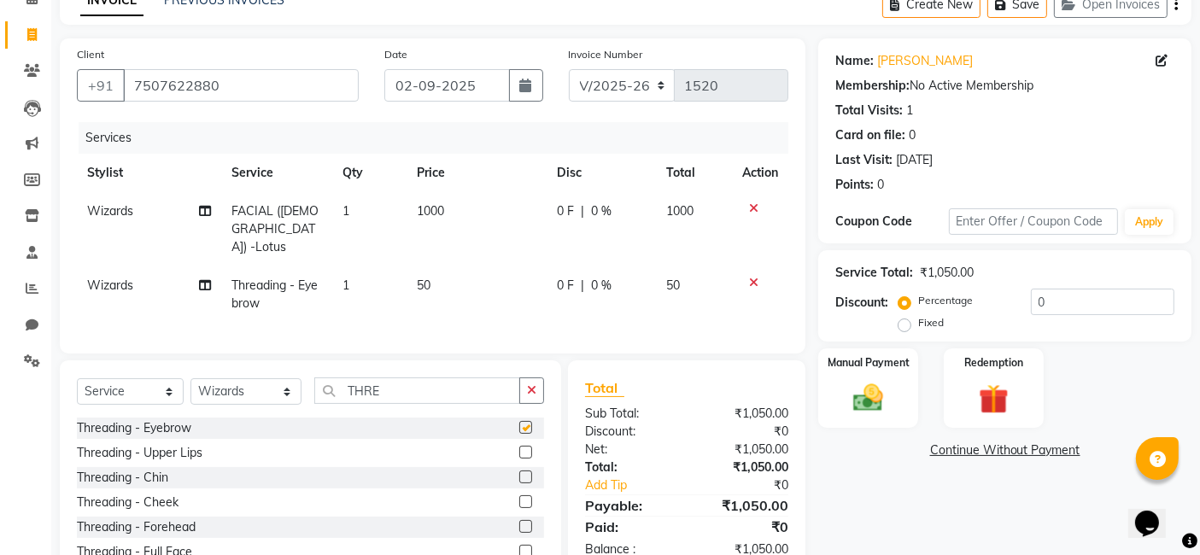
checkbox input "false"
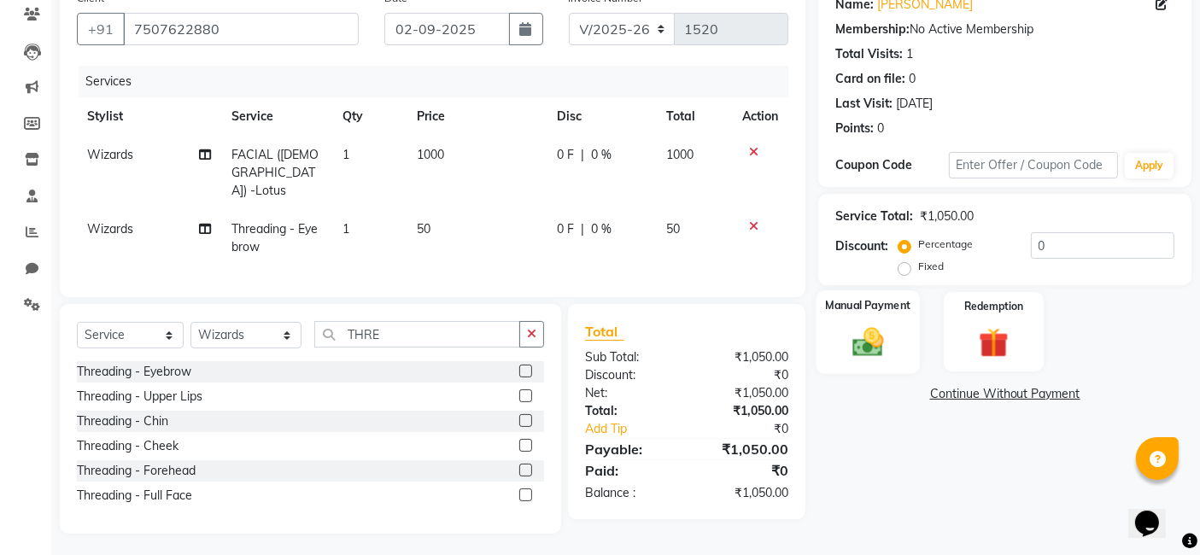
click at [864, 337] on img at bounding box center [868, 342] width 51 height 36
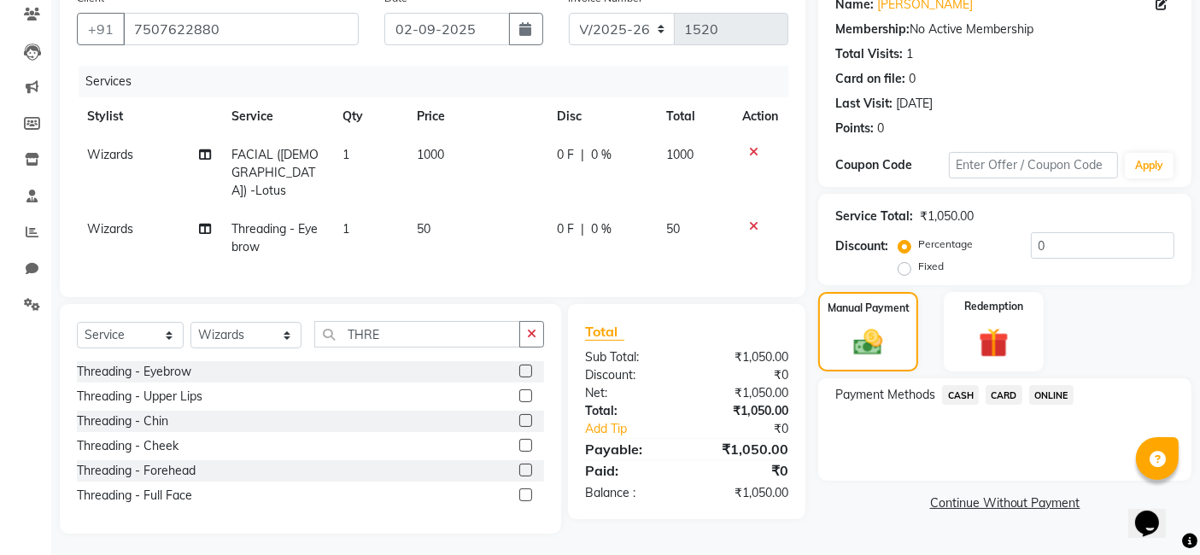
click at [1003, 396] on span "CARD" at bounding box center [1004, 395] width 37 height 20
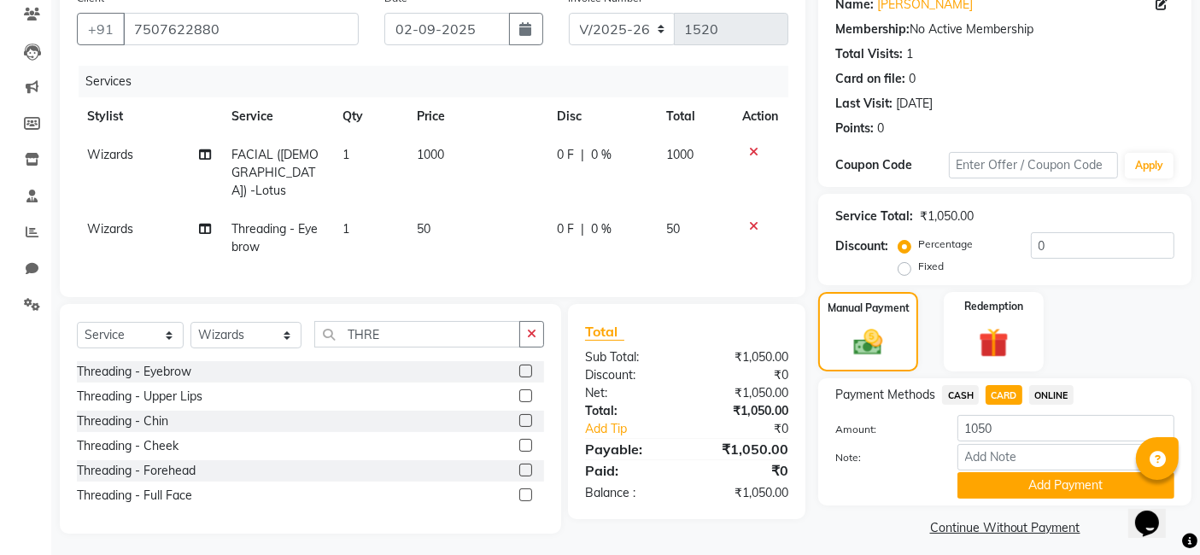
scroll to position [155, 0]
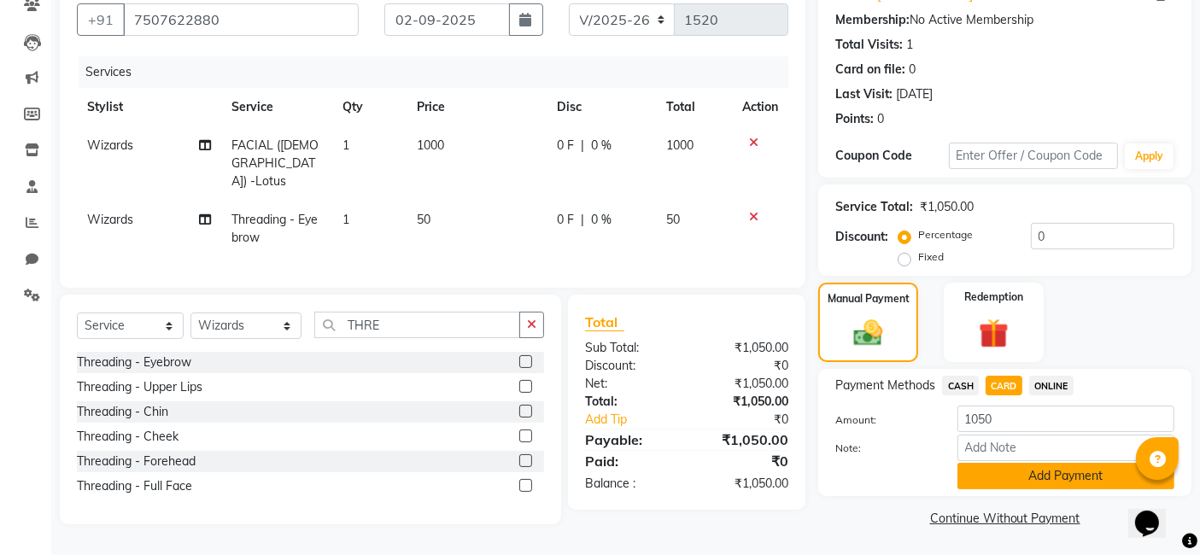
click at [1052, 470] on button "Add Payment" at bounding box center [1065, 476] width 217 height 26
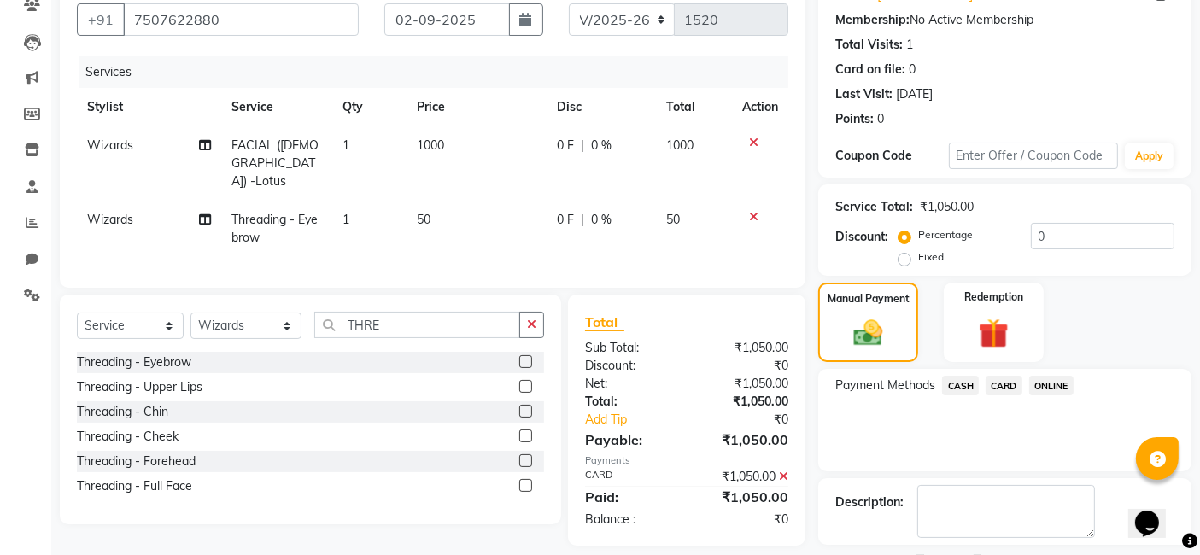
scroll to position [227, 0]
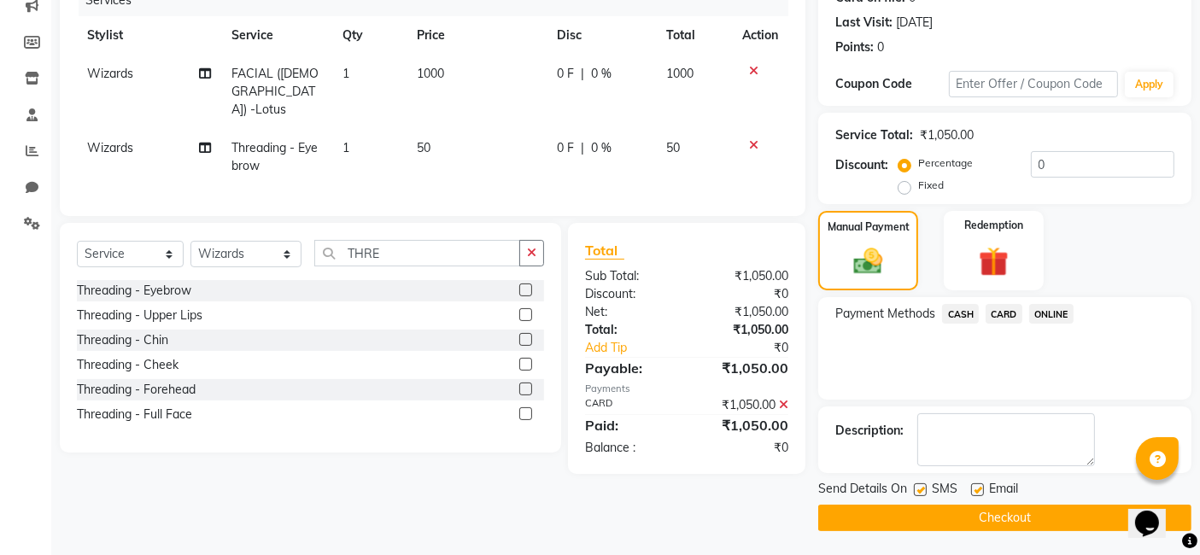
click at [1001, 518] on button "Checkout" at bounding box center [1004, 518] width 373 height 26
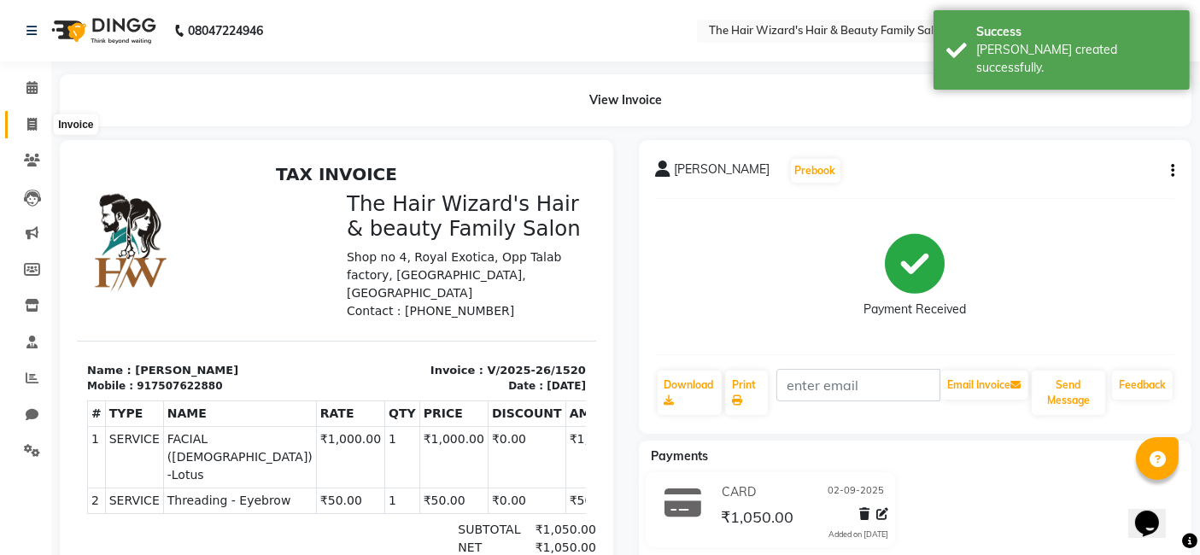
click at [27, 120] on icon at bounding box center [31, 124] width 9 height 13
select select "8473"
select select "service"
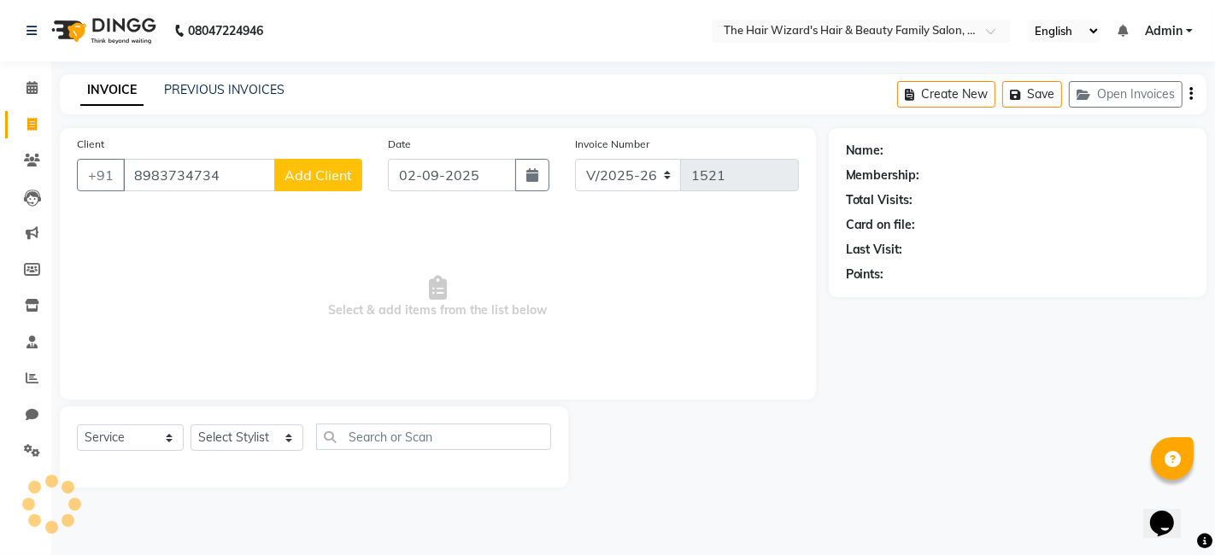
type input "8983734734"
click at [317, 170] on span "Add Client" at bounding box center [317, 175] width 67 height 17
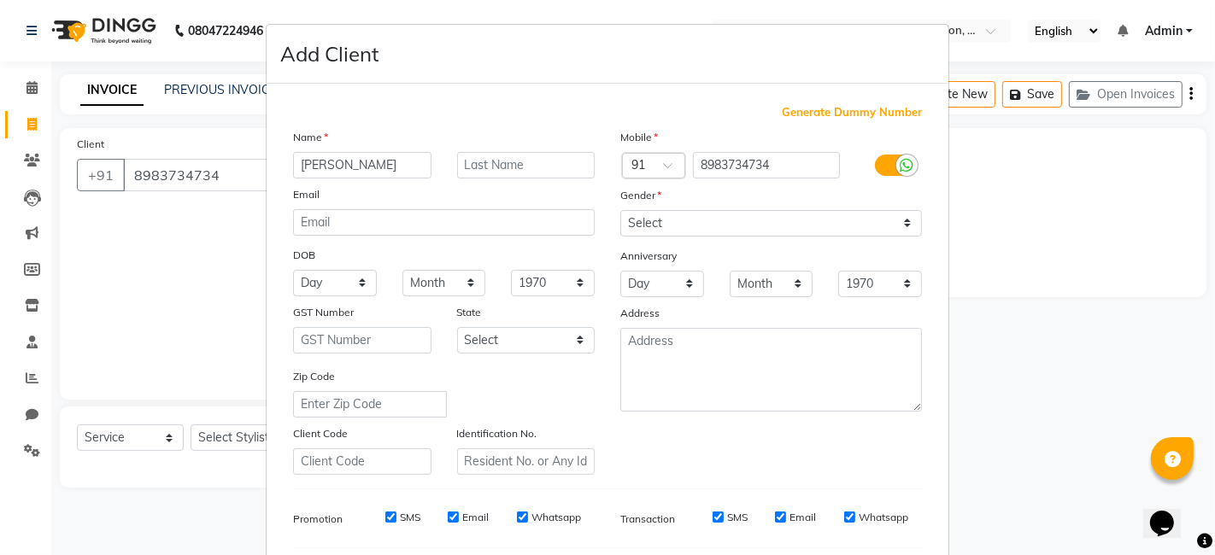
type input "MALIK"
drag, startPoint x: 906, startPoint y: 222, endPoint x: 687, endPoint y: 266, distance: 223.8
click at [687, 266] on div "Mobile Country Code × 91 8983734734 Gender Select Male Female Other Prefer Not …" at bounding box center [770, 301] width 327 height 347
select select "[DEMOGRAPHIC_DATA]"
click at [620, 210] on select "Select [DEMOGRAPHIC_DATA] [DEMOGRAPHIC_DATA] Other Prefer Not To Say" at bounding box center [771, 223] width 302 height 26
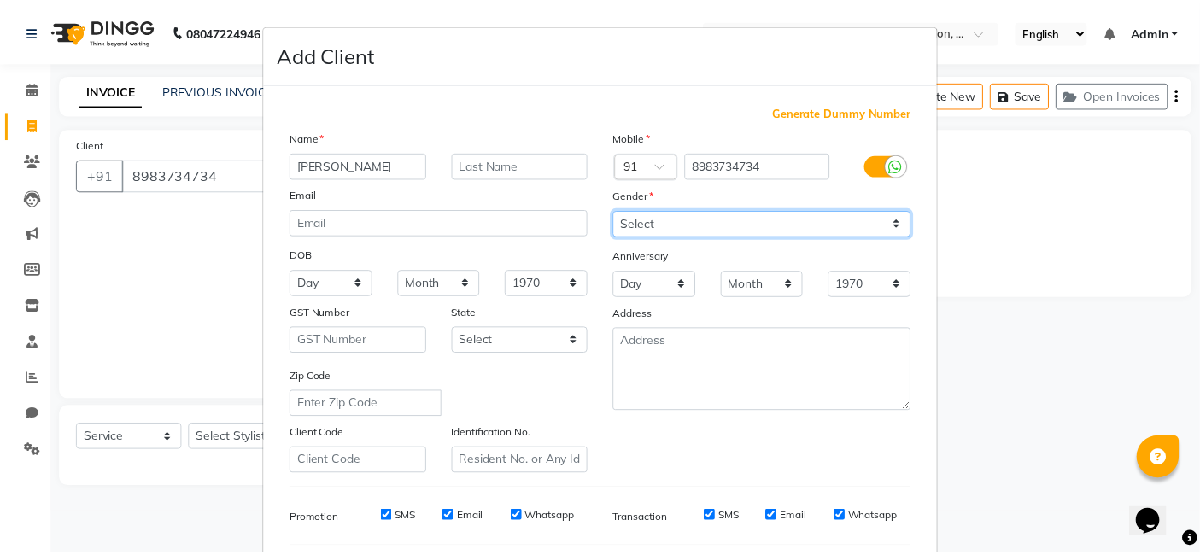
scroll to position [231, 0]
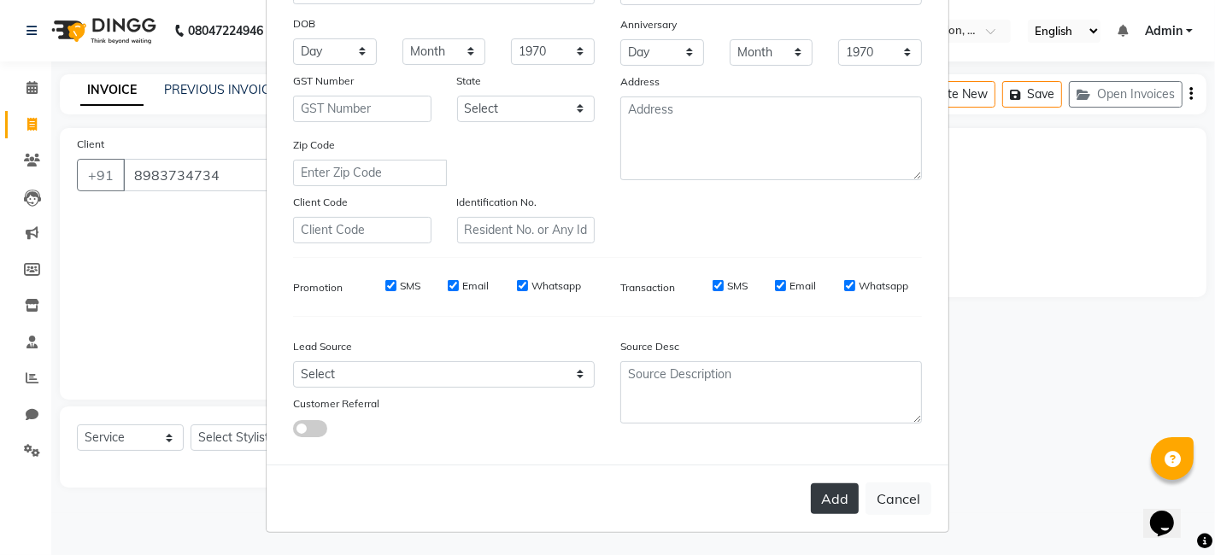
click at [831, 501] on button "Add" at bounding box center [835, 498] width 48 height 31
select select
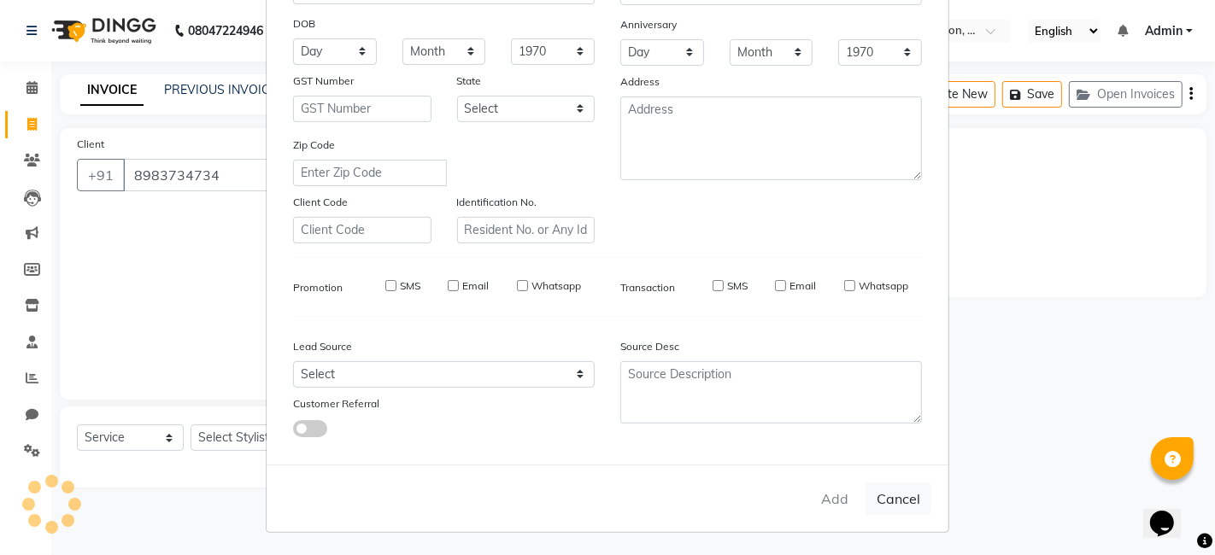
select select
checkbox input "false"
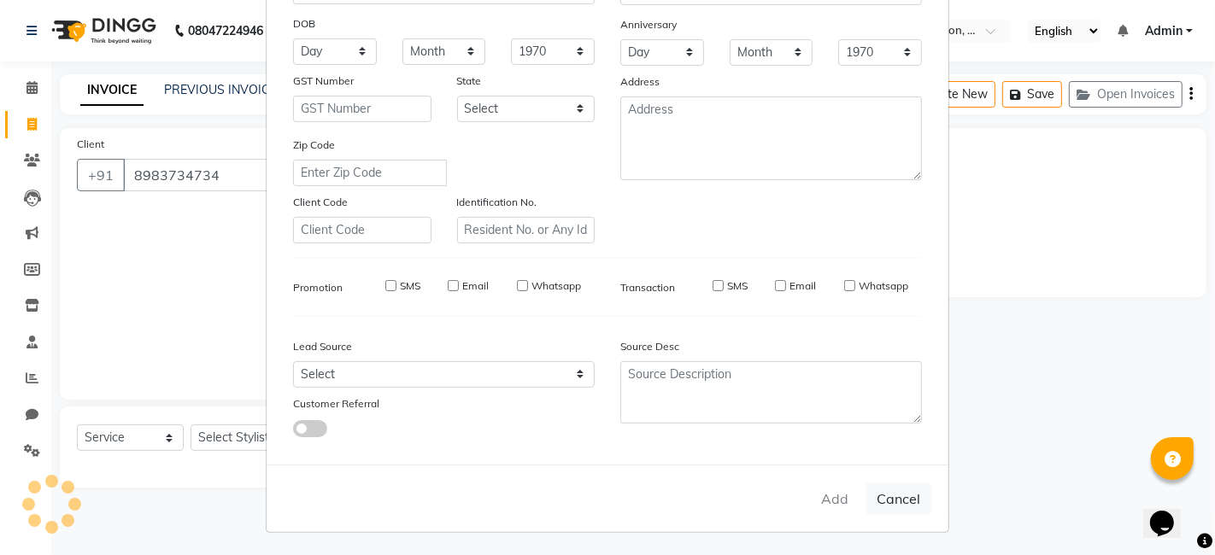
checkbox input "false"
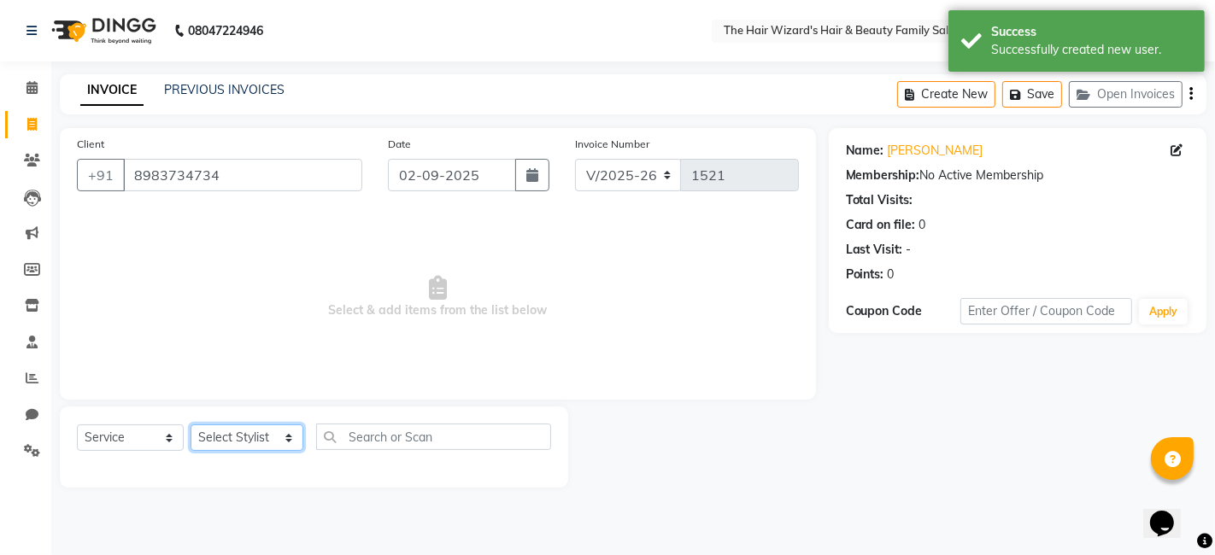
click at [277, 438] on select "Select Stylist [PERSON_NAME] [PERSON_NAME] [PERSON_NAME] [PERSON_NAME] [PERSON_…" at bounding box center [246, 438] width 113 height 26
select select "85305"
click at [190, 425] on select "Select Stylist [PERSON_NAME] [PERSON_NAME] [PERSON_NAME] [PERSON_NAME] [PERSON_…" at bounding box center [246, 438] width 113 height 26
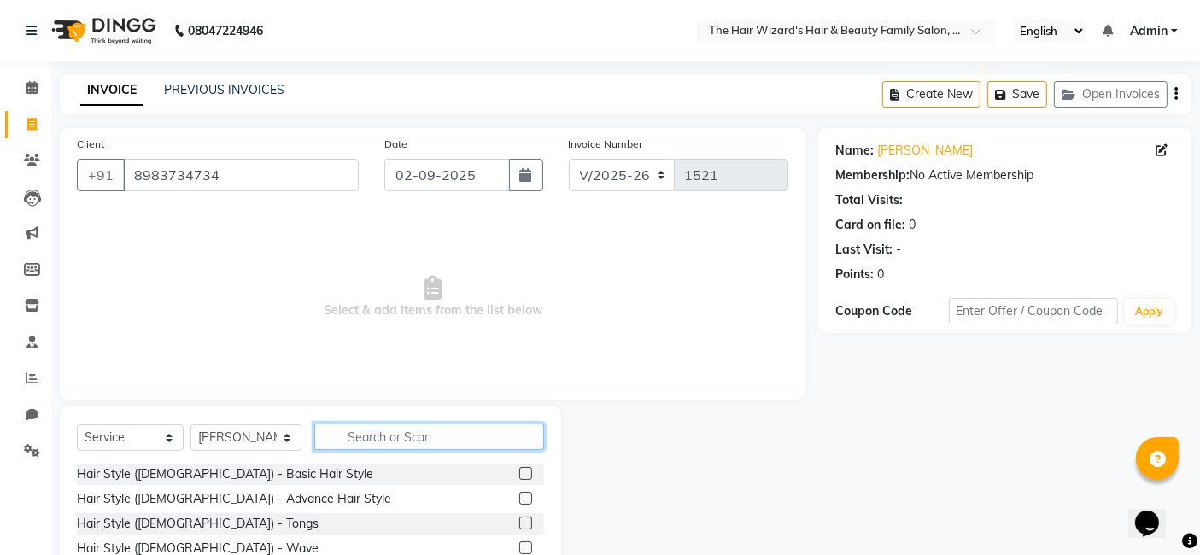
click at [378, 437] on input "text" at bounding box center [429, 437] width 230 height 26
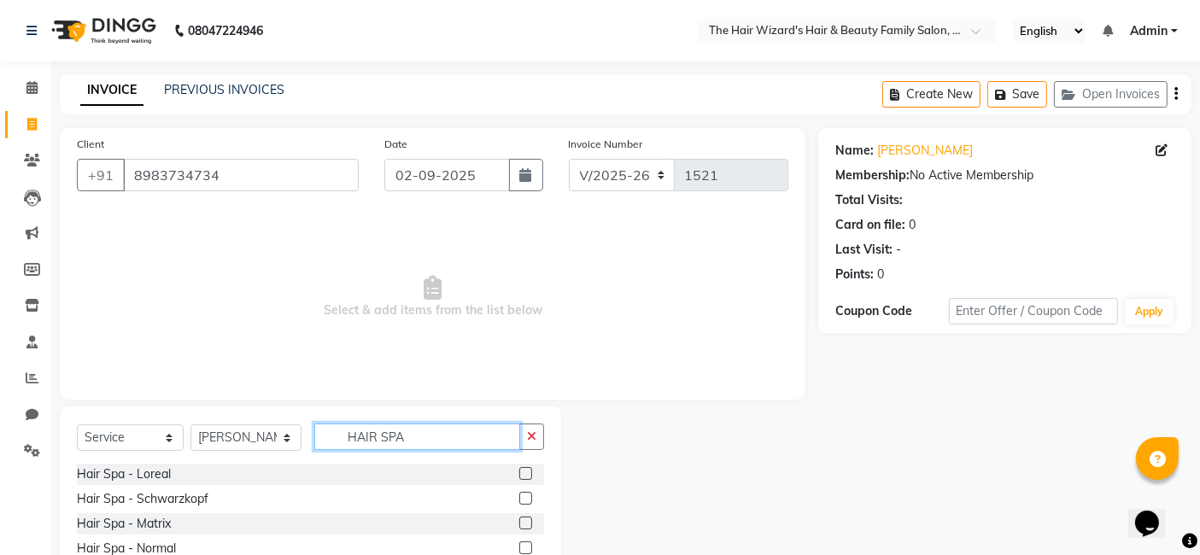
scroll to position [26, 0]
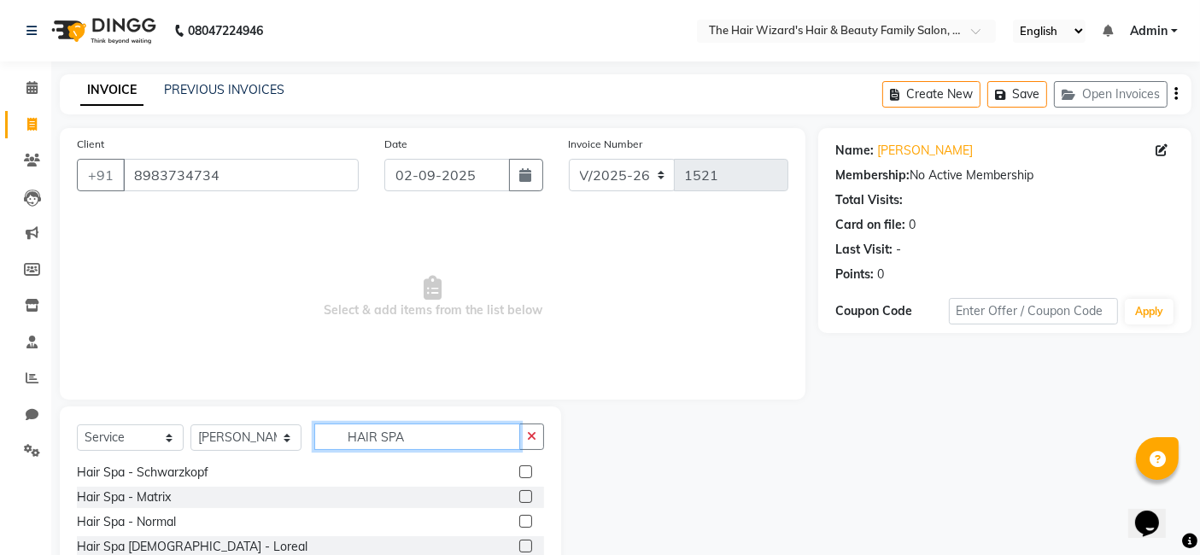
type input "HAIR SPA"
click at [519, 518] on label at bounding box center [525, 521] width 13 height 13
click at [519, 518] on input "checkbox" at bounding box center [524, 522] width 11 height 11
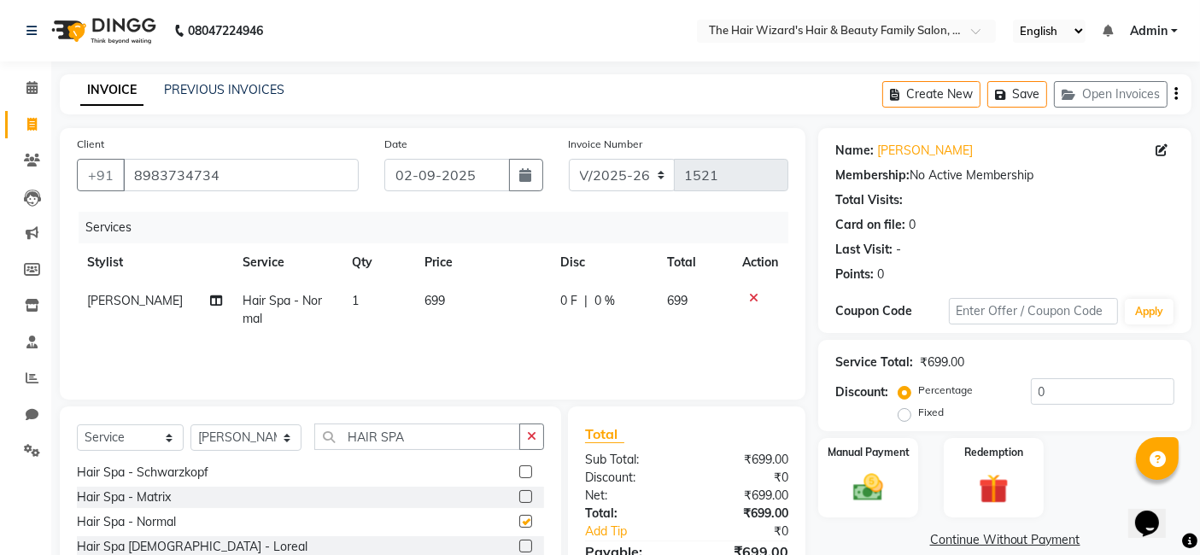
checkbox input "false"
click at [442, 431] on input "HAIR SPA" at bounding box center [417, 437] width 206 height 26
type input "H"
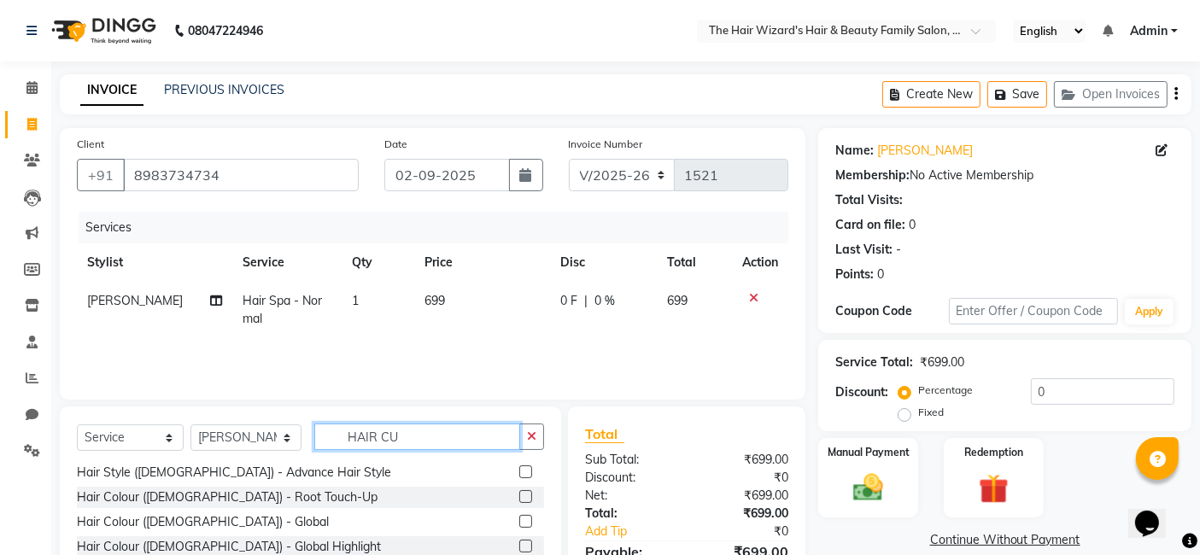
scroll to position [0, 0]
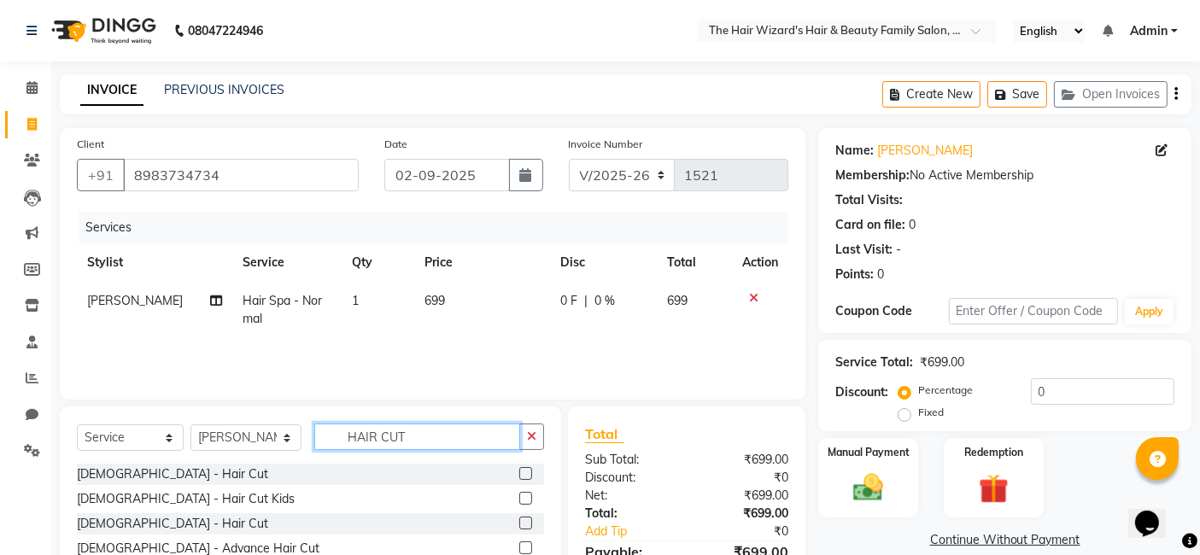
type input "HAIR CUT"
click at [523, 474] on label at bounding box center [525, 473] width 13 height 13
click at [523, 474] on input "checkbox" at bounding box center [524, 474] width 11 height 11
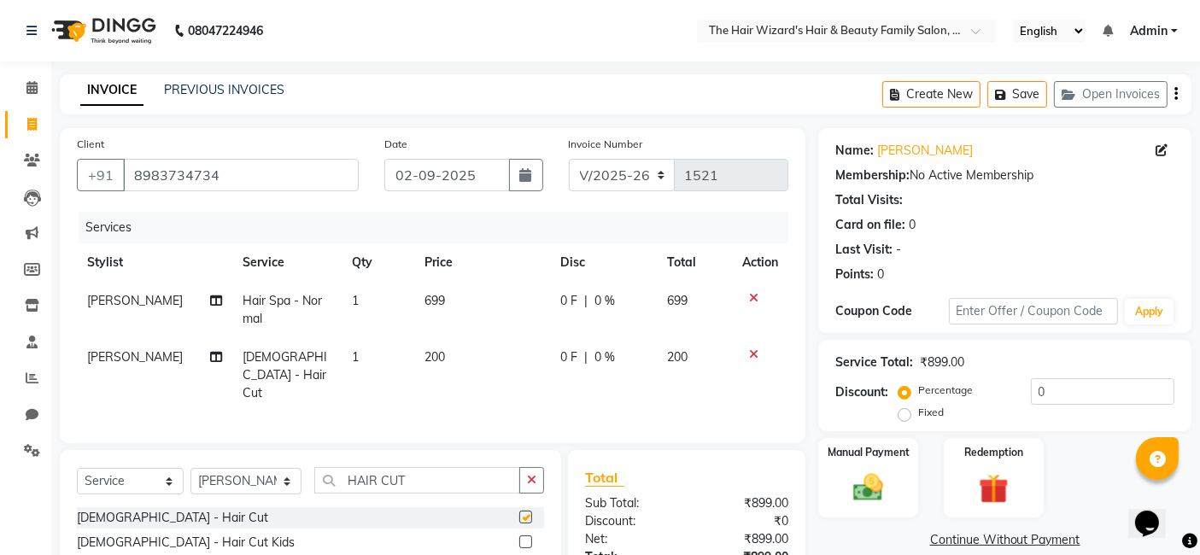
checkbox input "false"
click at [440, 467] on input "HAIR CUT" at bounding box center [417, 480] width 206 height 26
type input "H"
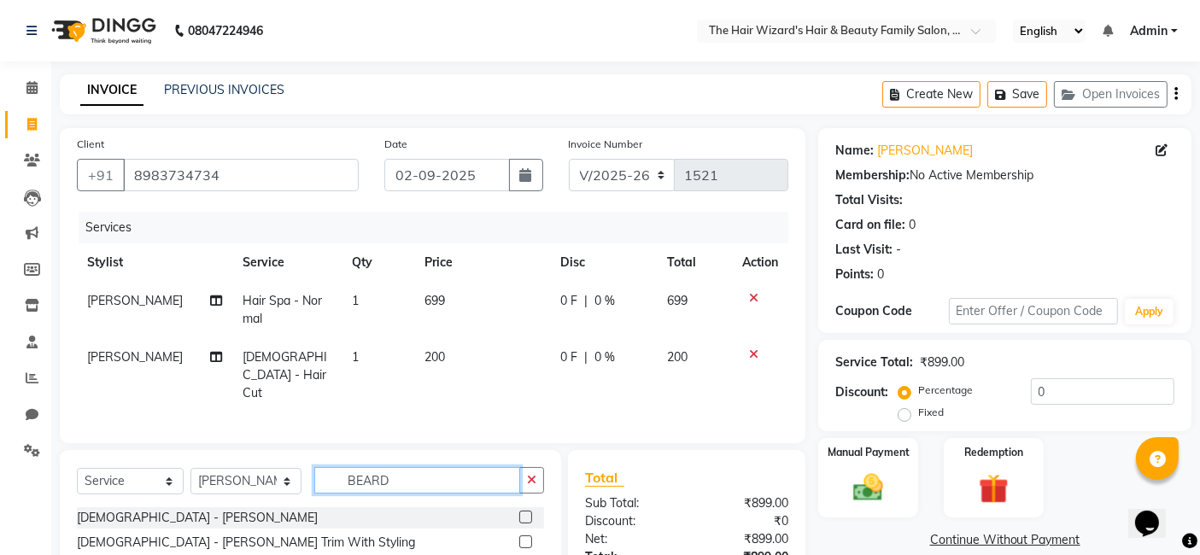
type input "BEARD"
click at [528, 511] on label at bounding box center [525, 517] width 13 height 13
click at [528, 512] on input "checkbox" at bounding box center [524, 517] width 11 height 11
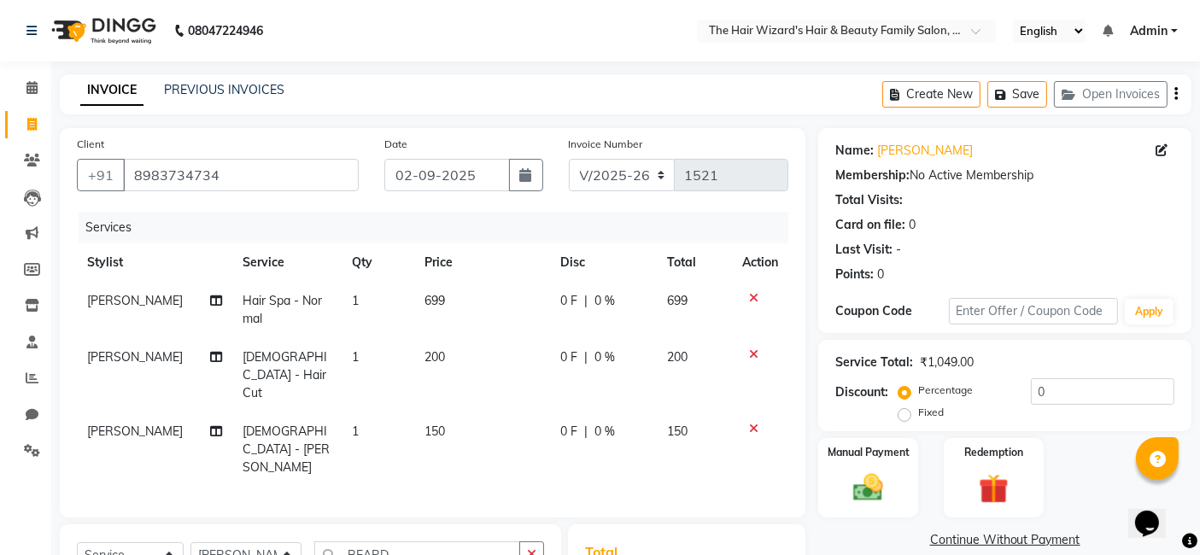
scroll to position [151, 0]
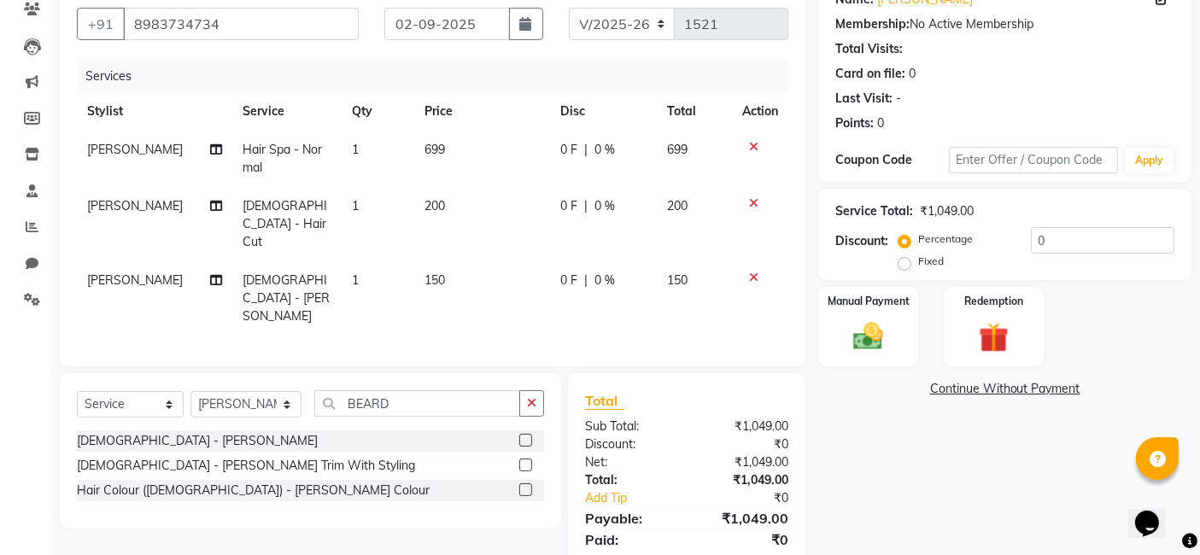
checkbox input "false"
click at [563, 272] on span "0 F" at bounding box center [568, 281] width 17 height 18
select select "85305"
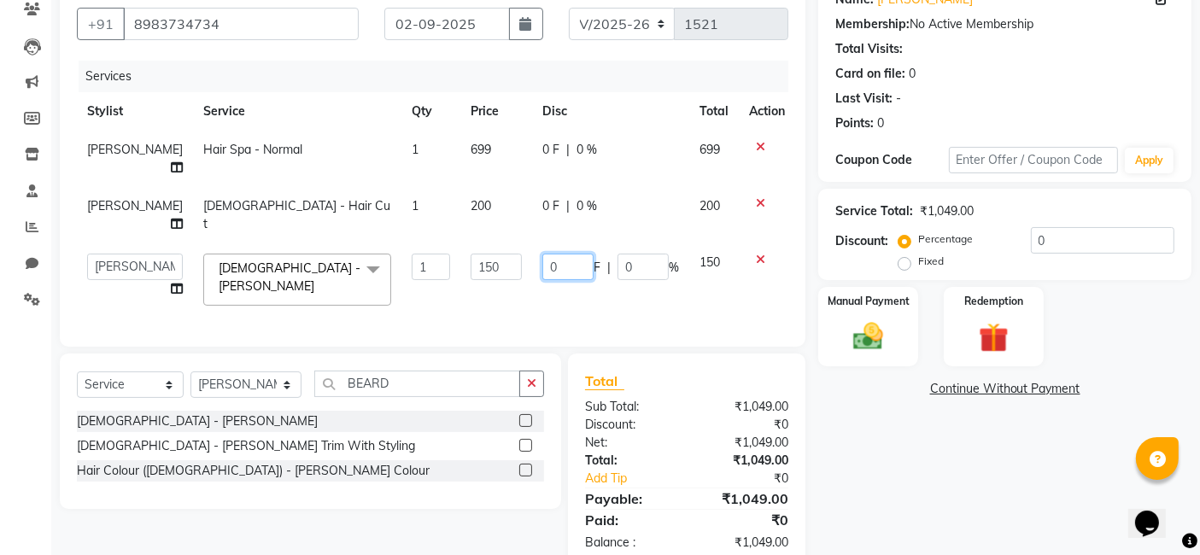
click at [557, 274] on input "0" at bounding box center [567, 267] width 51 height 26
type input "49"
click at [849, 477] on div "Name: Malik Membership: No Active Membership Total Visits: Card on file: 0 Last…" at bounding box center [1011, 273] width 386 height 592
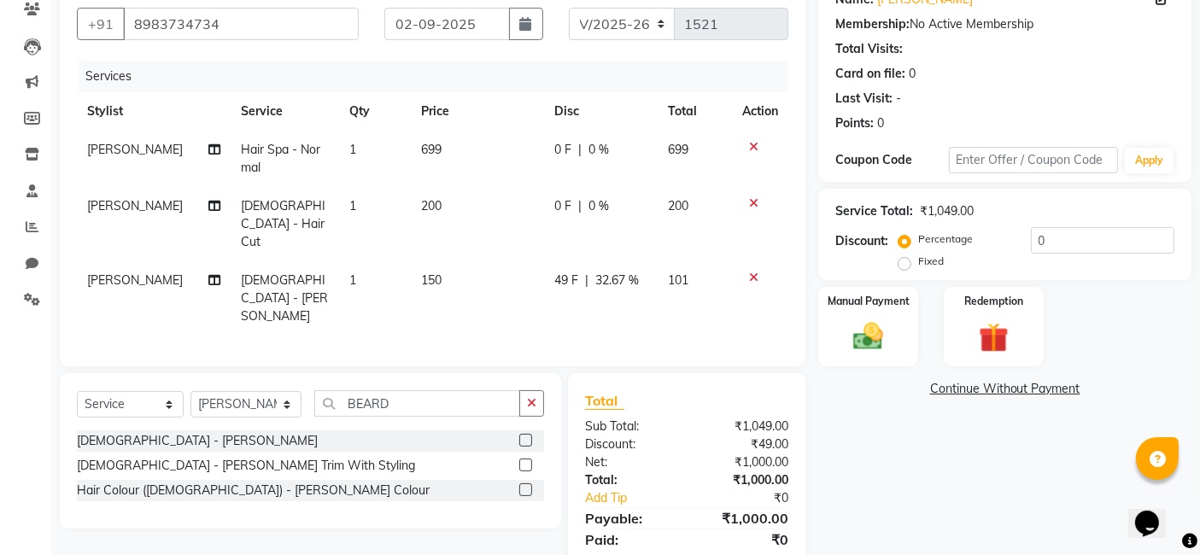
click at [555, 149] on span "0 F" at bounding box center [562, 150] width 17 height 18
select select "85305"
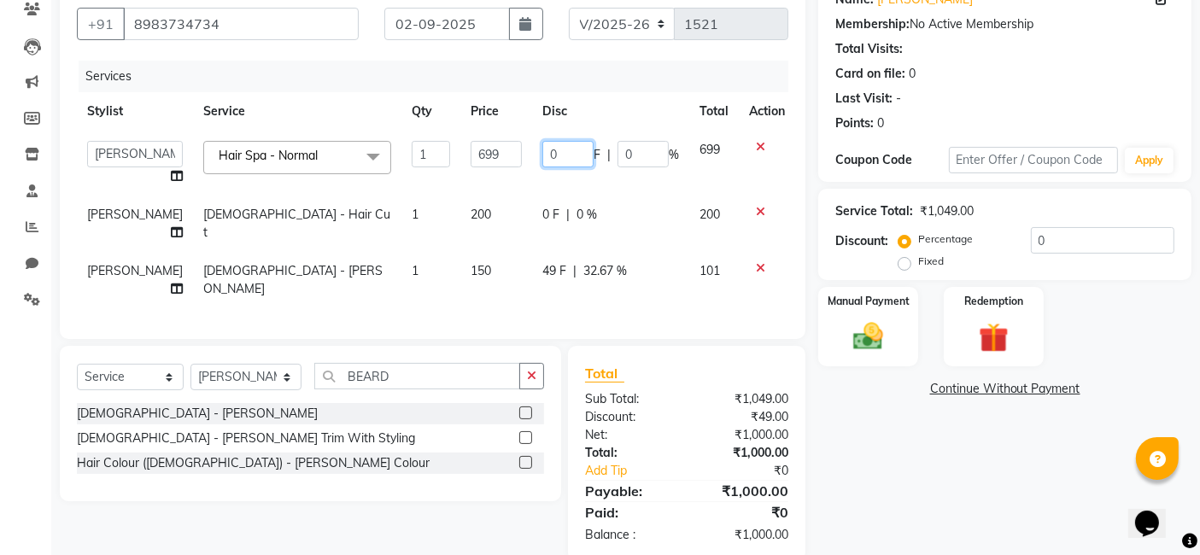
click at [555, 149] on input "0" at bounding box center [567, 154] width 51 height 26
type input "1"
click at [918, 447] on div "Name: Malik Membership: No Active Membership Total Visits: Card on file: 0 Last…" at bounding box center [1011, 269] width 386 height 584
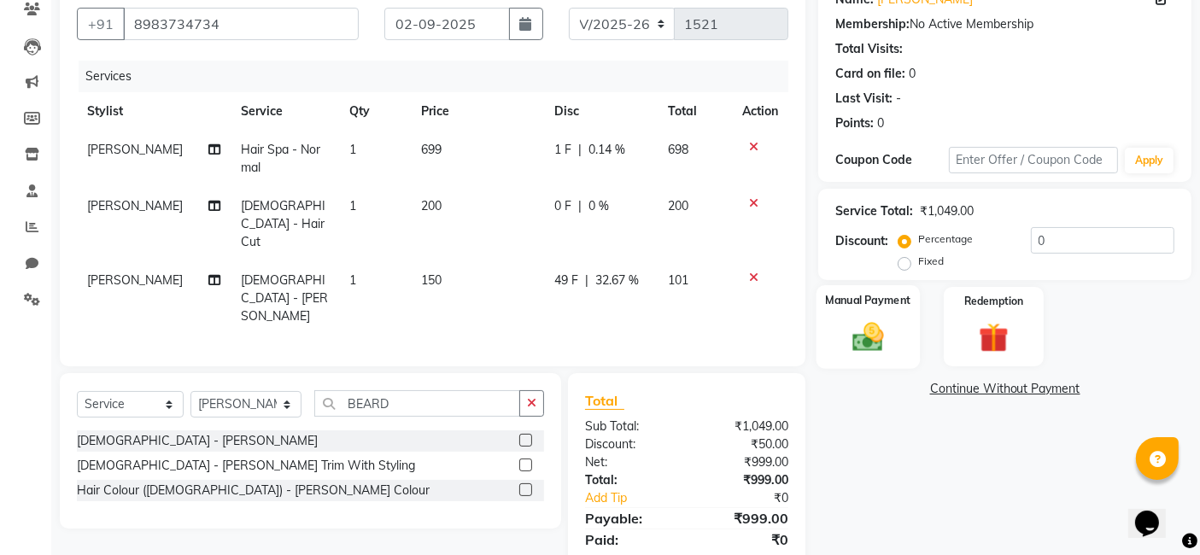
click at [855, 357] on div "Manual Payment" at bounding box center [868, 327] width 103 height 84
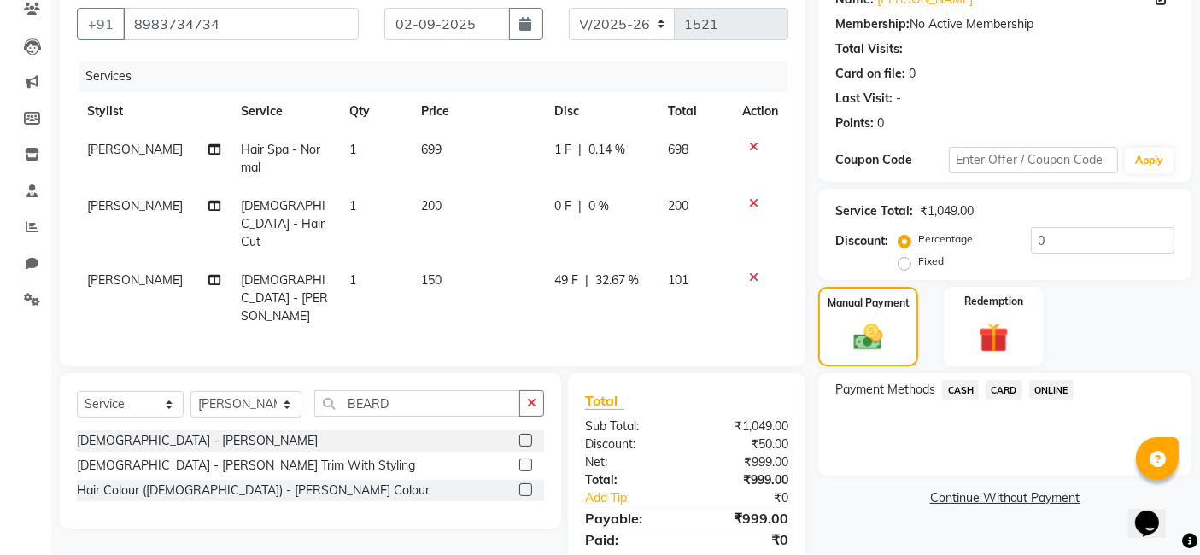
click at [1050, 395] on span "ONLINE" at bounding box center [1051, 390] width 44 height 20
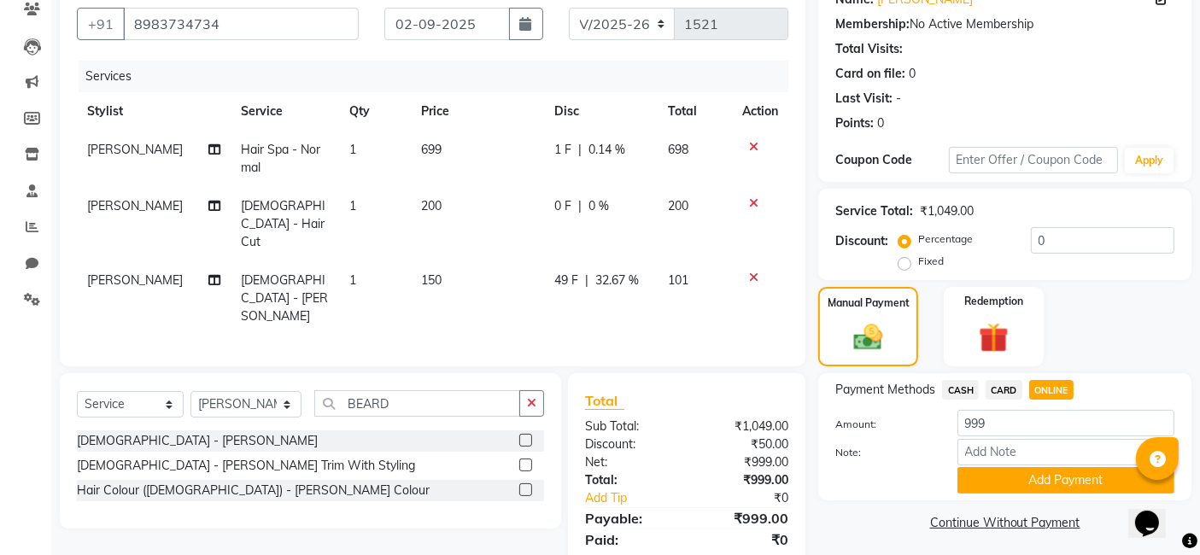
scroll to position [155, 0]
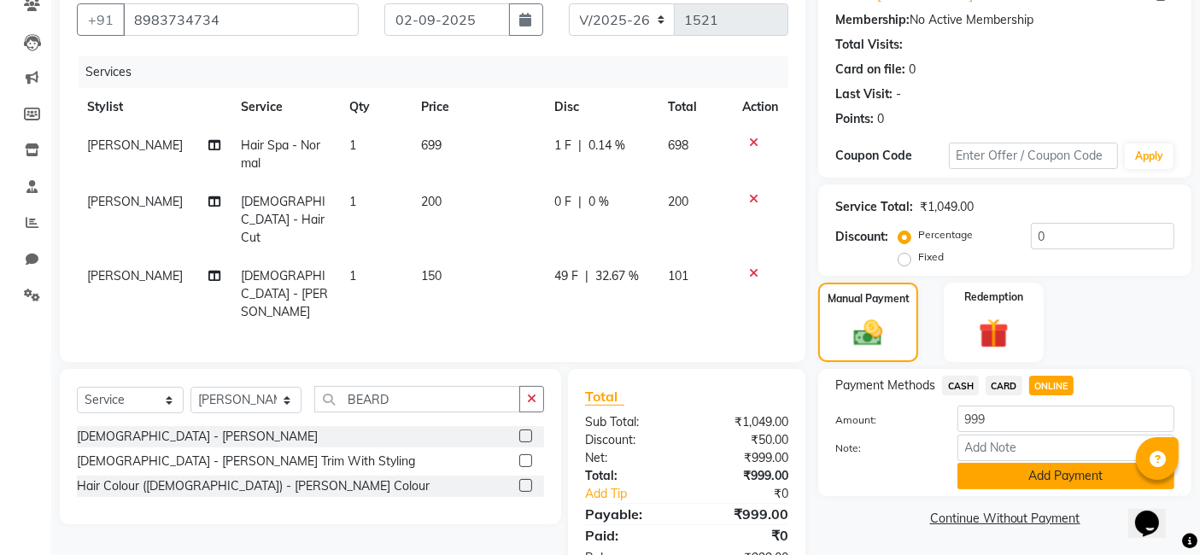
click at [1037, 487] on button "Add Payment" at bounding box center [1065, 476] width 217 height 26
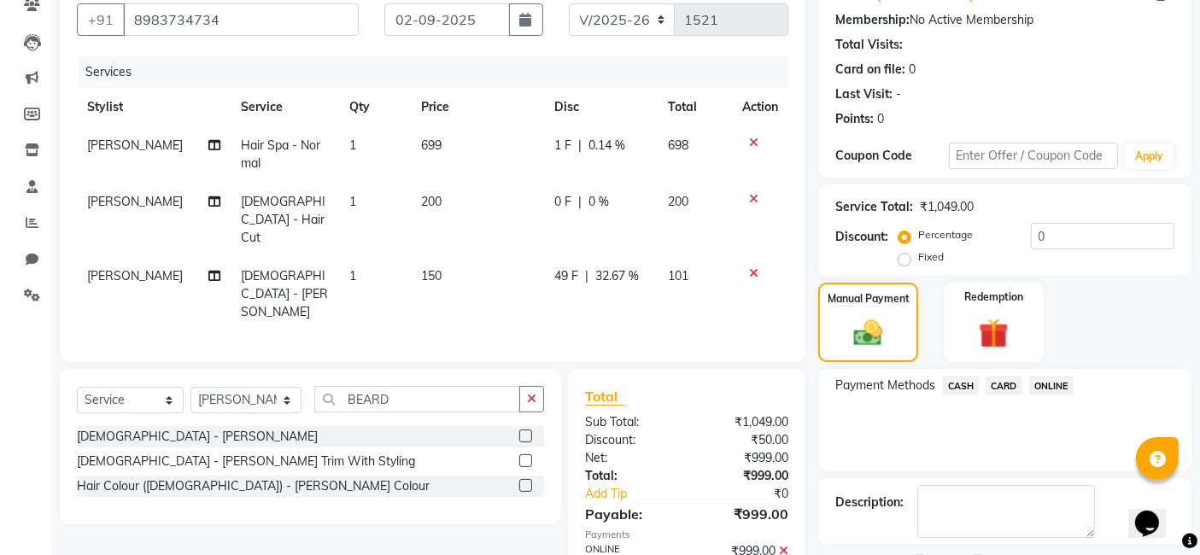
scroll to position [227, 0]
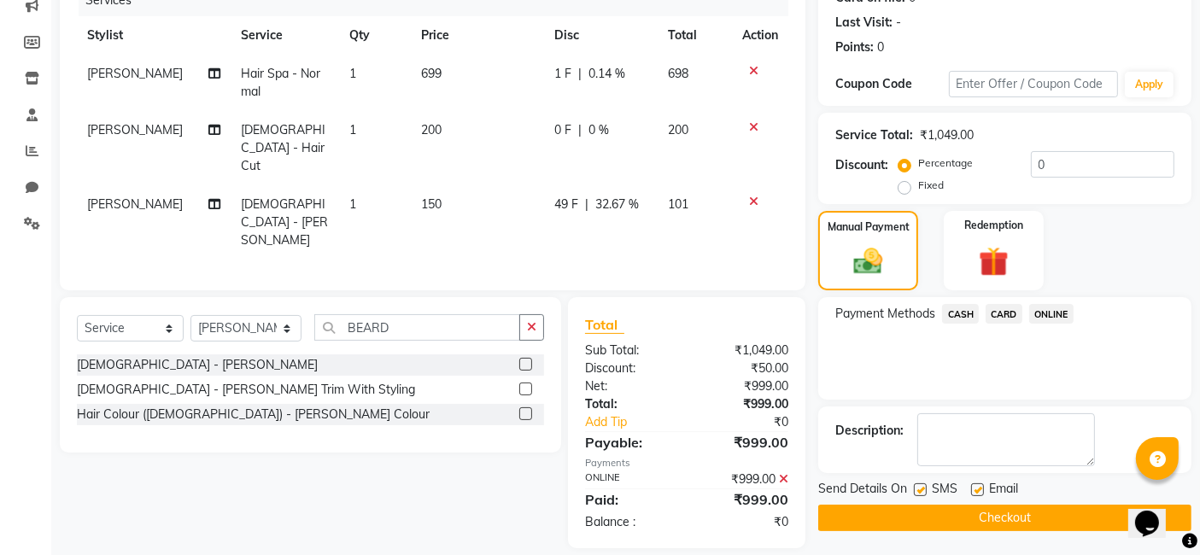
click at [985, 519] on button "Checkout" at bounding box center [1004, 518] width 373 height 26
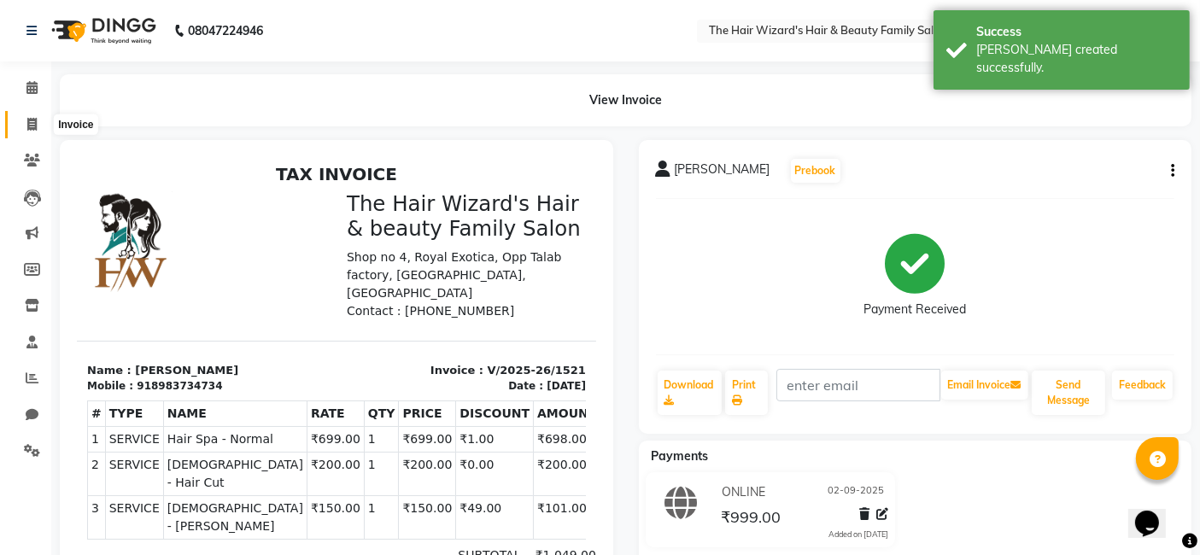
click at [34, 118] on icon at bounding box center [31, 124] width 9 height 13
select select "8473"
select select "service"
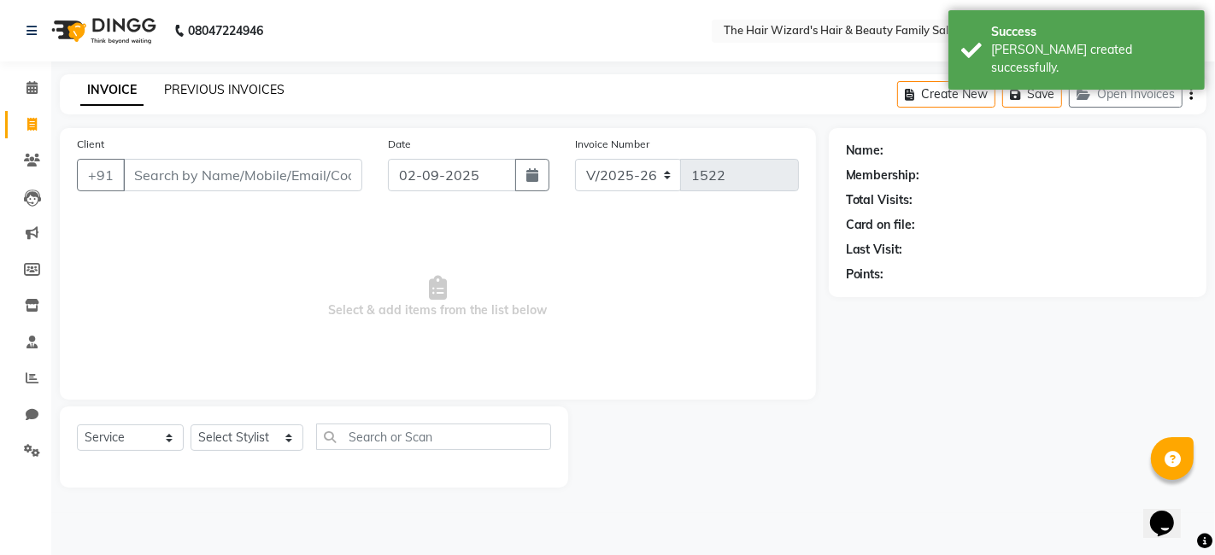
click at [206, 91] on link "PREVIOUS INVOICES" at bounding box center [224, 89] width 120 height 15
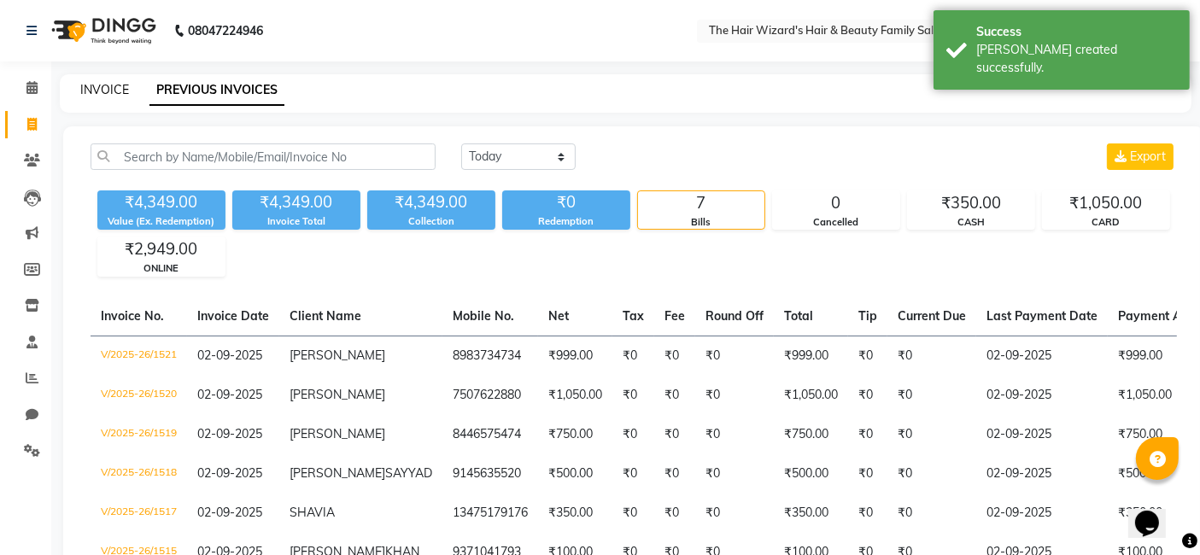
click at [117, 83] on link "INVOICE" at bounding box center [104, 89] width 49 height 15
select select "service"
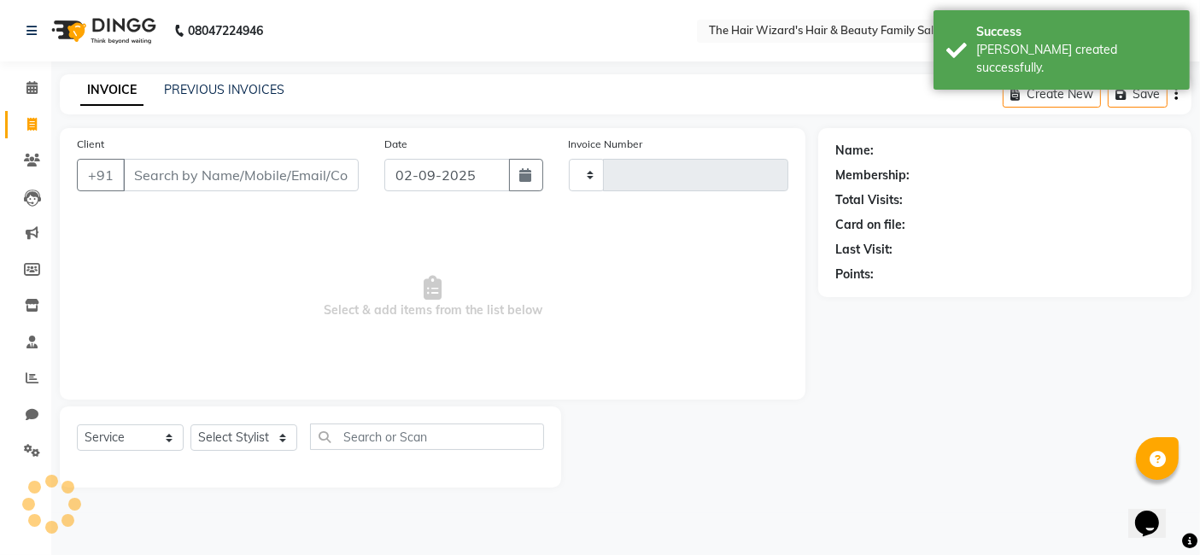
type input "1522"
select select "8473"
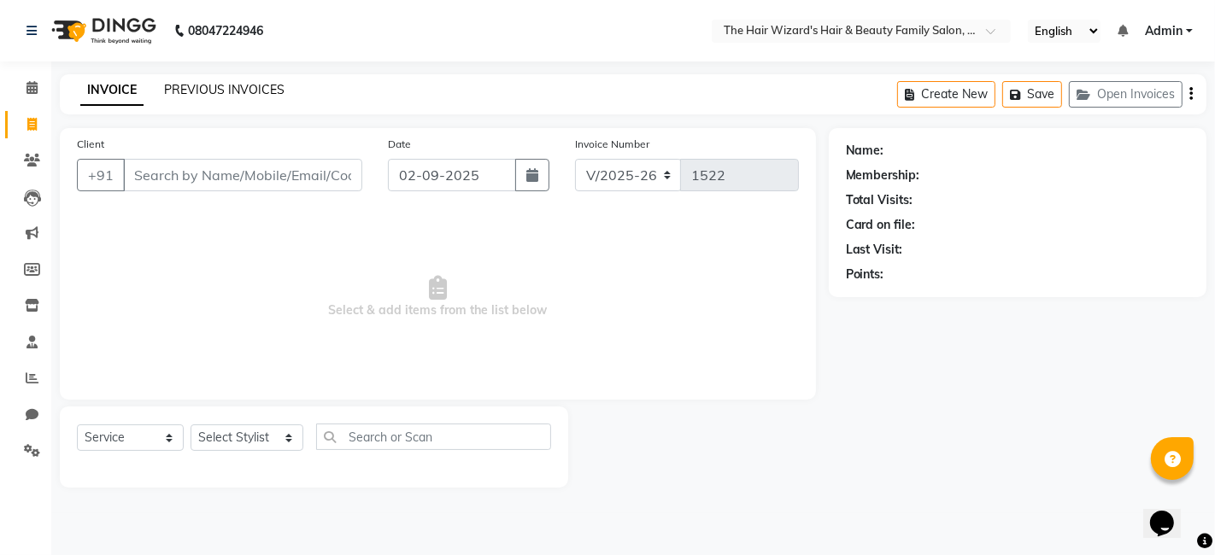
click at [244, 91] on link "PREVIOUS INVOICES" at bounding box center [224, 89] width 120 height 15
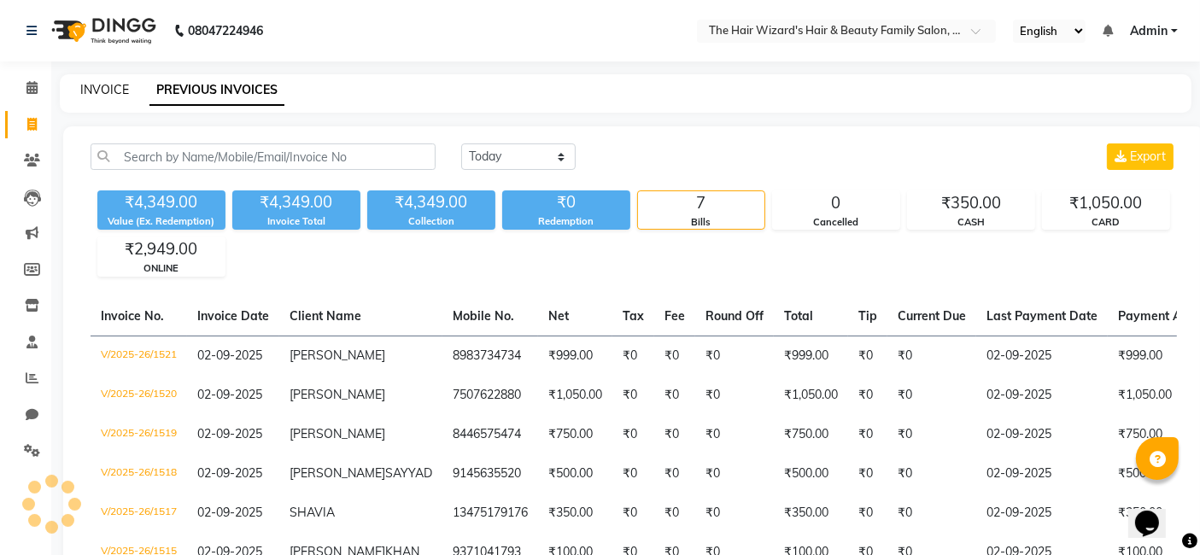
click at [117, 88] on link "INVOICE" at bounding box center [104, 89] width 49 height 15
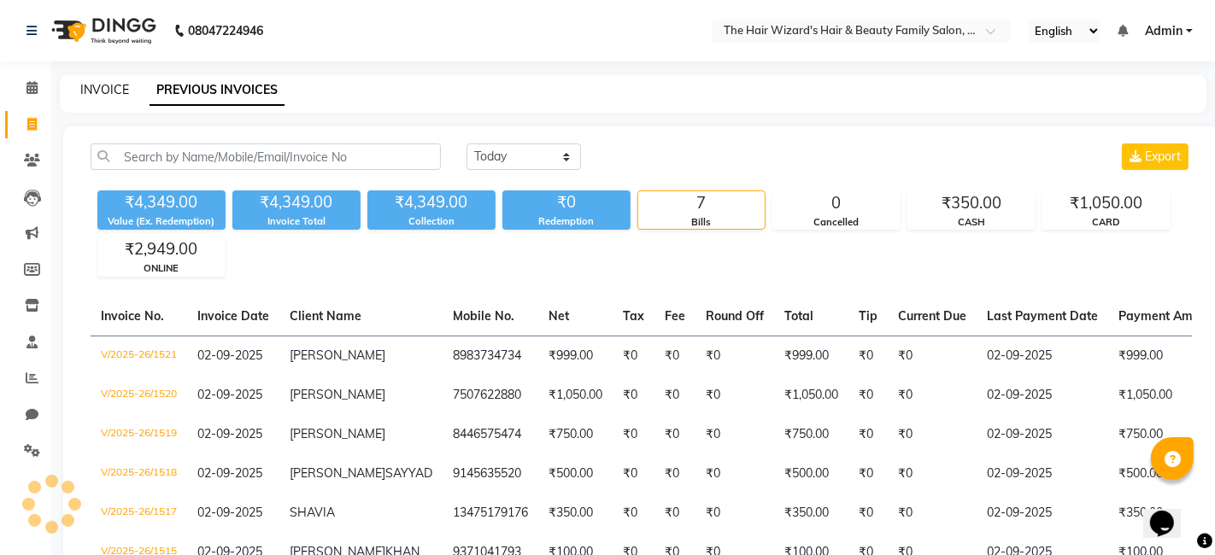
select select "service"
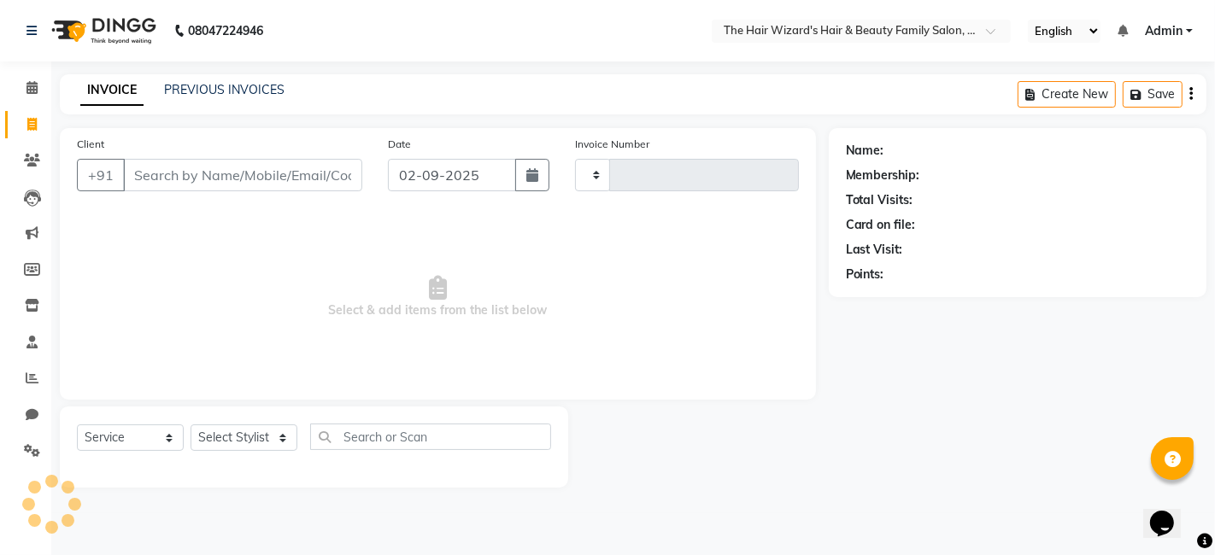
type input "1522"
select select "8473"
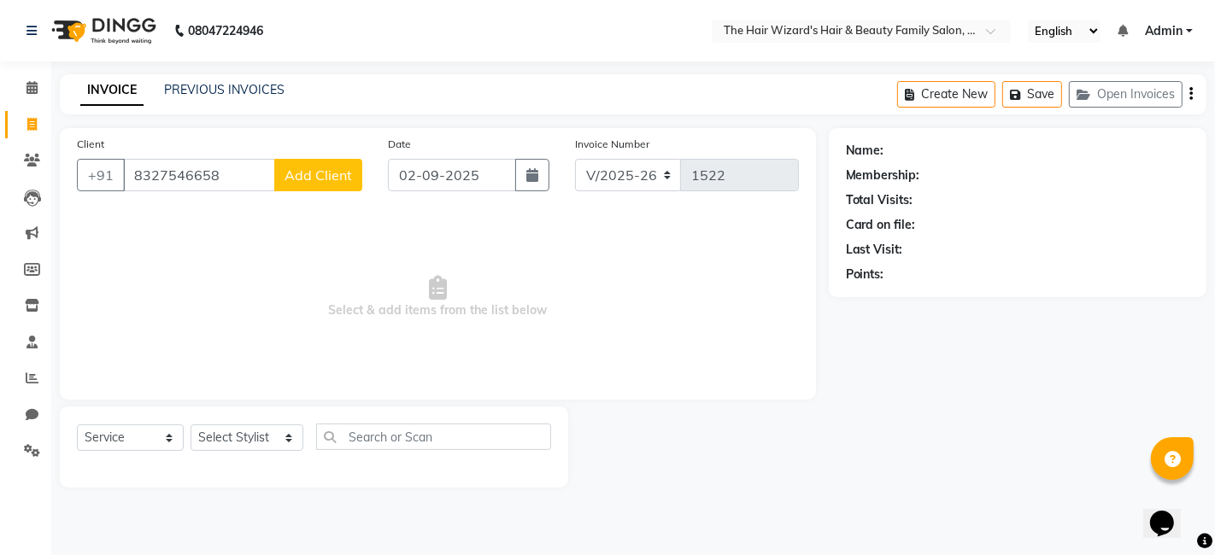
type input "8327546658"
click at [308, 167] on span "Add Client" at bounding box center [317, 175] width 67 height 17
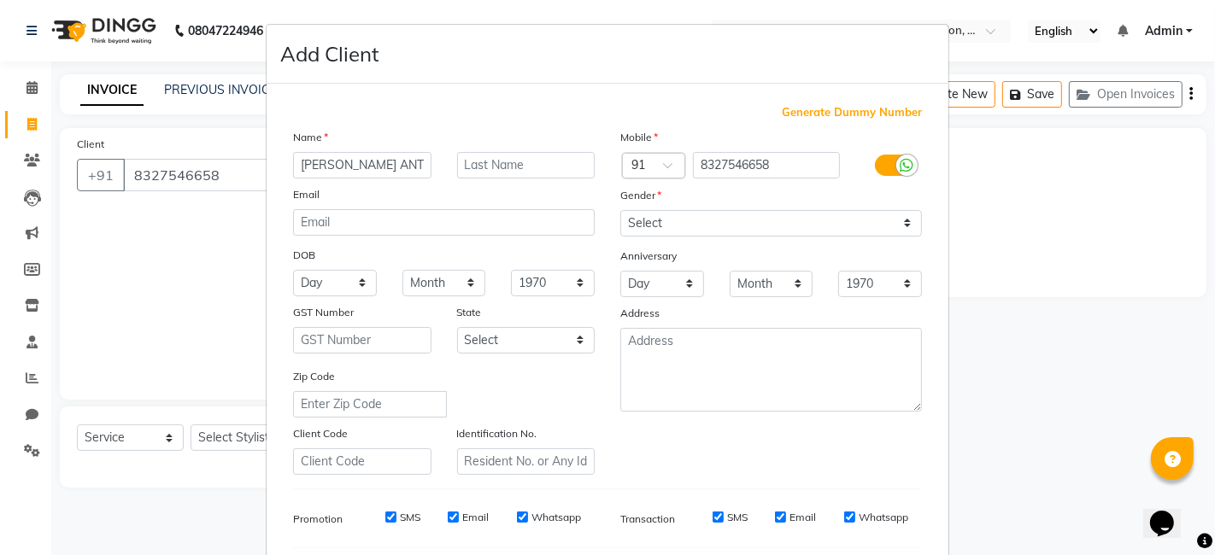
type input "IJAJ ANTHULE"
click at [908, 218] on select "Select [DEMOGRAPHIC_DATA] [DEMOGRAPHIC_DATA] Other Prefer Not To Say" at bounding box center [771, 223] width 302 height 26
select select "[DEMOGRAPHIC_DATA]"
click at [620, 210] on select "Select [DEMOGRAPHIC_DATA] [DEMOGRAPHIC_DATA] Other Prefer Not To Say" at bounding box center [771, 223] width 302 height 26
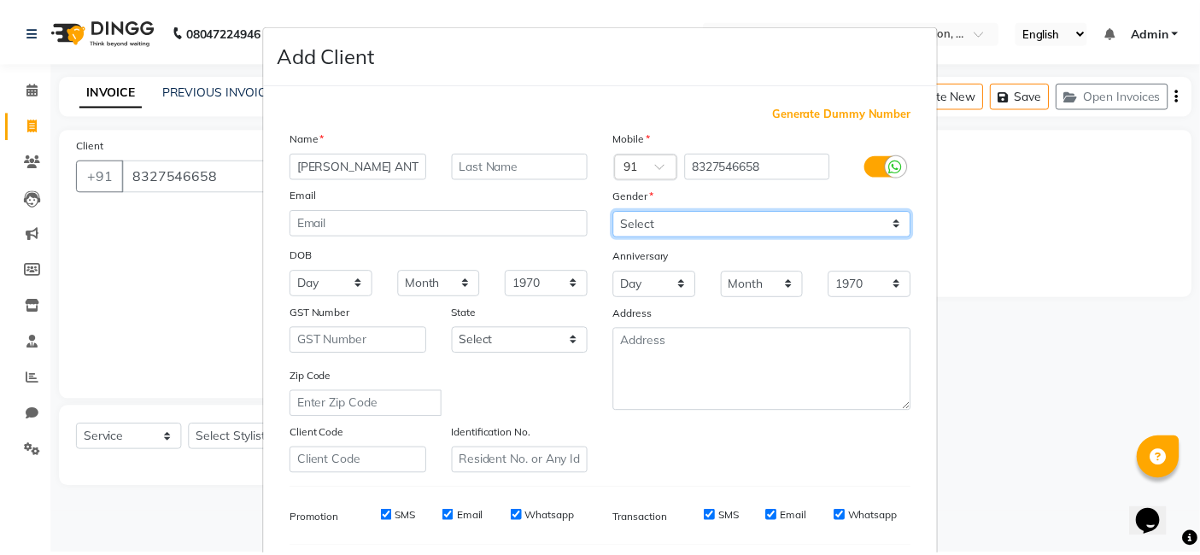
scroll to position [231, 0]
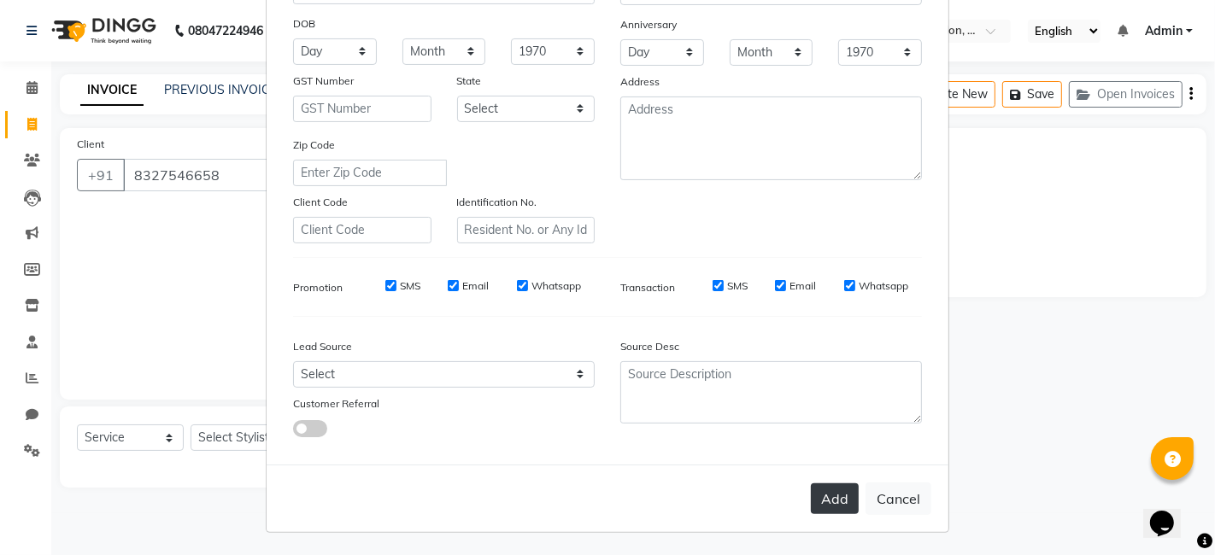
click at [820, 491] on button "Add" at bounding box center [835, 498] width 48 height 31
select select
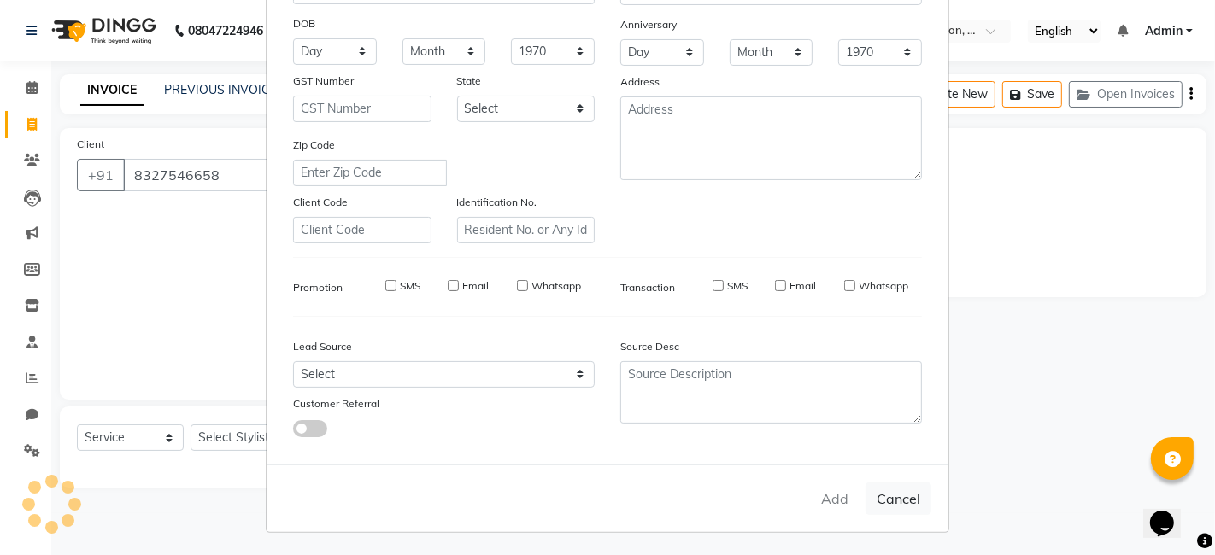
select select
checkbox input "false"
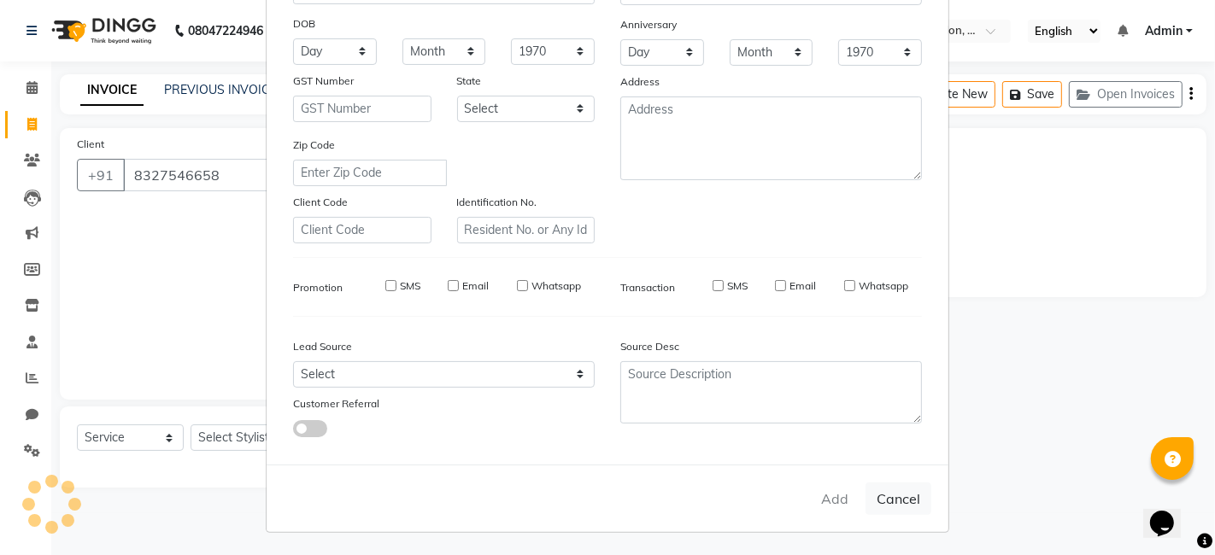
checkbox input "false"
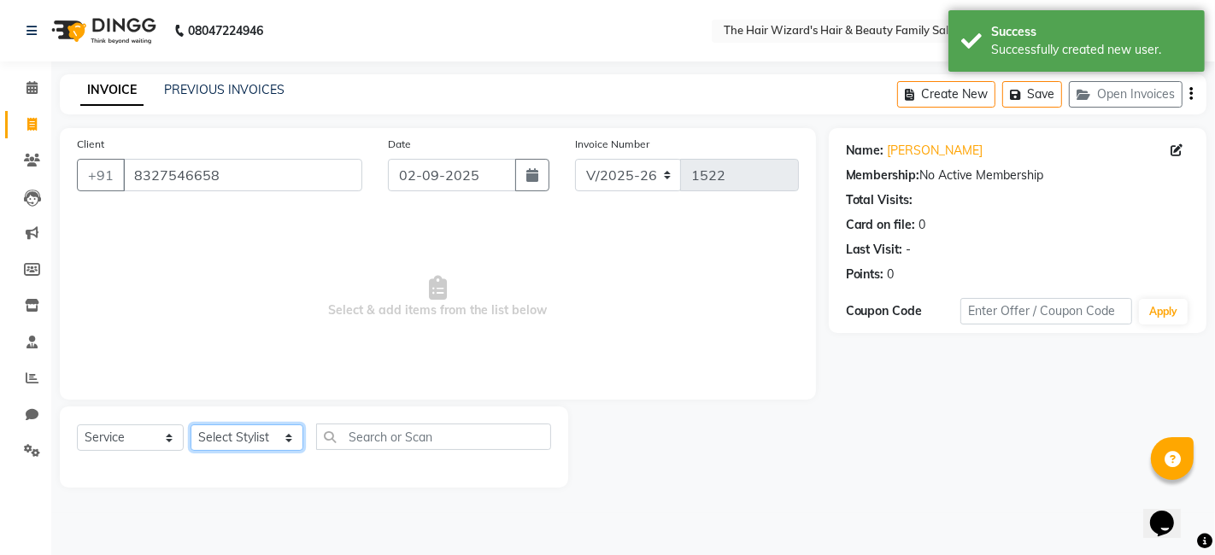
click at [280, 450] on select "Select Stylist [PERSON_NAME] [PERSON_NAME] [PERSON_NAME] [PERSON_NAME] [PERSON_…" at bounding box center [246, 438] width 113 height 26
select select "84133"
click at [190, 425] on select "Select Stylist [PERSON_NAME] [PERSON_NAME] [PERSON_NAME] [PERSON_NAME] [PERSON_…" at bounding box center [246, 438] width 113 height 26
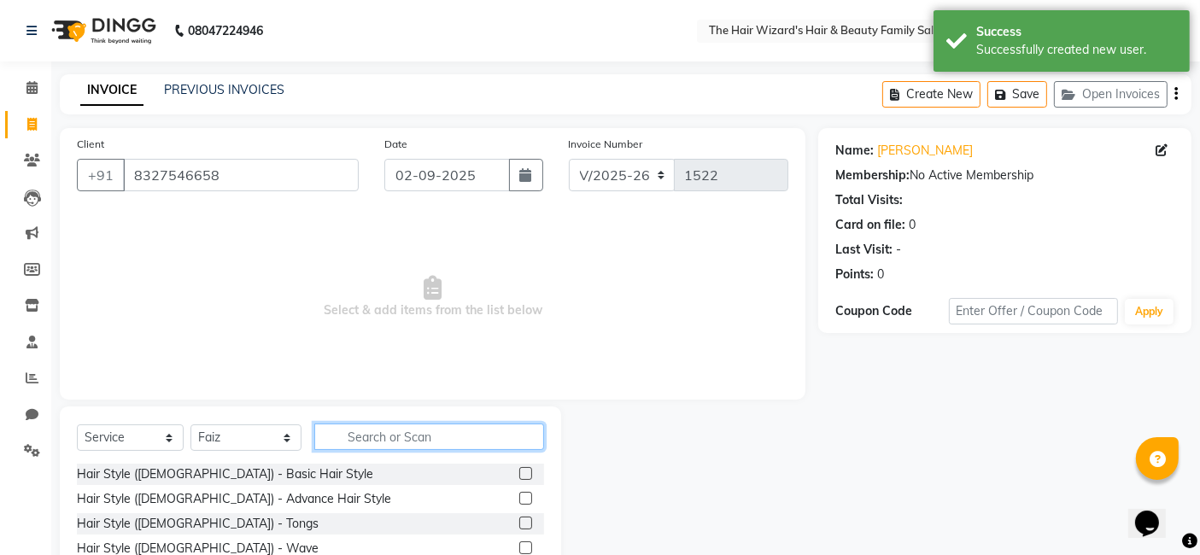
click at [395, 437] on input "text" at bounding box center [429, 437] width 230 height 26
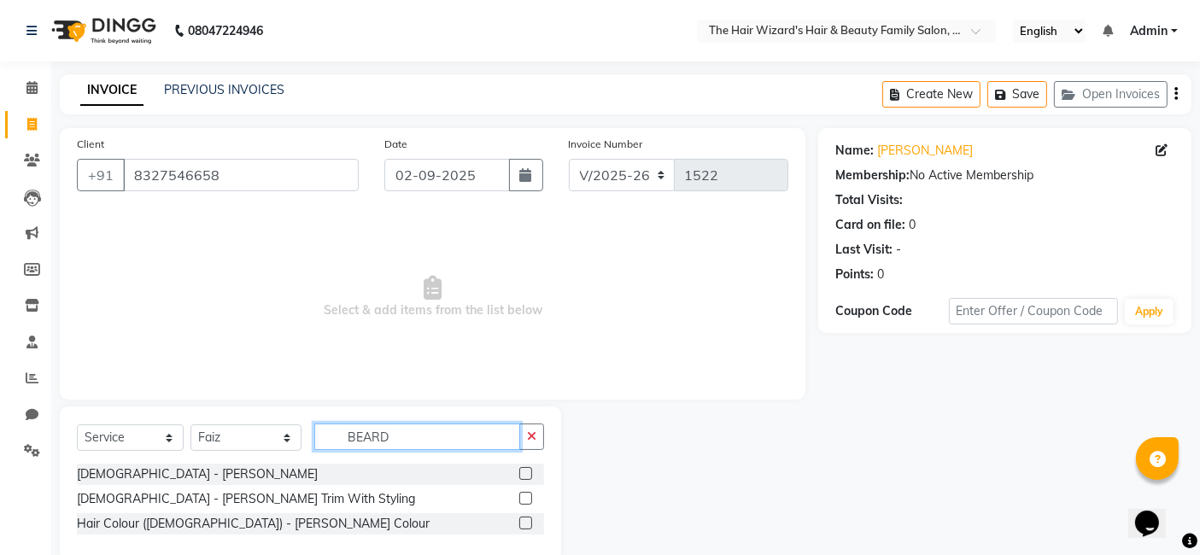
type input "BEARD"
click at [527, 476] on label at bounding box center [525, 473] width 13 height 13
click at [527, 476] on input "checkbox" at bounding box center [524, 474] width 11 height 11
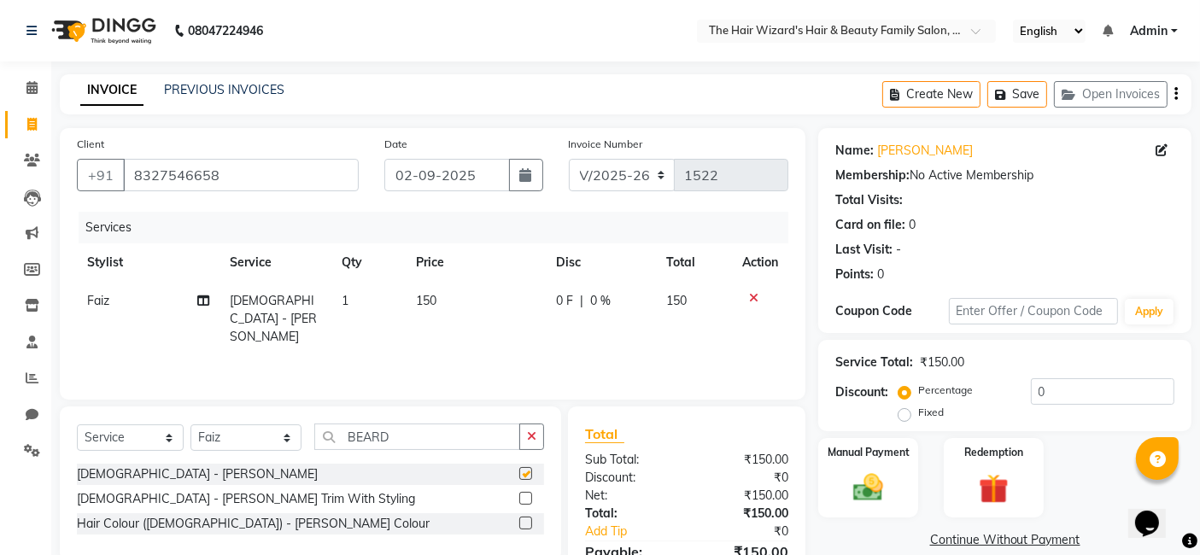
checkbox input "false"
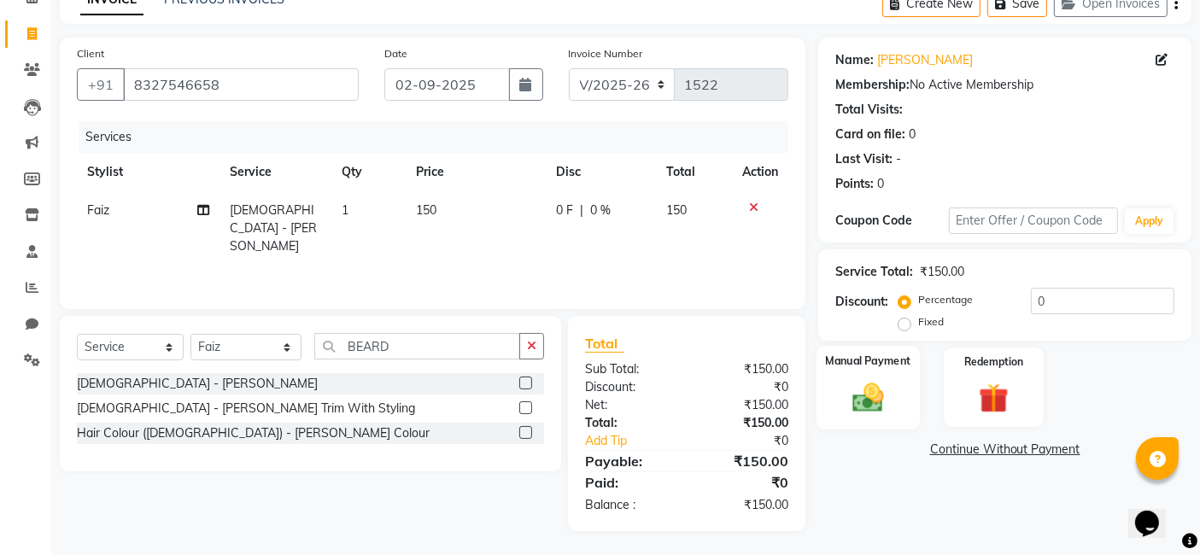
click at [854, 406] on img at bounding box center [868, 397] width 51 height 36
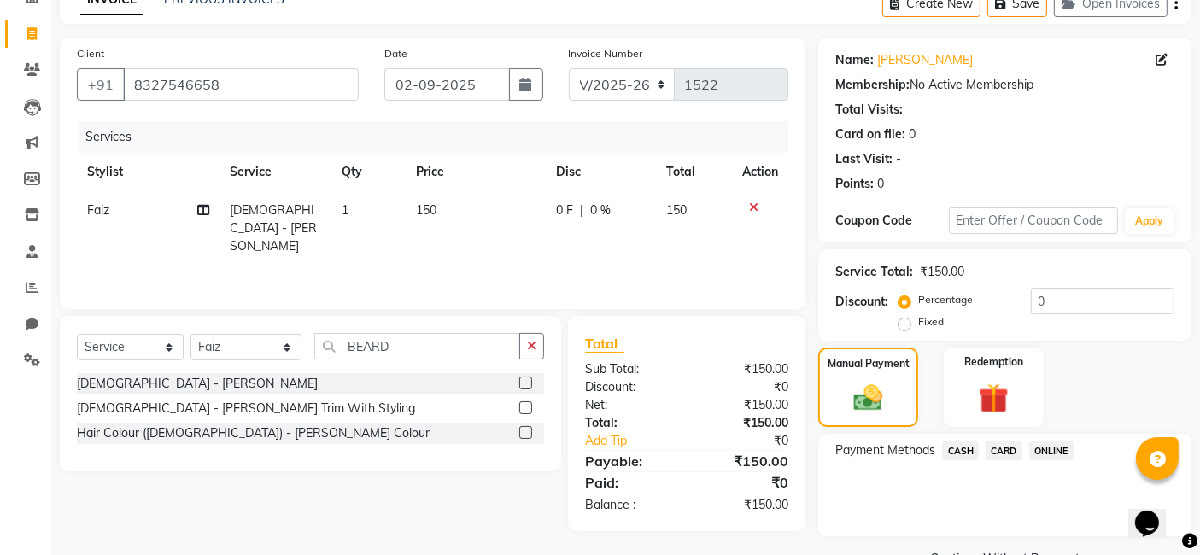
click at [1054, 452] on span "ONLINE" at bounding box center [1051, 451] width 44 height 20
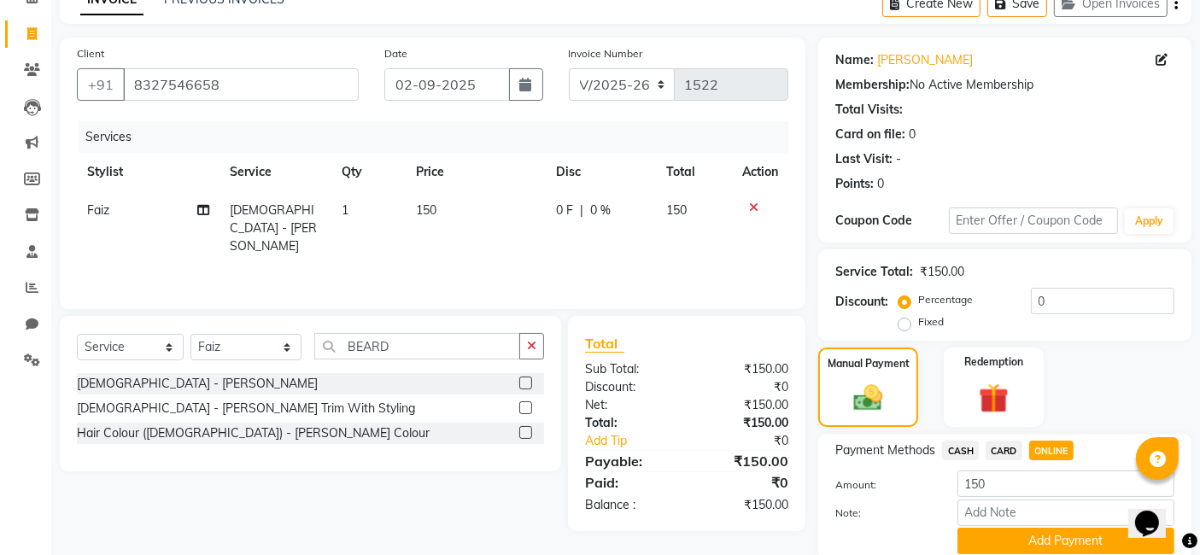
scroll to position [155, 0]
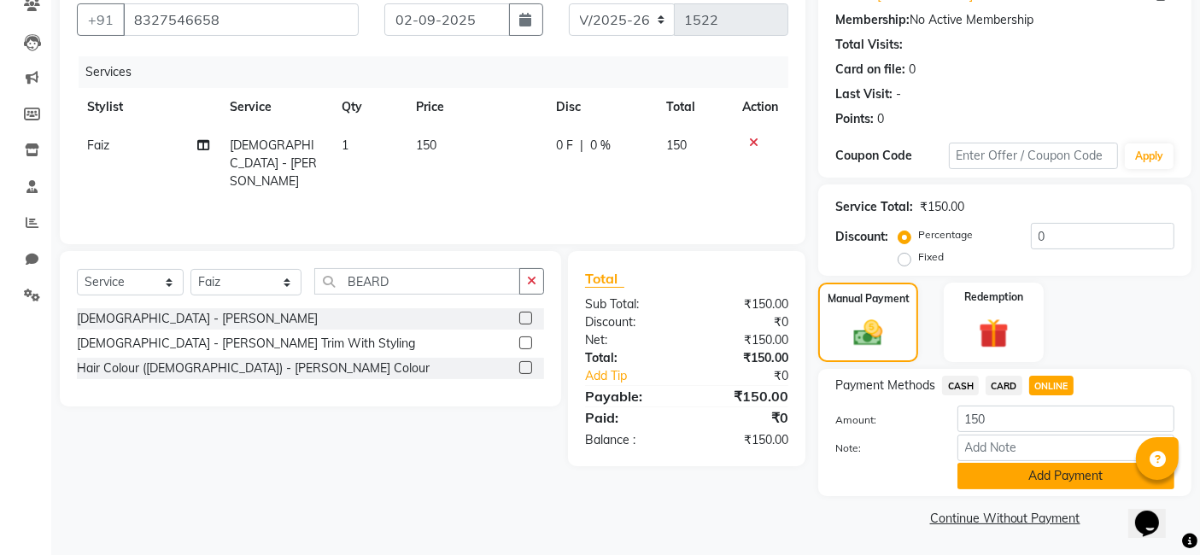
click at [1037, 477] on button "Add Payment" at bounding box center [1065, 476] width 217 height 26
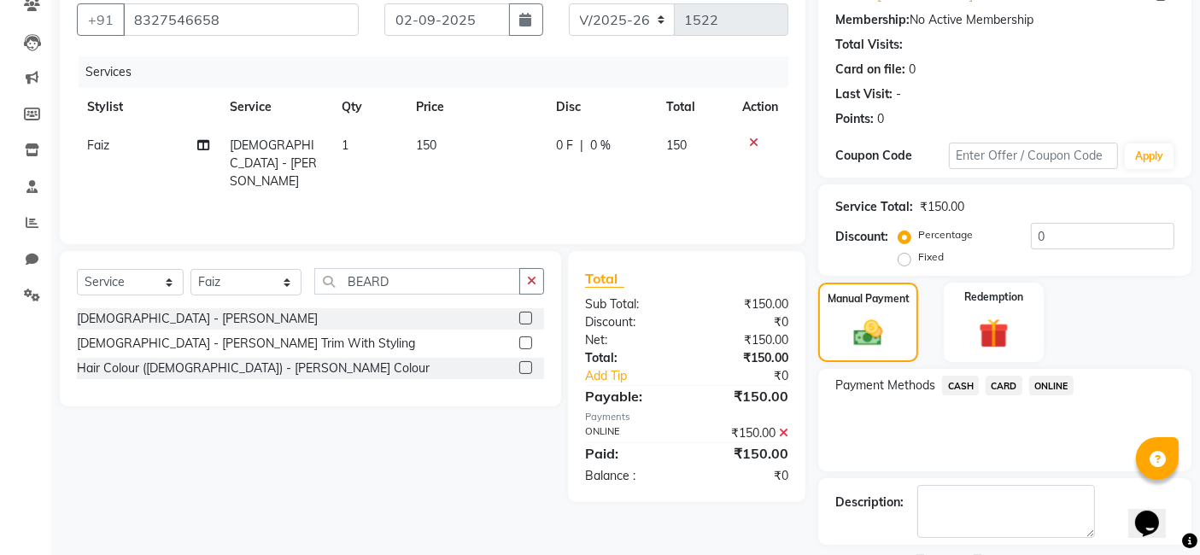
scroll to position [227, 0]
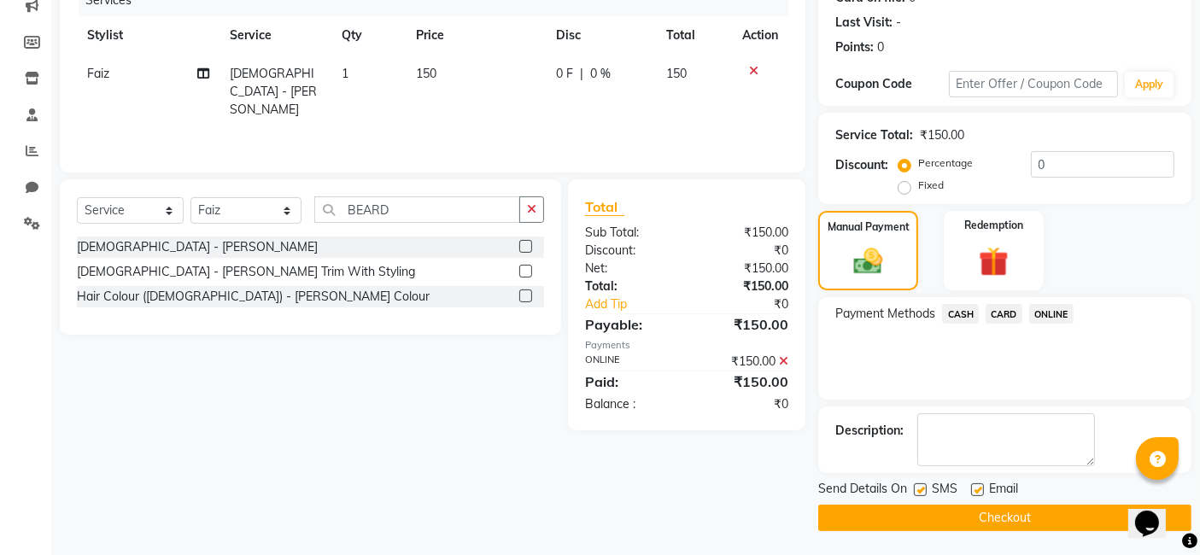
click at [1003, 510] on button "Checkout" at bounding box center [1004, 518] width 373 height 26
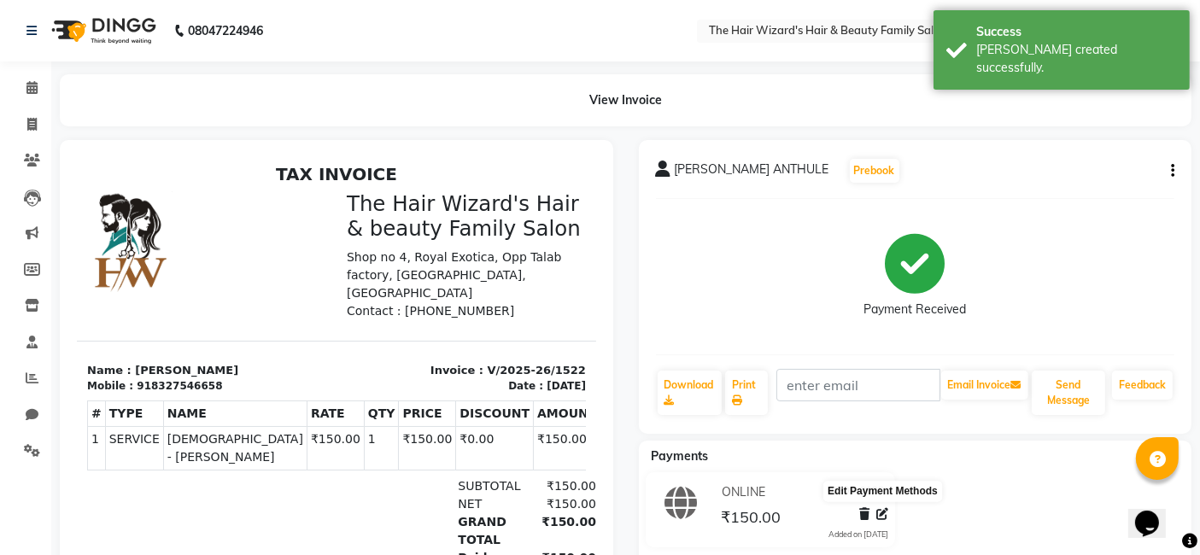
click at [883, 512] on icon at bounding box center [882, 514] width 12 height 12
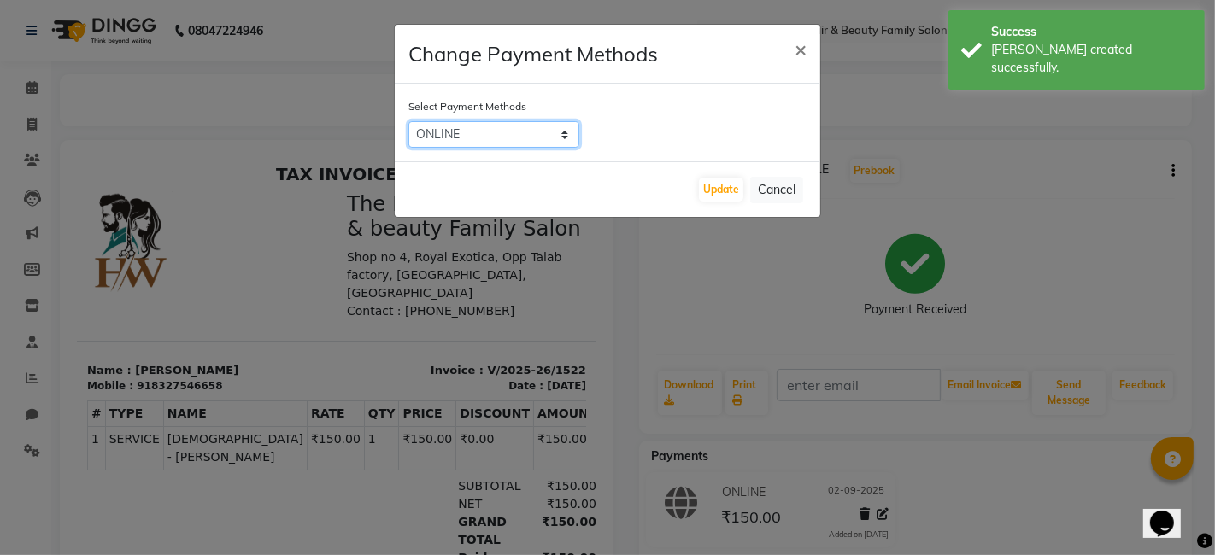
click at [567, 121] on select "CASH CARD ONLINE" at bounding box center [493, 134] width 171 height 26
select select "1"
click at [408, 121] on select "CASH CARD ONLINE" at bounding box center [493, 134] width 171 height 26
click at [715, 184] on button "Update" at bounding box center [721, 190] width 44 height 24
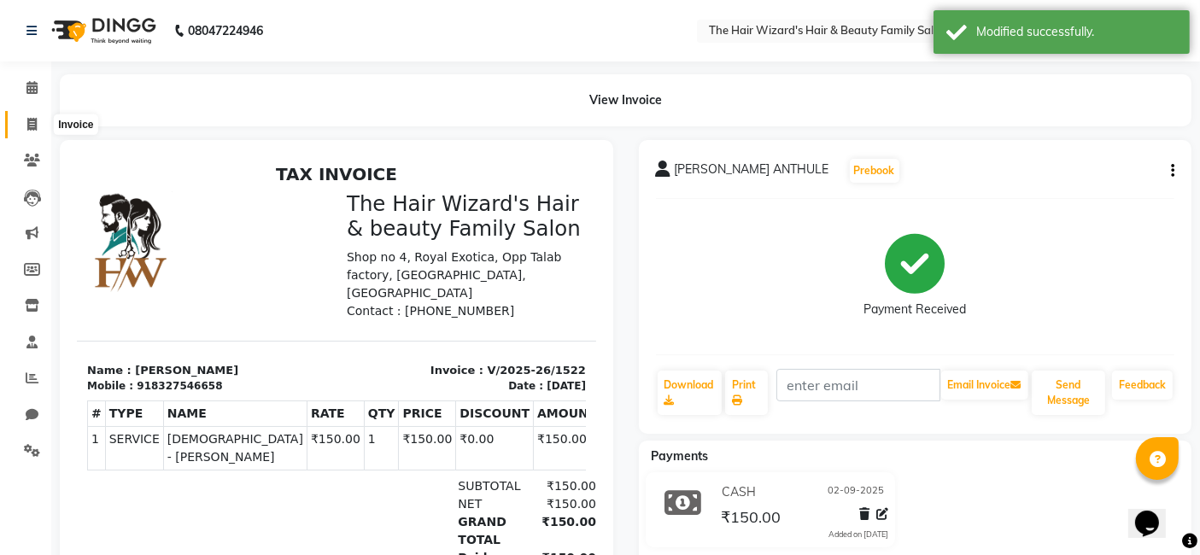
click at [32, 123] on icon at bounding box center [31, 124] width 9 height 13
select select "service"
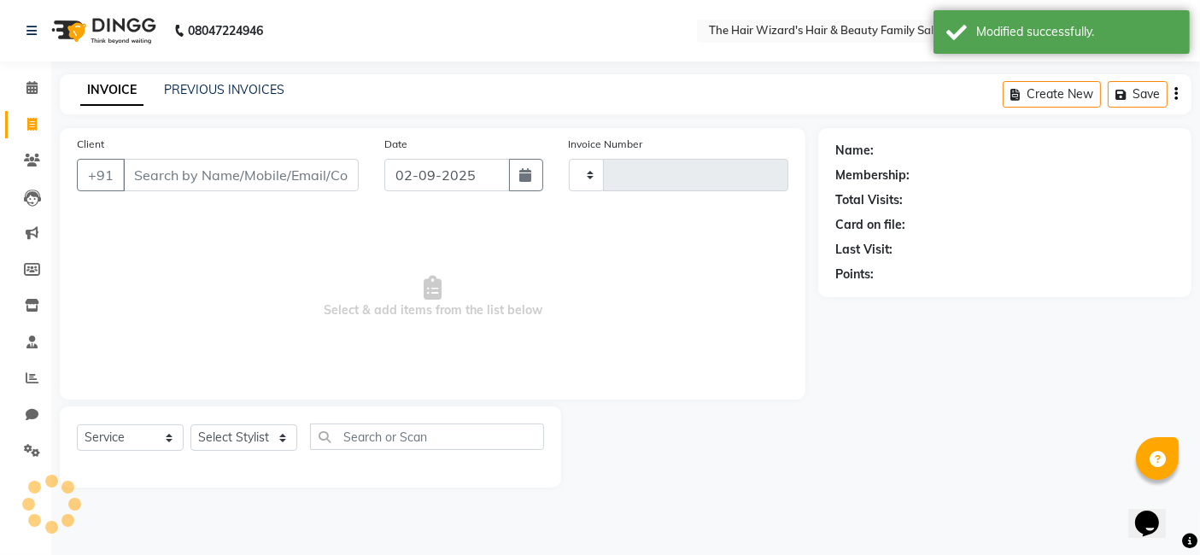
type input "1523"
select select "8473"
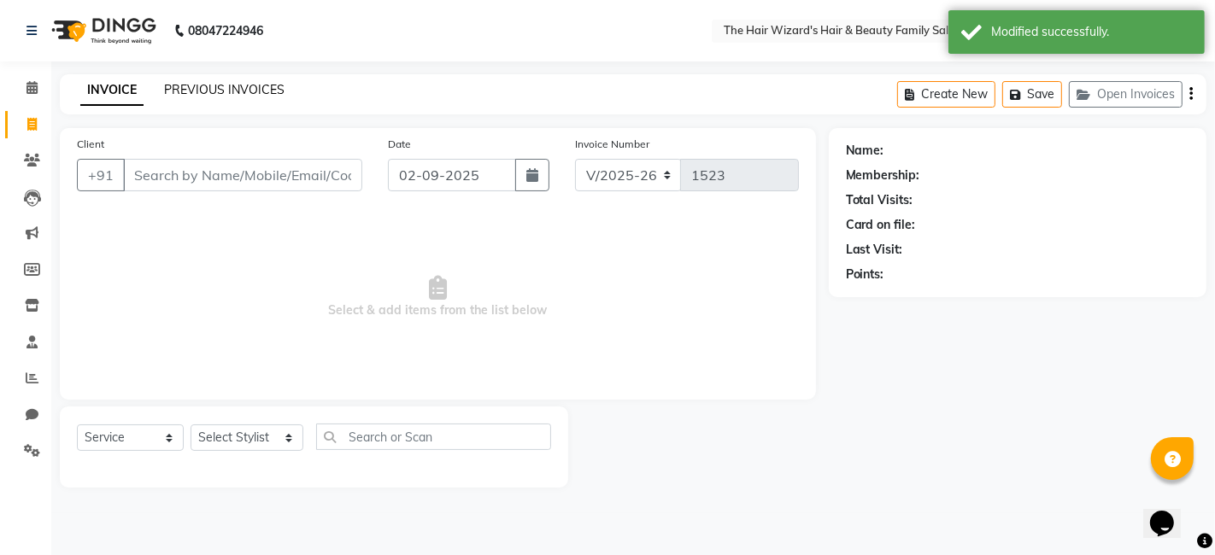
click at [244, 93] on link "PREVIOUS INVOICES" at bounding box center [224, 89] width 120 height 15
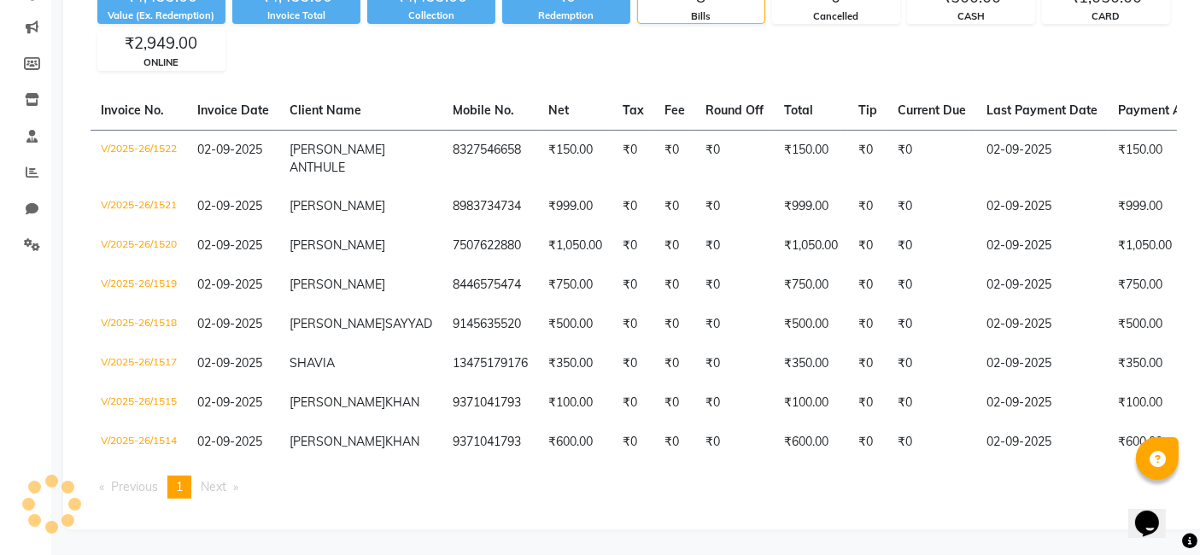
scroll to position [303, 0]
click at [49, 155] on li "Reports" at bounding box center [25, 173] width 51 height 37
click at [44, 163] on span at bounding box center [32, 173] width 30 height 20
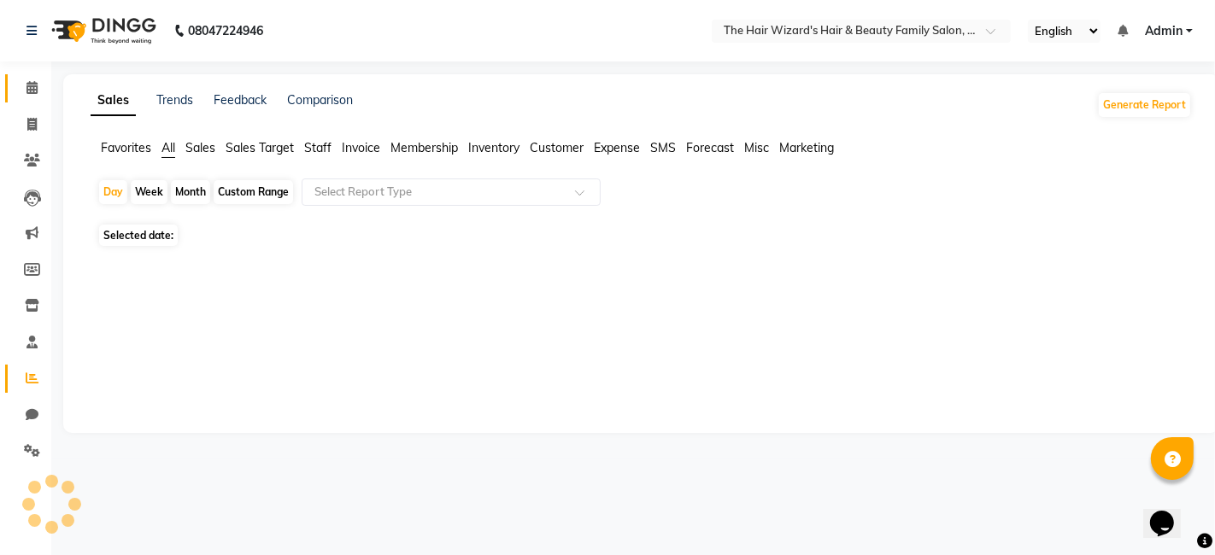
click at [44, 74] on link "Calendar" at bounding box center [25, 88] width 41 height 28
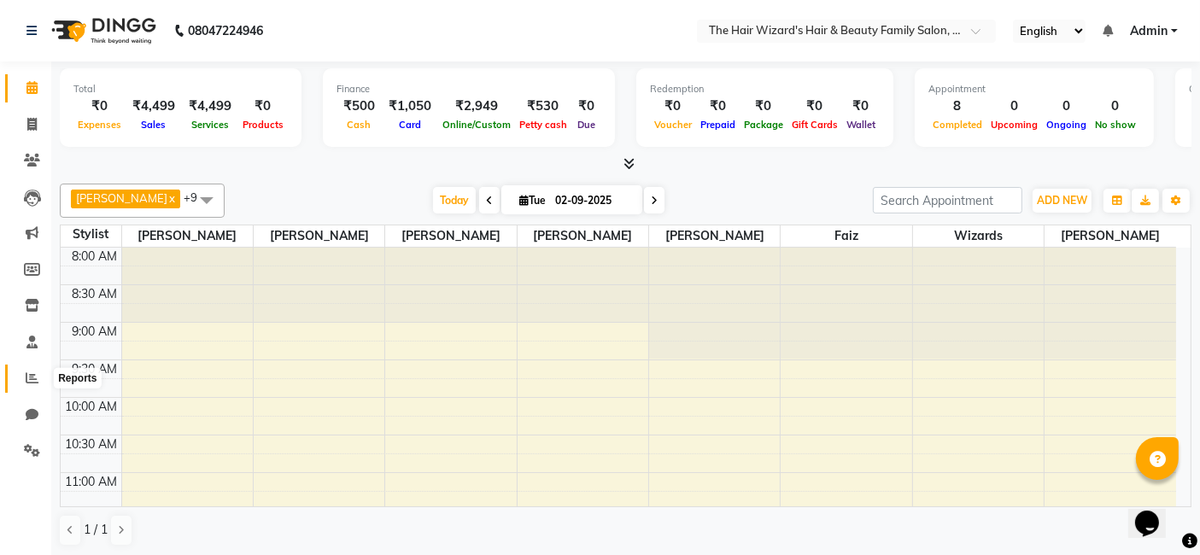
click at [37, 374] on icon at bounding box center [32, 378] width 13 height 13
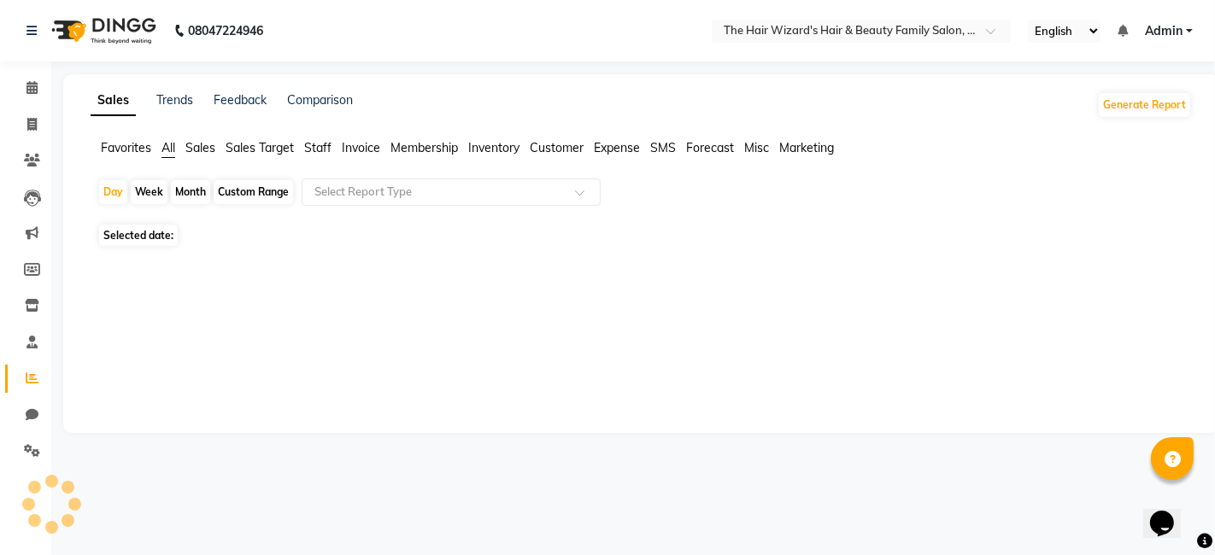
click at [37, 374] on icon at bounding box center [32, 378] width 13 height 13
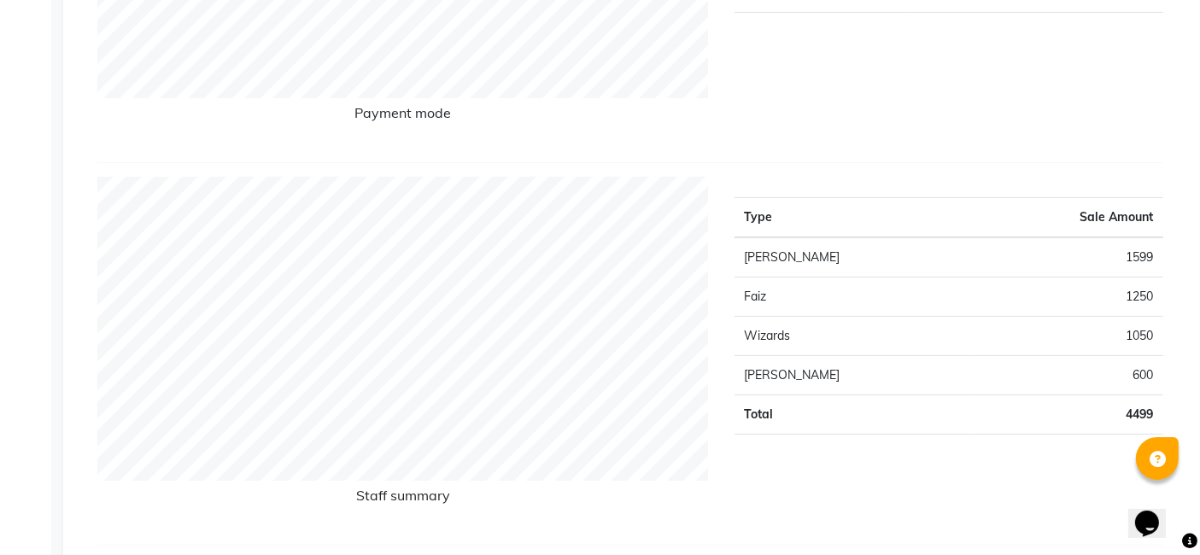
scroll to position [518, 0]
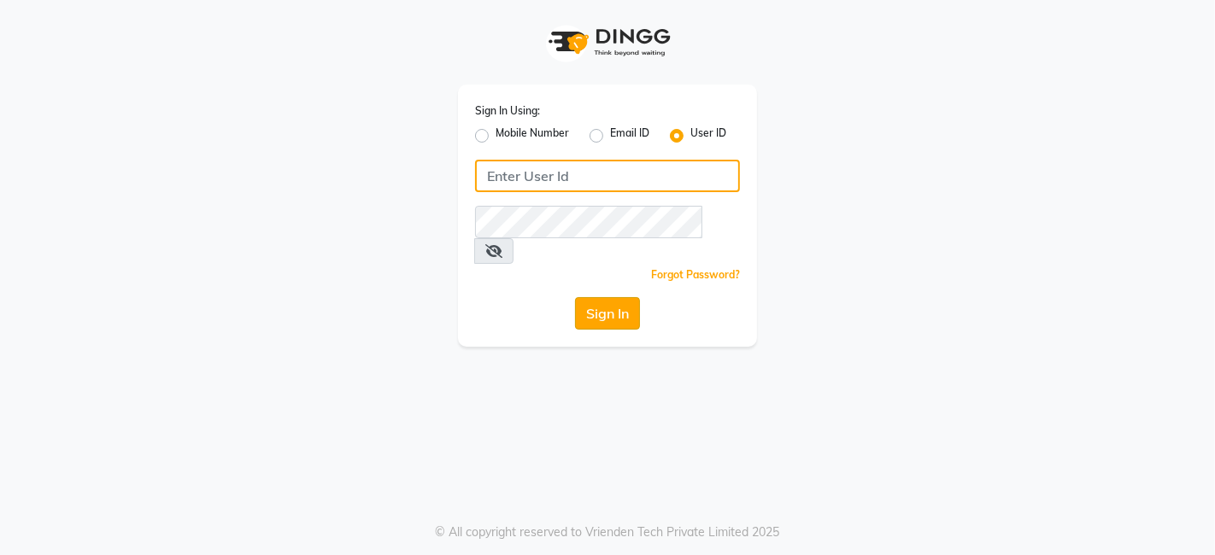
type input "thehairwizards"
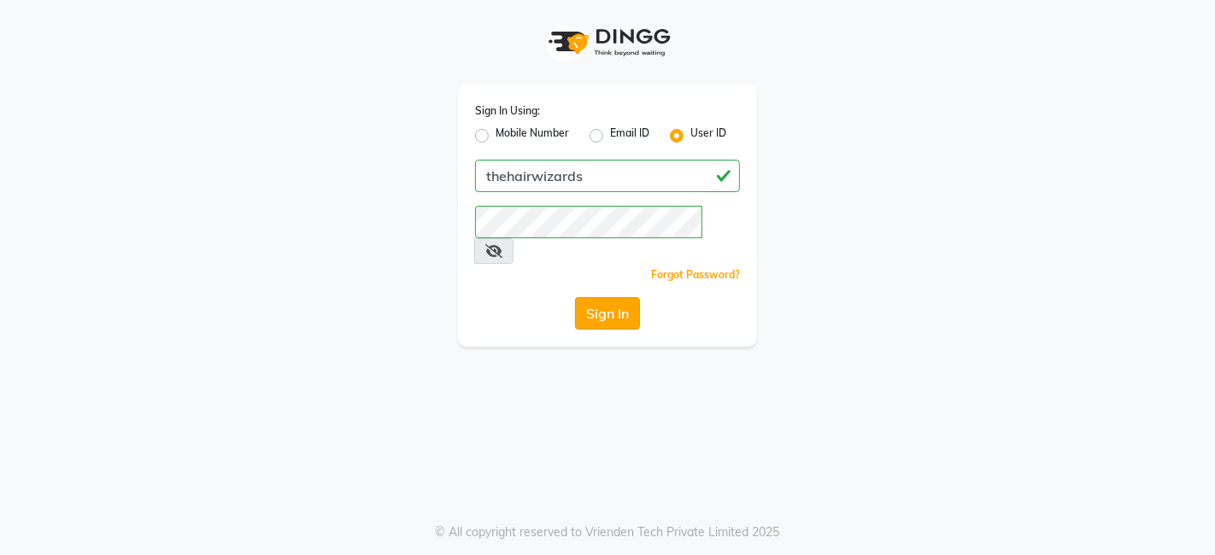
click at [610, 297] on button "Sign In" at bounding box center [607, 313] width 65 height 32
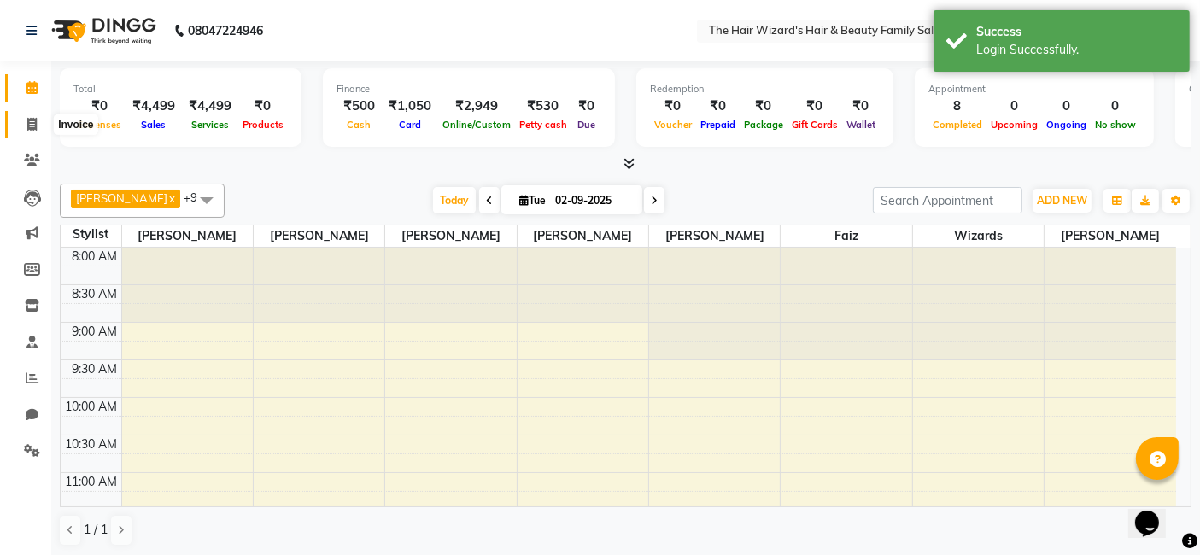
click at [29, 128] on icon at bounding box center [31, 124] width 9 height 13
select select "8473"
select select "service"
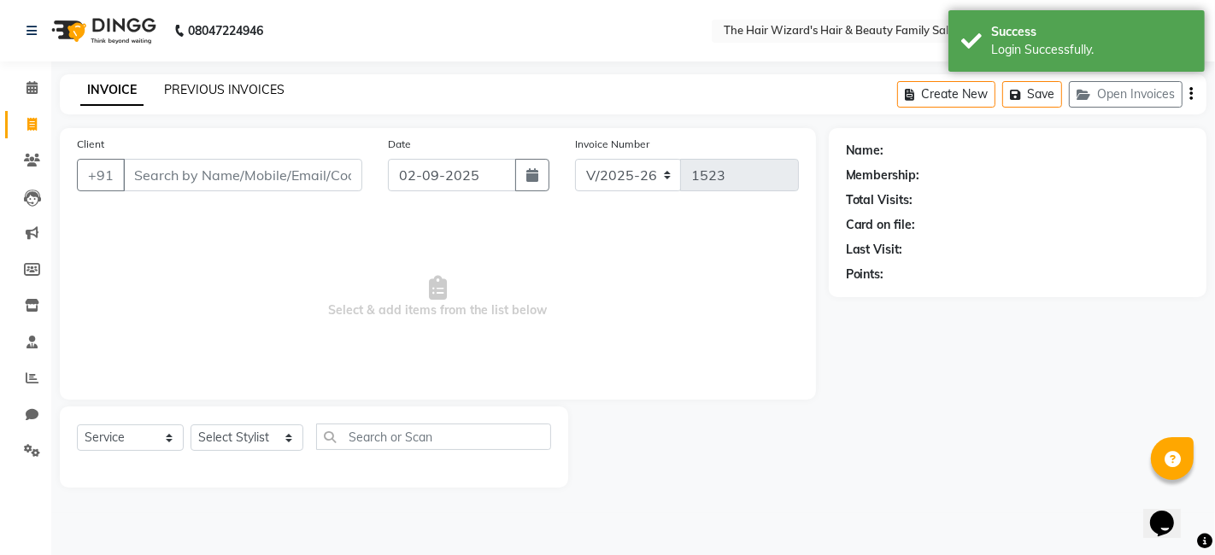
click at [199, 89] on link "PREVIOUS INVOICES" at bounding box center [224, 89] width 120 height 15
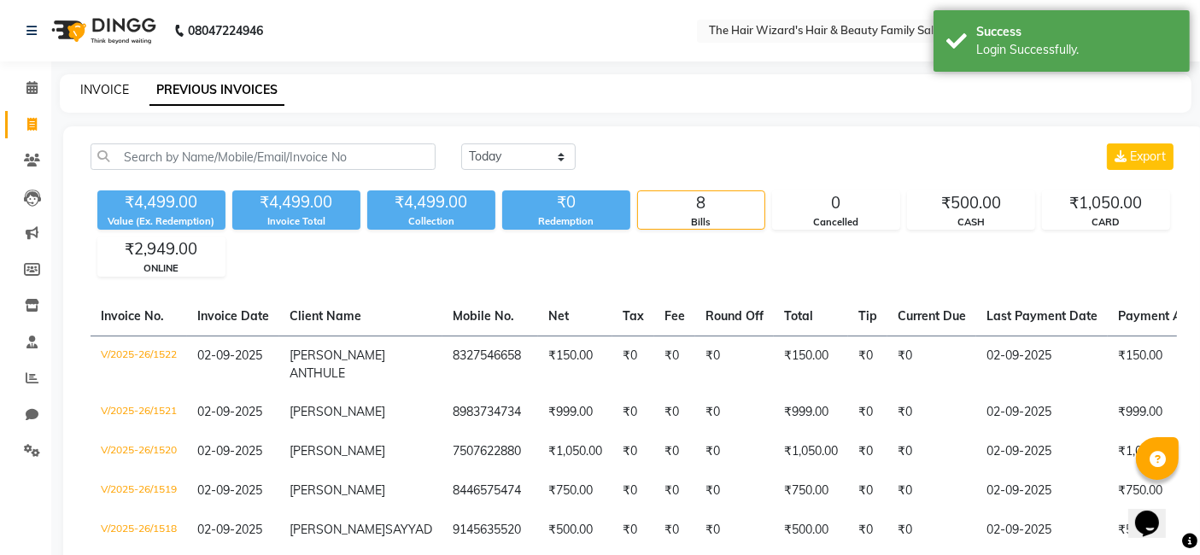
click at [109, 95] on link "INVOICE" at bounding box center [104, 89] width 49 height 15
select select "service"
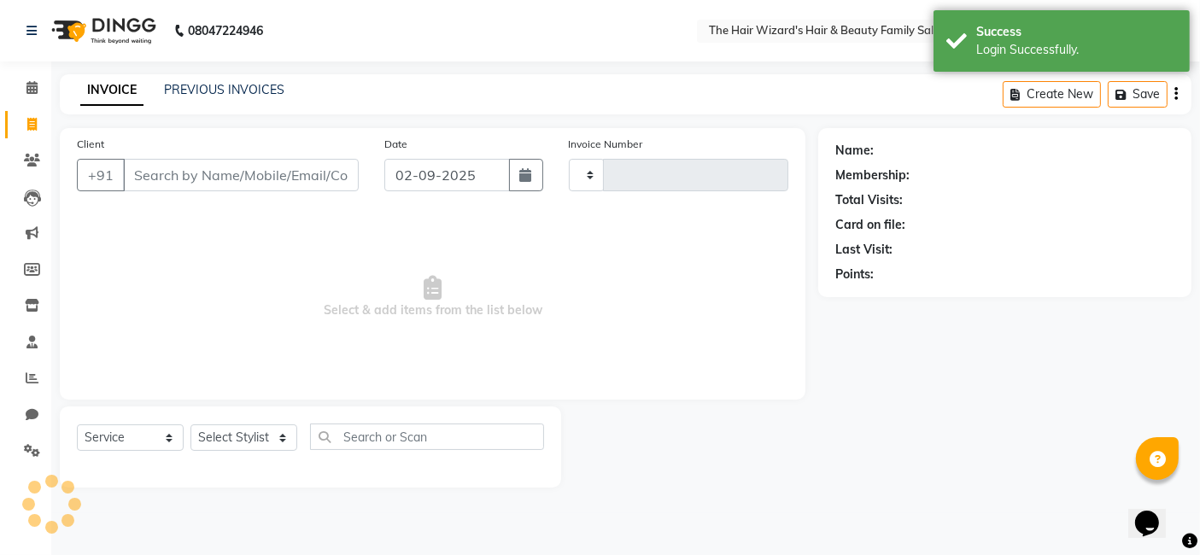
type input "1523"
select select "8473"
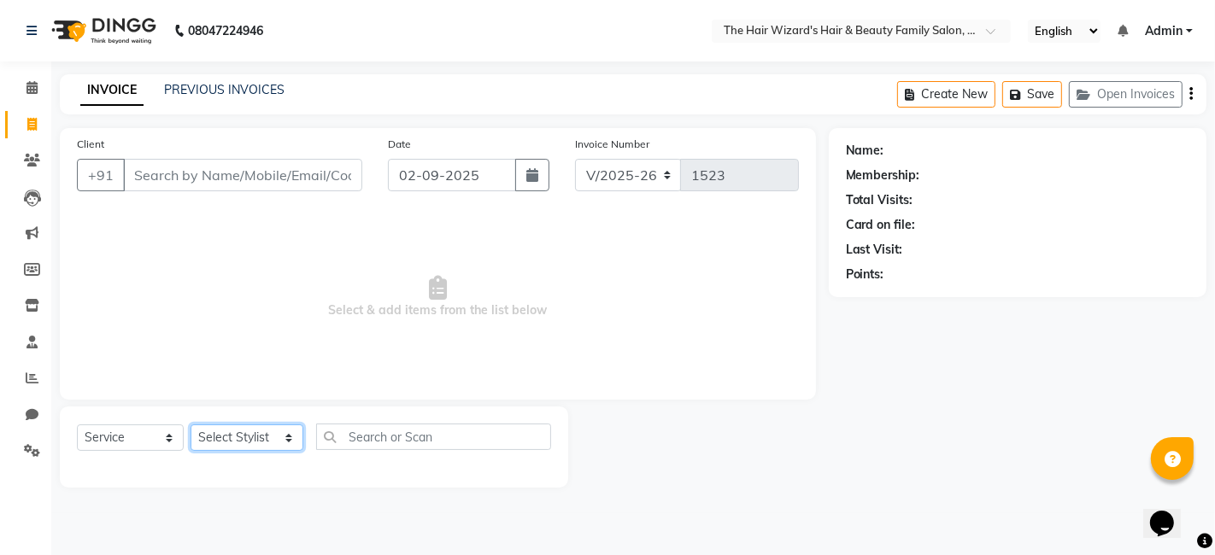
click at [278, 430] on select "Select Stylist [PERSON_NAME] [PERSON_NAME] [PERSON_NAME] [PERSON_NAME] [PERSON_…" at bounding box center [246, 438] width 113 height 26
click at [226, 87] on link "PREVIOUS INVOICES" at bounding box center [224, 89] width 120 height 15
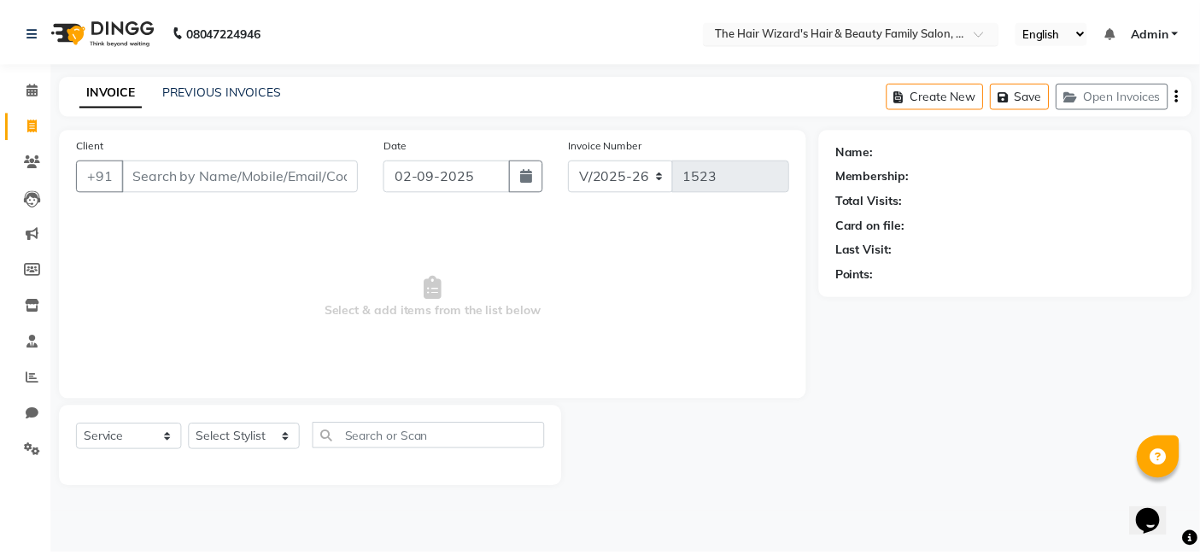
click link "INVOICE"
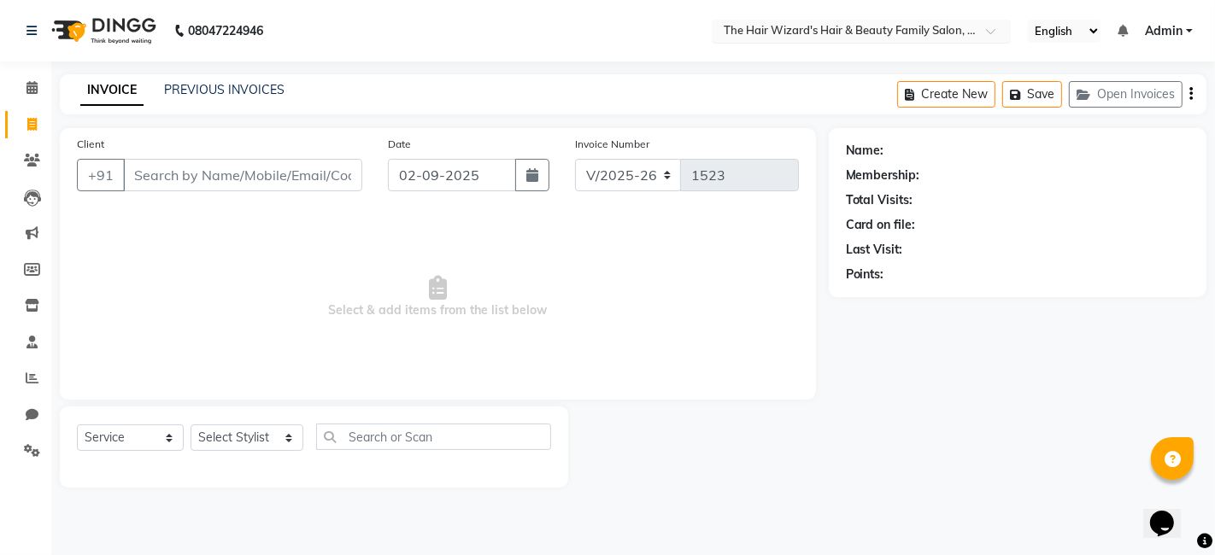
select select "8473"
select select "service"
click ngb-highlight "8237488878"
type input "8237488878"
click select "Select Service Product Membership Package Voucher Prepaid Gift Card"
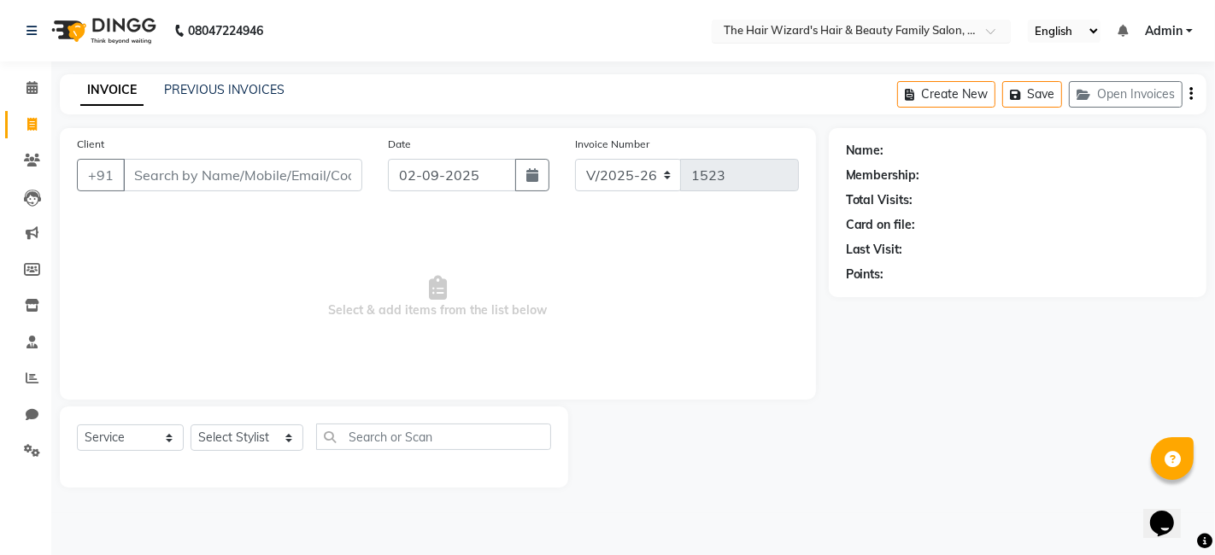
select select "product"
click select "Select Service Product Membership Package Voucher Prepaid Gift Card"
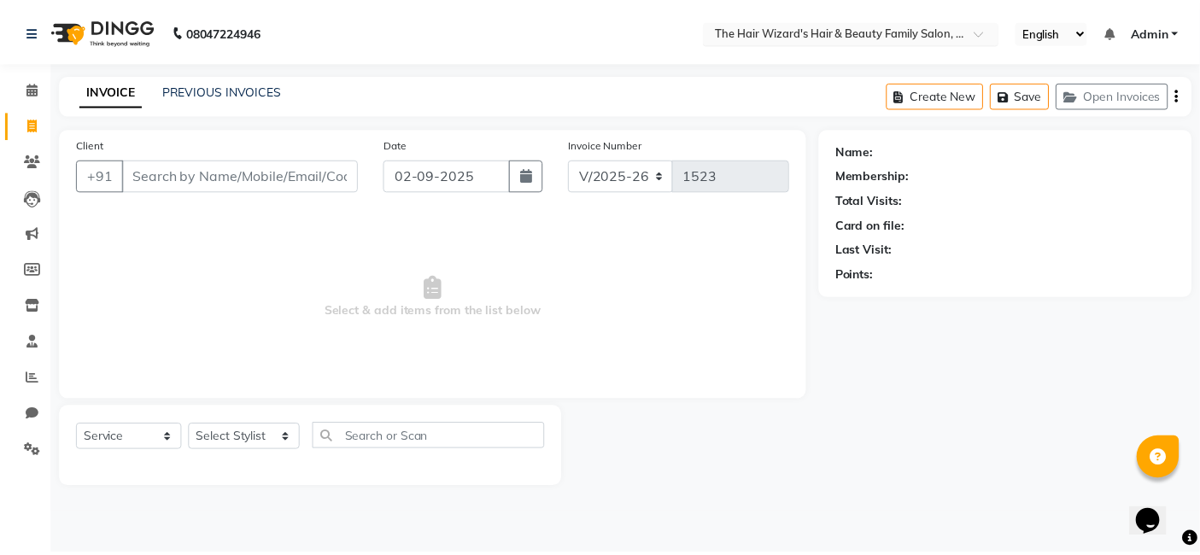
click select "Select Stylist [PERSON_NAME] [PERSON_NAME] [PERSON_NAME] [PERSON_NAME] [PERSON_…"
select select "84133"
click select "Select Stylist [PERSON_NAME] [PERSON_NAME] [PERSON_NAME] [PERSON_NAME] [PERSON_…"
click input "text"
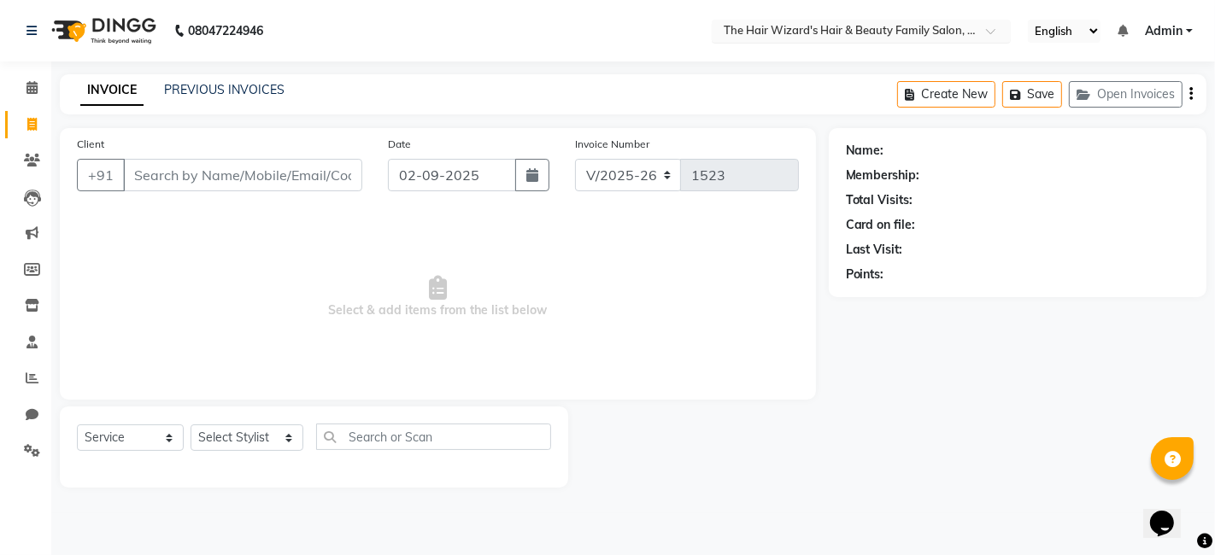
type input "VOL"
click div "0"
click div "BEARDO VOL POWDER 0"
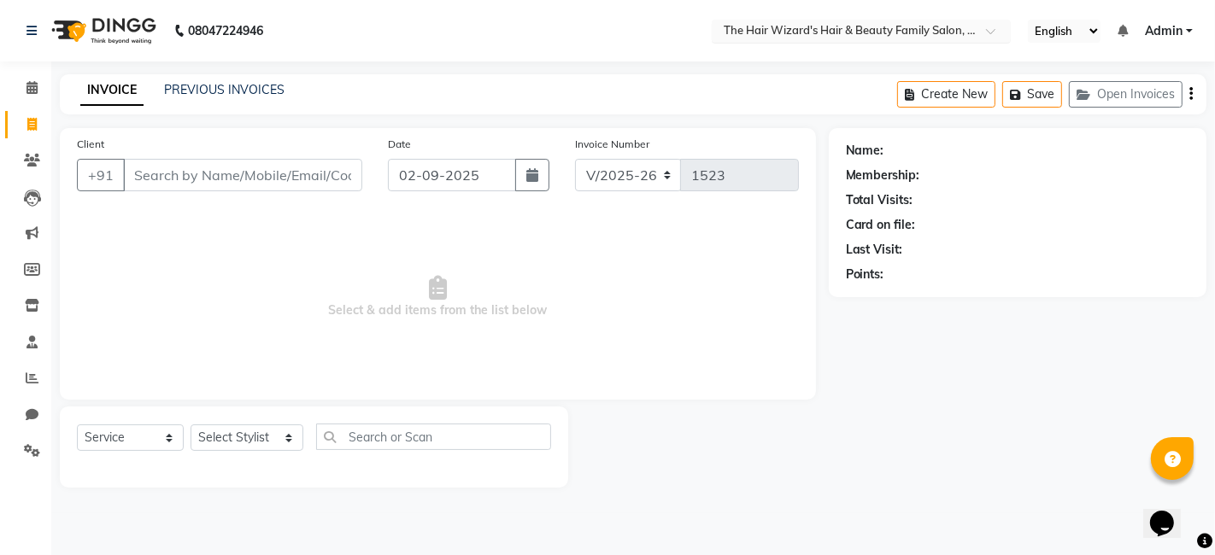
drag, startPoint x: 223, startPoint y: 471, endPoint x: 534, endPoint y: 471, distance: 310.9
click div "BEARDO VOL POWDER 0"
click label
click input "checkbox"
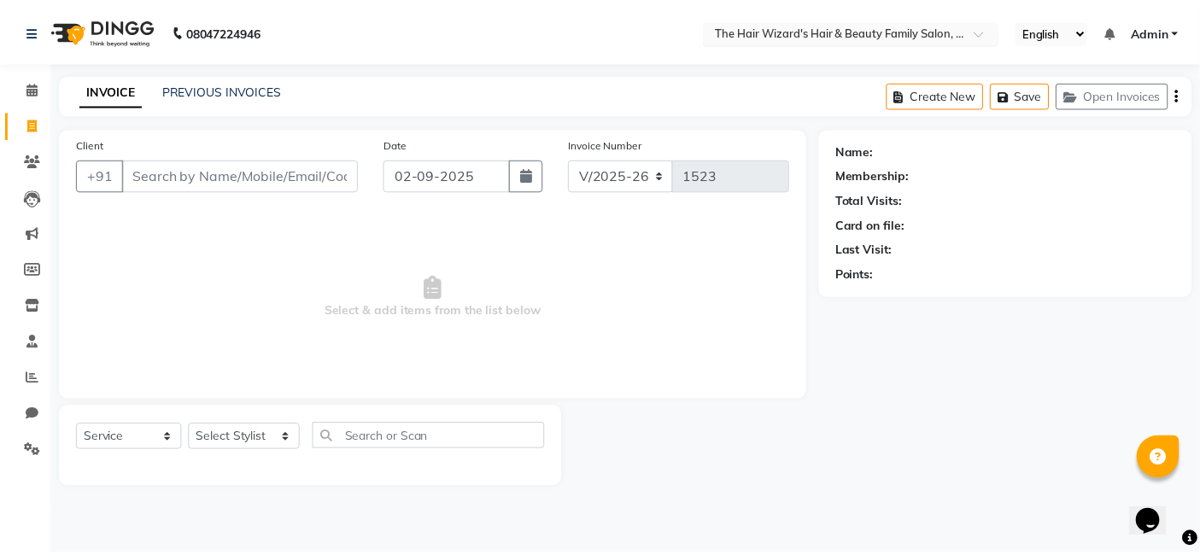
checkbox input "false"
click div "-1"
click span "280"
select select "84133"
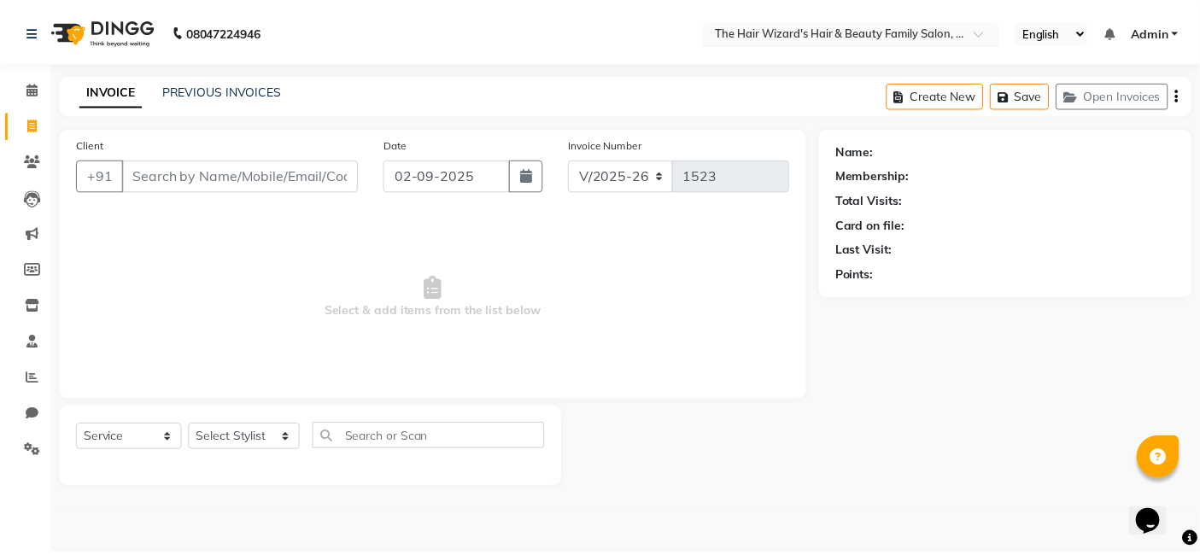
click input "280"
type input "2"
type input "399"
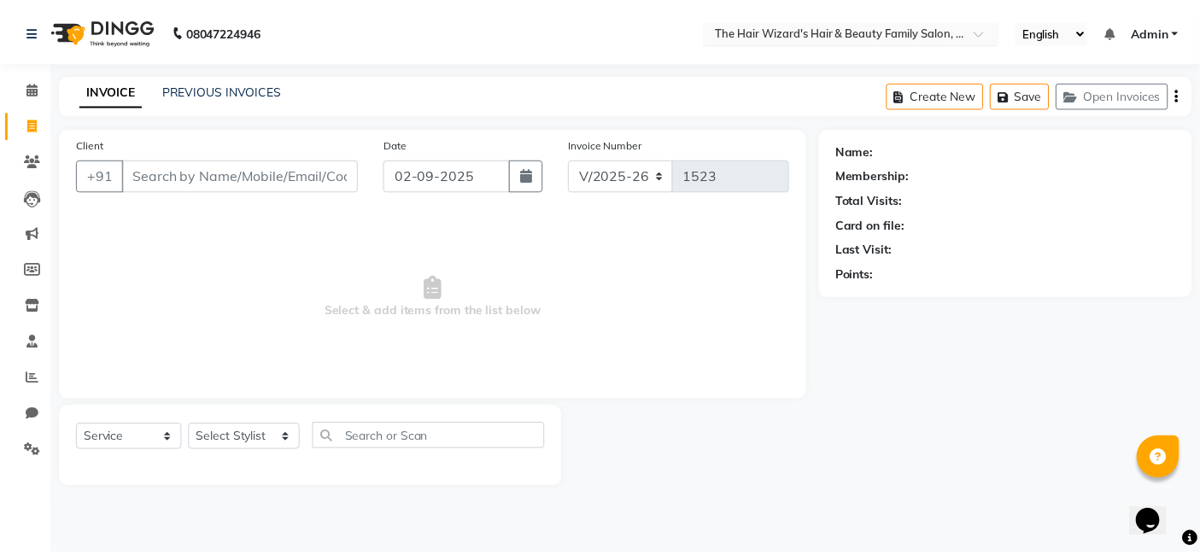
click at [881, 488] on div "Name: Wizards Membership: No Active Membership Total Visits: 45 Card on file: 0…" at bounding box center [1024, 308] width 390 height 360
click img
click span "ONLINE"
click button "Add Payment"
click div "Payment Methods CASH CARD ONLINE"
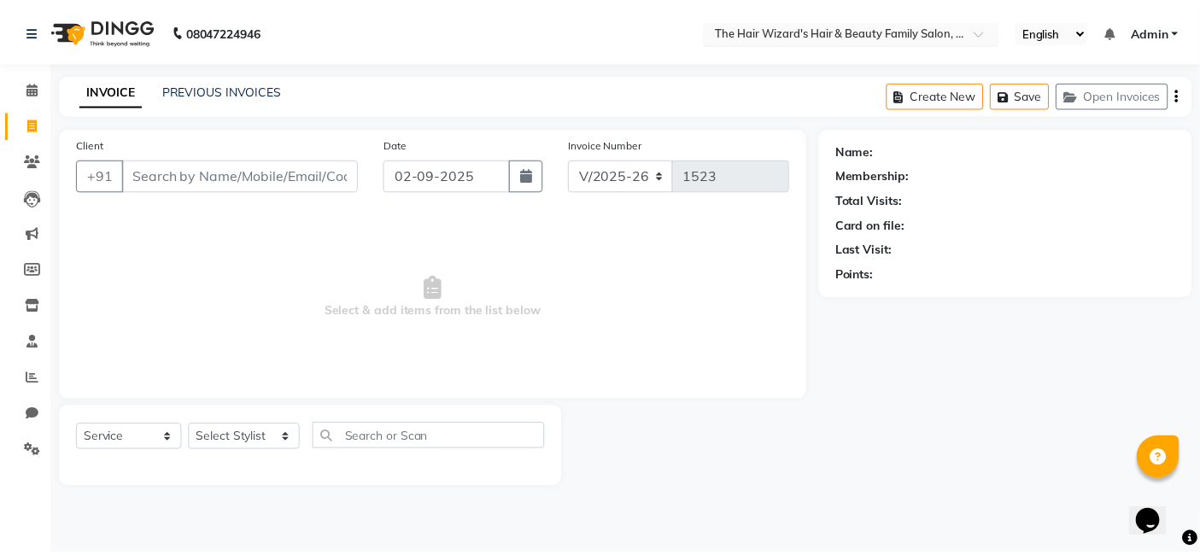
scroll to position [227, 0]
click button "Checkout"
click at [33, 128] on icon at bounding box center [31, 124] width 9 height 13
select select "8473"
select select "service"
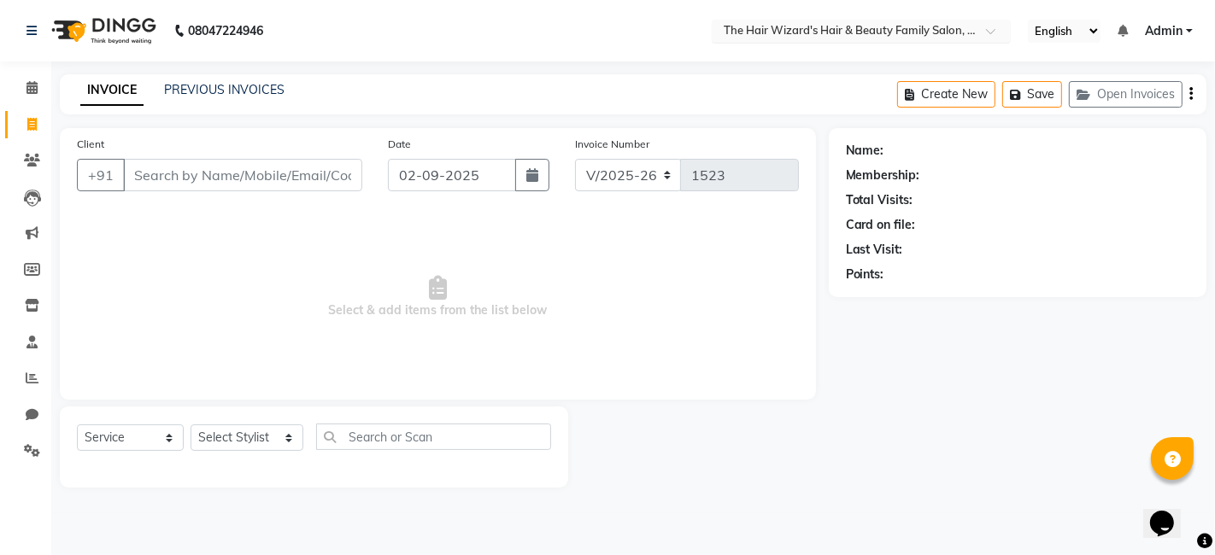
click at [190, 89] on link "PREVIOUS INVOICES" at bounding box center [224, 89] width 120 height 15
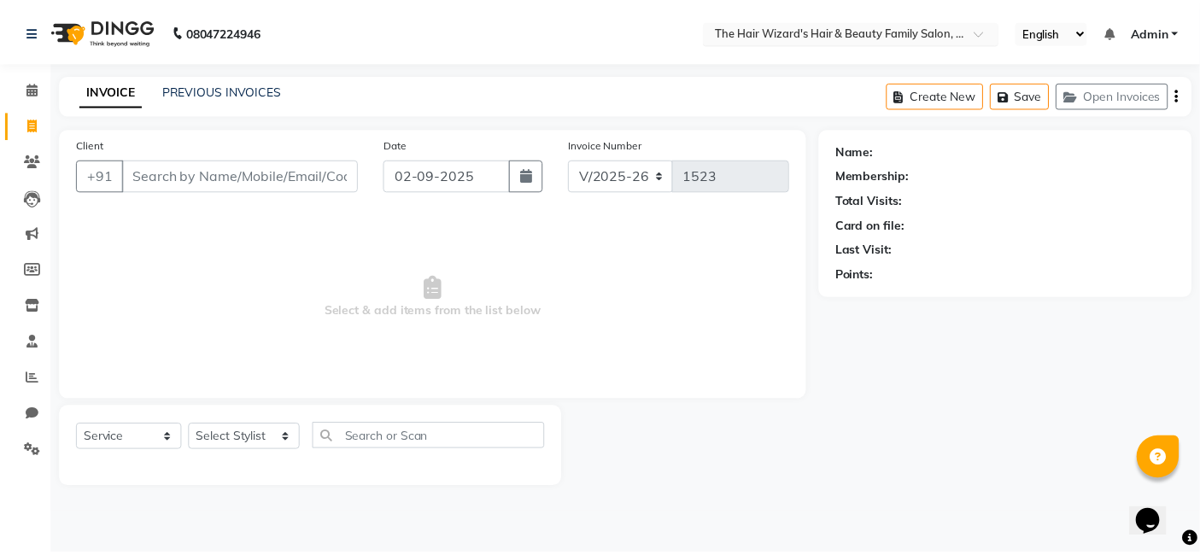
click link "INVOICE"
select select "8473"
select select "service"
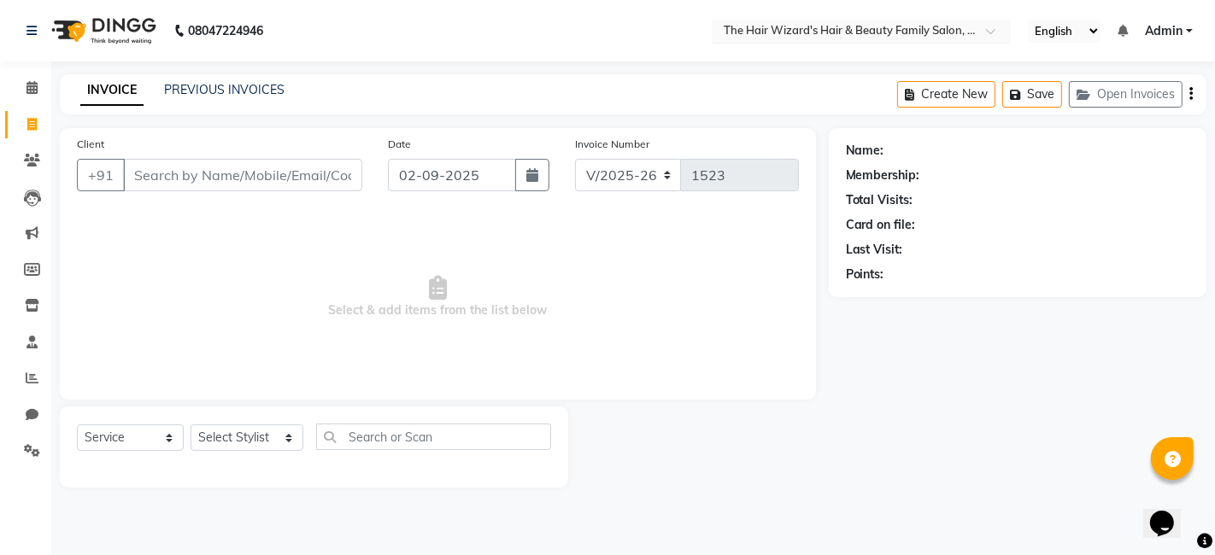
click at [231, 86] on link "PREVIOUS INVOICES" at bounding box center [224, 89] width 120 height 15
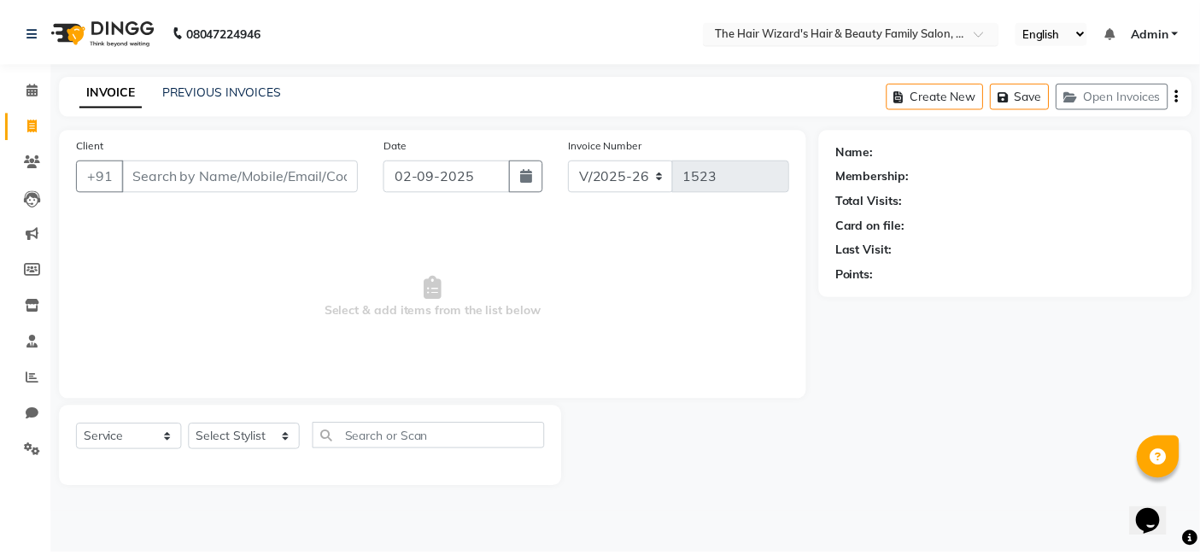
click link "INVOICE"
select select "8473"
select select "service"
